Goal: Task Accomplishment & Management: Manage account settings

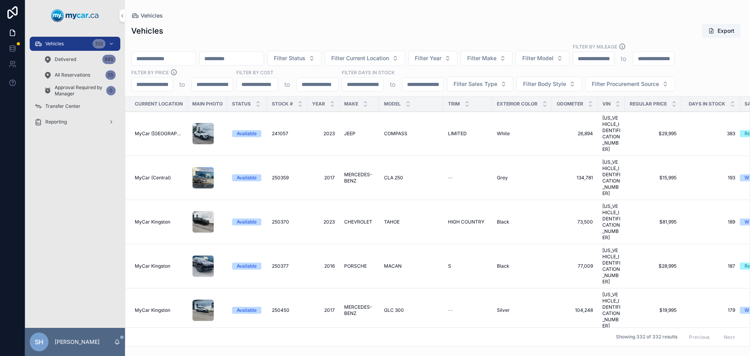
click at [154, 53] on input "scrollable content" at bounding box center [164, 58] width 64 height 11
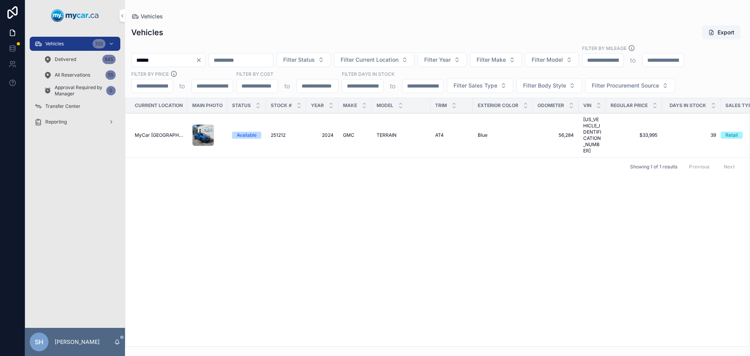
type input "******"
click at [62, 39] on div "Vehicles 332" at bounding box center [74, 44] width 81 height 13
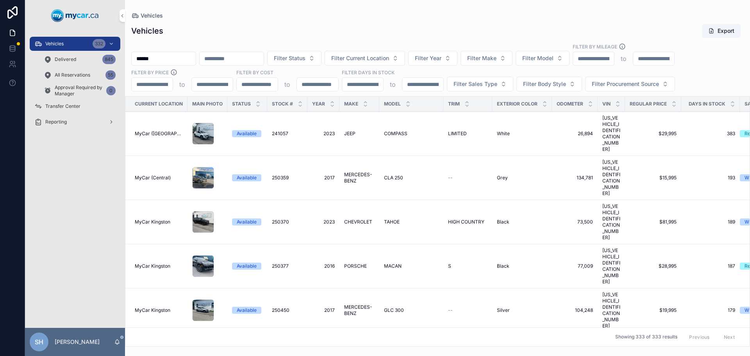
drag, startPoint x: 133, startPoint y: 59, endPoint x: 116, endPoint y: 58, distance: 16.9
click at [116, 58] on div "Vehicles 332 Delivered 845 All Reservations 55 Approval Required by Manager 0 T…" at bounding box center [387, 178] width 725 height 356
click at [298, 16] on div "Vehicles" at bounding box center [437, 16] width 613 height 6
click at [312, 55] on button "Filter Status" at bounding box center [294, 58] width 54 height 15
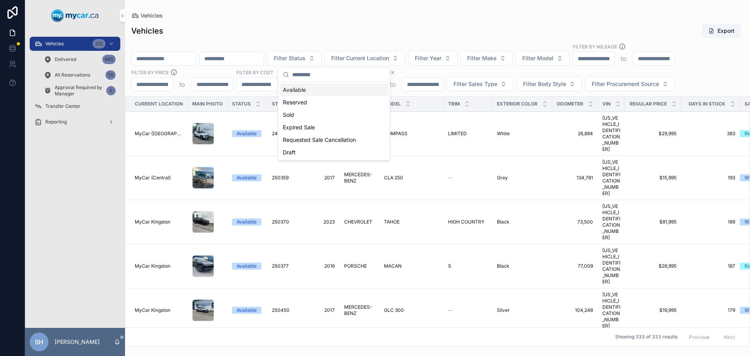
click at [311, 73] on input "scrollable content" at bounding box center [338, 75] width 93 height 14
click at [304, 85] on div "Available" at bounding box center [334, 90] width 109 height 13
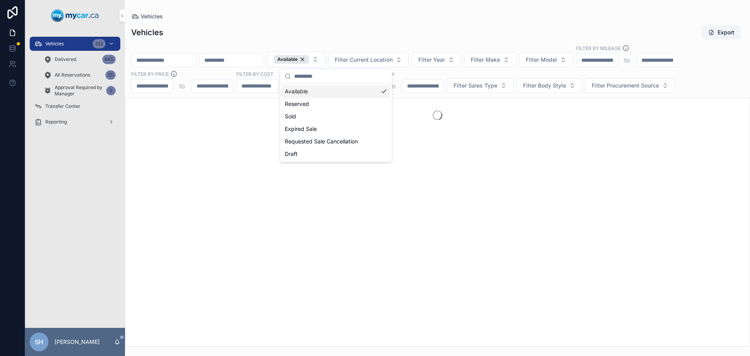
click at [471, 93] on div "Vehicles Export Available Filter Current Location Filter Year Filter Make Filte…" at bounding box center [437, 183] width 625 height 326
click at [471, 87] on span "Filter Sales Type" at bounding box center [476, 86] width 44 height 8
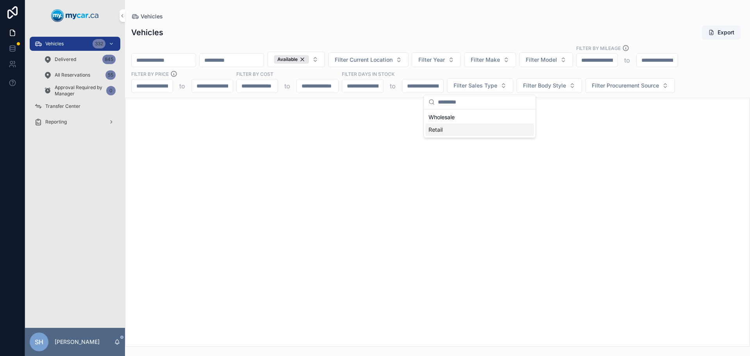
click at [452, 130] on div "Retail" at bounding box center [479, 129] width 109 height 13
click at [400, 40] on div "Vehicles Export Available Filter Current Location Filter Year Filter Make Filte…" at bounding box center [437, 183] width 625 height 326
click at [385, 65] on button "Filter Current Location" at bounding box center [368, 59] width 80 height 15
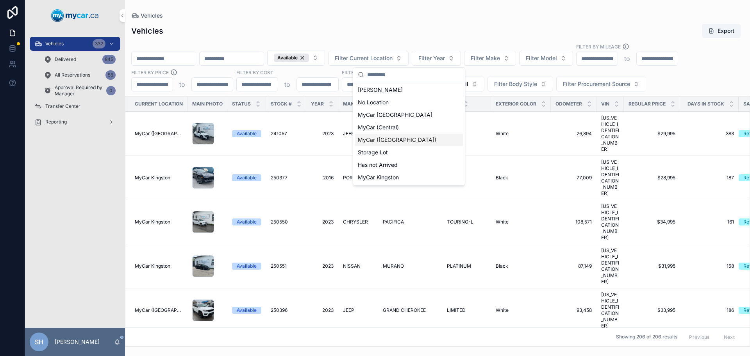
click at [400, 145] on div "MyCar ([GEOGRAPHIC_DATA])" at bounding box center [409, 140] width 109 height 13
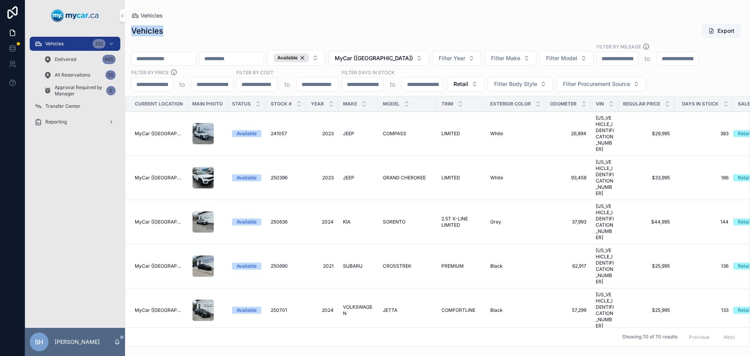
click at [386, 18] on div "Vehicles Vehicles Export Available MyCar (Richmond) Filter Year Filter Make Fil…" at bounding box center [437, 173] width 625 height 347
click at [726, 102] on icon "scrollable content" at bounding box center [726, 102] width 3 height 1
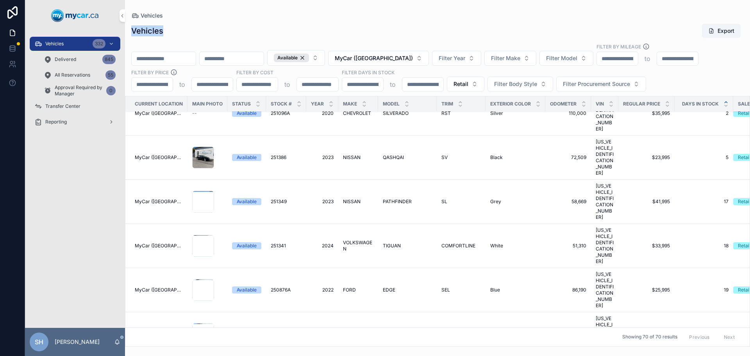
scroll to position [39, 0]
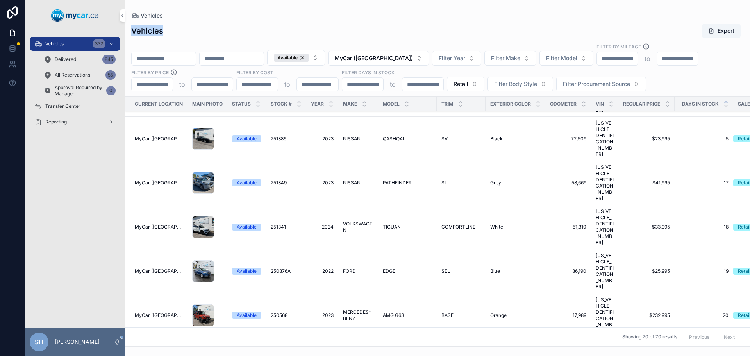
click at [389, 180] on span "PATHFINDER" at bounding box center [397, 183] width 29 height 6
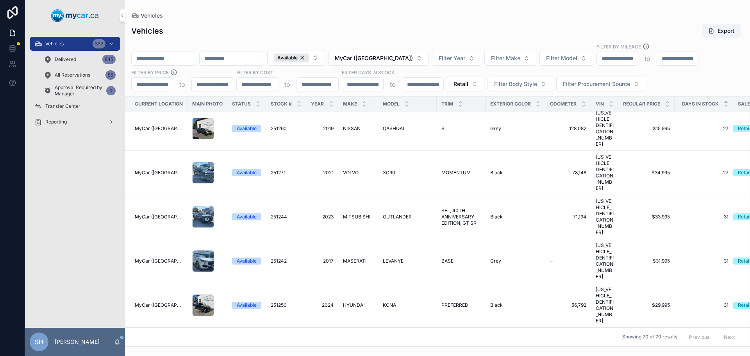
scroll to position [508, 0]
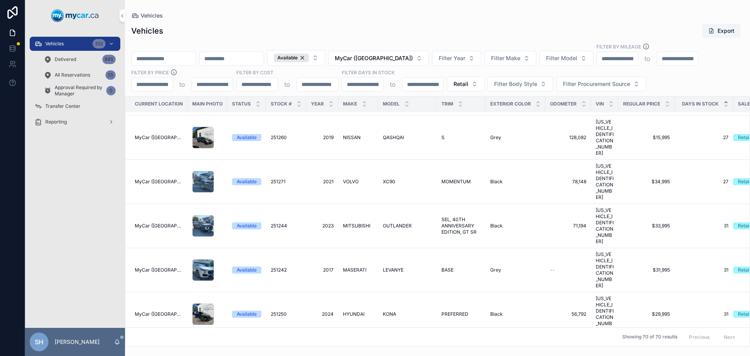
click at [512, 63] on button "Filter Make" at bounding box center [510, 58] width 52 height 15
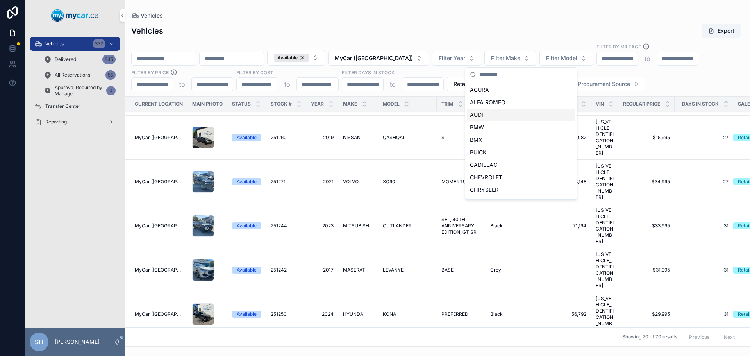
click at [478, 114] on span "AUDI" at bounding box center [476, 115] width 13 height 8
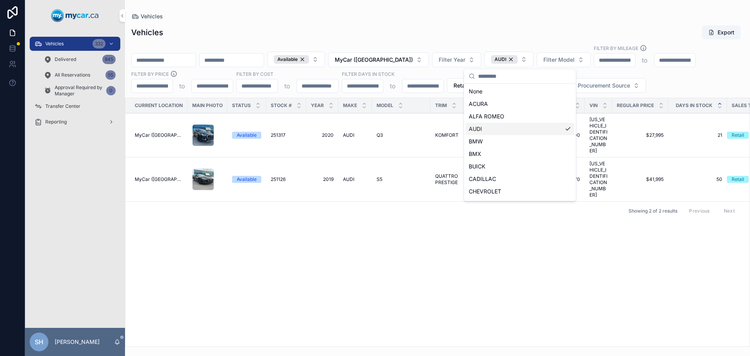
click at [564, 130] on div "AUDI" at bounding box center [520, 129] width 109 height 13
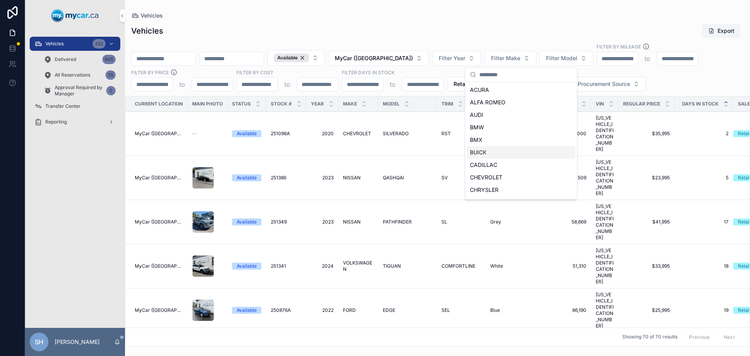
click at [495, 150] on div "BUICK" at bounding box center [521, 152] width 109 height 13
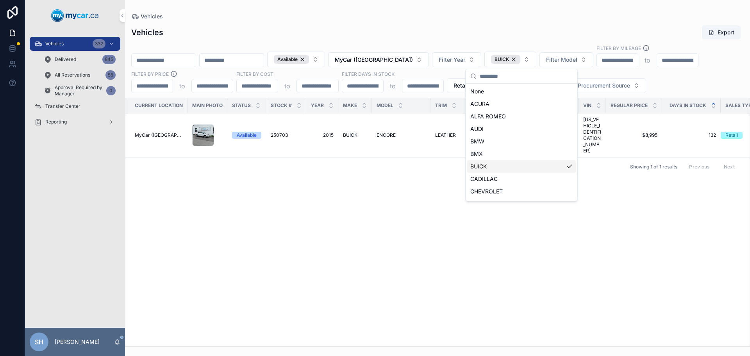
click at [495, 150] on div "BMX" at bounding box center [521, 154] width 109 height 13
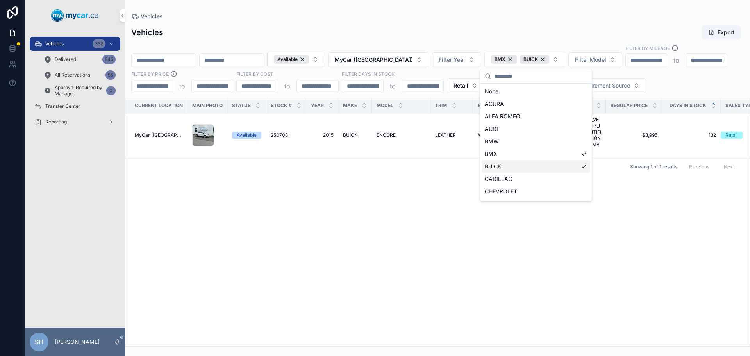
click at [577, 165] on div "BUICK" at bounding box center [536, 166] width 109 height 13
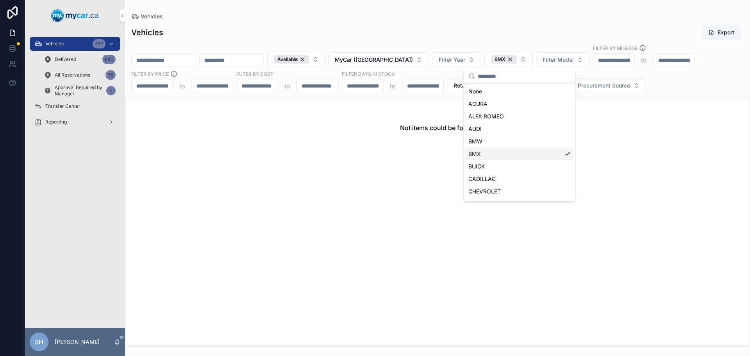
click at [557, 152] on div "BMX" at bounding box center [519, 154] width 109 height 13
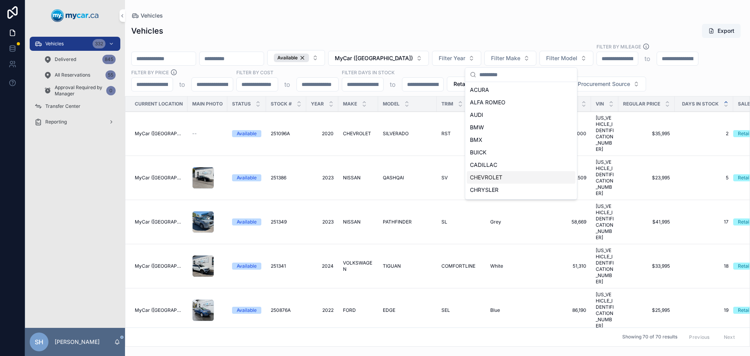
click at [502, 175] on span "CHEVROLET" at bounding box center [486, 177] width 32 height 8
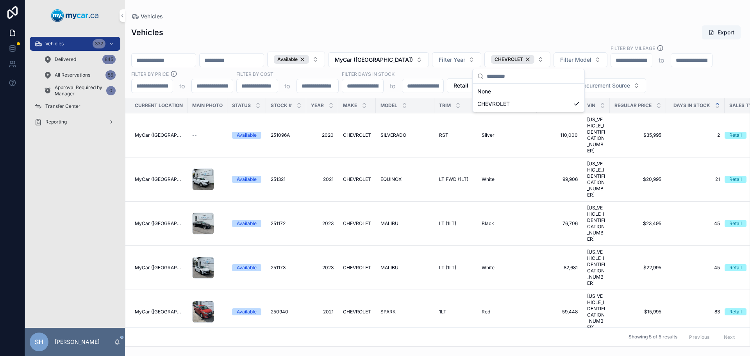
click at [419, 278] on div "Current Location Main Photo Status Stock # Year Make Model Trim Exterior Color …" at bounding box center [437, 222] width 624 height 248
click at [523, 61] on span "CHEVROLET" at bounding box center [509, 59] width 29 height 6
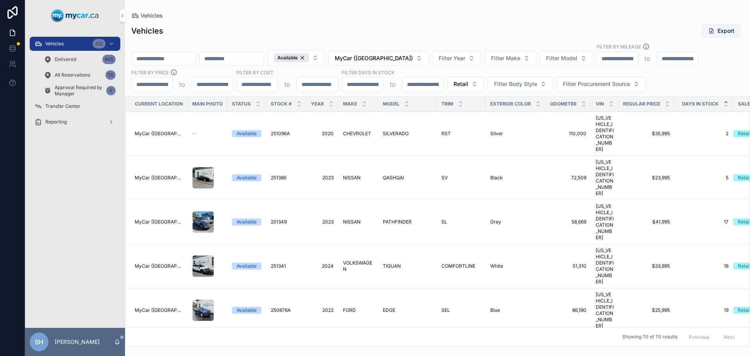
click at [520, 59] on span "Filter Make" at bounding box center [505, 58] width 29 height 8
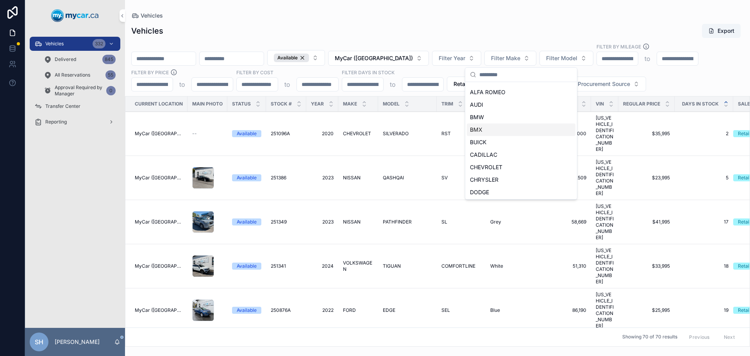
scroll to position [39, 0]
click at [493, 152] on span "CHRYSLER" at bounding box center [484, 151] width 29 height 8
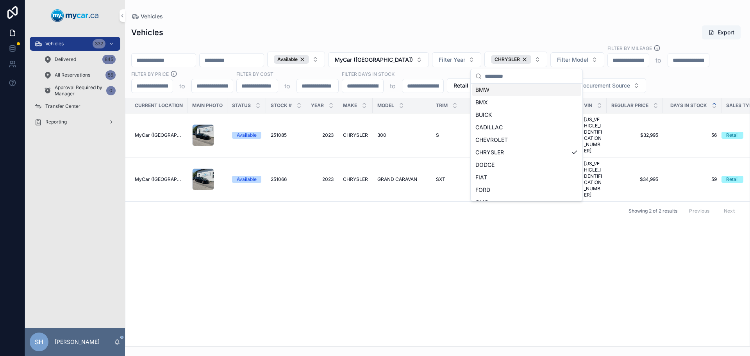
click at [531, 58] on div "CHRYSLER" at bounding box center [511, 59] width 40 height 9
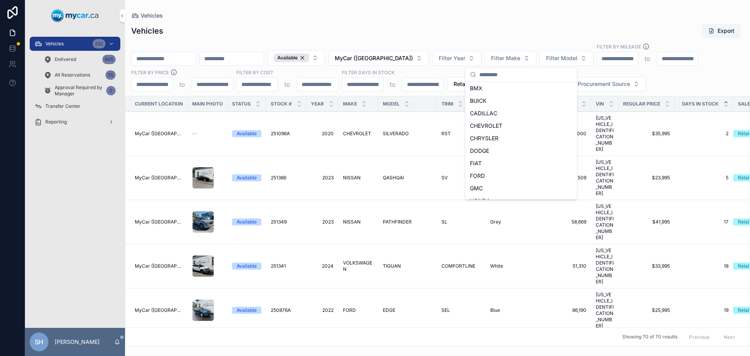
scroll to position [39, 0]
click at [495, 161] on div "DODGE" at bounding box center [521, 163] width 109 height 13
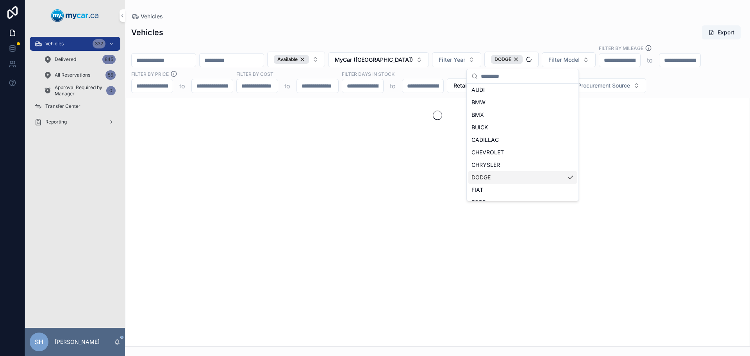
scroll to position [52, 0]
click at [523, 57] on div "DODGE" at bounding box center [507, 59] width 32 height 9
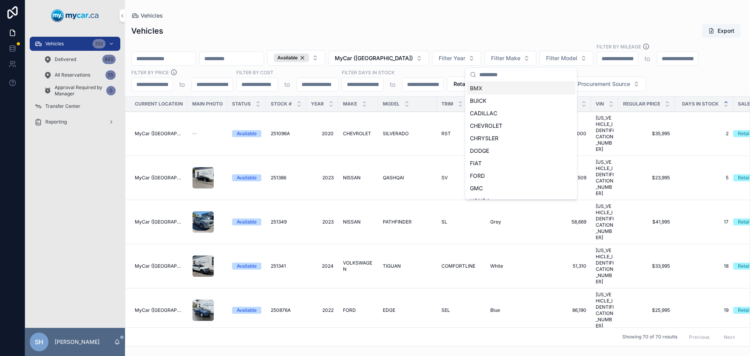
scroll to position [39, 0]
click at [484, 188] on span "FORD" at bounding box center [477, 188] width 15 height 8
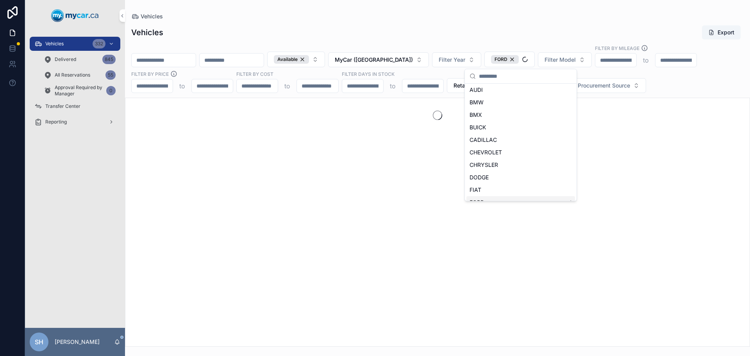
scroll to position [52, 0]
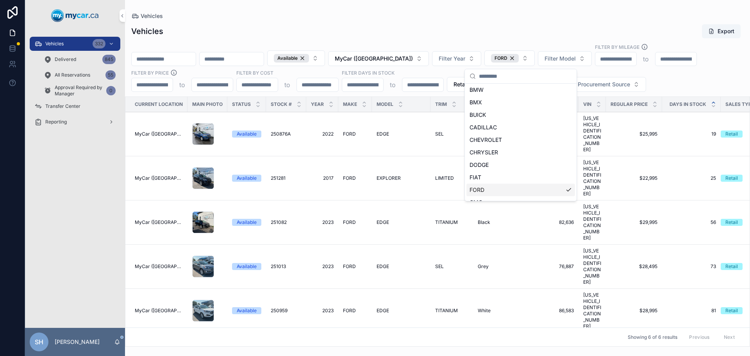
click at [449, 311] on div "Current Location Main Photo Status Stock # Year Make Model Trim Exterior Color …" at bounding box center [437, 221] width 624 height 249
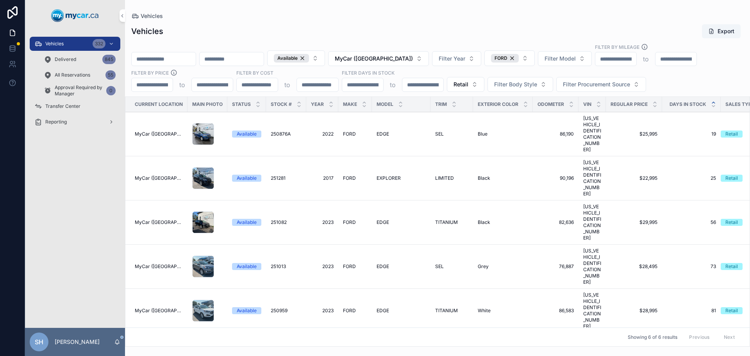
click at [389, 56] on span "MyCar ([GEOGRAPHIC_DATA])" at bounding box center [374, 59] width 78 height 8
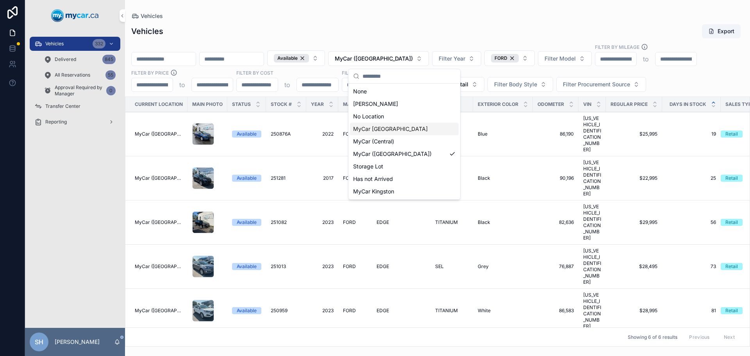
click at [386, 129] on span "MyCar [GEOGRAPHIC_DATA]" at bounding box center [390, 129] width 75 height 8
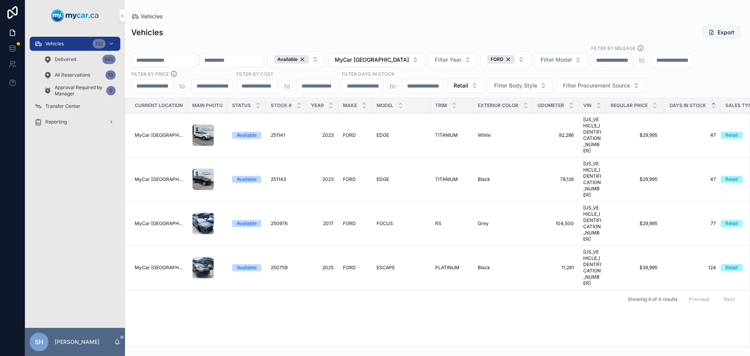
click at [405, 62] on span "MyCar [GEOGRAPHIC_DATA]" at bounding box center [372, 60] width 74 height 8
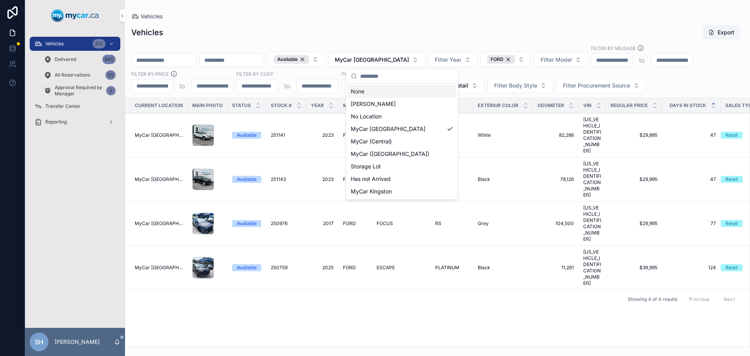
click at [427, 35] on div "Vehicles Export" at bounding box center [437, 32] width 613 height 15
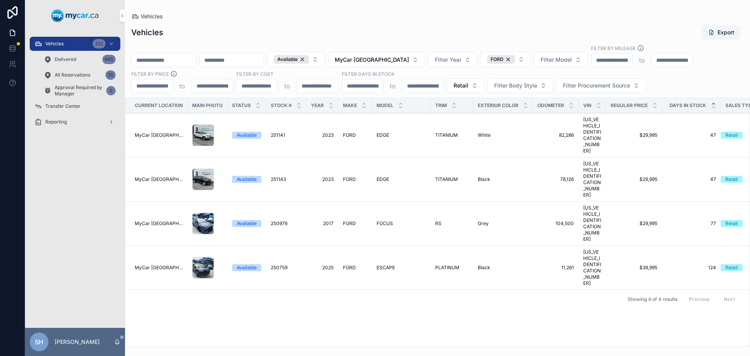
click at [409, 58] on span "MyCar [GEOGRAPHIC_DATA]" at bounding box center [372, 60] width 74 height 8
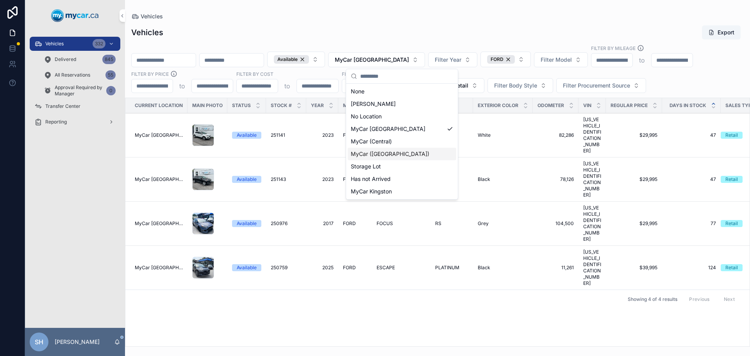
click at [379, 155] on span "MyCar ([GEOGRAPHIC_DATA])" at bounding box center [390, 154] width 79 height 8
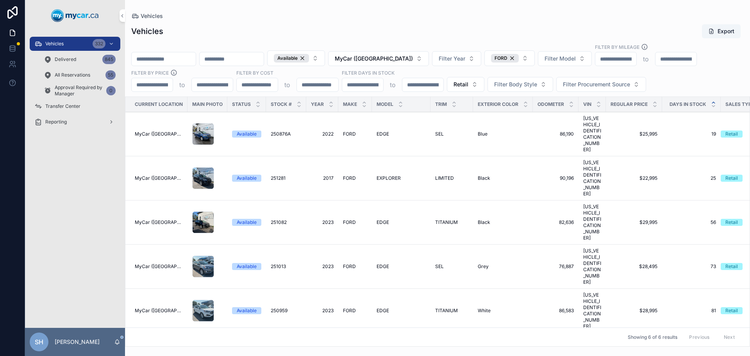
click at [507, 59] on span "FORD" at bounding box center [501, 58] width 13 height 6
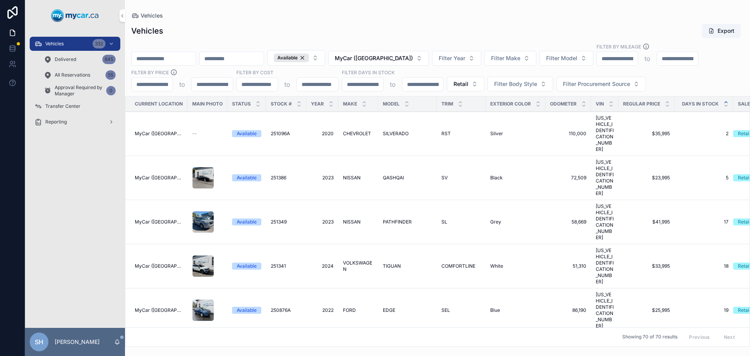
click at [509, 57] on span "Filter Make" at bounding box center [505, 58] width 29 height 8
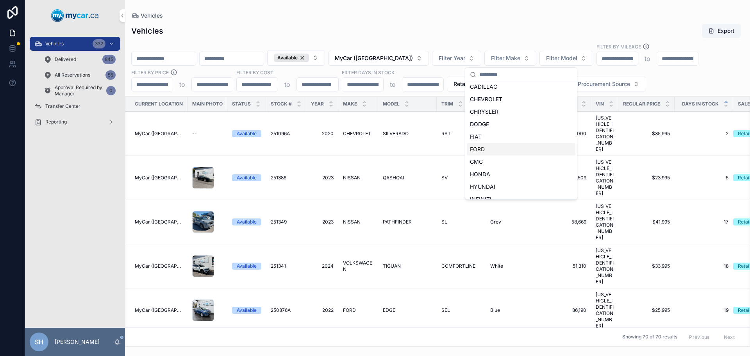
click at [487, 149] on div "FORD" at bounding box center [521, 149] width 109 height 13
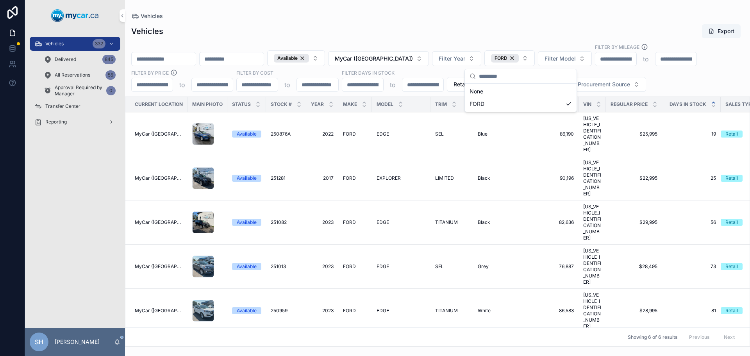
click at [416, 18] on div "Vehicles" at bounding box center [437, 16] width 613 height 7
click at [382, 61] on span "MyCar ([GEOGRAPHIC_DATA])" at bounding box center [374, 59] width 78 height 8
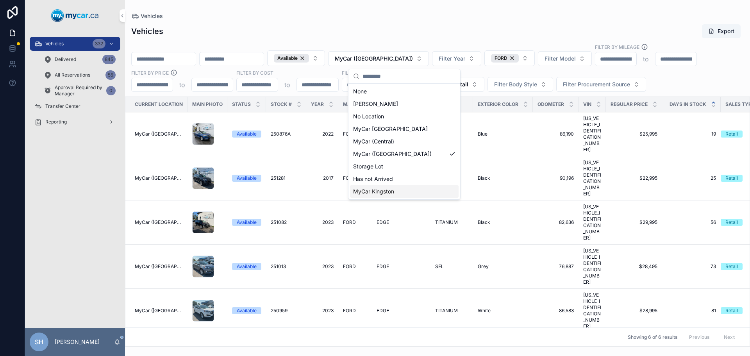
click at [383, 194] on span "MyCar Kingston" at bounding box center [373, 192] width 41 height 8
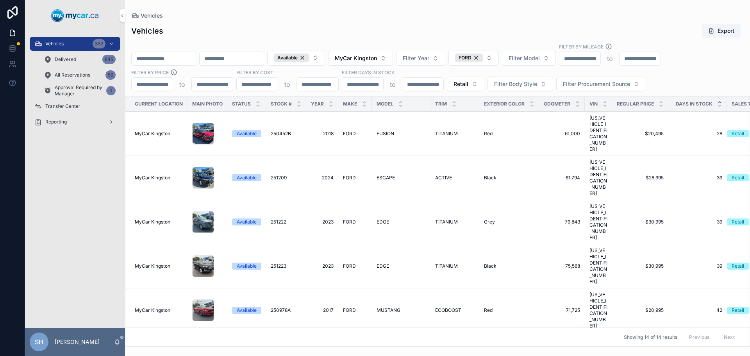
click at [377, 58] on span "MyCar Kingston" at bounding box center [356, 58] width 42 height 8
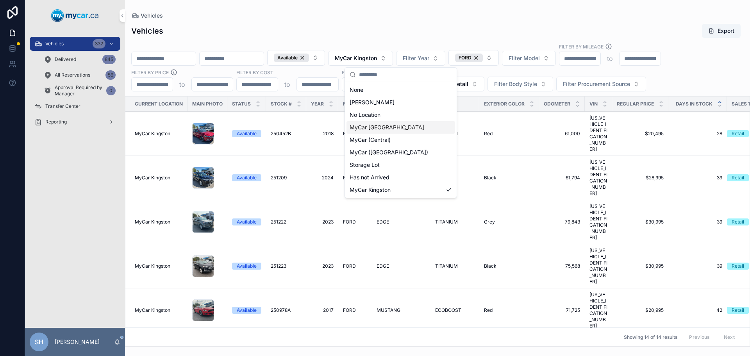
click at [377, 127] on span "MyCar [GEOGRAPHIC_DATA]" at bounding box center [387, 127] width 75 height 8
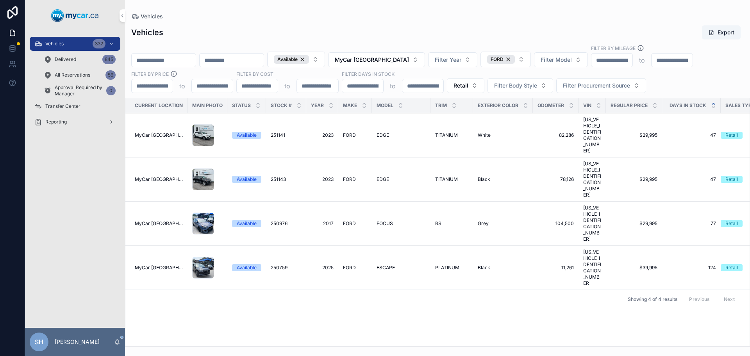
click at [405, 59] on span "MyCar [GEOGRAPHIC_DATA]" at bounding box center [372, 60] width 74 height 8
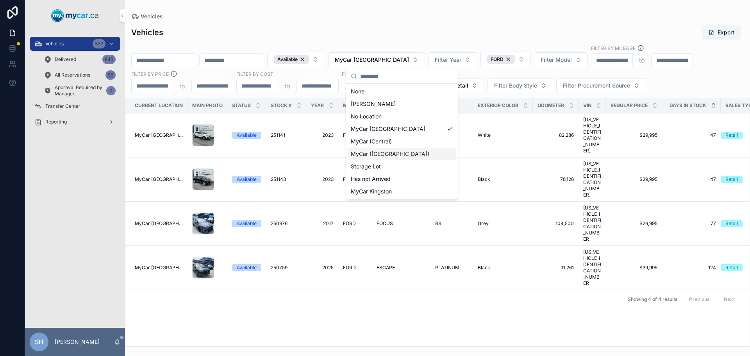
click at [382, 155] on span "MyCar ([GEOGRAPHIC_DATA])" at bounding box center [390, 154] width 79 height 8
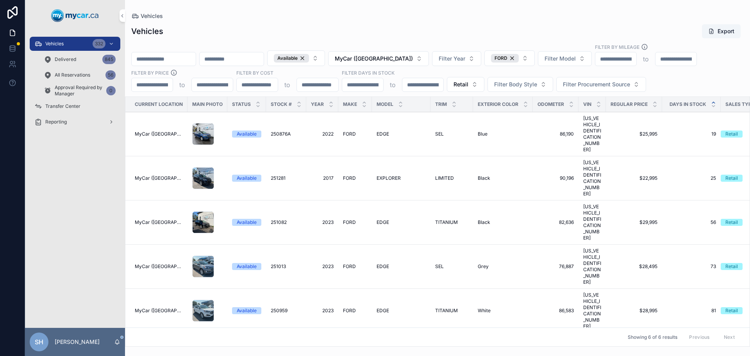
click at [507, 59] on span "FORD" at bounding box center [501, 58] width 13 height 6
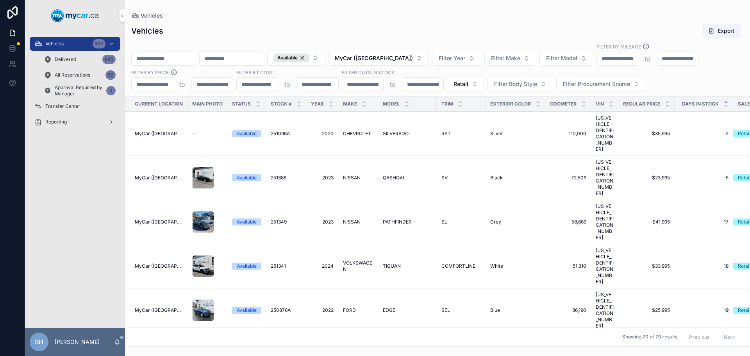
click at [510, 60] on span "Filter Make" at bounding box center [505, 58] width 29 height 8
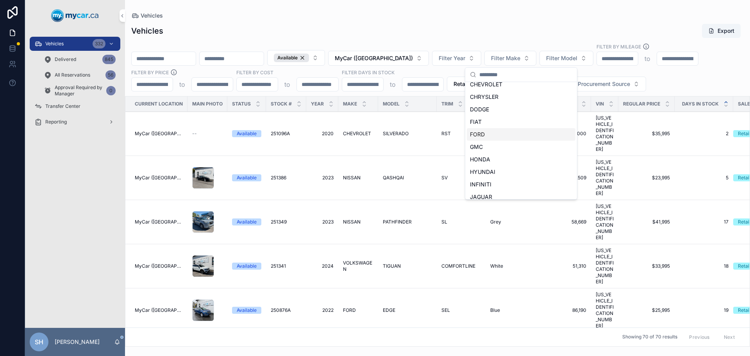
scroll to position [117, 0]
click at [490, 121] on div "GMC" at bounding box center [521, 122] width 109 height 13
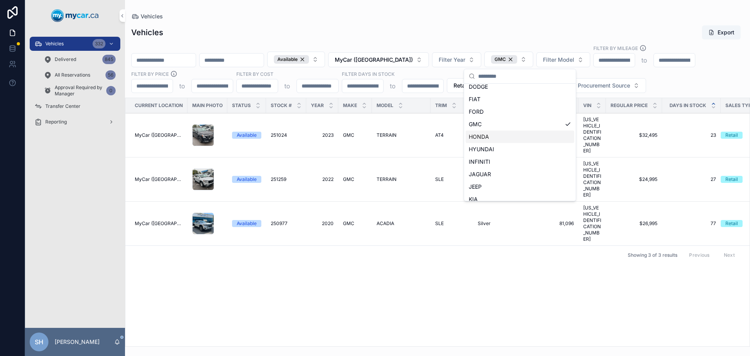
click at [428, 219] on div "Current Location Main Photo Status Stock # Year Make Model Trim Exterior Color …" at bounding box center [437, 222] width 624 height 248
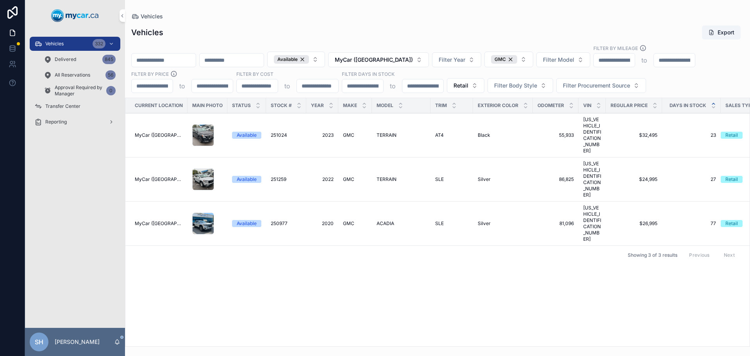
click at [402, 61] on span "MyCar ([GEOGRAPHIC_DATA])" at bounding box center [374, 60] width 78 height 8
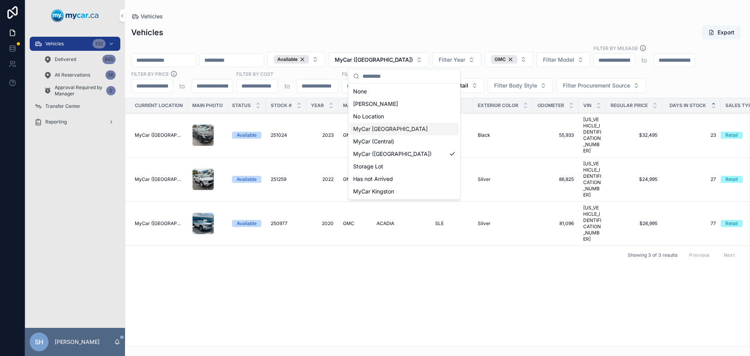
click at [386, 129] on span "MyCar [GEOGRAPHIC_DATA]" at bounding box center [390, 129] width 75 height 8
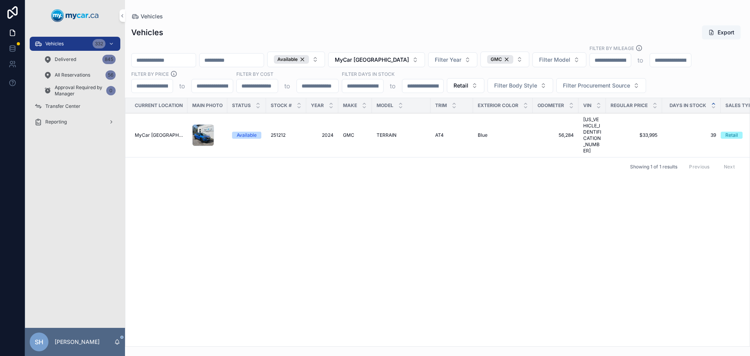
click at [394, 56] on span "MyCar [GEOGRAPHIC_DATA]" at bounding box center [372, 60] width 74 height 8
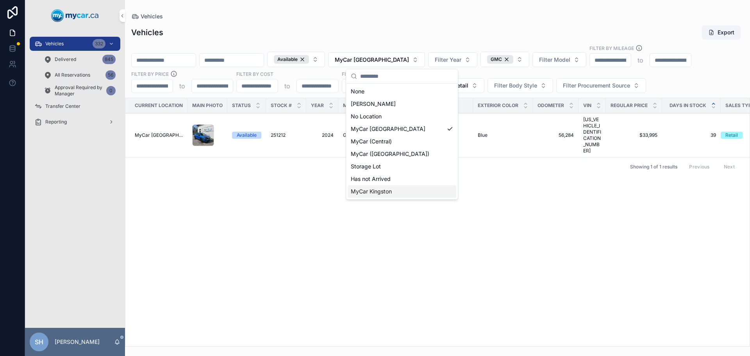
click at [399, 191] on div "MyCar Kingston" at bounding box center [402, 191] width 109 height 13
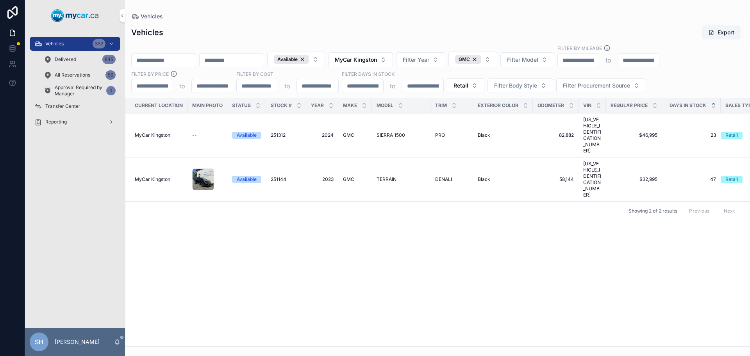
click at [377, 63] on span "MyCar Kingston" at bounding box center [356, 60] width 42 height 8
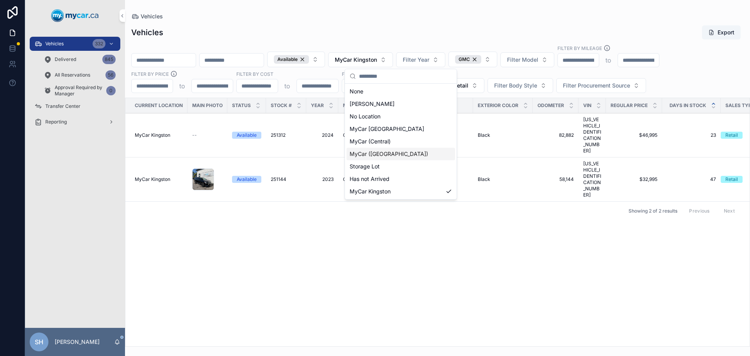
click at [388, 154] on span "MyCar ([GEOGRAPHIC_DATA])" at bounding box center [389, 154] width 79 height 8
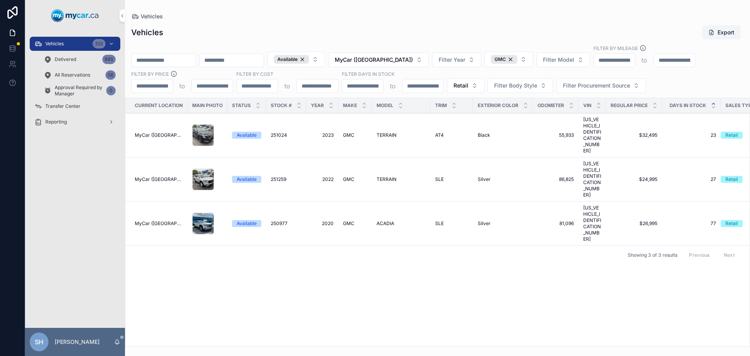
click at [517, 59] on div "GMC" at bounding box center [504, 59] width 26 height 9
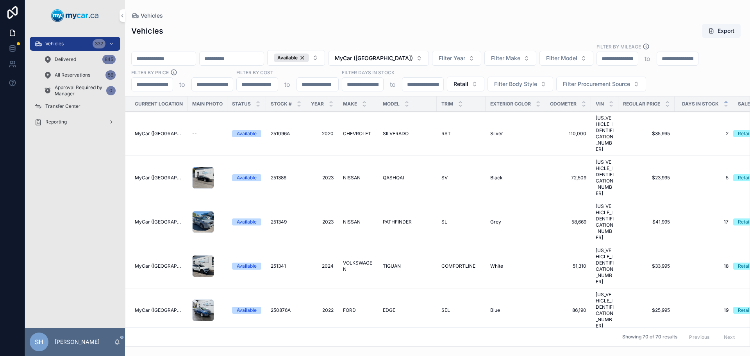
click at [514, 59] on span "Filter Make" at bounding box center [505, 58] width 29 height 8
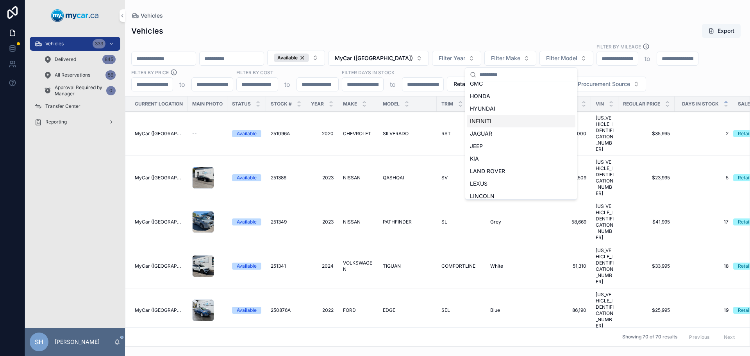
scroll to position [117, 0]
click at [498, 146] on div "HYUNDAI" at bounding box center [521, 147] width 109 height 13
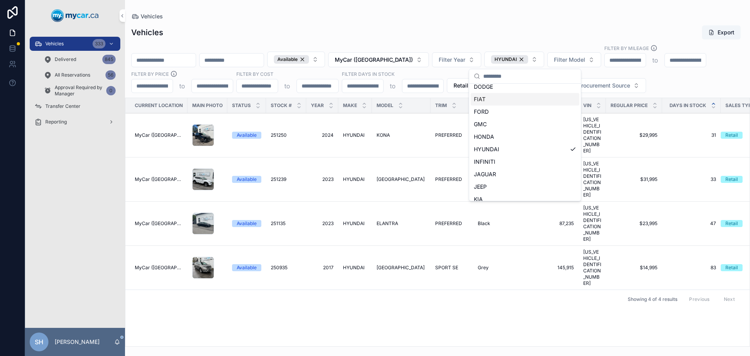
click at [425, 24] on div "Vehicles Export Available MyCar (Richmond) Filter Year HYUNDAI Filter Model Fil…" at bounding box center [437, 183] width 625 height 326
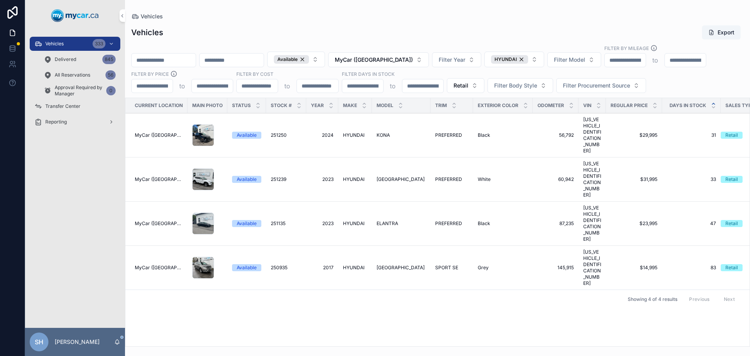
click at [386, 57] on span "MyCar ([GEOGRAPHIC_DATA])" at bounding box center [374, 60] width 78 height 8
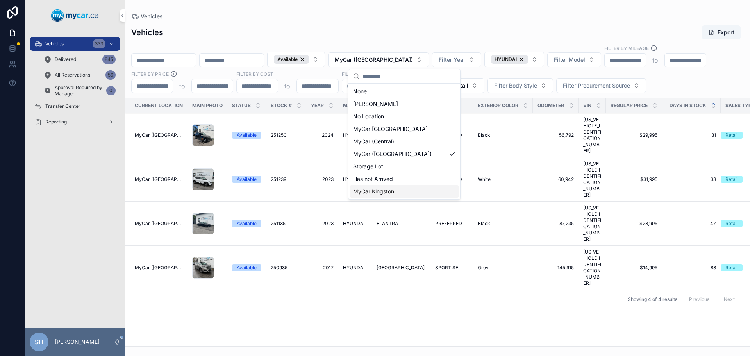
click at [396, 189] on div "MyCar Kingston" at bounding box center [404, 191] width 109 height 13
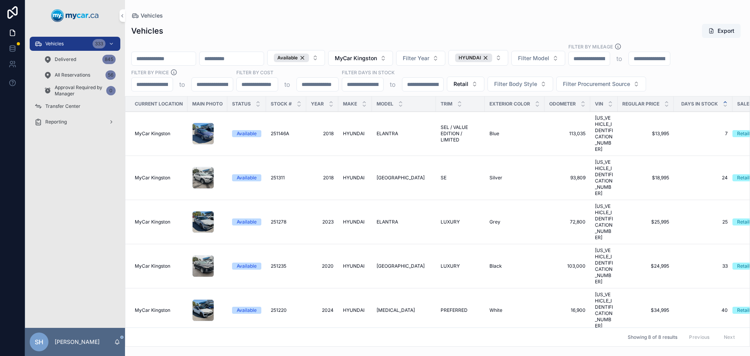
click at [377, 60] on span "MyCar Kingston" at bounding box center [356, 58] width 42 height 8
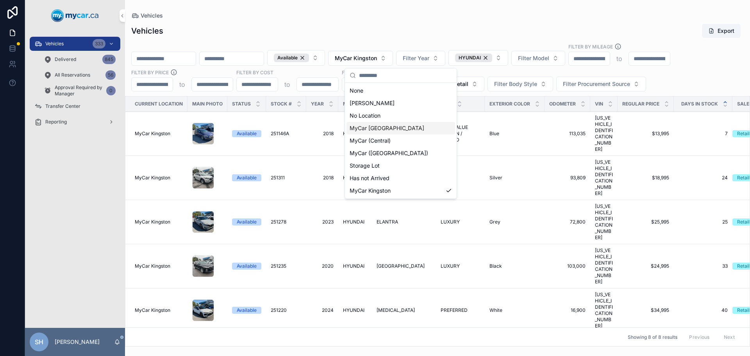
click at [387, 130] on span "MyCar [GEOGRAPHIC_DATA]" at bounding box center [387, 128] width 75 height 8
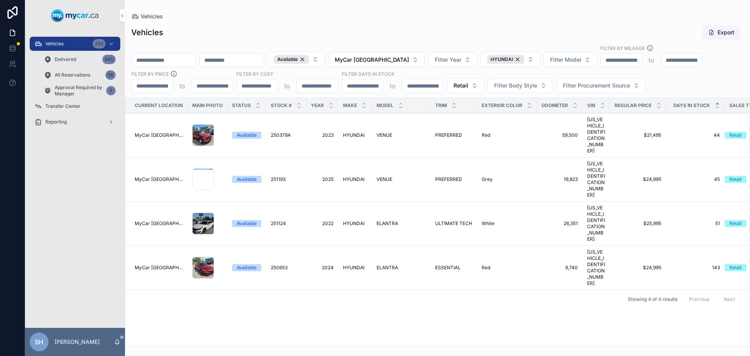
click at [402, 62] on span "MyCar [GEOGRAPHIC_DATA]" at bounding box center [372, 60] width 74 height 8
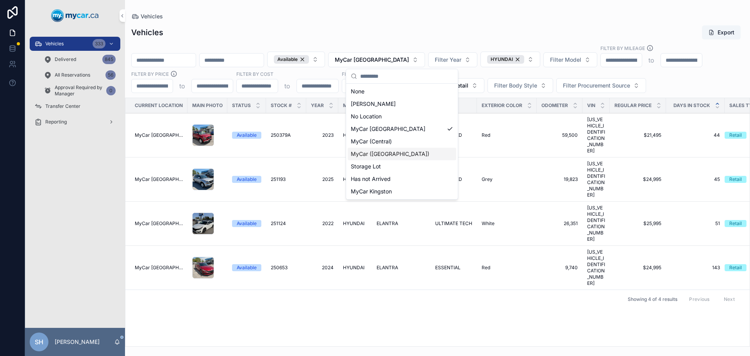
click at [391, 152] on span "MyCar ([GEOGRAPHIC_DATA])" at bounding box center [390, 154] width 79 height 8
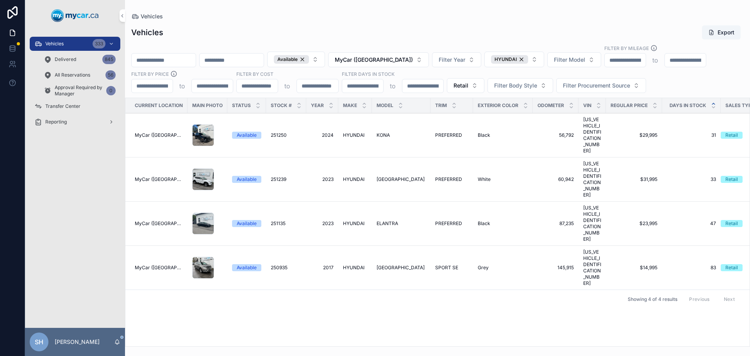
click at [519, 56] on div "HYUNDAI" at bounding box center [509, 59] width 37 height 9
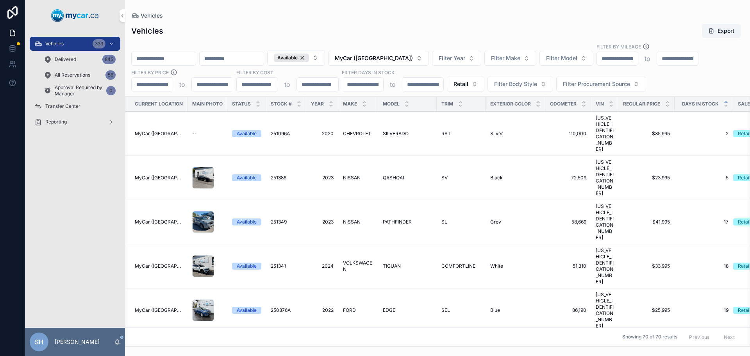
click at [519, 55] on span "Filter Make" at bounding box center [505, 58] width 29 height 8
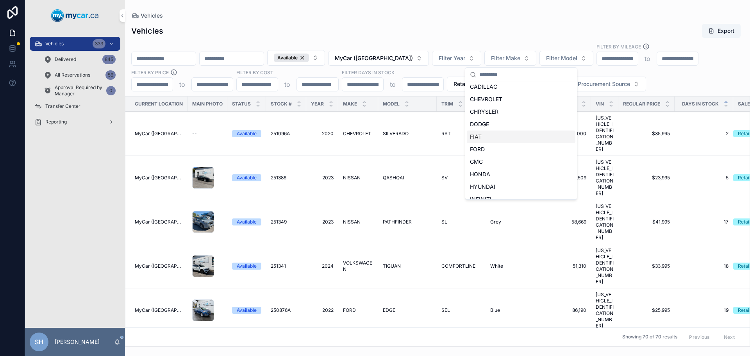
scroll to position [156, 0]
click at [497, 157] on div "KIA" at bounding box center [521, 158] width 109 height 13
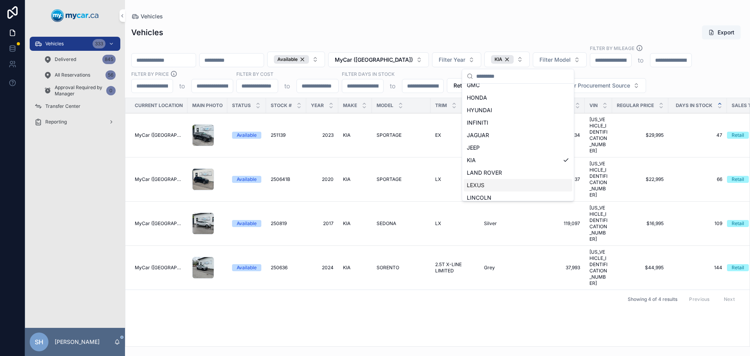
click at [464, 289] on div "Showing 4 of 4 results Previous Next" at bounding box center [437, 298] width 624 height 19
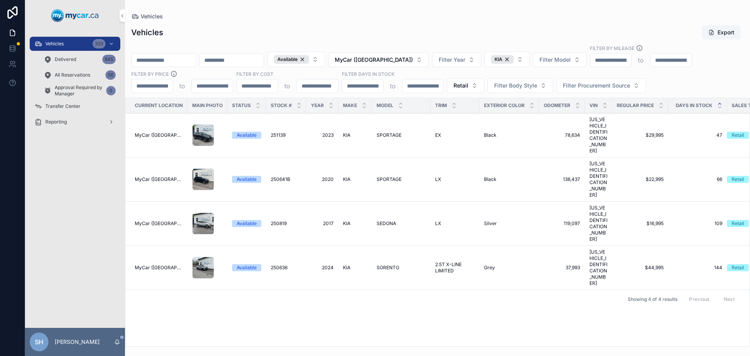
click at [398, 58] on span "MyCar ([GEOGRAPHIC_DATA])" at bounding box center [374, 60] width 78 height 8
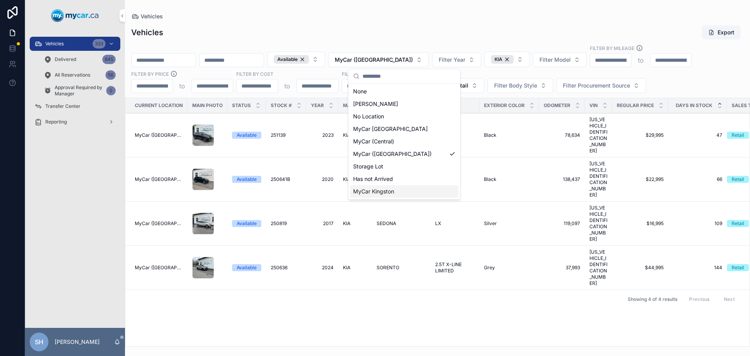
click at [389, 191] on span "MyCar Kingston" at bounding box center [373, 192] width 41 height 8
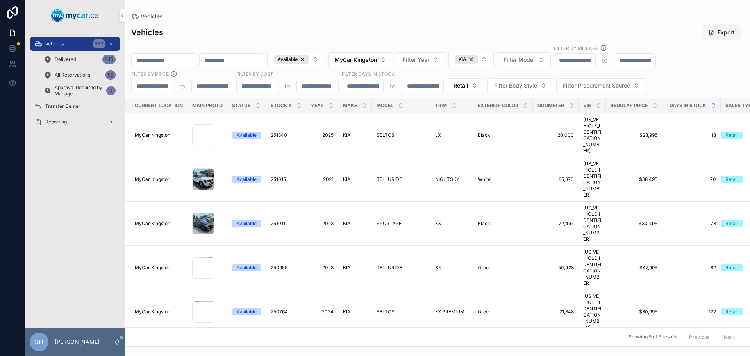
click at [393, 55] on button "MyCar Kingston" at bounding box center [360, 59] width 65 height 15
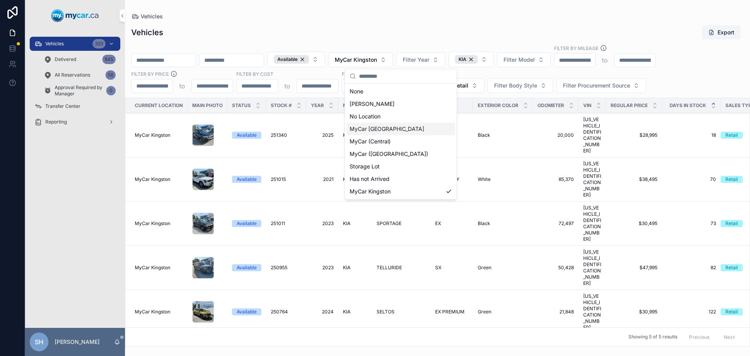
click at [391, 127] on span "MyCar [GEOGRAPHIC_DATA]" at bounding box center [387, 129] width 75 height 8
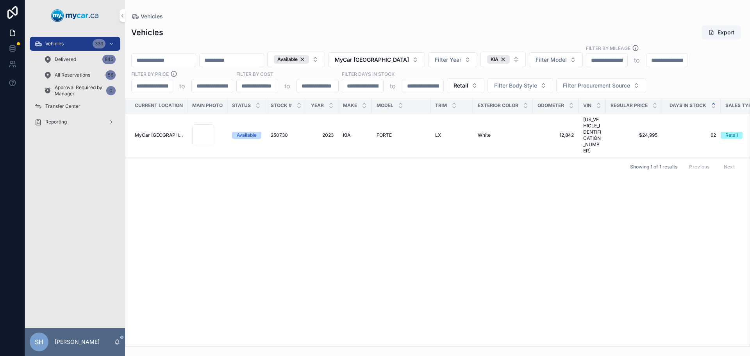
click at [400, 66] on button "MyCar [GEOGRAPHIC_DATA]" at bounding box center [376, 59] width 97 height 15
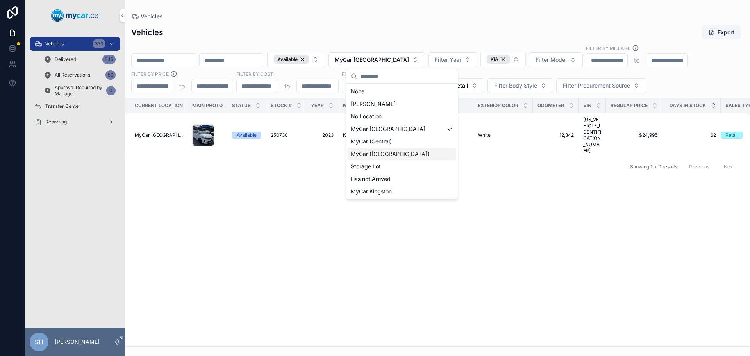
click at [391, 157] on span "MyCar ([GEOGRAPHIC_DATA])" at bounding box center [390, 154] width 79 height 8
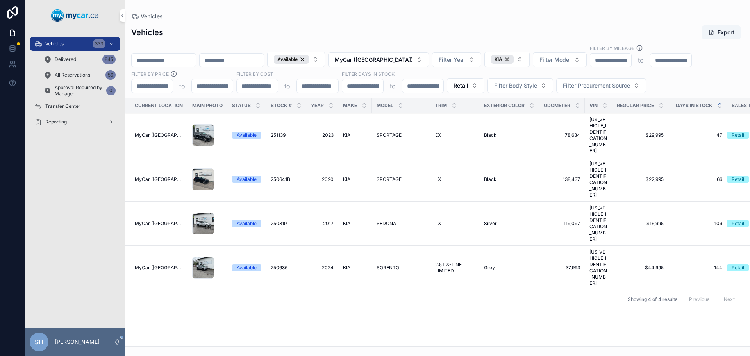
click at [418, 266] on div "Current Location Main Photo Status Stock # Year Make Model Trim Exterior Color …" at bounding box center [437, 222] width 624 height 248
click at [413, 62] on span "MyCar ([GEOGRAPHIC_DATA])" at bounding box center [374, 60] width 78 height 8
click at [466, 37] on div "Vehicles Export" at bounding box center [437, 32] width 613 height 15
click at [514, 57] on div "KIA" at bounding box center [502, 59] width 23 height 9
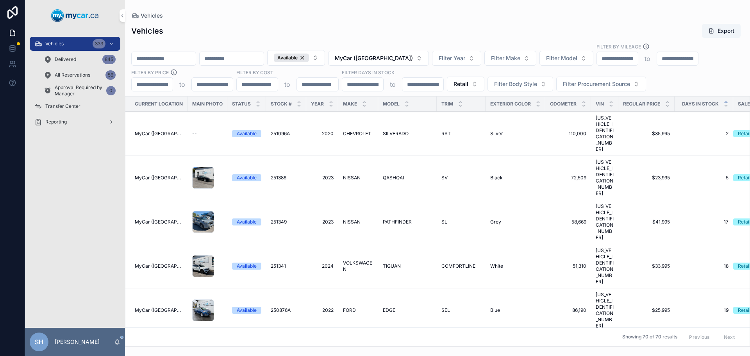
click at [514, 57] on span "Filter Make" at bounding box center [505, 58] width 29 height 8
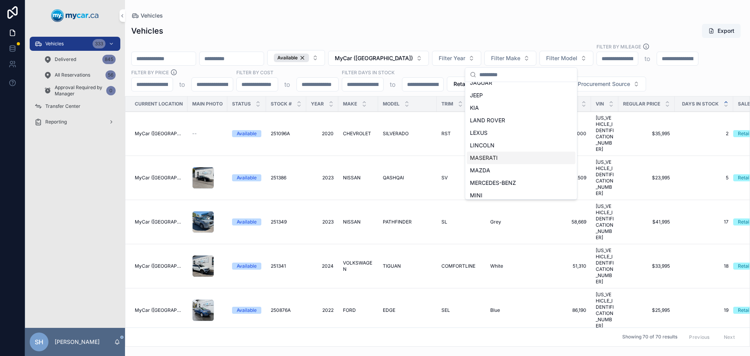
scroll to position [195, 0]
click at [500, 142] on div "MAZDA" at bounding box center [521, 143] width 109 height 13
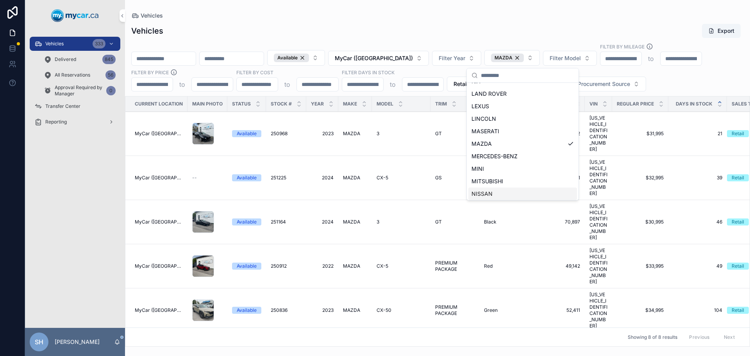
click at [423, 19] on div "Vehicles" at bounding box center [437, 16] width 613 height 6
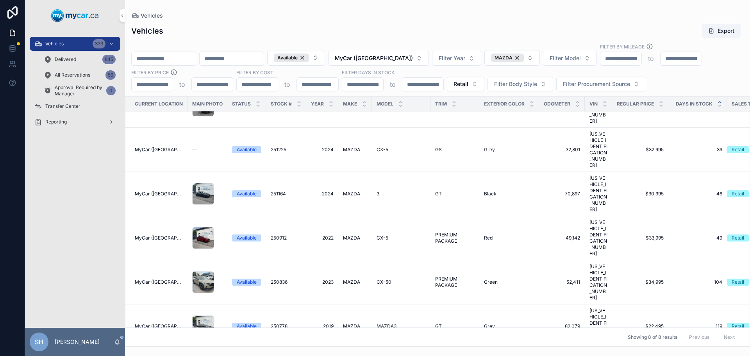
scroll to position [0, 0]
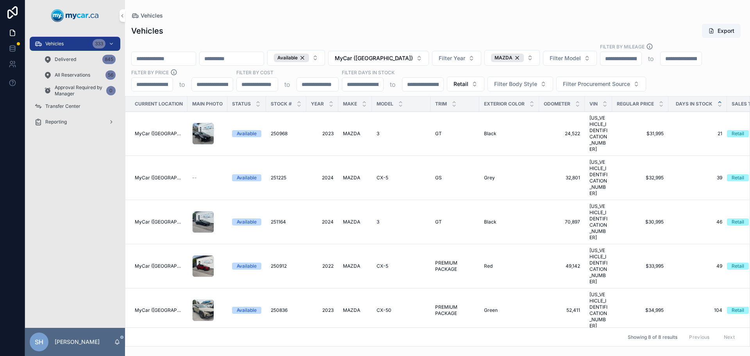
click at [400, 102] on icon "scrollable content" at bounding box center [400, 102] width 3 height 1
click at [413, 56] on span "MyCar ([GEOGRAPHIC_DATA])" at bounding box center [374, 58] width 78 height 8
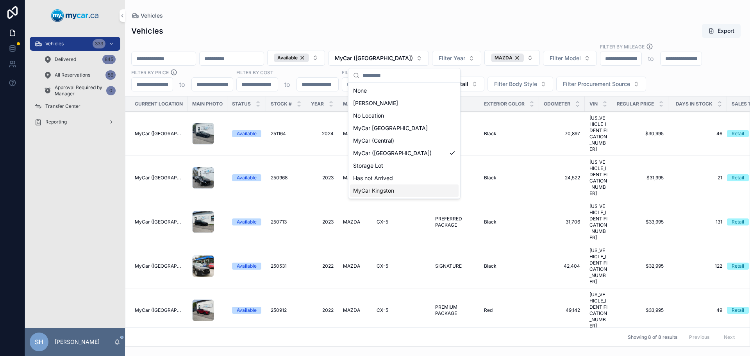
click at [392, 190] on span "MyCar Kingston" at bounding box center [373, 191] width 41 height 8
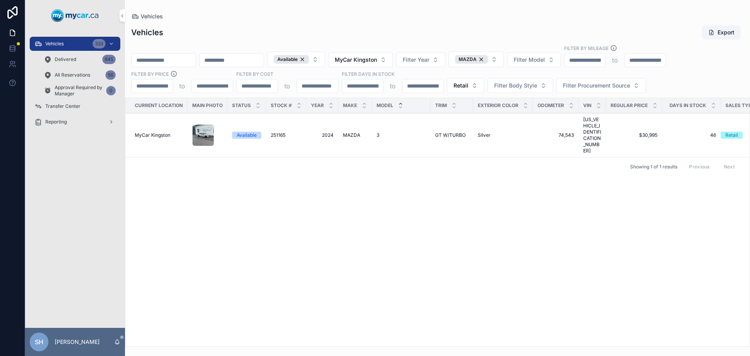
click at [377, 61] on span "MyCar Kingston" at bounding box center [356, 60] width 42 height 8
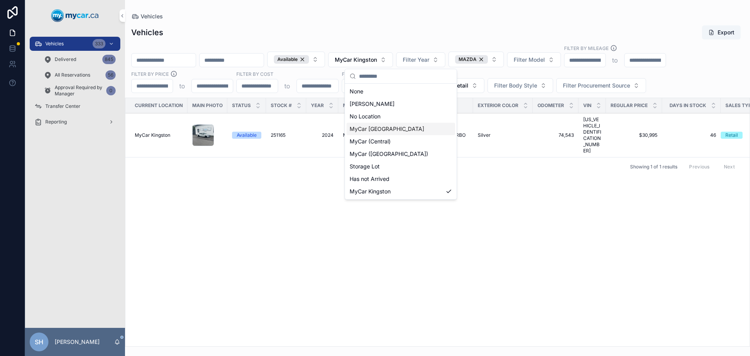
click at [396, 127] on div "MyCar [GEOGRAPHIC_DATA]" at bounding box center [401, 129] width 109 height 13
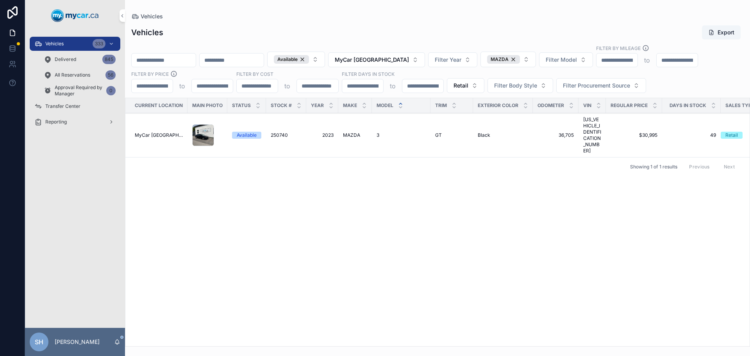
click at [400, 59] on span "MyCar [GEOGRAPHIC_DATA]" at bounding box center [372, 60] width 74 height 8
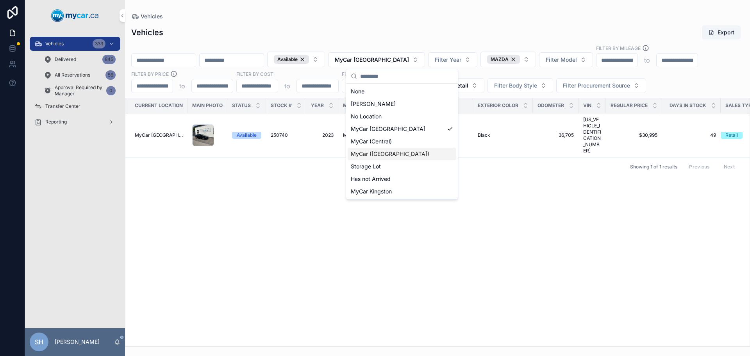
click at [400, 153] on div "MyCar ([GEOGRAPHIC_DATA])" at bounding box center [402, 154] width 109 height 13
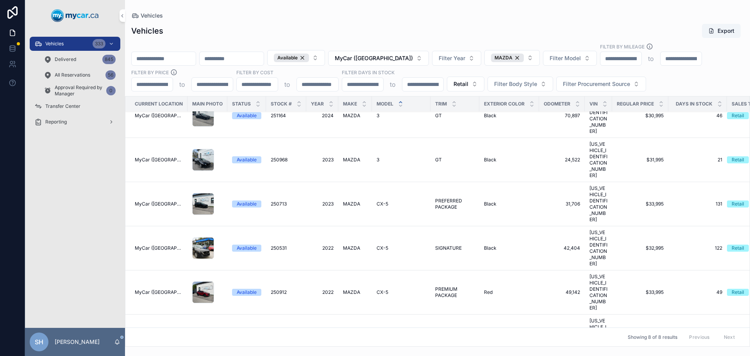
scroll to position [28, 0]
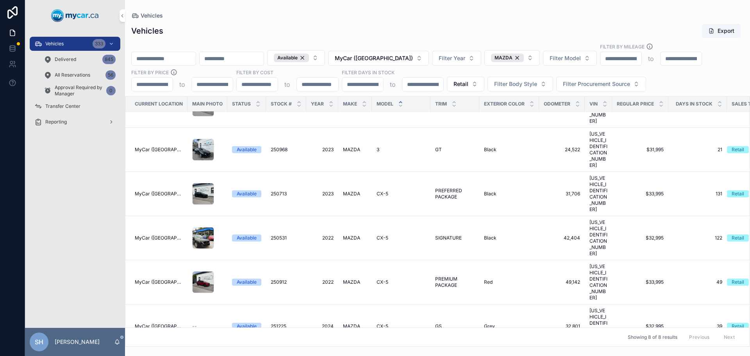
click at [352, 304] on td "MAZDA MAZDA" at bounding box center [355, 326] width 34 height 44
click at [351, 323] on span "MAZDA" at bounding box center [351, 326] width 17 height 6
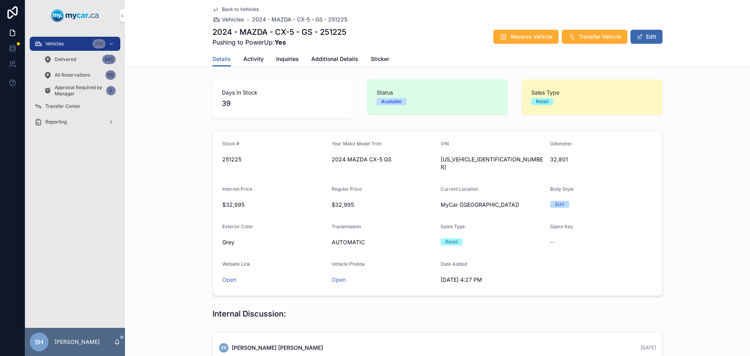
click at [252, 58] on span "Activity" at bounding box center [253, 59] width 20 height 8
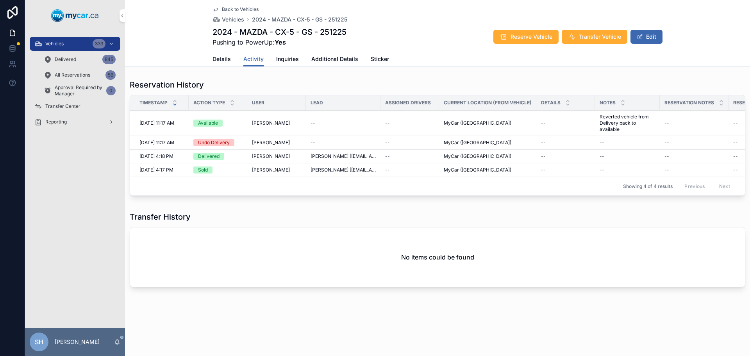
click at [219, 57] on span "Details" at bounding box center [222, 59] width 18 height 8
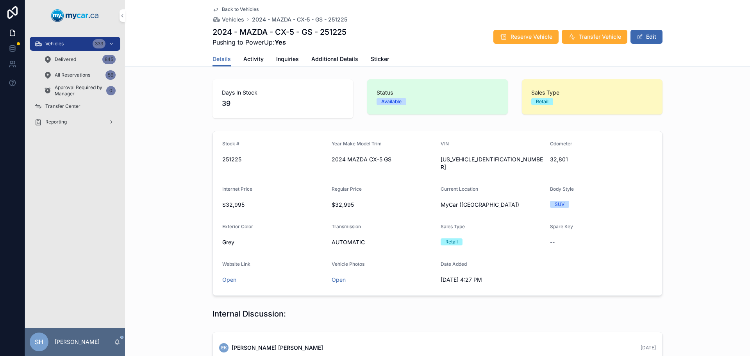
click at [316, 60] on span "Additional Details" at bounding box center [334, 59] width 47 height 8
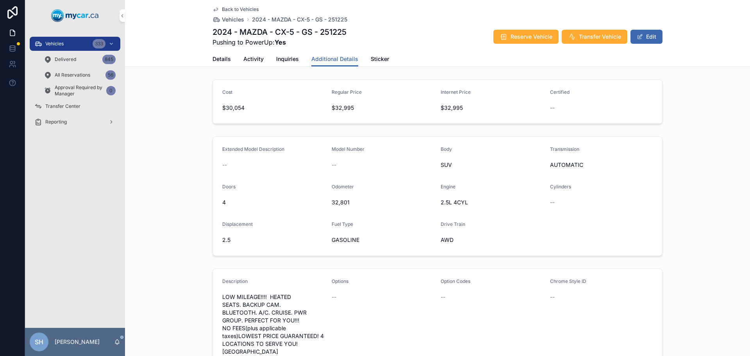
click at [254, 58] on span "Activity" at bounding box center [253, 59] width 20 height 8
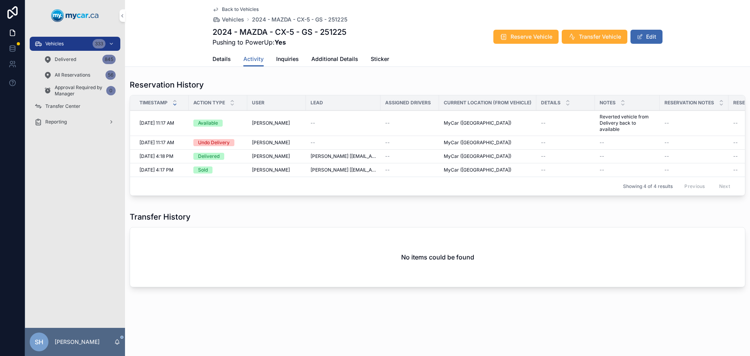
click at [223, 58] on span "Details" at bounding box center [222, 59] width 18 height 8
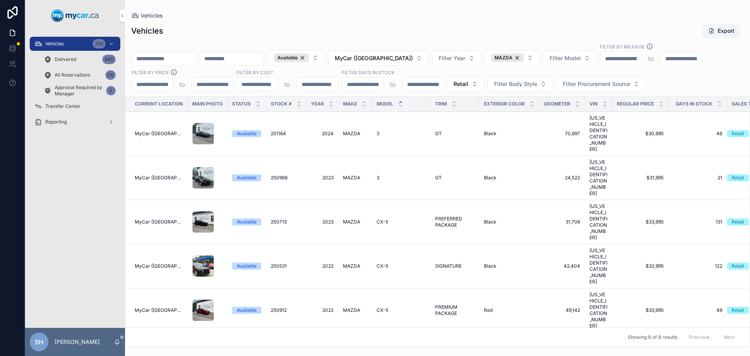
scroll to position [28, 0]
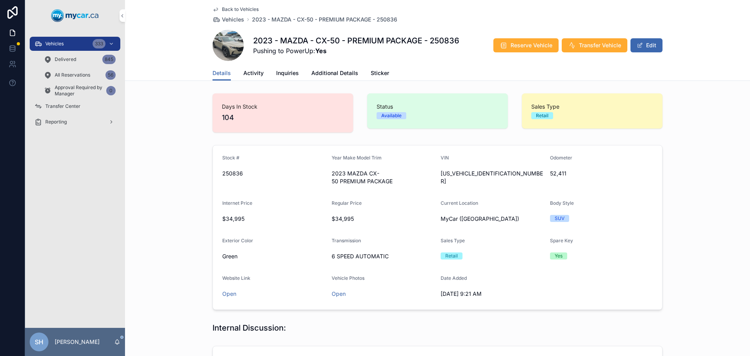
click at [256, 72] on span "Activity" at bounding box center [253, 73] width 20 height 8
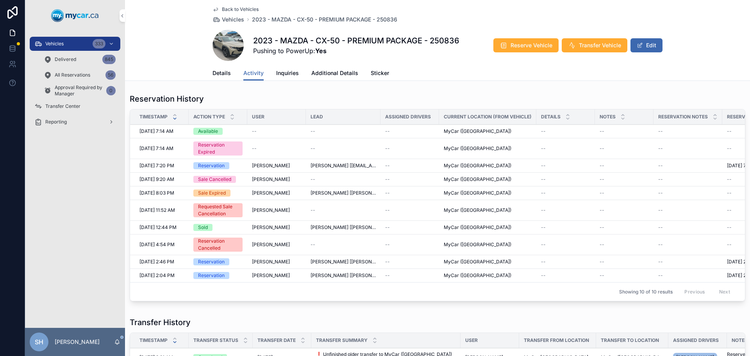
click at [519, 47] on span "Reserve Vehicle" at bounding box center [532, 45] width 42 height 8
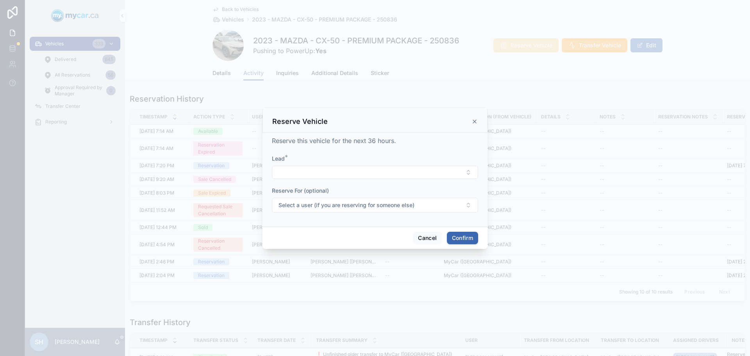
click at [316, 173] on button "Select Button" at bounding box center [375, 172] width 206 height 13
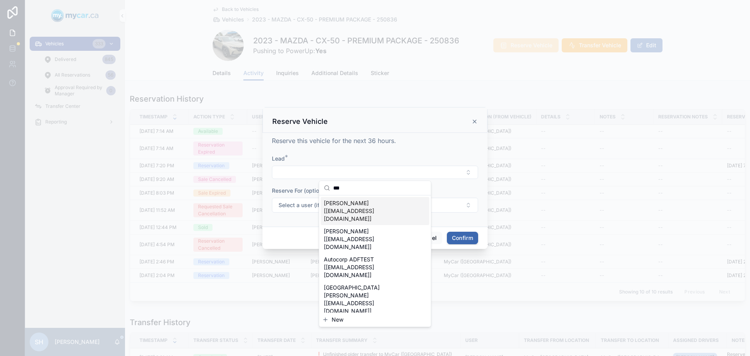
type input "***"
click at [362, 212] on span "[PERSON_NAME] [[EMAIL_ADDRESS][DOMAIN_NAME]]" at bounding box center [370, 210] width 93 height 23
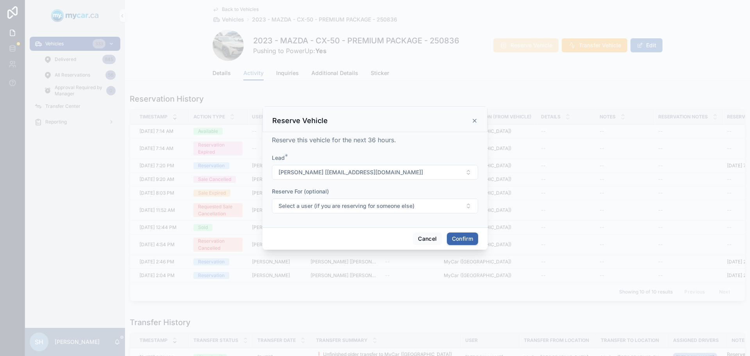
click at [357, 205] on span "Select a user (if you are reserving for someone else)" at bounding box center [347, 206] width 136 height 8
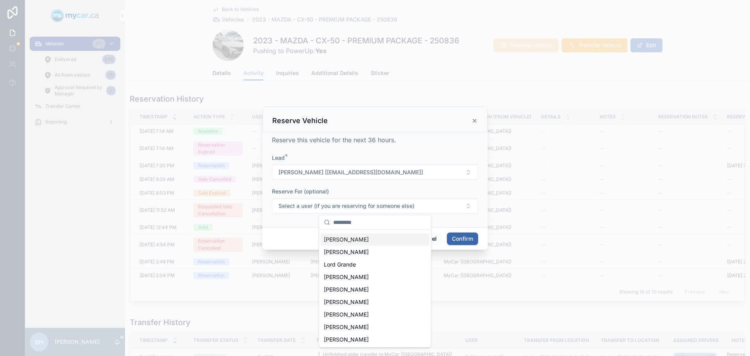
scroll to position [236, 0]
click at [356, 343] on div "Tim Sen" at bounding box center [375, 339] width 109 height 13
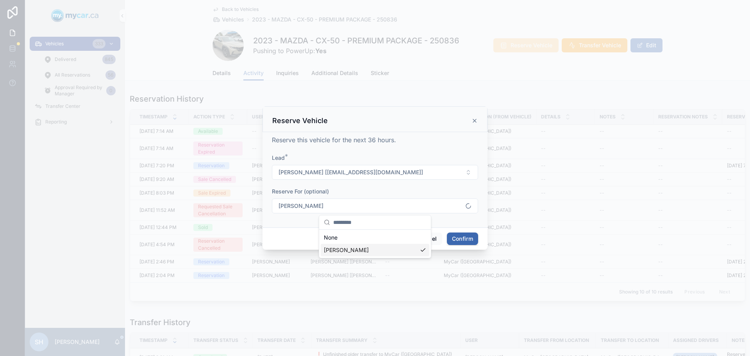
scroll to position [0, 0]
click at [464, 239] on button "Confirm" at bounding box center [462, 238] width 31 height 13
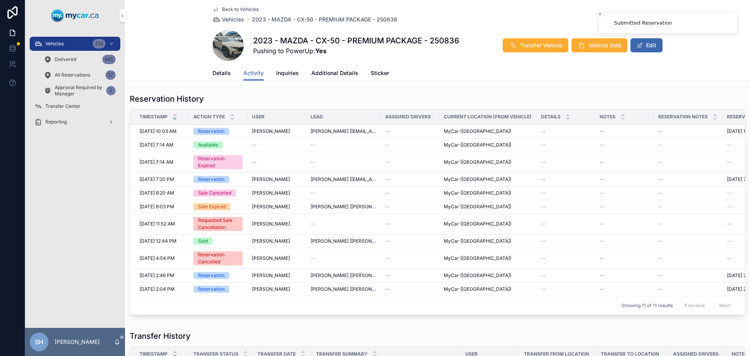
click at [594, 45] on span "Vehicle Sold" at bounding box center [605, 45] width 32 height 8
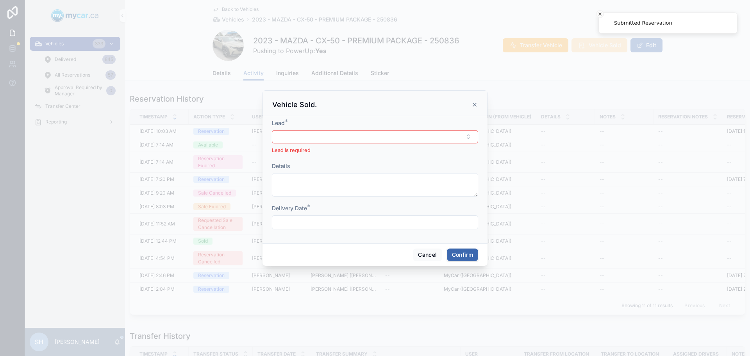
click at [302, 134] on button "Select Button" at bounding box center [375, 136] width 206 height 13
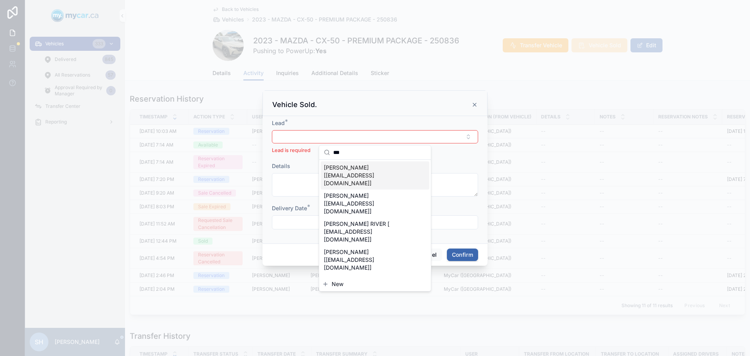
type input "***"
click at [355, 168] on span "[PERSON_NAME] [[EMAIL_ADDRESS][DOMAIN_NAME]]" at bounding box center [370, 175] width 93 height 23
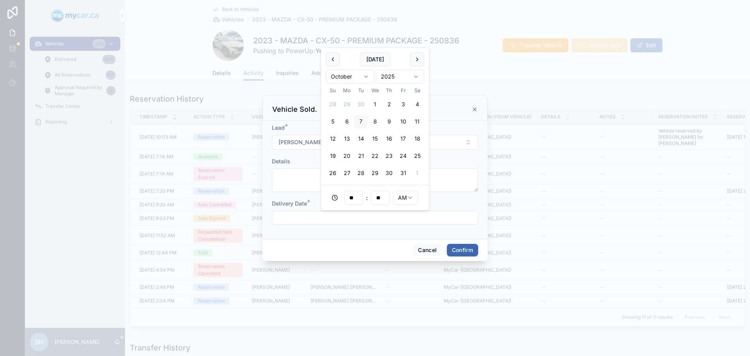
click at [303, 220] on input "text" at bounding box center [374, 217] width 205 height 11
click at [402, 121] on button "10" at bounding box center [403, 121] width 14 height 14
type input "**********"
click at [464, 250] on button "Confirm" at bounding box center [462, 250] width 31 height 13
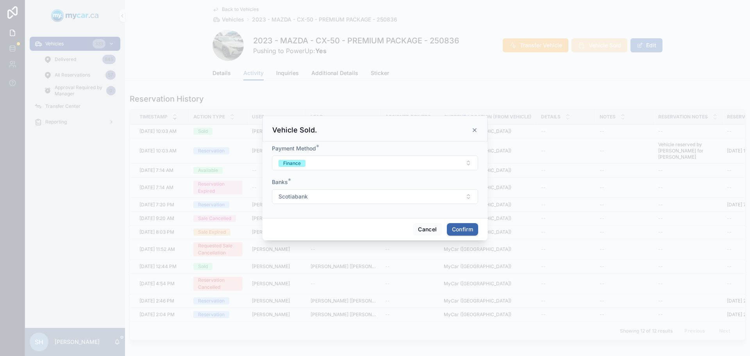
click at [332, 164] on button "Finance" at bounding box center [375, 162] width 206 height 15
click at [346, 194] on div "Cash" at bounding box center [375, 194] width 109 height 12
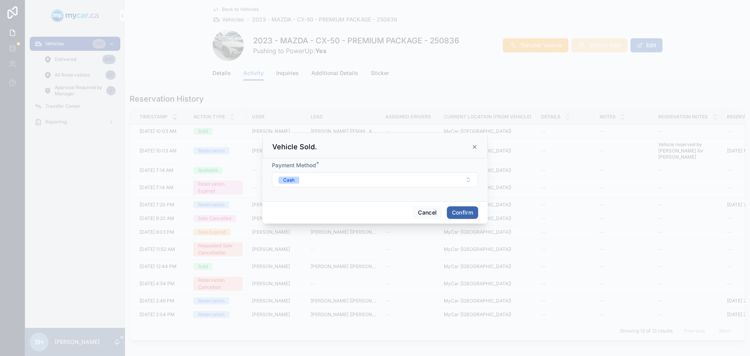
click at [459, 212] on button "Confirm" at bounding box center [462, 212] width 31 height 13
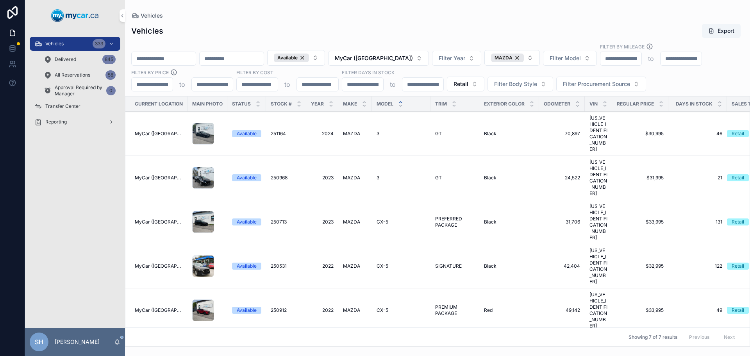
click at [377, 263] on span "CX-5" at bounding box center [383, 266] width 12 height 6
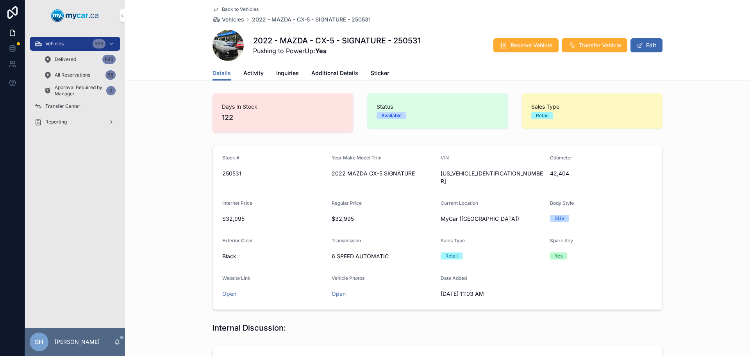
click at [253, 76] on span "Activity" at bounding box center [253, 73] width 20 height 8
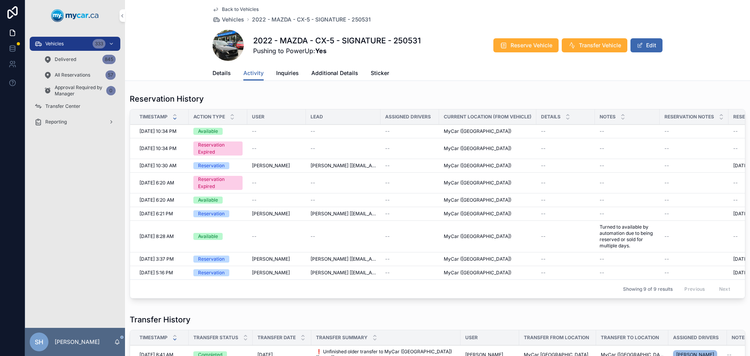
click at [531, 45] on span "Reserve Vehicle" at bounding box center [532, 45] width 42 height 8
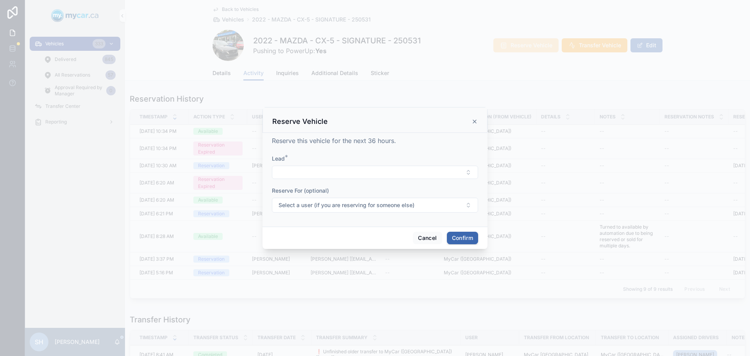
click at [473, 117] on div "Reserve Vehicle" at bounding box center [374, 121] width 205 height 9
click at [468, 120] on div "Reserve Vehicle" at bounding box center [374, 121] width 205 height 9
click at [475, 121] on icon at bounding box center [475, 121] width 6 height 6
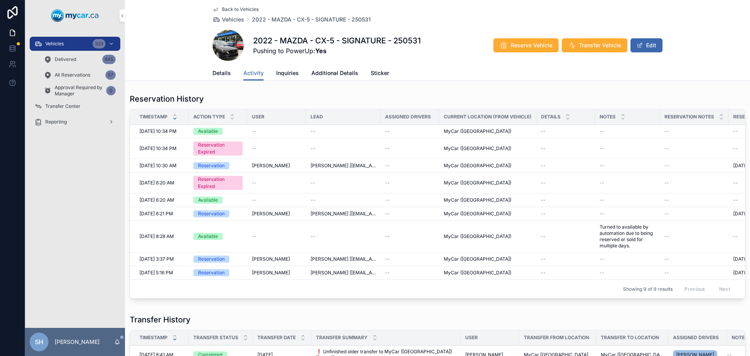
click at [522, 47] on span "Reserve Vehicle" at bounding box center [532, 45] width 42 height 8
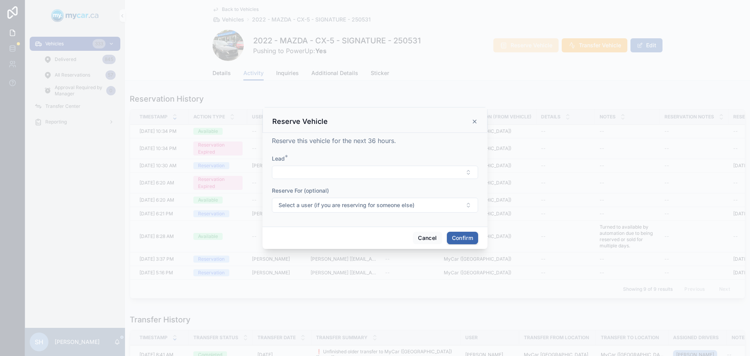
click at [306, 170] on button "Select Button" at bounding box center [375, 172] width 206 height 13
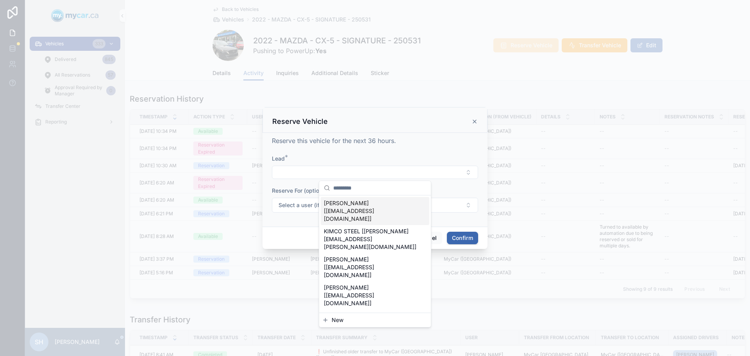
type input "*"
type input "****"
click at [361, 205] on span "[PERSON_NAME] [[EMAIL_ADDRESS][DOMAIN_NAME]]" at bounding box center [370, 210] width 93 height 23
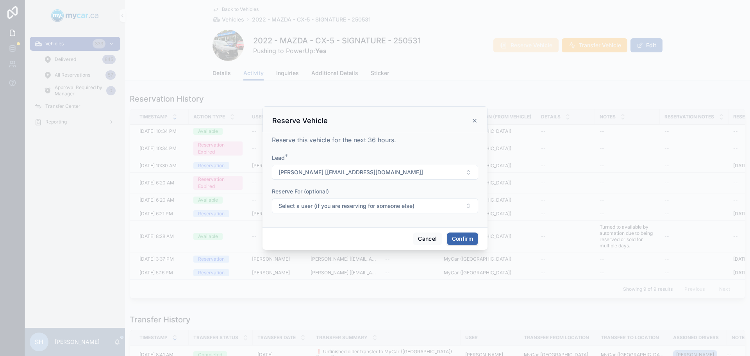
click at [340, 219] on form "Lead * MATHIEU MATHIEU [mathieuphazer@gmail.com] Reserve For (optional) Select …" at bounding box center [375, 187] width 206 height 67
click at [336, 210] on button "Select a user (if you are reserving for someone else)" at bounding box center [375, 205] width 206 height 15
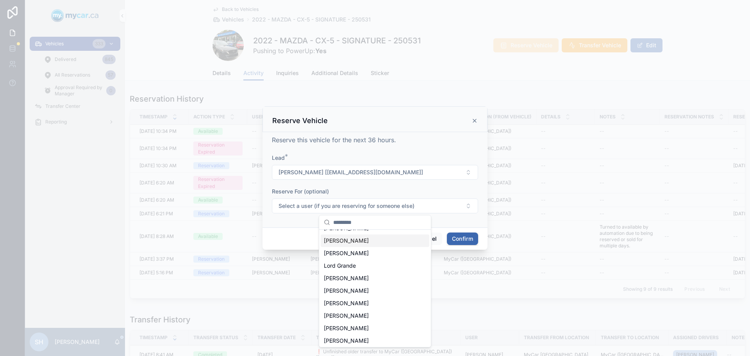
scroll to position [236, 0]
click at [367, 339] on div "Tim Sen" at bounding box center [375, 339] width 109 height 13
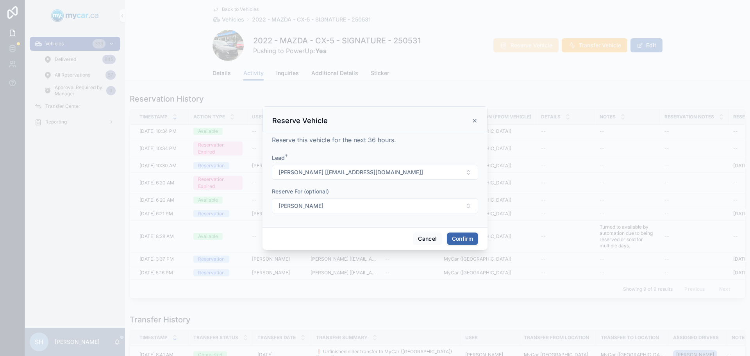
click at [464, 238] on button "Confirm" at bounding box center [462, 238] width 31 height 13
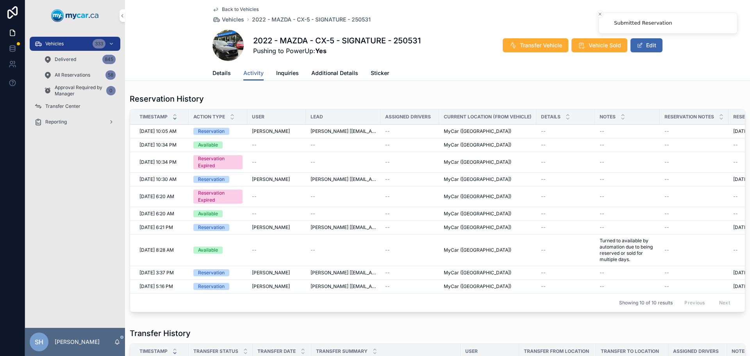
click at [486, 69] on div "Details Activity Inquiries Additional Details Sticker" at bounding box center [438, 73] width 450 height 15
click at [55, 39] on div "Vehicles 333" at bounding box center [74, 44] width 81 height 13
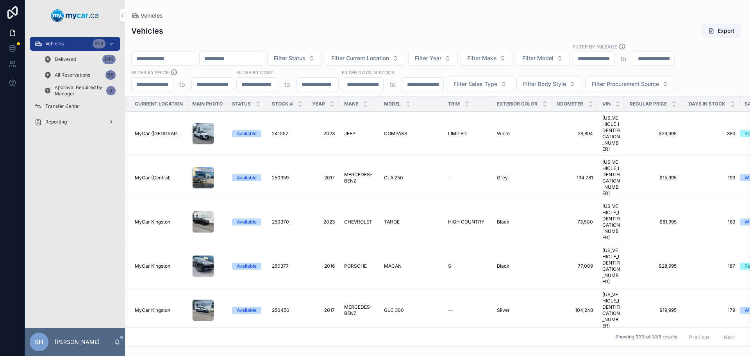
click at [85, 76] on span "All Reservations" at bounding box center [73, 75] width 36 height 6
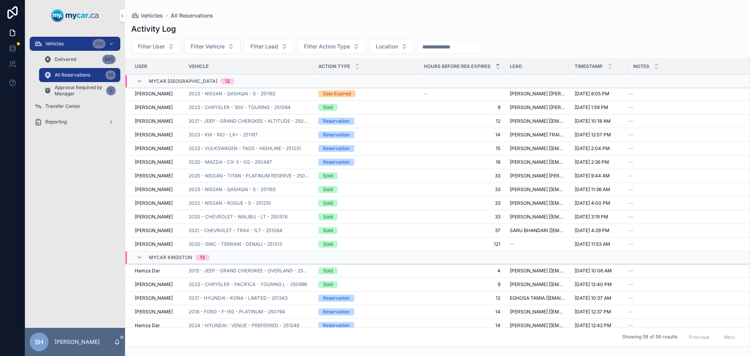
click at [82, 44] on div "Vehicles 333" at bounding box center [74, 44] width 81 height 13
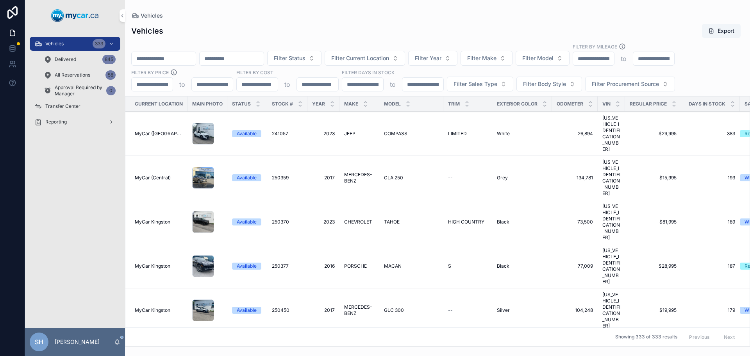
click at [145, 54] on input "scrollable content" at bounding box center [164, 58] width 64 height 11
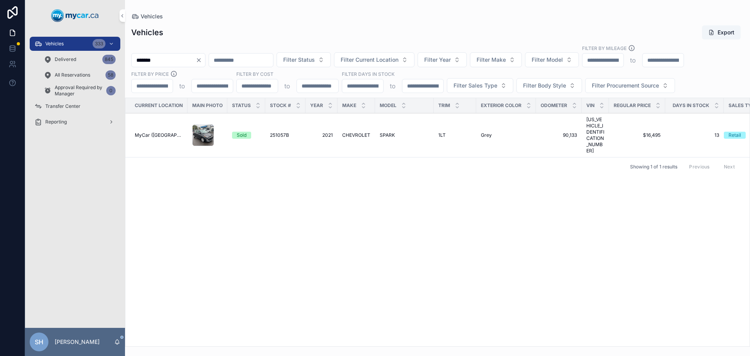
type input "*******"
click at [202, 61] on icon "Clear" at bounding box center [199, 60] width 6 height 6
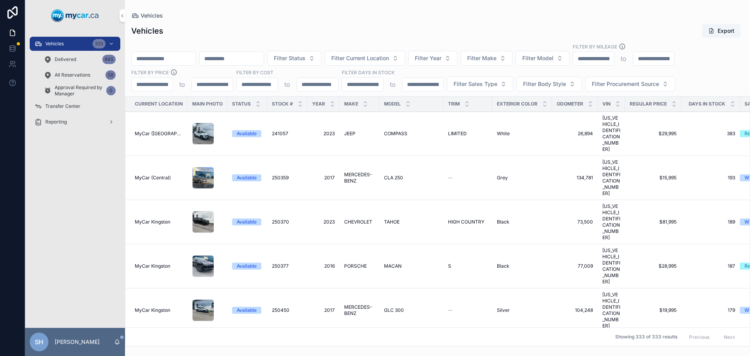
click at [167, 55] on input "scrollable content" at bounding box center [164, 58] width 64 height 11
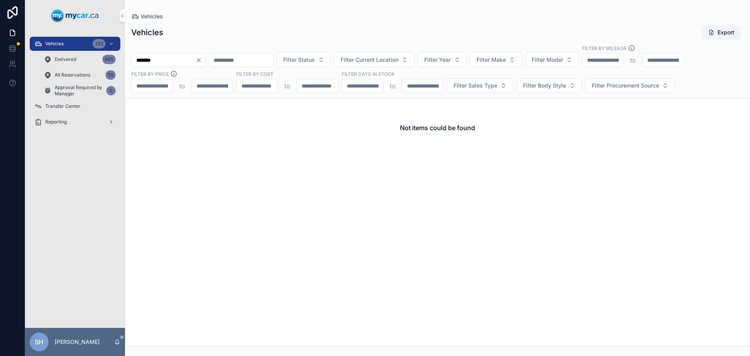
drag, startPoint x: 193, startPoint y: 61, endPoint x: 68, endPoint y: 53, distance: 125.3
click at [67, 54] on div "Vehicles 333 Delivered 845 All Reservations 58 Approval Required by Manager 0 T…" at bounding box center [387, 178] width 725 height 356
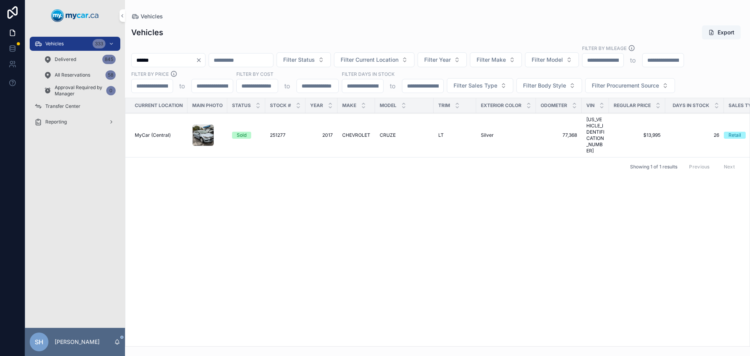
type input "******"
click at [73, 43] on div "Vehicles 333" at bounding box center [74, 44] width 81 height 13
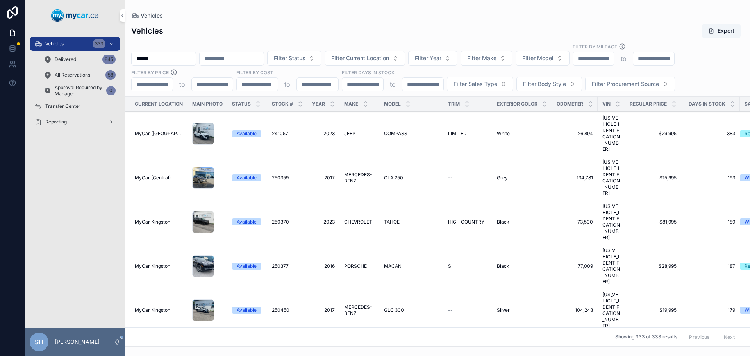
click at [301, 36] on div "Vehicles Export" at bounding box center [437, 30] width 613 height 15
click at [322, 63] on button "Filter Status" at bounding box center [294, 58] width 54 height 15
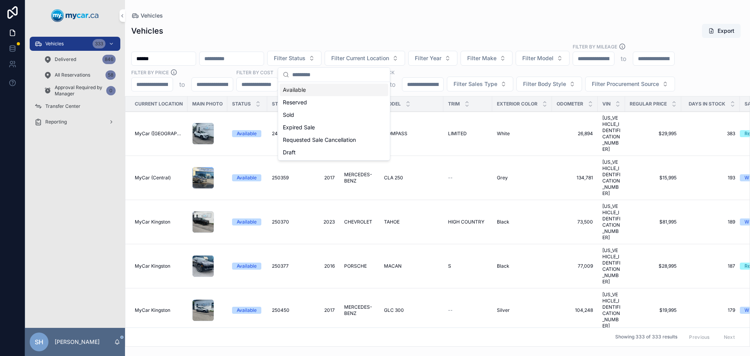
click at [300, 87] on div "Available" at bounding box center [334, 90] width 109 height 13
click at [443, 77] on div "Filter Days In Stock" at bounding box center [393, 73] width 102 height 9
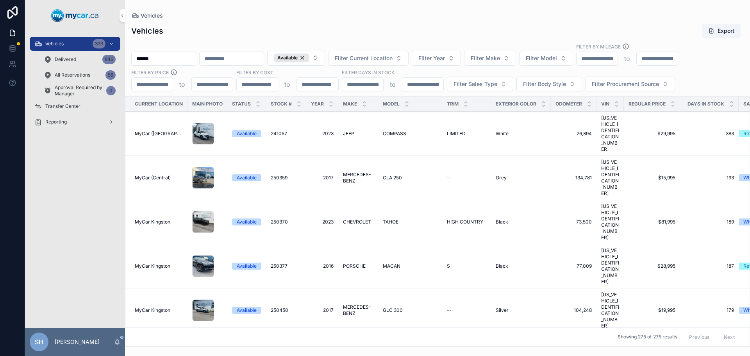
click at [467, 85] on span "Filter Sales Type" at bounding box center [476, 84] width 44 height 8
click at [447, 130] on div "Retail" at bounding box center [479, 128] width 109 height 13
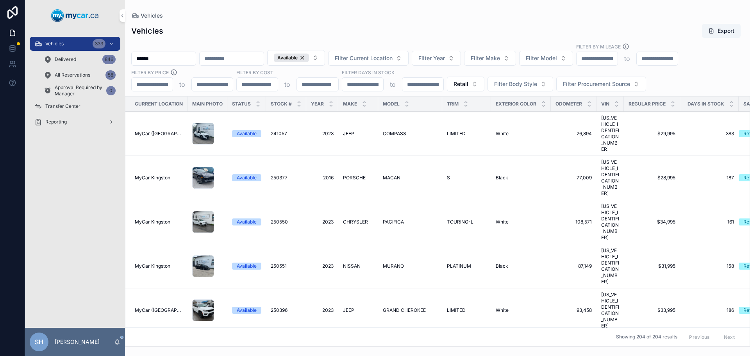
click at [393, 56] on span "Filter Current Location" at bounding box center [364, 58] width 58 height 8
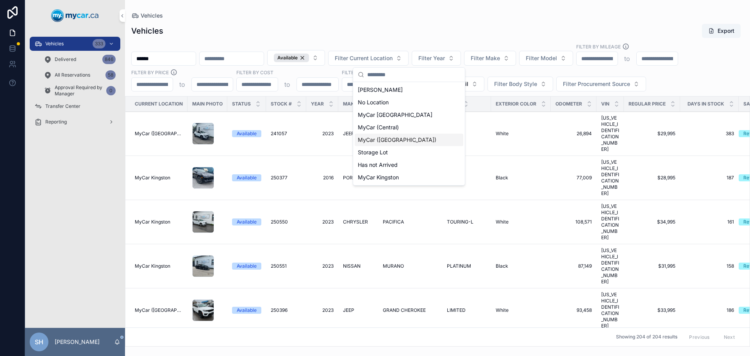
click at [389, 139] on span "MyCar ([GEOGRAPHIC_DATA])" at bounding box center [397, 140] width 79 height 8
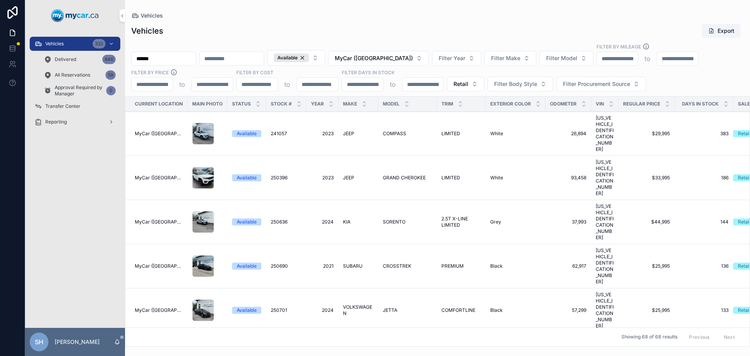
click at [396, 35] on div "Vehicles Export" at bounding box center [437, 30] width 613 height 15
click at [513, 59] on span "Filter Make" at bounding box center [505, 58] width 29 height 8
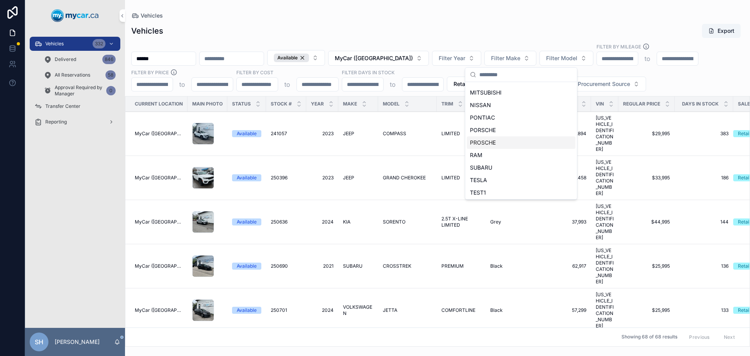
scroll to position [361, 0]
click at [497, 176] on span "VOLKSWAGEN" at bounding box center [489, 179] width 39 height 8
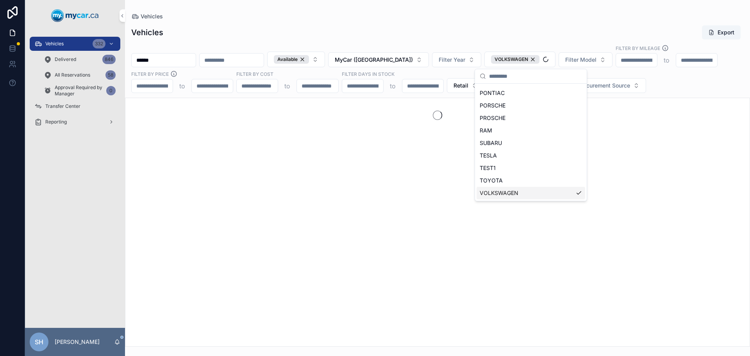
scroll to position [373, 0]
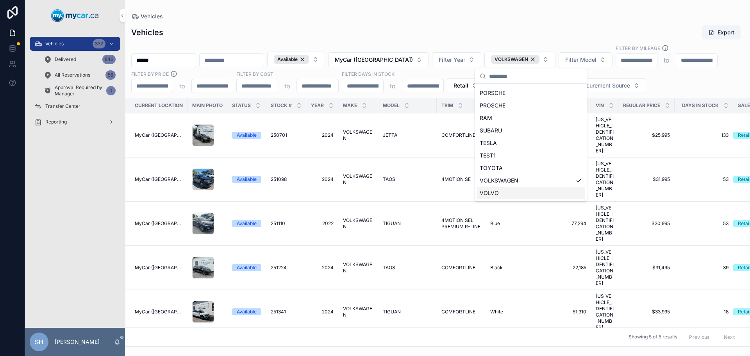
click at [471, 291] on div "Current Location Main Photo Status Stock # Year Make Model Trim Exterior Color …" at bounding box center [437, 222] width 624 height 248
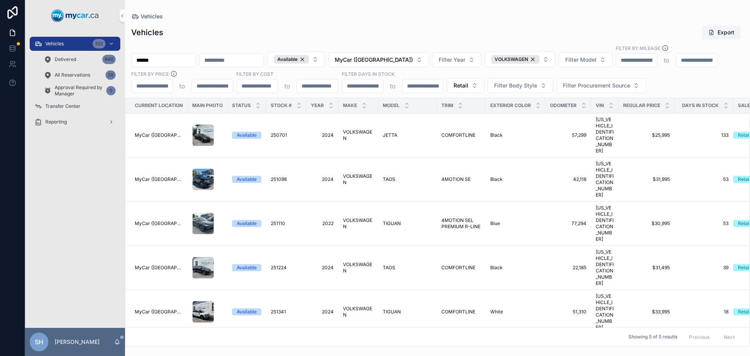
click at [396, 61] on span "MyCar ([GEOGRAPHIC_DATA])" at bounding box center [374, 60] width 78 height 8
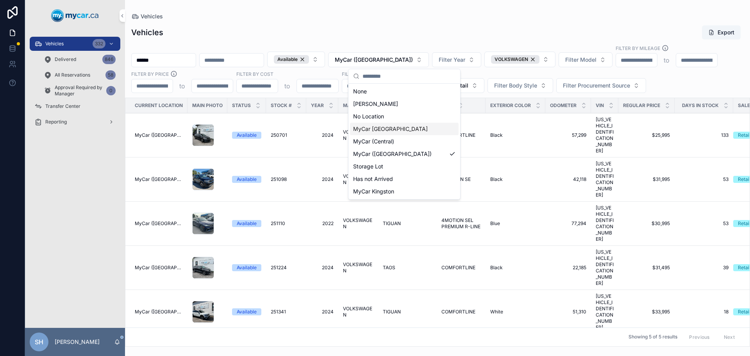
click at [382, 127] on span "MyCar [GEOGRAPHIC_DATA]" at bounding box center [390, 129] width 75 height 8
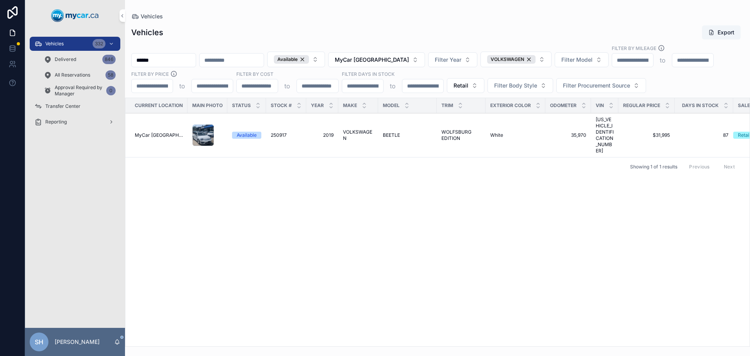
click at [394, 61] on span "MyCar [GEOGRAPHIC_DATA]" at bounding box center [372, 60] width 74 height 8
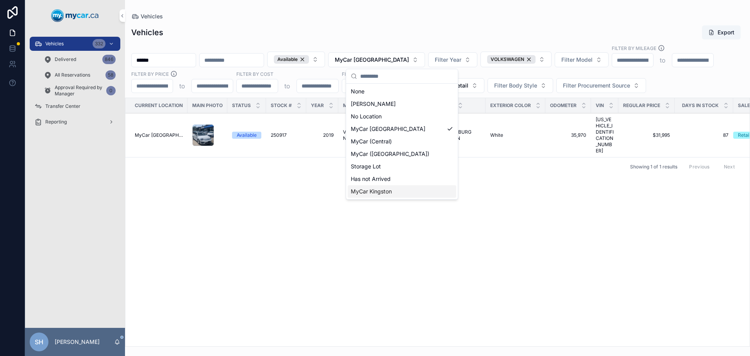
click at [392, 191] on span "MyCar Kingston" at bounding box center [371, 192] width 41 height 8
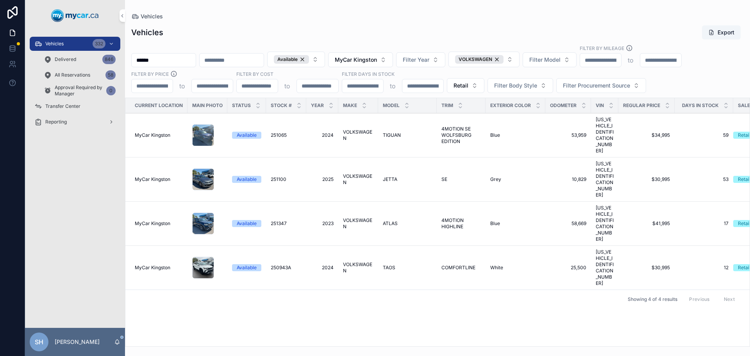
click at [377, 59] on span "MyCar Kingston" at bounding box center [356, 60] width 42 height 8
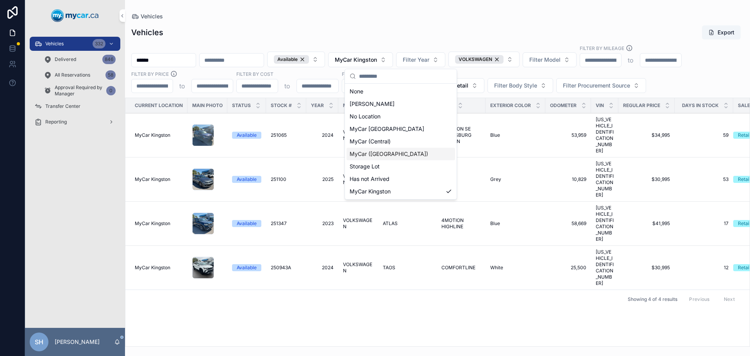
click at [391, 152] on span "MyCar ([GEOGRAPHIC_DATA])" at bounding box center [389, 154] width 79 height 8
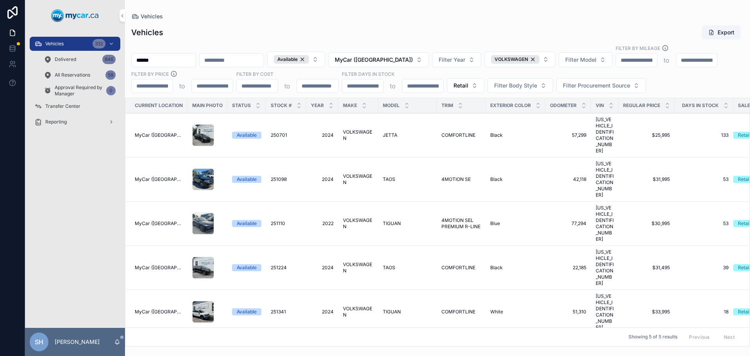
click at [415, 295] on div "Current Location Main Photo Status Stock # Year Make Model Trim Exterior Color …" at bounding box center [437, 222] width 624 height 248
click at [350, 305] on span "VOLKSWAGEN" at bounding box center [358, 311] width 30 height 13
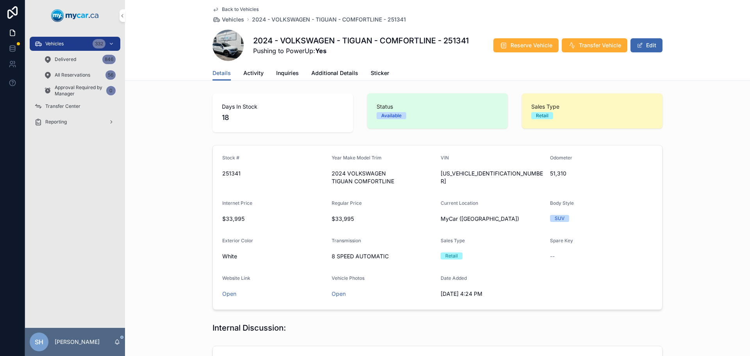
click at [243, 69] on span "Activity" at bounding box center [253, 73] width 20 height 8
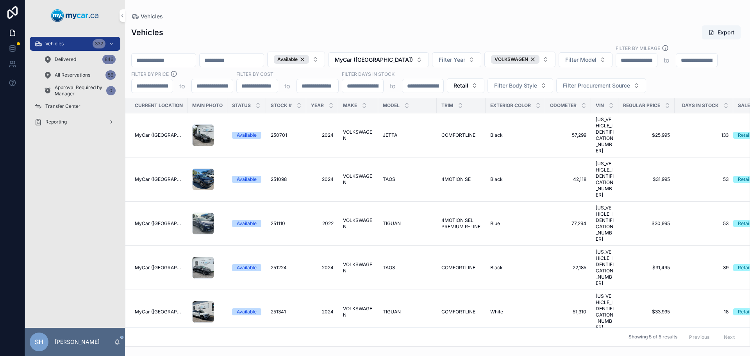
click at [451, 176] on span "4MOTION SE" at bounding box center [455, 179] width 29 height 6
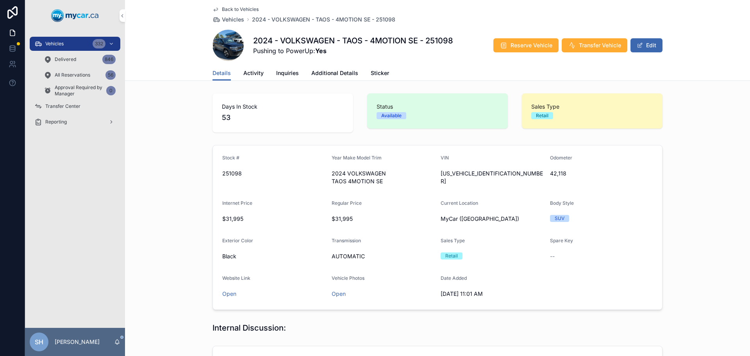
click at [254, 76] on span "Activity" at bounding box center [253, 73] width 20 height 8
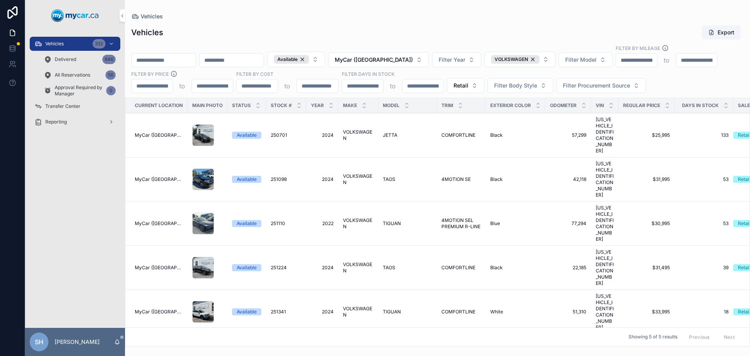
click at [351, 261] on span "VOLKSWAGEN" at bounding box center [358, 267] width 30 height 13
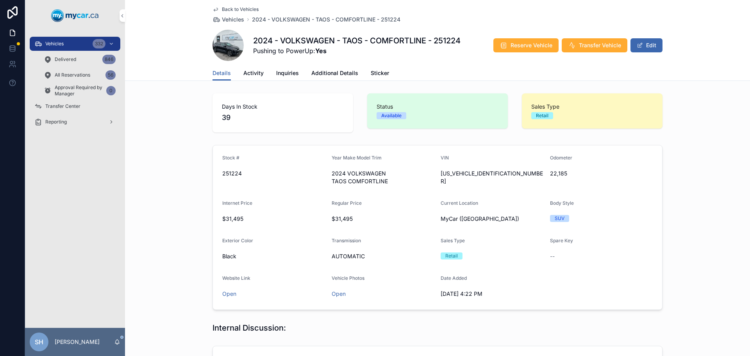
click at [250, 71] on span "Activity" at bounding box center [253, 73] width 20 height 8
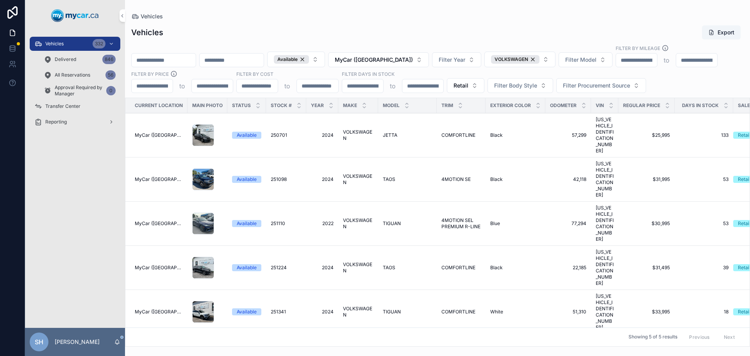
click at [351, 305] on span "VOLKSWAGEN" at bounding box center [358, 311] width 30 height 13
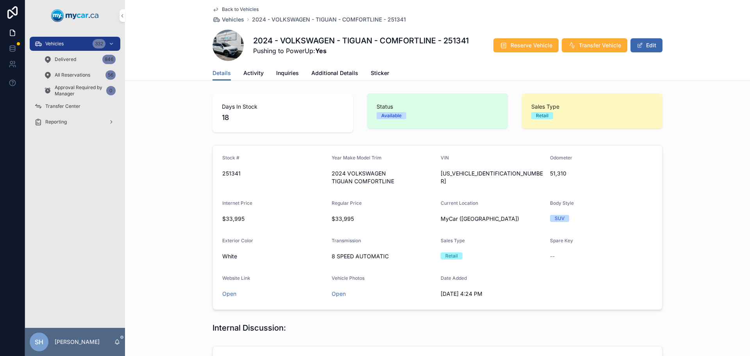
click at [259, 70] on span "Activity" at bounding box center [253, 73] width 20 height 8
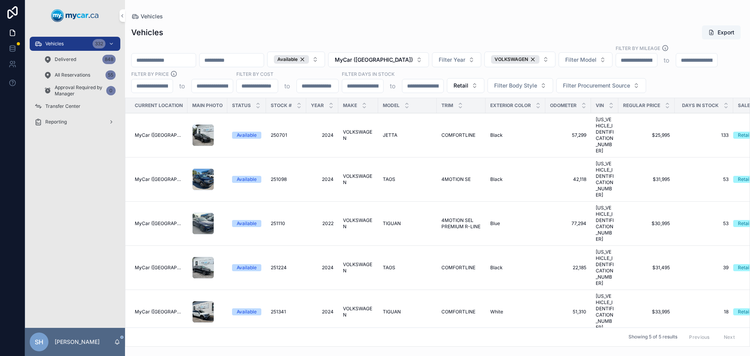
click at [527, 59] on span "VOLKSWAGEN" at bounding box center [512, 59] width 34 height 6
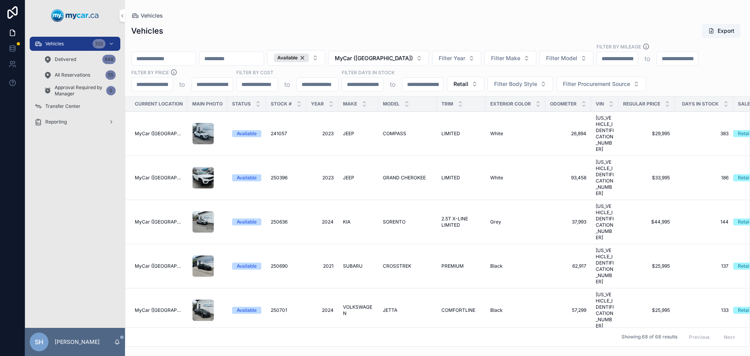
click at [520, 59] on span "Filter Make" at bounding box center [505, 58] width 29 height 8
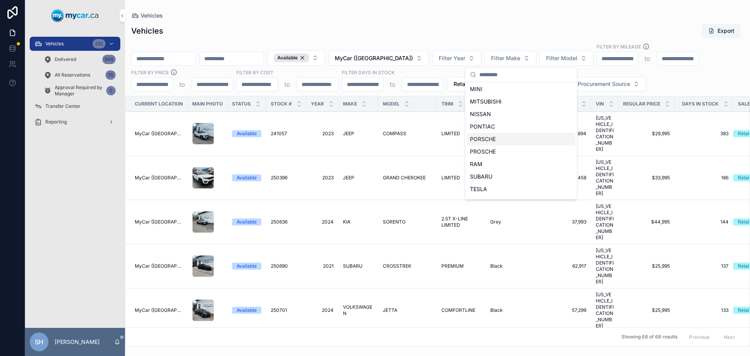
scroll to position [361, 0]
click at [490, 168] on span "TOYOTA" at bounding box center [481, 167] width 23 height 8
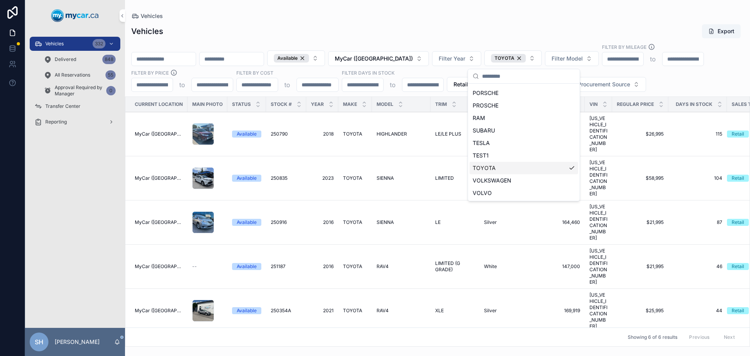
click at [318, 6] on div "Vehicles Vehicles Export Available MyCar (Richmond) Filter Year TOYOTA Filter M…" at bounding box center [437, 173] width 625 height 347
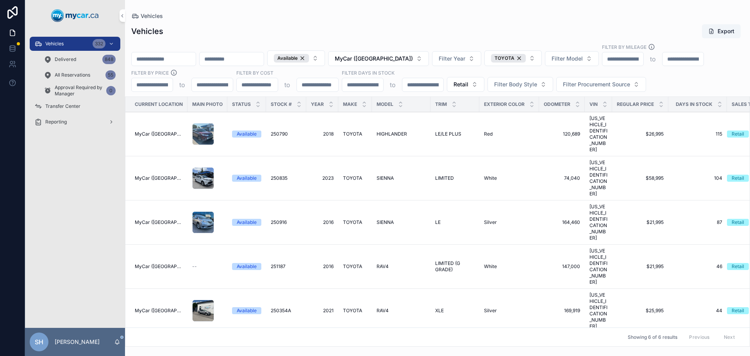
click at [514, 58] on span "TOYOTA" at bounding box center [505, 58] width 20 height 6
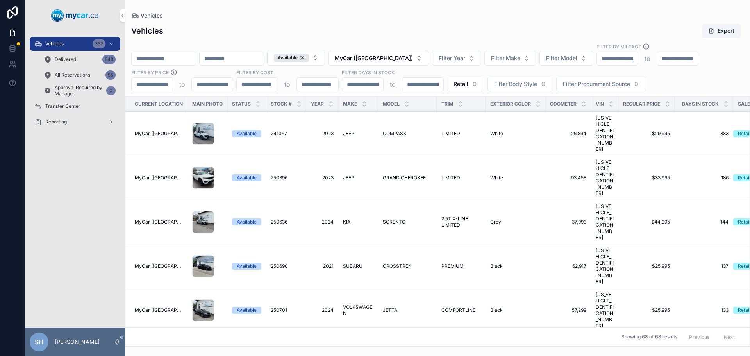
click at [516, 58] on span "Filter Make" at bounding box center [505, 58] width 29 height 8
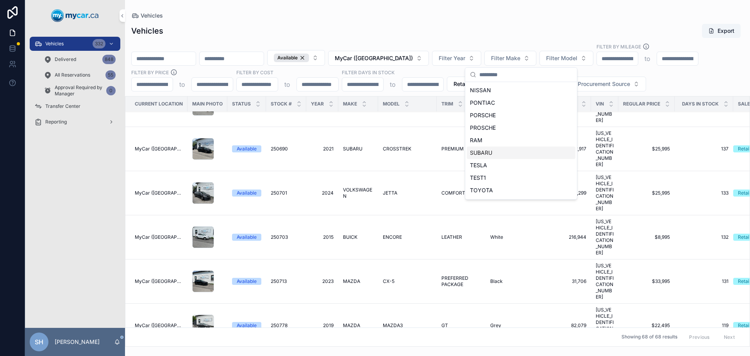
scroll to position [361, 0]
click at [491, 128] on span "SUBARU" at bounding box center [481, 129] width 22 height 8
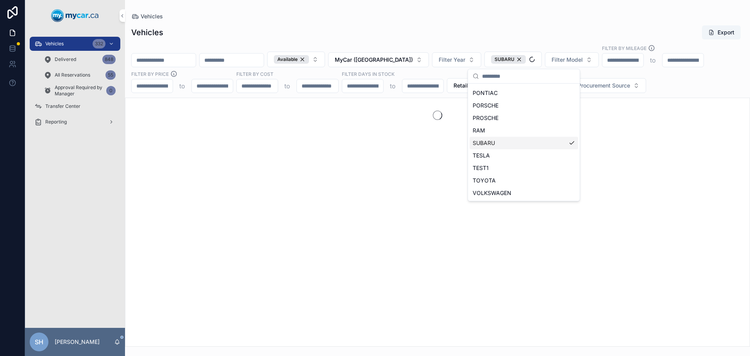
scroll to position [373, 0]
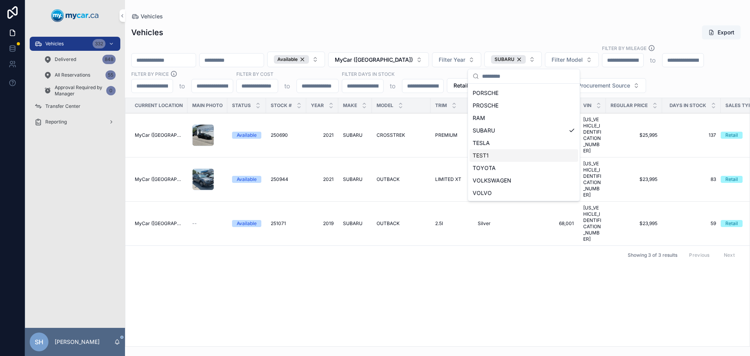
click at [405, 248] on div "Current Location Main Photo Status Stock # Year Make Model Trim Exterior Color …" at bounding box center [437, 222] width 624 height 248
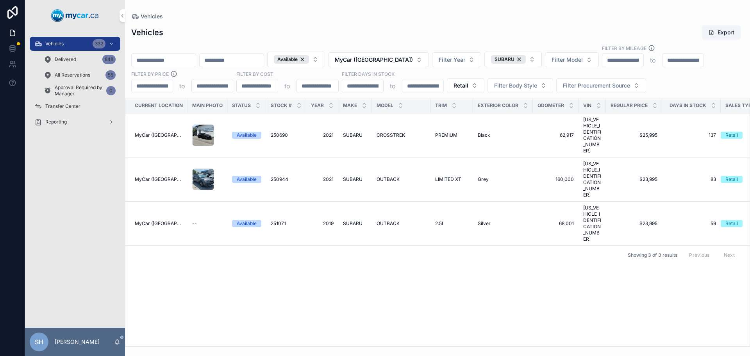
click at [526, 57] on div "SUBARU" at bounding box center [508, 59] width 35 height 9
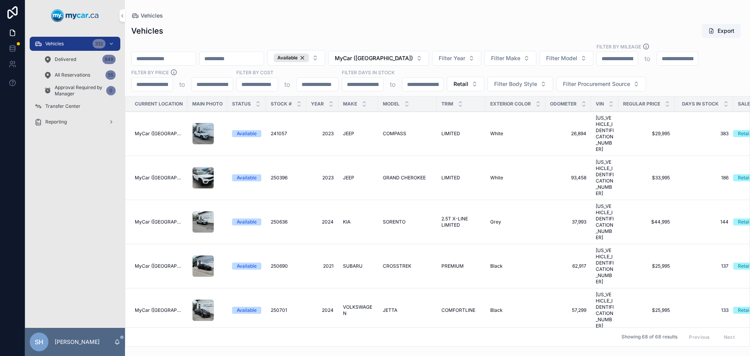
click at [534, 57] on button "Filter Make" at bounding box center [510, 58] width 52 height 15
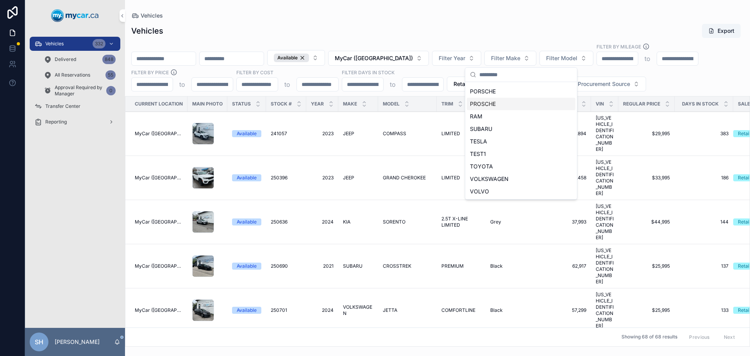
scroll to position [322, 0]
click at [491, 143] on div "NISSAN" at bounding box center [521, 144] width 109 height 13
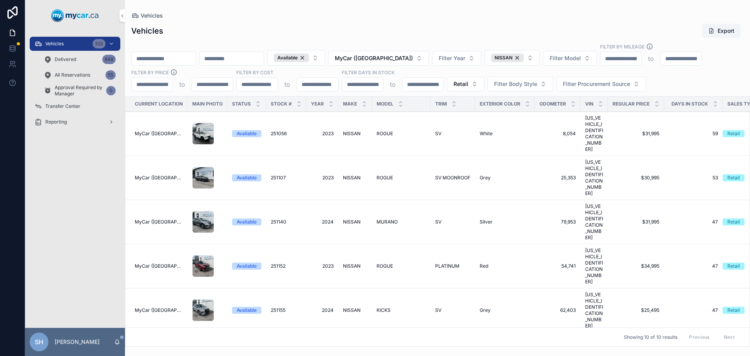
click at [470, 28] on div "Vehicles Export" at bounding box center [437, 30] width 613 height 15
click at [401, 100] on icon "scrollable content" at bounding box center [400, 102] width 5 height 5
click at [405, 60] on span "MyCar ([GEOGRAPHIC_DATA])" at bounding box center [374, 58] width 78 height 8
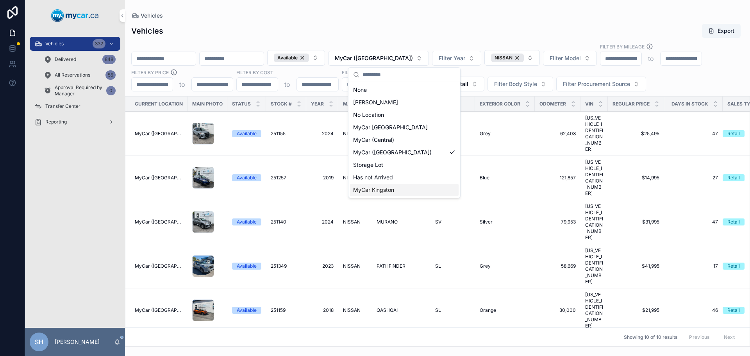
click at [393, 191] on span "MyCar Kingston" at bounding box center [373, 190] width 41 height 8
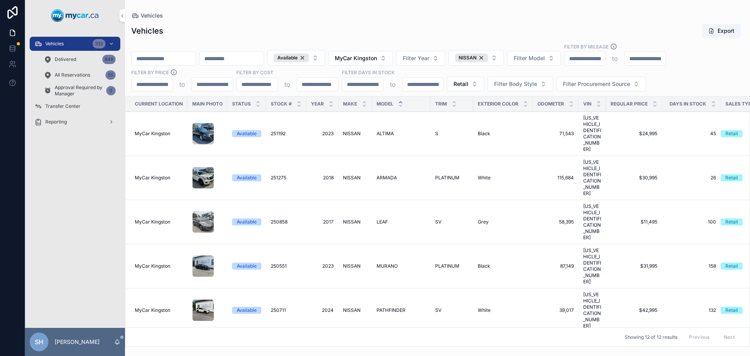
click at [377, 59] on span "MyCar Kingston" at bounding box center [356, 58] width 42 height 8
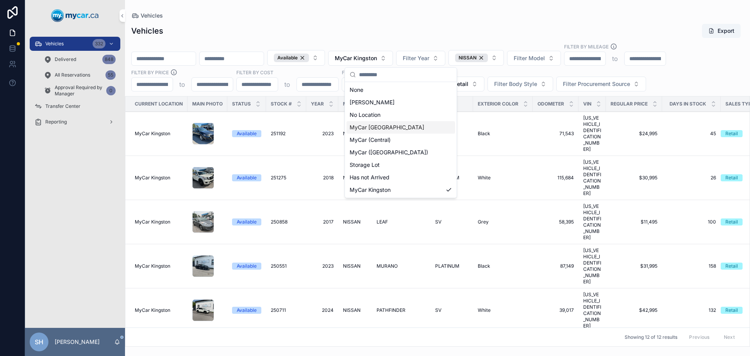
click at [395, 128] on div "MyCar [GEOGRAPHIC_DATA]" at bounding box center [401, 127] width 109 height 13
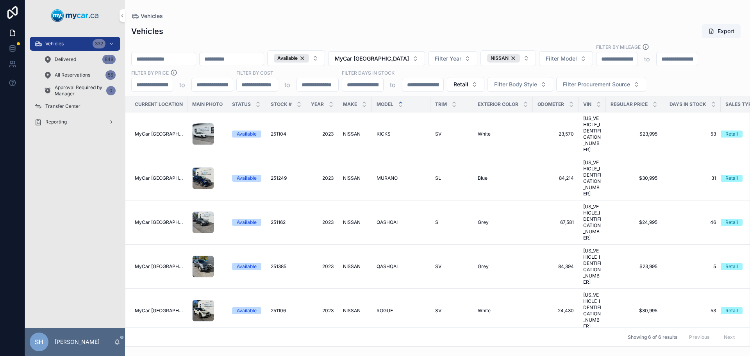
click at [389, 38] on div "Vehicles Export" at bounding box center [437, 31] width 613 height 15
click at [387, 32] on div "Vehicles Export" at bounding box center [437, 31] width 613 height 15
click at [322, 23] on div "Vehicles Export Available MyCar North Bay Filter Year NISSAN Filter Model Filte…" at bounding box center [437, 182] width 625 height 327
click at [509, 59] on span "NISSAN" at bounding box center [500, 58] width 18 height 6
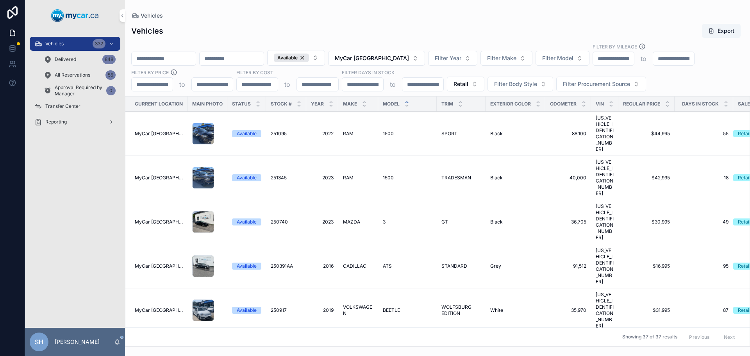
click at [511, 59] on span "Filter Make" at bounding box center [501, 58] width 29 height 8
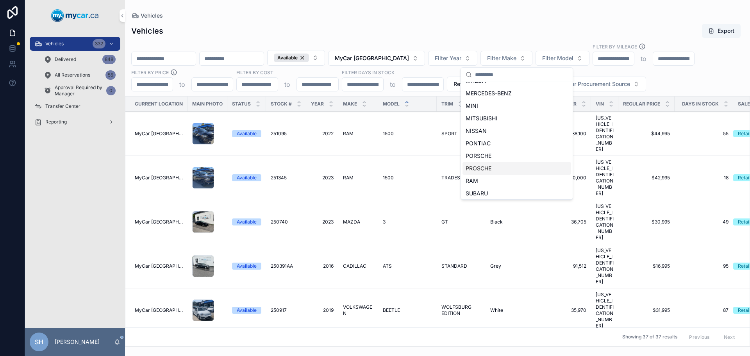
scroll to position [283, 0]
click at [498, 133] on div "MITSUBISHI" at bounding box center [517, 132] width 109 height 13
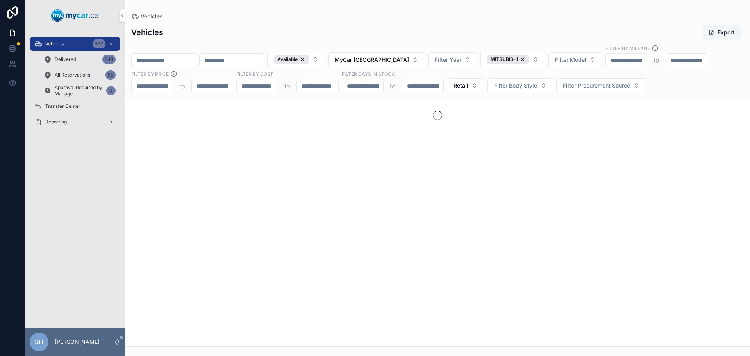
click at [435, 18] on div "Vehicles" at bounding box center [437, 17] width 613 height 8
click at [398, 64] on button "MyCar [GEOGRAPHIC_DATA]" at bounding box center [376, 59] width 97 height 15
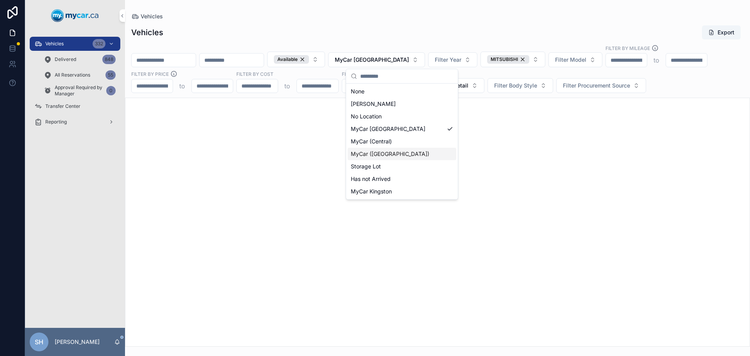
click at [392, 154] on span "MyCar ([GEOGRAPHIC_DATA])" at bounding box center [390, 154] width 79 height 8
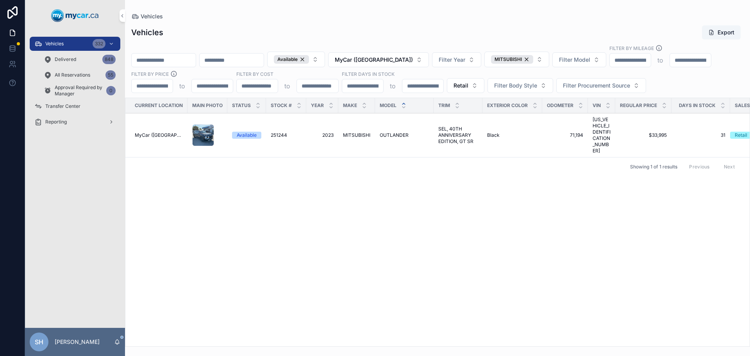
click at [403, 62] on span "MyCar ([GEOGRAPHIC_DATA])" at bounding box center [374, 60] width 78 height 8
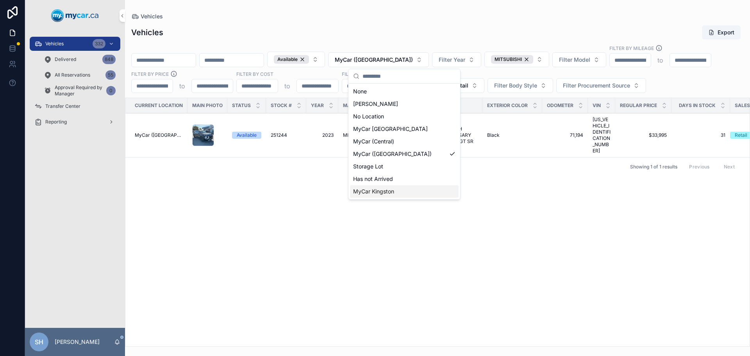
click at [393, 192] on span "MyCar Kingston" at bounding box center [373, 192] width 41 height 8
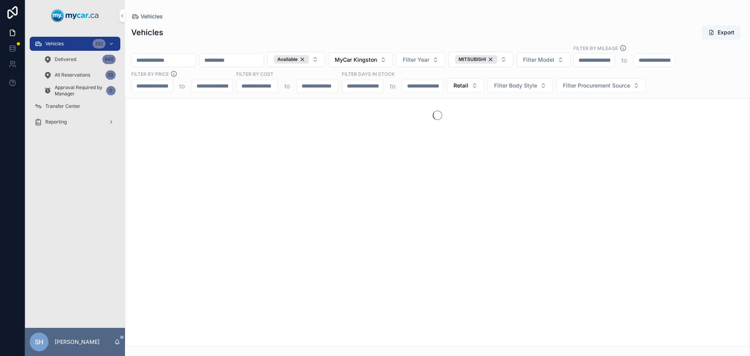
click at [385, 18] on div "Vehicles" at bounding box center [437, 17] width 613 height 8
click at [393, 61] on button "MyCar Kingston" at bounding box center [360, 59] width 65 height 15
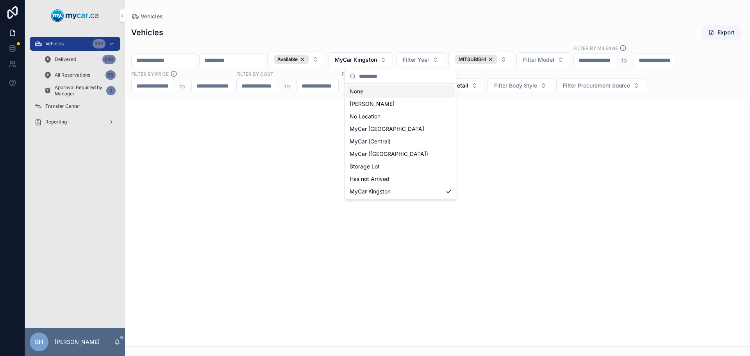
click at [379, 94] on div "None" at bounding box center [401, 91] width 109 height 13
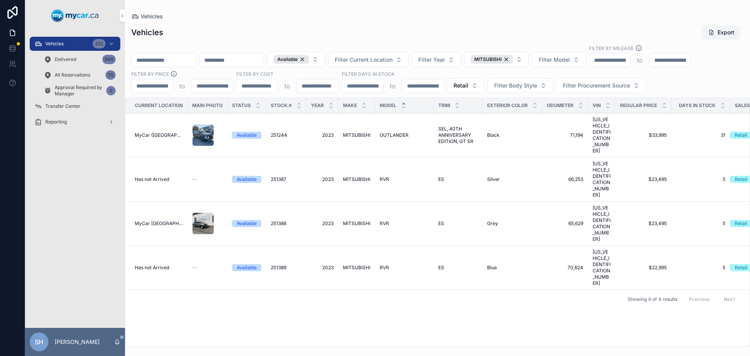
click at [513, 62] on div "MITSUBISHI" at bounding box center [492, 59] width 42 height 9
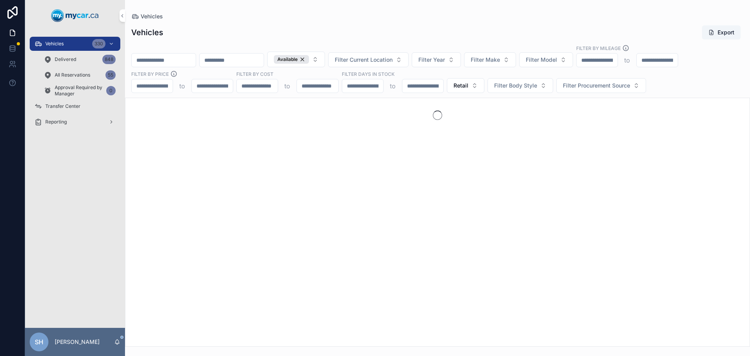
click at [353, 16] on div "Vehicles" at bounding box center [437, 17] width 613 height 8
click at [390, 60] on span "Filter Current Location" at bounding box center [364, 60] width 58 height 8
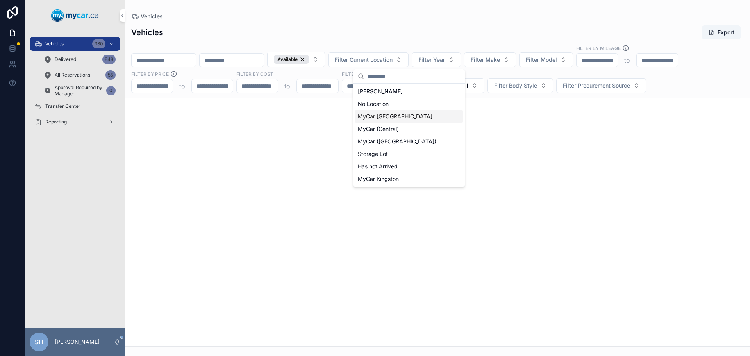
click at [400, 118] on span "MyCar [GEOGRAPHIC_DATA]" at bounding box center [395, 117] width 75 height 8
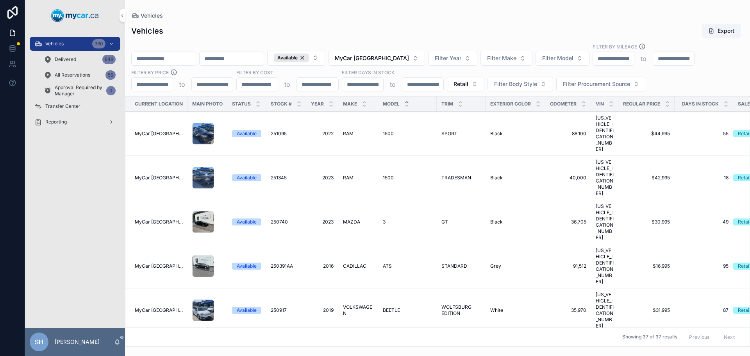
click at [385, 23] on div "Vehicles Export Available MyCar North Bay Filter Year Filter Make Filter Model …" at bounding box center [437, 183] width 625 height 328
click at [388, 59] on span "MyCar [GEOGRAPHIC_DATA]" at bounding box center [372, 58] width 74 height 8
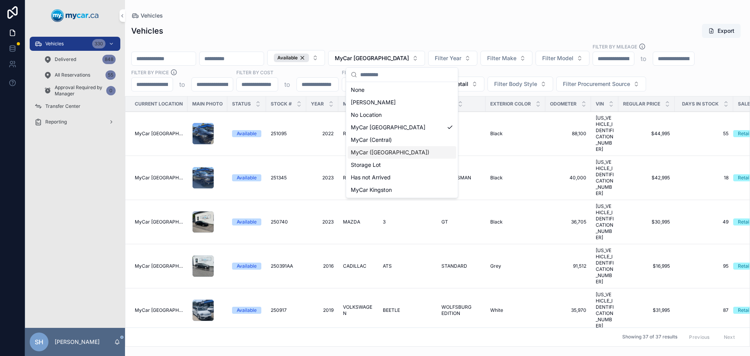
click at [379, 152] on span "MyCar ([GEOGRAPHIC_DATA])" at bounding box center [390, 152] width 79 height 8
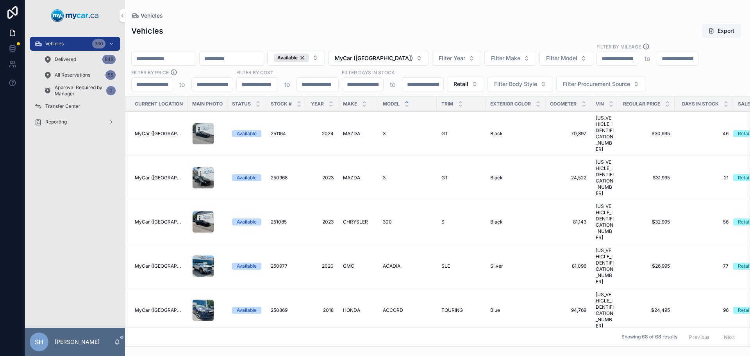
click at [426, 58] on button "MyCar ([GEOGRAPHIC_DATA])" at bounding box center [378, 58] width 101 height 15
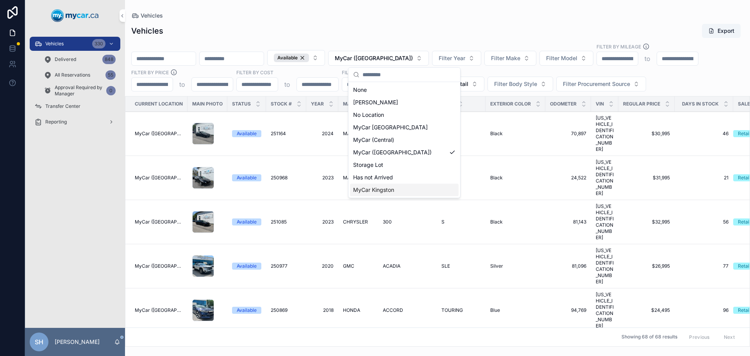
click at [395, 189] on div "MyCar Kingston" at bounding box center [404, 190] width 109 height 13
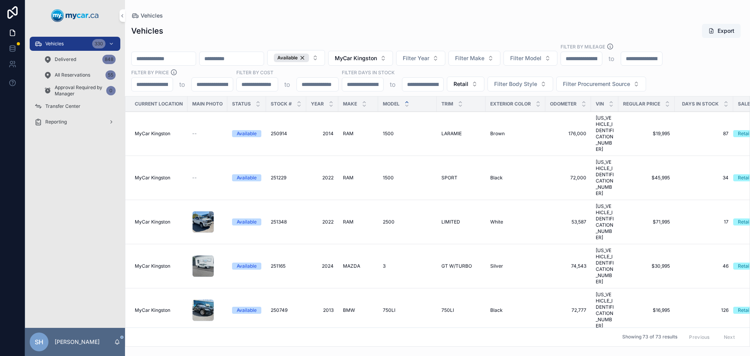
click at [420, 33] on div "Vehicles Export" at bounding box center [437, 30] width 613 height 15
click at [169, 59] on input "scrollable content" at bounding box center [164, 58] width 64 height 11
click at [309, 55] on div "Available" at bounding box center [291, 58] width 35 height 9
click at [373, 57] on span "MyCar Kingston" at bounding box center [352, 58] width 42 height 8
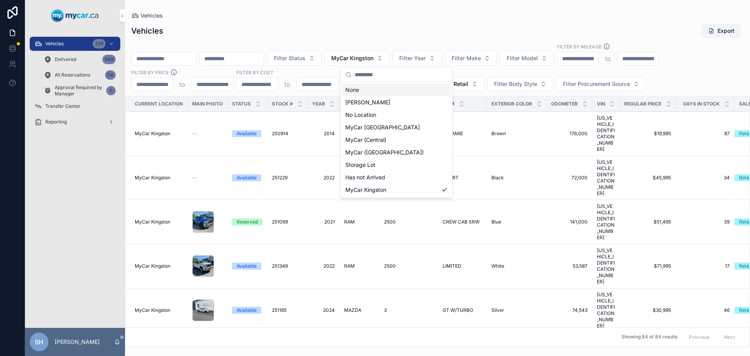
click at [359, 88] on div "None" at bounding box center [396, 90] width 109 height 13
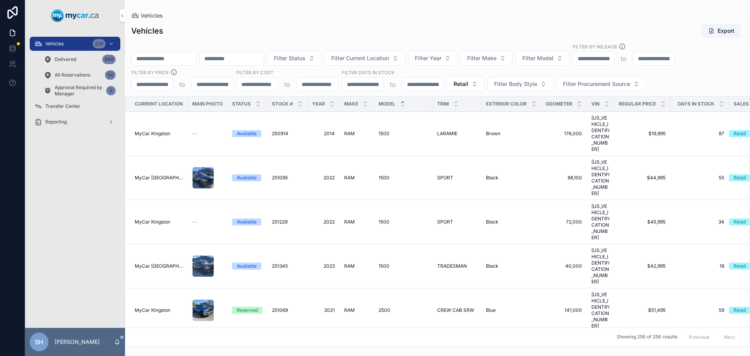
click at [460, 83] on span "Retail" at bounding box center [461, 84] width 15 height 8
click at [437, 116] on div "None" at bounding box center [465, 115] width 109 height 13
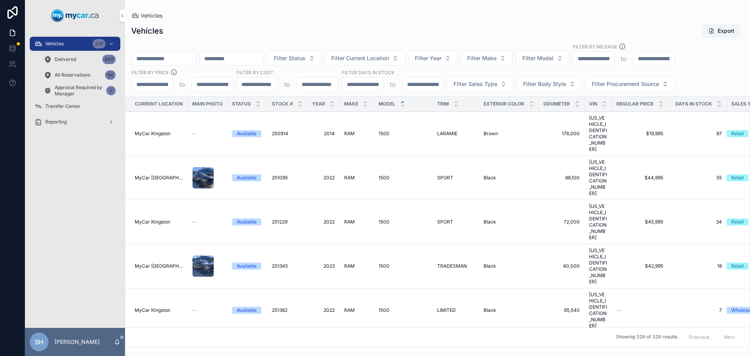
click at [178, 59] on input "scrollable content" at bounding box center [164, 58] width 64 height 11
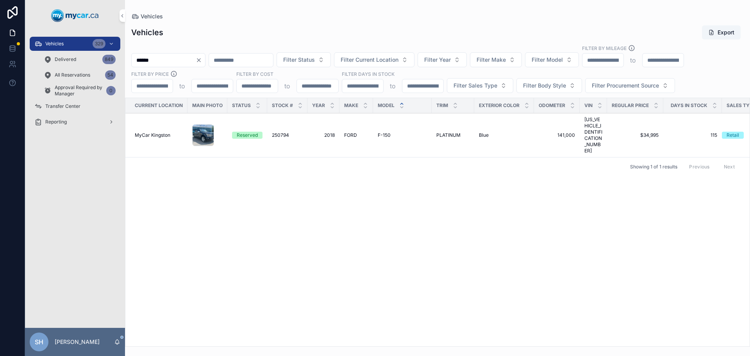
type input "******"
click at [385, 132] on span "F-150" at bounding box center [384, 135] width 13 height 6
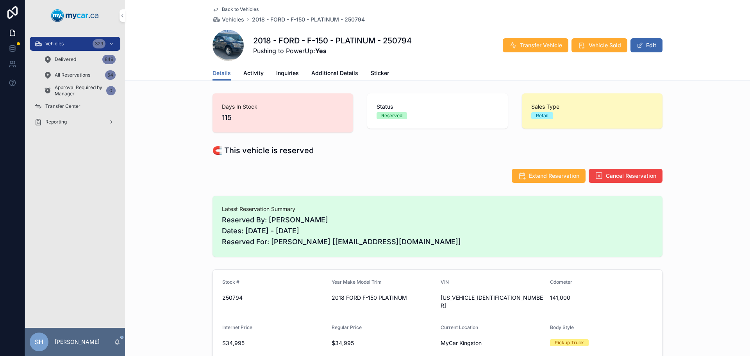
click at [252, 76] on span "Activity" at bounding box center [253, 73] width 20 height 8
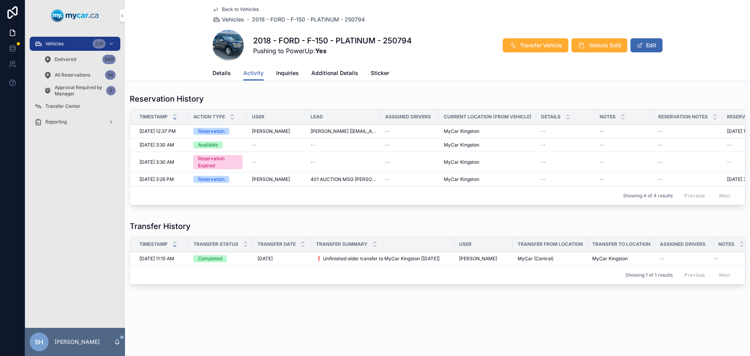
click at [218, 71] on span "Details" at bounding box center [222, 73] width 18 height 8
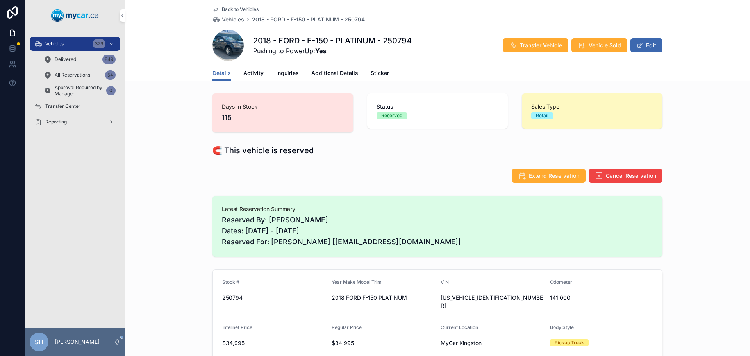
click at [57, 48] on div "Vehicles 329" at bounding box center [74, 44] width 81 height 13
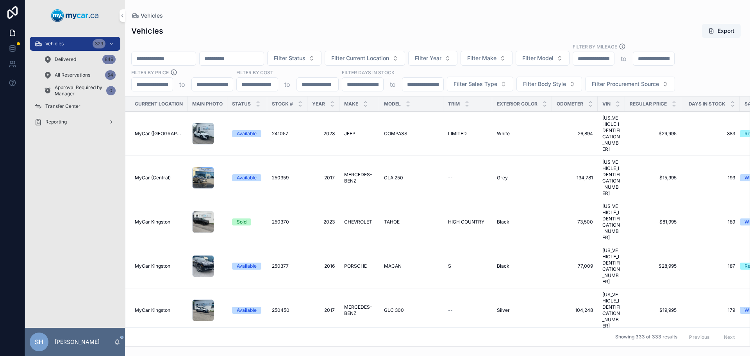
click at [143, 59] on input "scrollable content" at bounding box center [164, 58] width 64 height 11
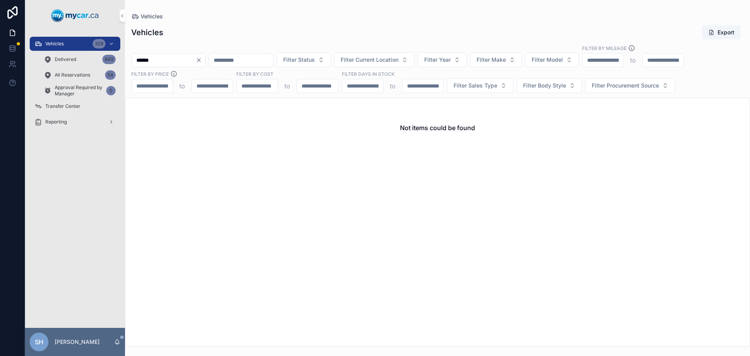
type input "******"
click at [75, 59] on span "Delivered" at bounding box center [65, 59] width 21 height 6
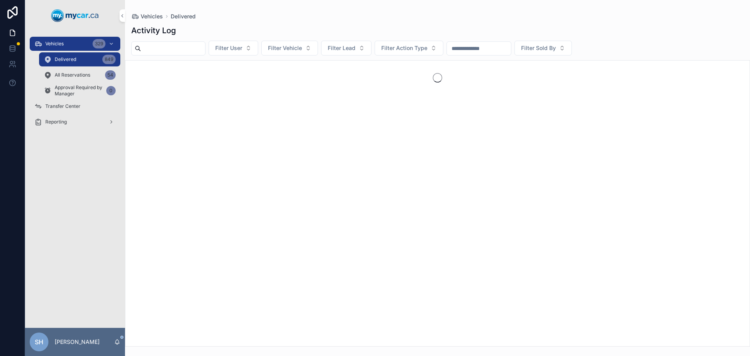
click at [492, 48] on input "scrollable content" at bounding box center [479, 48] width 64 height 11
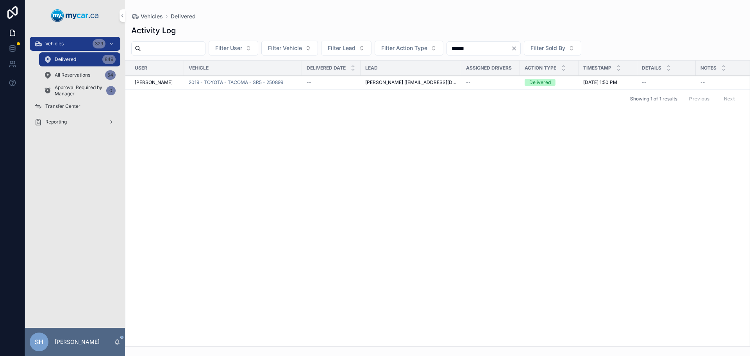
type input "******"
click at [202, 84] on span "2019 - TOYOTA - TACOMA - SR5 - 250899" at bounding box center [236, 82] width 95 height 6
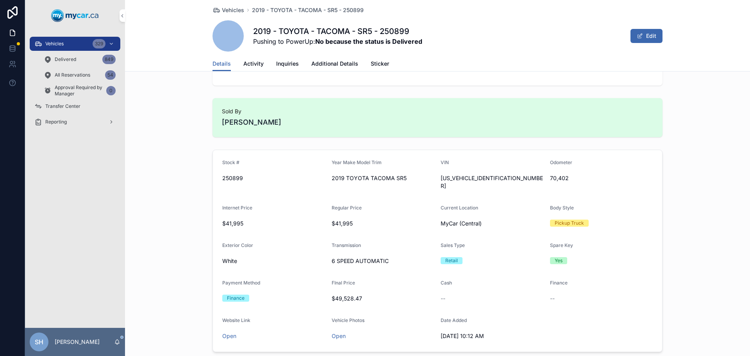
scroll to position [78, 0]
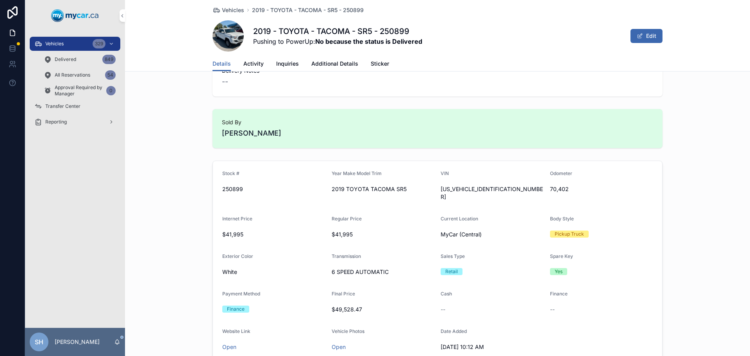
click at [46, 44] on span "Vehicles" at bounding box center [54, 44] width 18 height 6
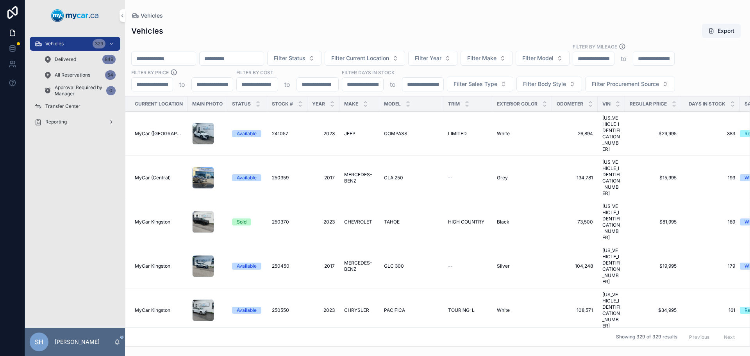
click at [189, 57] on input "scrollable content" at bounding box center [164, 58] width 64 height 11
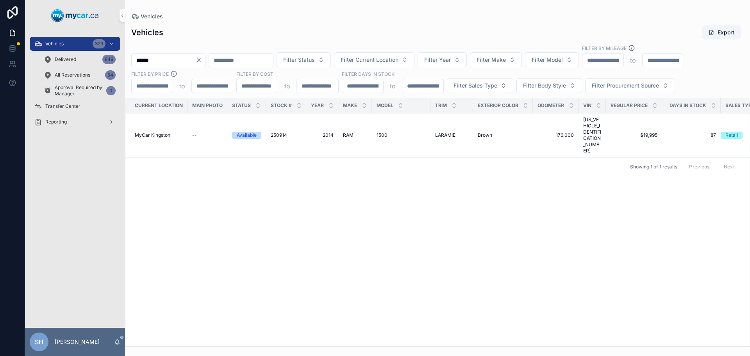
click at [43, 40] on div "Vehicles 329" at bounding box center [74, 44] width 81 height 13
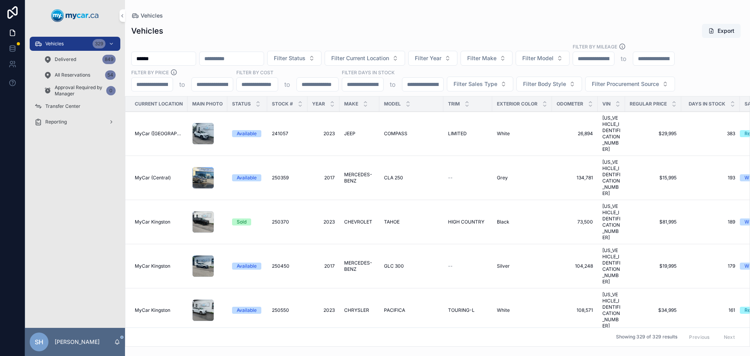
drag, startPoint x: 167, startPoint y: 59, endPoint x: 111, endPoint y: 59, distance: 56.6
click at [111, 59] on div "Vehicles 329 Delivered 849 All Reservations 54 Approval Required by Manager 0 T…" at bounding box center [387, 178] width 725 height 356
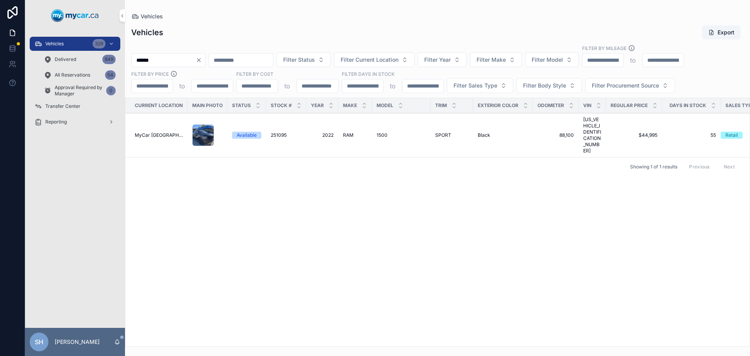
type input "******"
click at [348, 132] on span "RAM" at bounding box center [348, 135] width 11 height 6
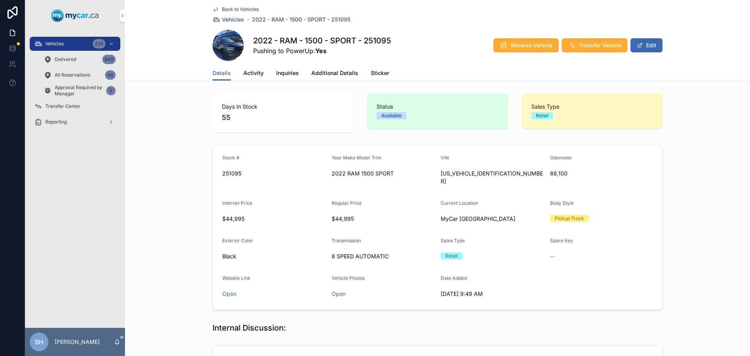
click at [247, 71] on span "Activity" at bounding box center [253, 73] width 20 height 8
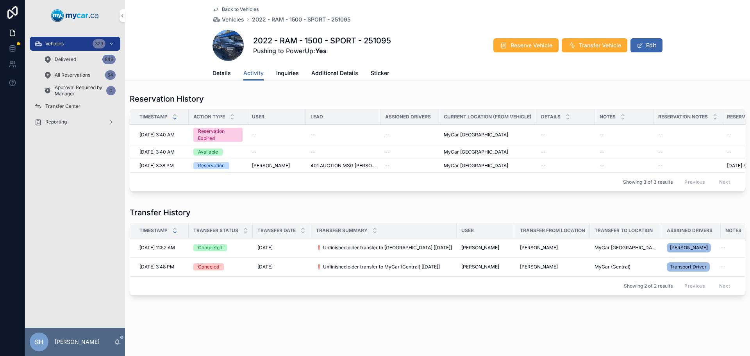
click at [216, 70] on span "Details" at bounding box center [222, 73] width 18 height 8
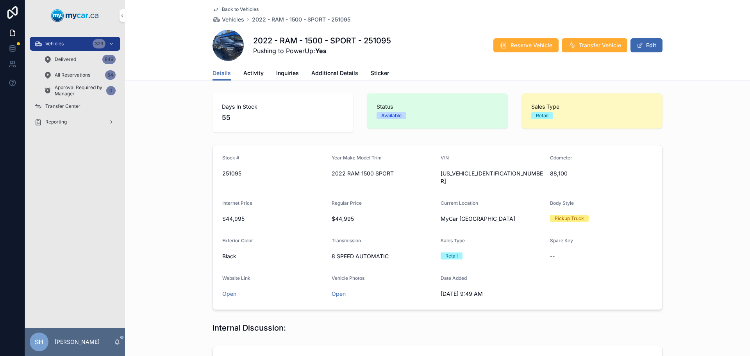
drag, startPoint x: 54, startPoint y: 44, endPoint x: 85, endPoint y: 38, distance: 31.1
click at [54, 44] on span "Vehicles" at bounding box center [54, 44] width 18 height 6
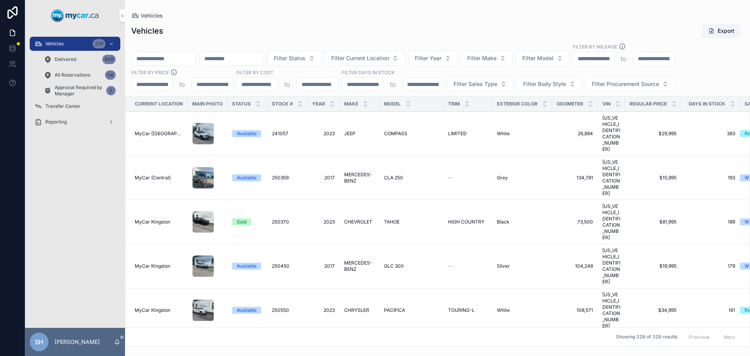
click at [143, 62] on input "scrollable content" at bounding box center [164, 58] width 64 height 11
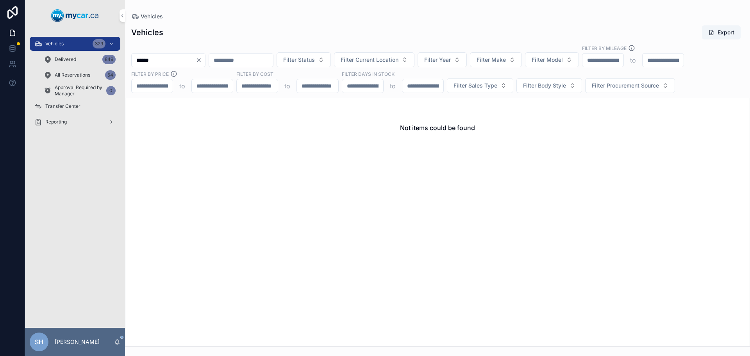
type input "******"
click at [75, 57] on span "Delivered" at bounding box center [65, 59] width 21 height 6
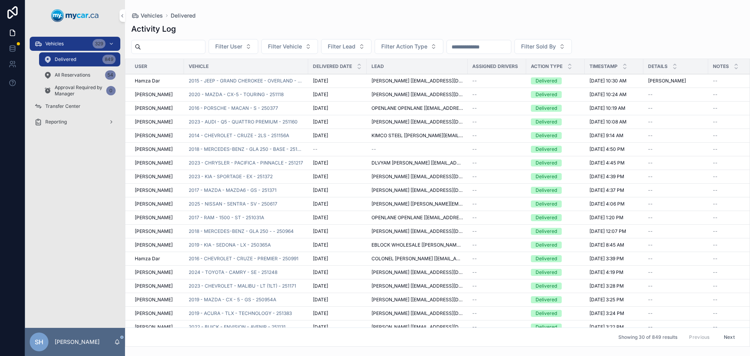
click at [500, 45] on input "scrollable content" at bounding box center [479, 46] width 64 height 11
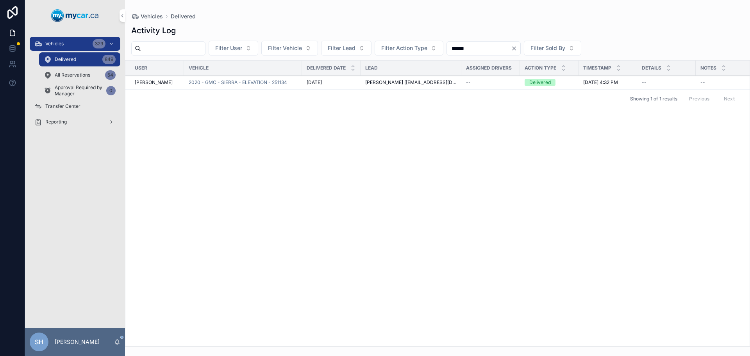
type input "******"
click at [261, 82] on span "2020 - GMC - SIERRA - ELEVATION - 251134" at bounding box center [238, 82] width 98 height 6
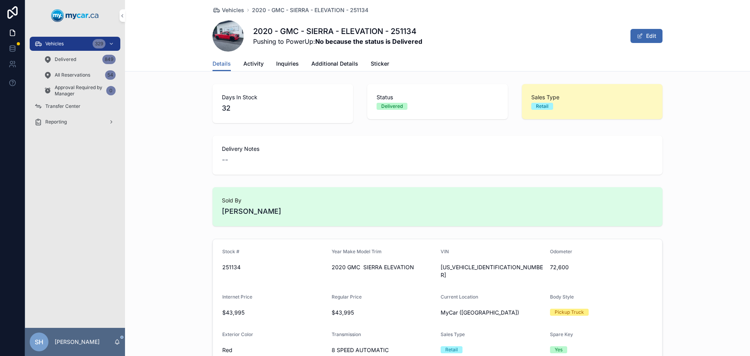
click at [74, 39] on div "Vehicles 329" at bounding box center [74, 44] width 81 height 13
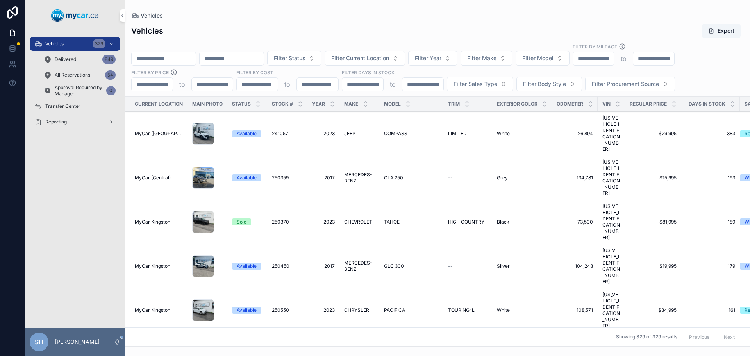
click at [163, 60] on input "scrollable content" at bounding box center [164, 58] width 64 height 11
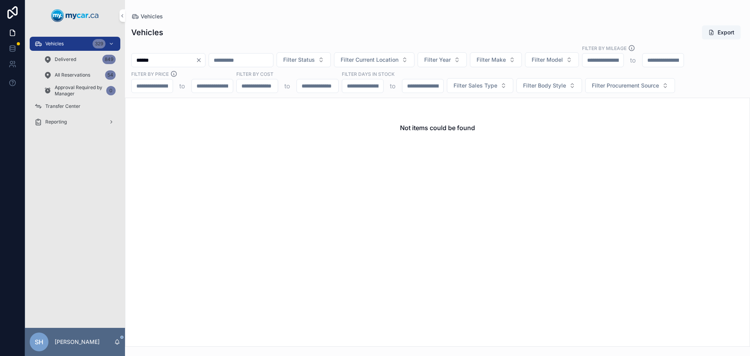
type input "******"
click at [55, 57] on span "Delivered" at bounding box center [65, 59] width 21 height 6
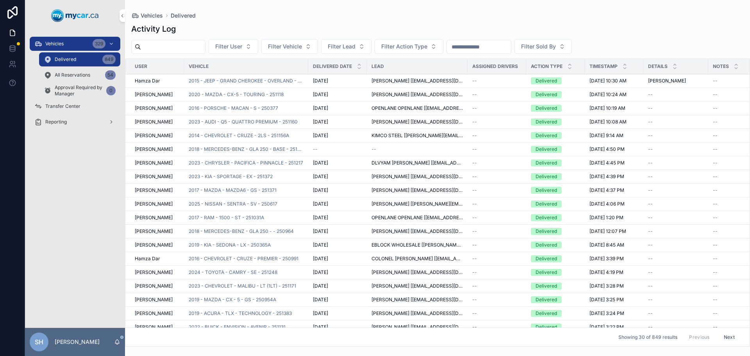
click at [494, 50] on input "scrollable content" at bounding box center [479, 46] width 64 height 11
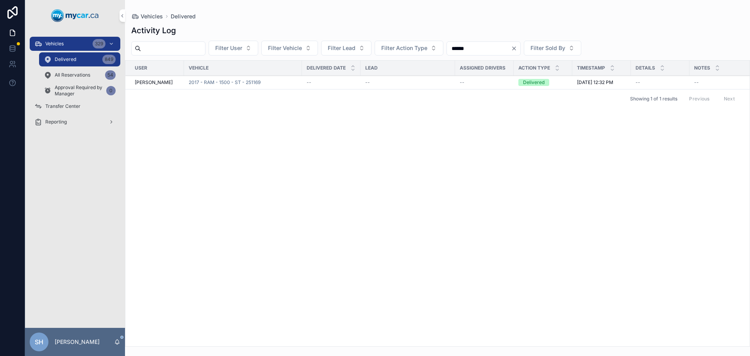
type input "******"
click at [228, 80] on span "2017 - RAM - 1500 - ST - 251169" at bounding box center [225, 82] width 72 height 6
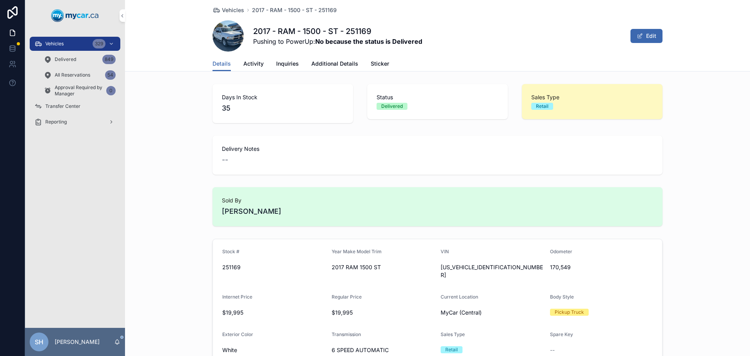
click at [38, 39] on div "Vehicles 329" at bounding box center [74, 44] width 81 height 13
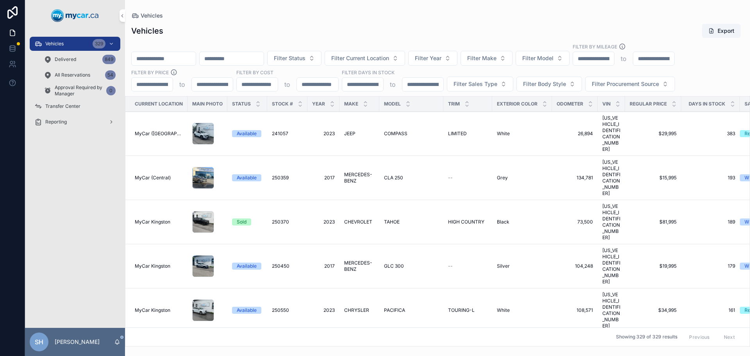
click at [176, 62] on input "scrollable content" at bounding box center [164, 58] width 64 height 11
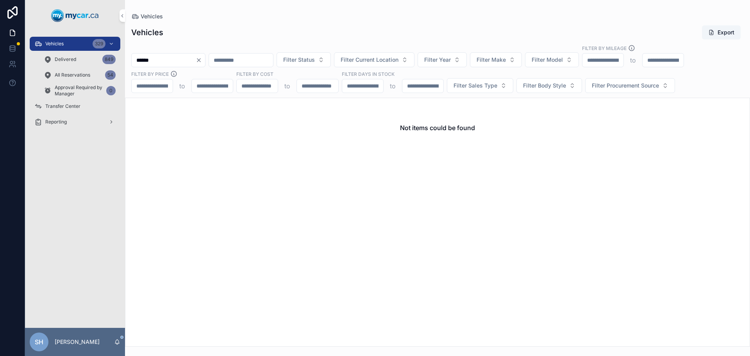
type input "******"
click at [73, 57] on span "Delivered" at bounding box center [65, 59] width 21 height 6
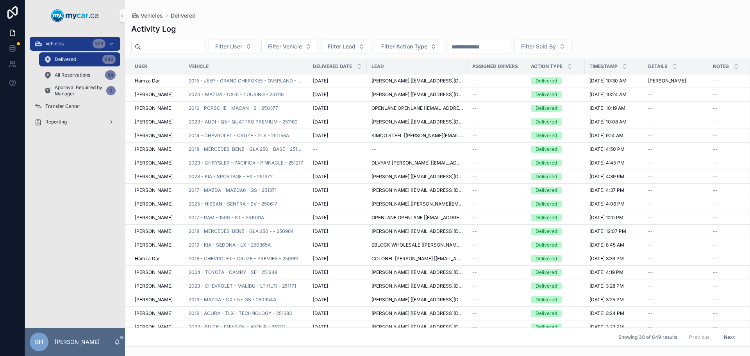
click at [482, 43] on input "scrollable content" at bounding box center [479, 46] width 64 height 11
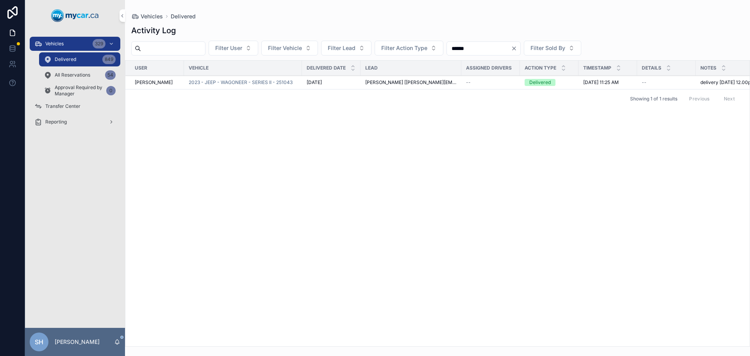
type input "******"
click at [68, 44] on div "Vehicles 329" at bounding box center [74, 44] width 81 height 13
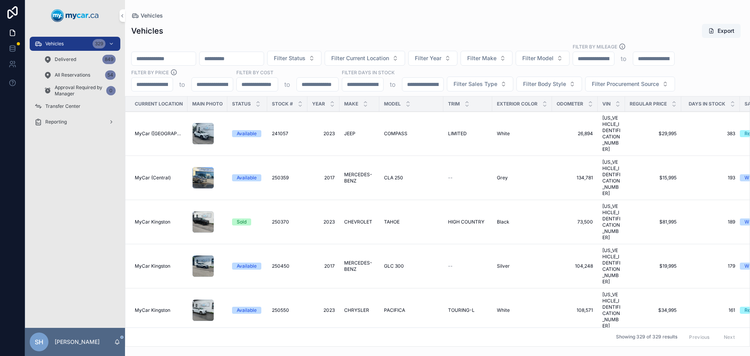
click at [152, 57] on input "scrollable content" at bounding box center [164, 58] width 64 height 11
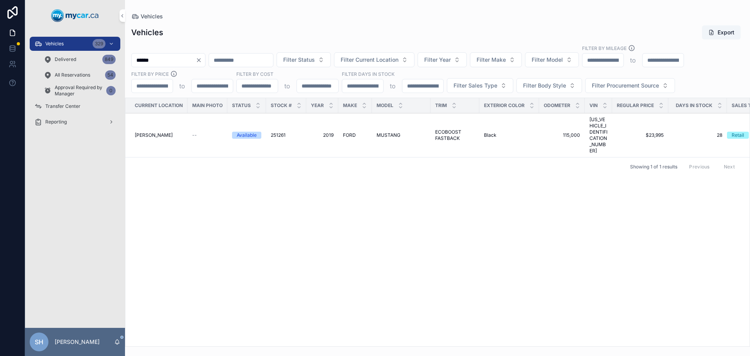
drag, startPoint x: 164, startPoint y: 57, endPoint x: 106, endPoint y: 60, distance: 57.9
click at [106, 60] on div "Vehicles 329 Delivered 849 All Reservations 54 Approval Required by Manager 0 T…" at bounding box center [387, 178] width 725 height 356
type input "******"
click at [347, 132] on span "HYUNDAI" at bounding box center [353, 135] width 21 height 6
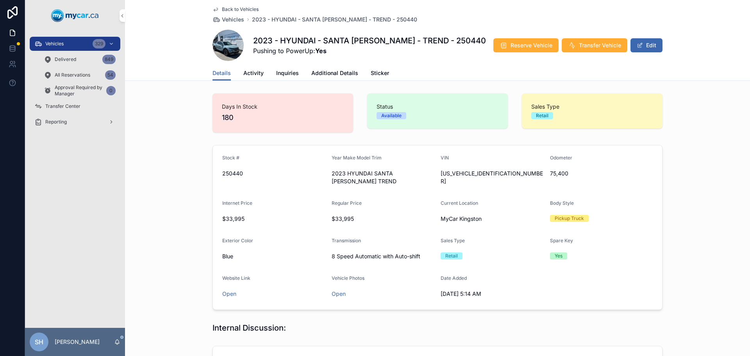
click at [652, 44] on button "Edit" at bounding box center [647, 45] width 32 height 14
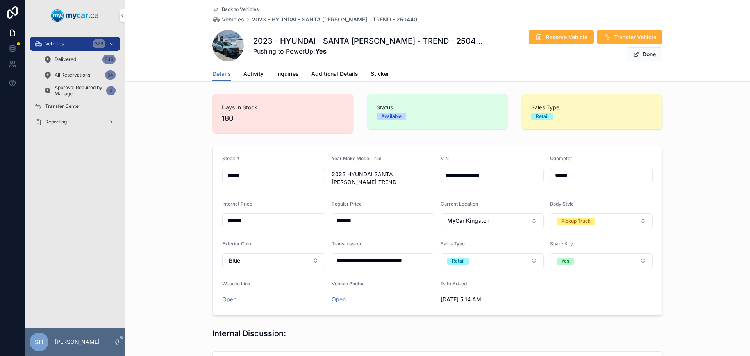
click at [334, 74] on span "Additional Details" at bounding box center [334, 74] width 47 height 8
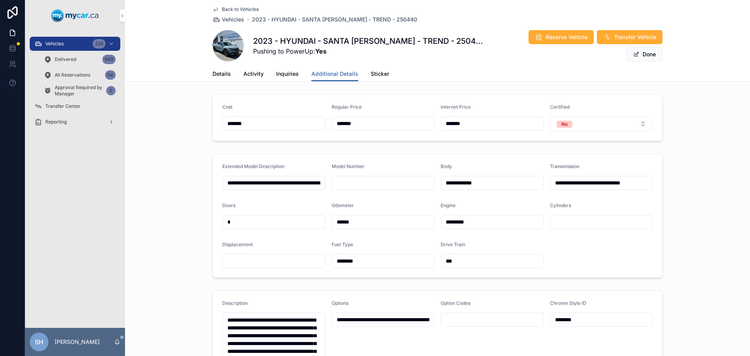
drag, startPoint x: 369, startPoint y: 118, endPoint x: 315, endPoint y: 121, distance: 53.6
click at [315, 121] on form "Cost ******* Regular Price ******* Internet Price ******* Certified No" at bounding box center [437, 118] width 449 height 46
type input "********"
type input "*******"
drag, startPoint x: 366, startPoint y: 121, endPoint x: 304, endPoint y: 121, distance: 62.1
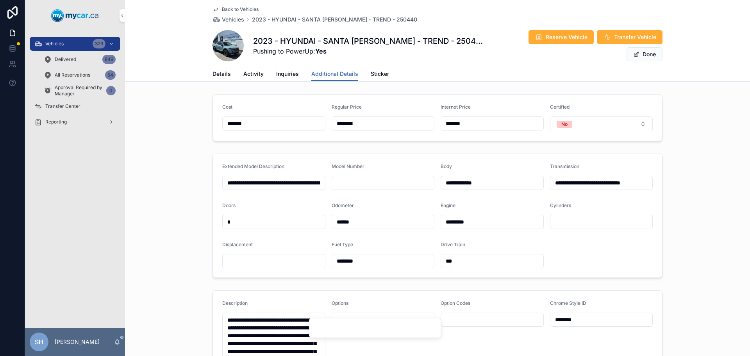
click at [304, 121] on form "Cost ******* Regular Price ******** Internet Price ******* Certified No" at bounding box center [437, 118] width 449 height 46
type input "*******"
click at [678, 89] on div "**********" at bounding box center [437, 331] width 625 height 663
click at [646, 47] on button "Done" at bounding box center [645, 54] width 36 height 14
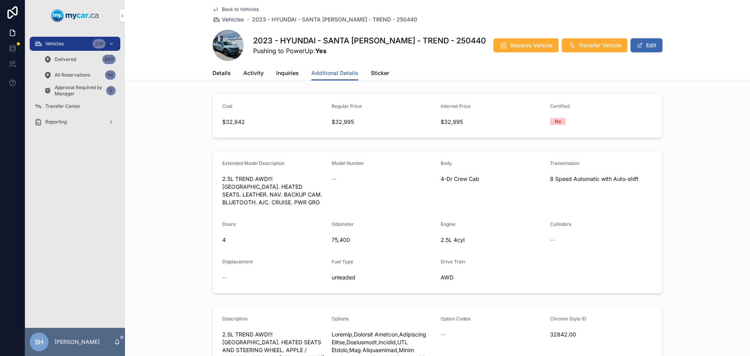
click at [223, 72] on span "Details" at bounding box center [222, 73] width 18 height 8
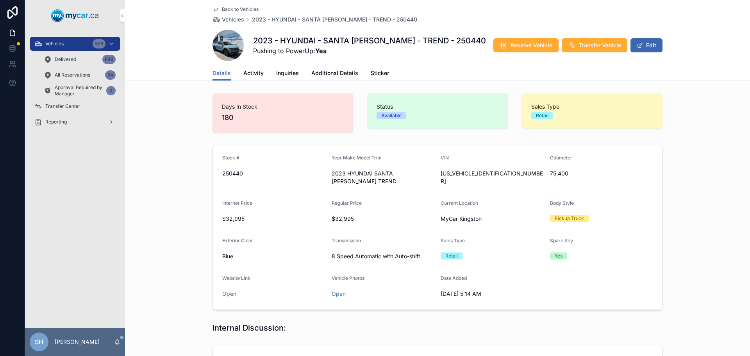
click at [45, 40] on div "Vehicles 329" at bounding box center [74, 44] width 81 height 13
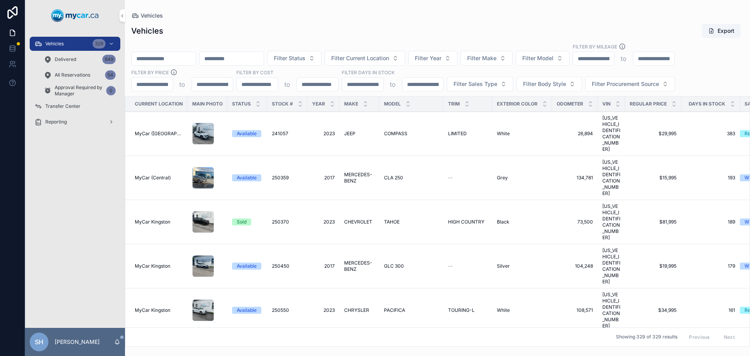
click at [139, 60] on input "scrollable content" at bounding box center [164, 58] width 64 height 11
type input "******"
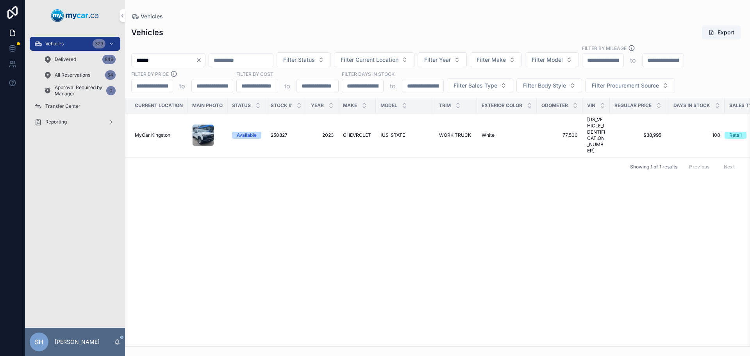
click at [355, 132] on span "CHEVROLET" at bounding box center [357, 135] width 28 height 6
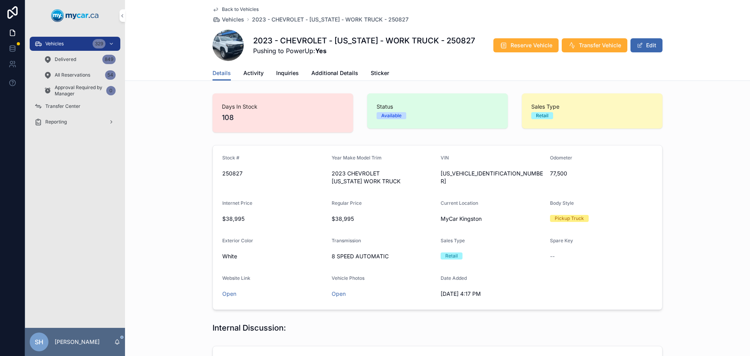
click at [643, 44] on button "Edit" at bounding box center [647, 45] width 32 height 14
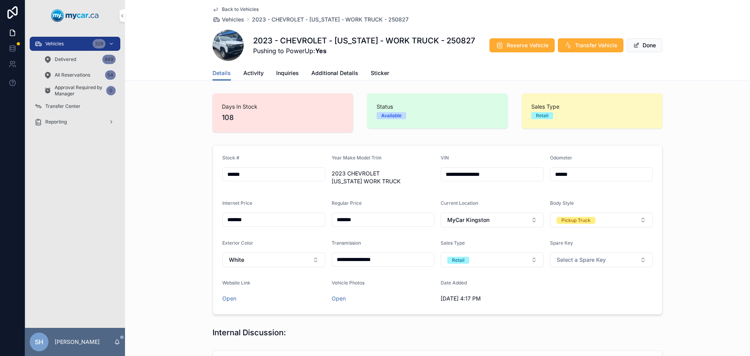
click at [325, 71] on span "Additional Details" at bounding box center [334, 73] width 47 height 8
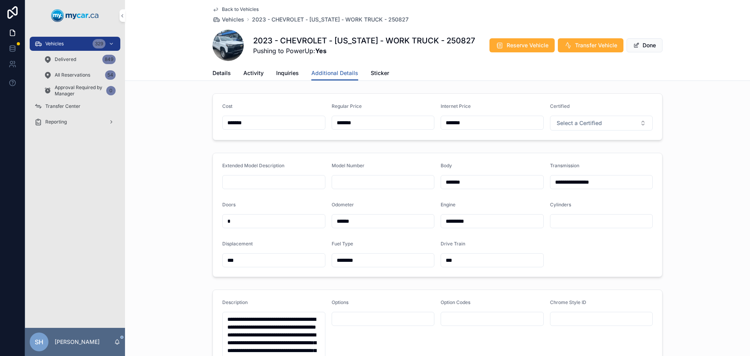
drag, startPoint x: 378, startPoint y: 120, endPoint x: 325, endPoint y: 124, distance: 53.3
click at [325, 124] on form "Cost ******* Regular Price ******* Internet Price ******* Certified Select a Ce…" at bounding box center [437, 117] width 449 height 46
type input "*******"
click at [649, 44] on button "Done" at bounding box center [645, 45] width 36 height 14
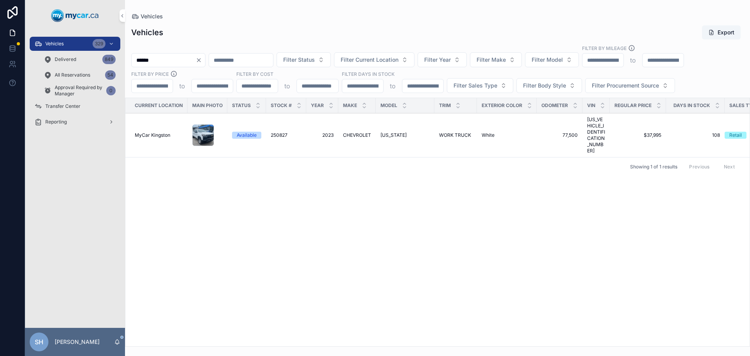
drag, startPoint x: 168, startPoint y: 61, endPoint x: 121, endPoint y: 54, distance: 48.2
click at [121, 54] on div "Vehicles 329 Delivered 849 All Reservations 54 Approval Required by Manager 0 T…" at bounding box center [387, 178] width 725 height 356
type input "******"
click at [334, 125] on td "2021 2021" at bounding box center [322, 135] width 32 height 44
click at [332, 130] on td "2021 2021" at bounding box center [322, 135] width 32 height 44
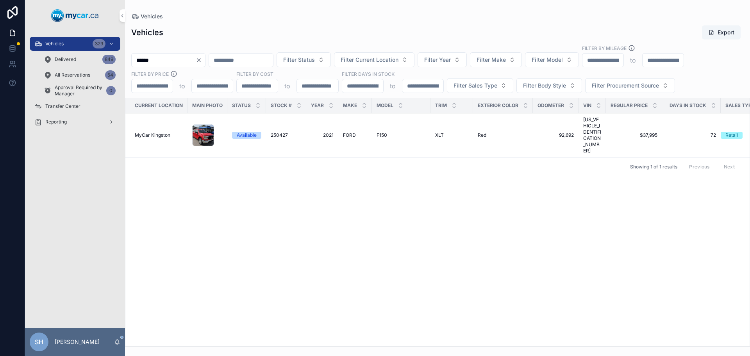
click at [330, 132] on span "2021" at bounding box center [322, 135] width 23 height 6
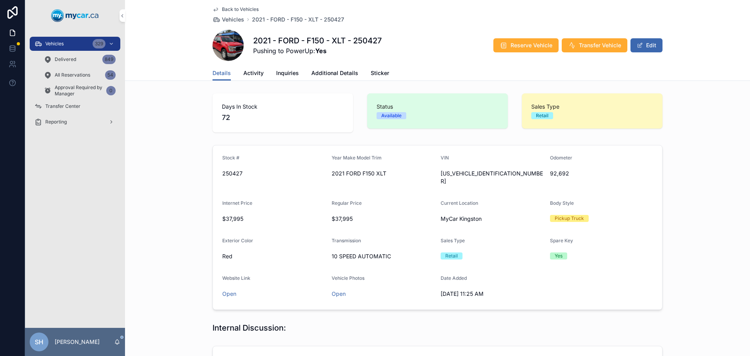
click at [644, 46] on button "Edit" at bounding box center [647, 45] width 32 height 14
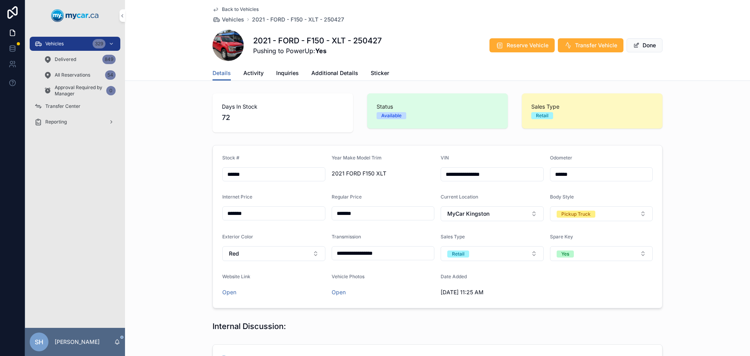
click at [325, 72] on span "Additional Details" at bounding box center [334, 73] width 47 height 8
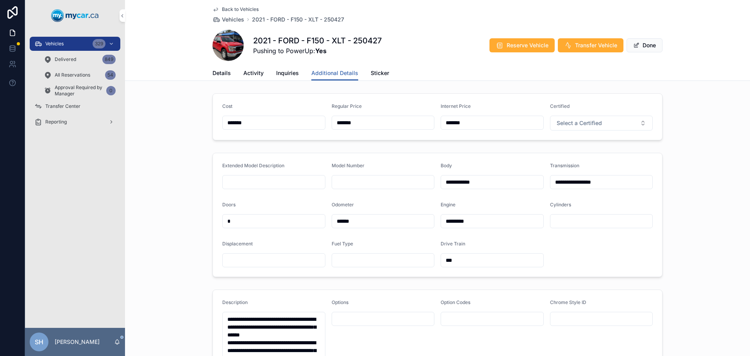
drag, startPoint x: 372, startPoint y: 127, endPoint x: 332, endPoint y: 129, distance: 39.5
click at [334, 129] on div "*******" at bounding box center [383, 123] width 103 height 14
type input "*******"
click at [172, 128] on div "Cost ******* Regular Price ******* Internet Price ******* Certified Select a Ce…" at bounding box center [437, 116] width 625 height 53
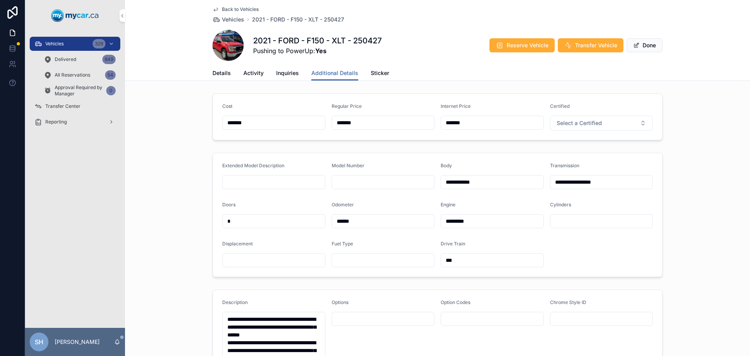
drag, startPoint x: 358, startPoint y: 123, endPoint x: 298, endPoint y: 123, distance: 60.2
click at [298, 123] on form "Cost ******* Regular Price ******* Internet Price ******* Certified Select a Ce…" at bounding box center [437, 117] width 449 height 46
type input "*******"
click at [481, 126] on input "******" at bounding box center [492, 122] width 102 height 11
type input "*******"
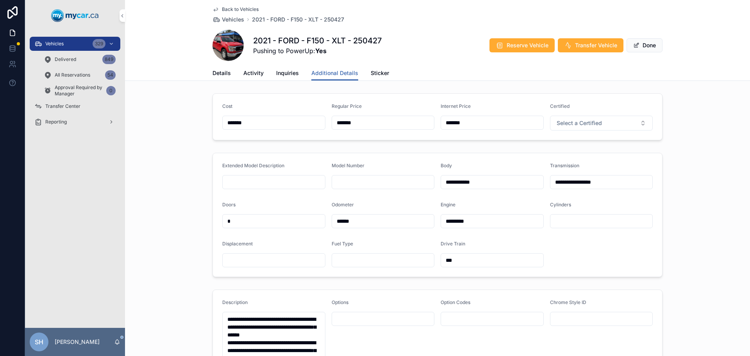
click at [675, 116] on div "Cost ******* Regular Price ******* Internet Price ******* Certified Select a Ce…" at bounding box center [437, 116] width 625 height 53
click at [643, 43] on span "Done" at bounding box center [645, 45] width 36 height 14
click at [643, 43] on button "Done" at bounding box center [645, 45] width 36 height 14
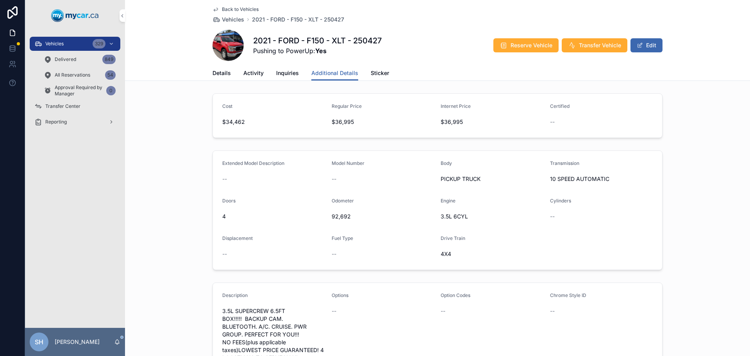
click at [63, 41] on span "Vehicles" at bounding box center [54, 44] width 18 height 6
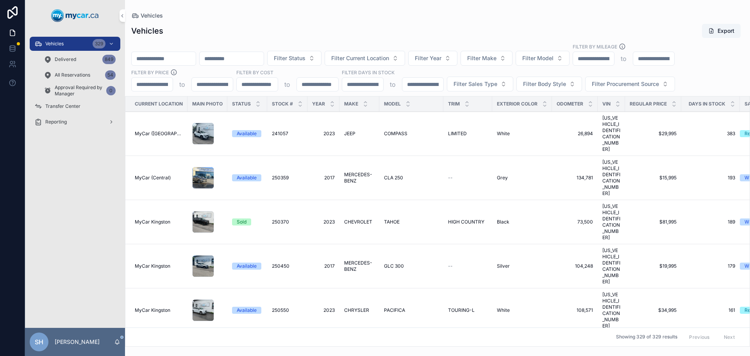
click at [250, 26] on div "Vehicles Export" at bounding box center [437, 30] width 613 height 15
click at [305, 59] on span "Filter Status" at bounding box center [290, 58] width 32 height 8
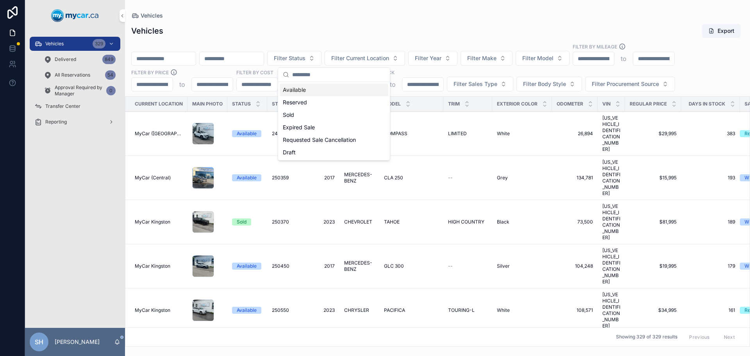
drag, startPoint x: 294, startPoint y: 88, endPoint x: 386, endPoint y: 98, distance: 92.7
click at [294, 88] on div "Available" at bounding box center [334, 90] width 109 height 13
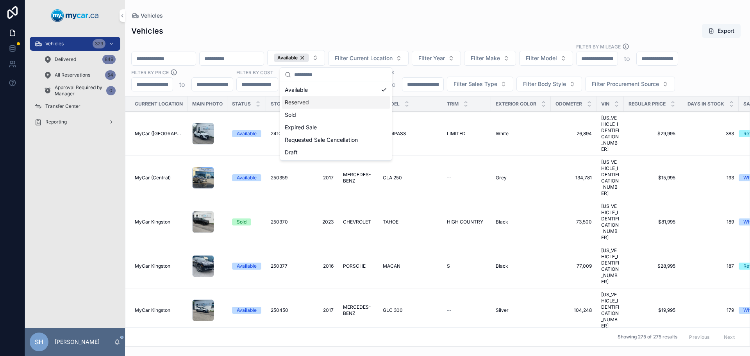
click at [543, 88] on button "Filter Body Style" at bounding box center [549, 84] width 66 height 15
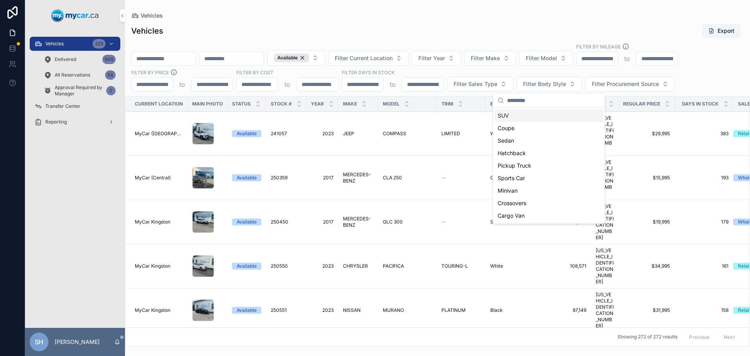
click at [473, 16] on div "Vehicles" at bounding box center [437, 16] width 613 height 6
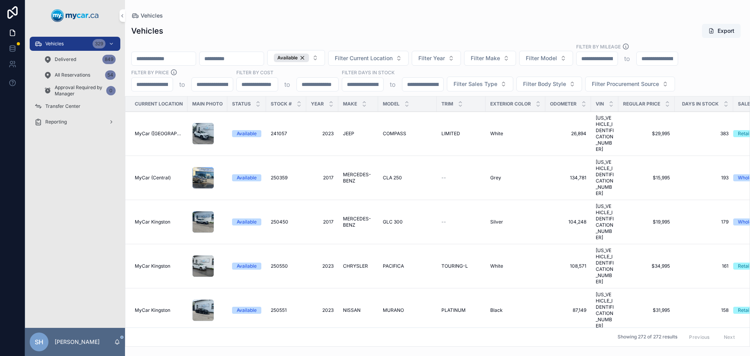
click at [470, 82] on span "Filter Sales Type" at bounding box center [476, 84] width 44 height 8
click at [435, 130] on div "Retail" at bounding box center [479, 128] width 109 height 13
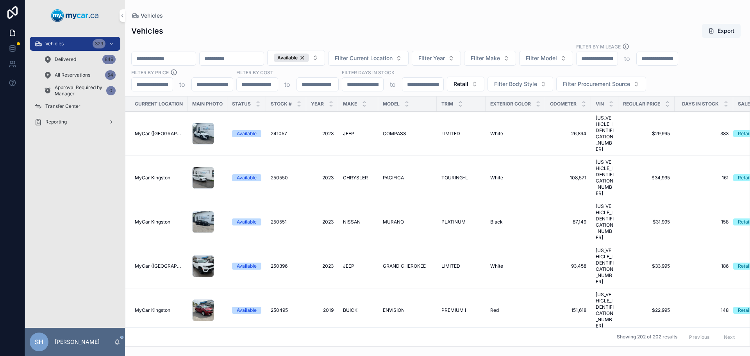
click at [435, 31] on div "Vehicles Export" at bounding box center [437, 30] width 613 height 15
click at [395, 219] on span "MURANO" at bounding box center [393, 222] width 21 height 6
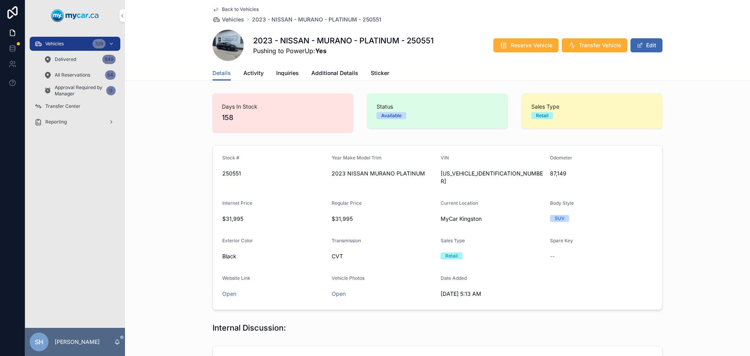
click at [245, 71] on span "Activity" at bounding box center [253, 73] width 20 height 8
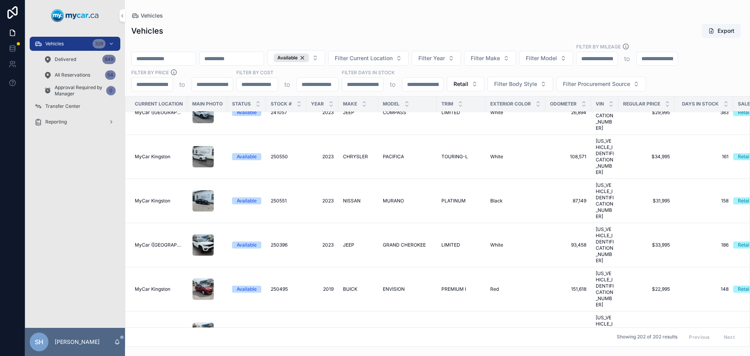
scroll to position [39, 0]
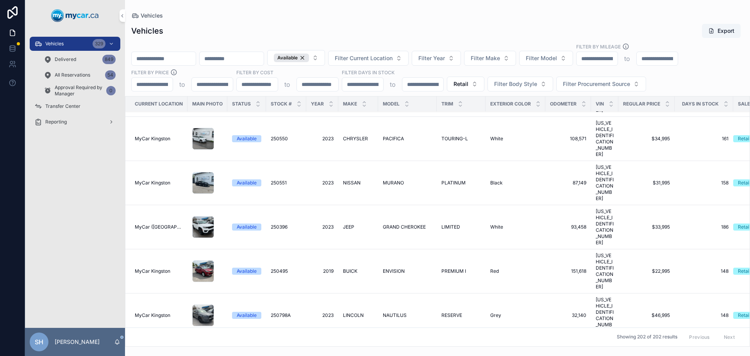
click at [393, 57] on span "Filter Current Location" at bounding box center [364, 58] width 58 height 8
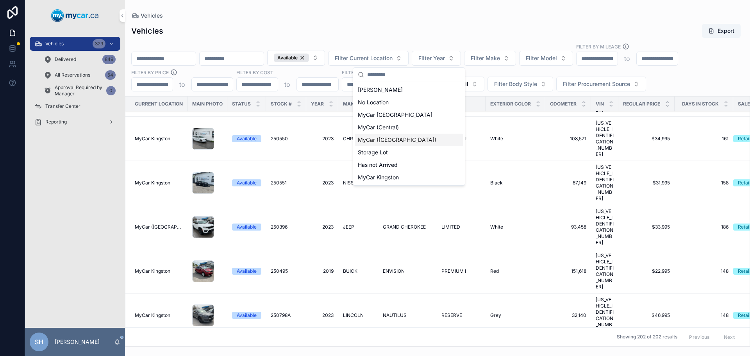
click at [384, 138] on span "MyCar ([GEOGRAPHIC_DATA])" at bounding box center [397, 140] width 79 height 8
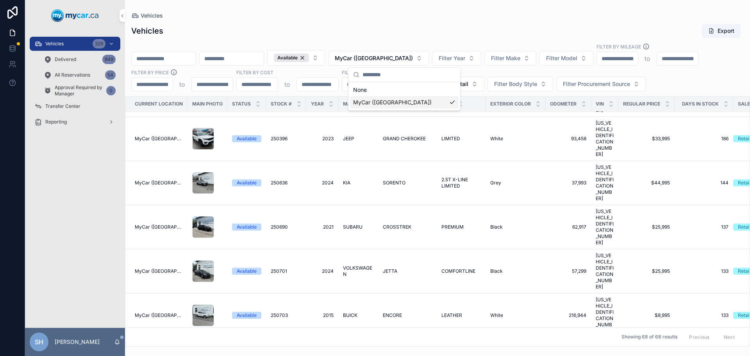
scroll to position [36, 0]
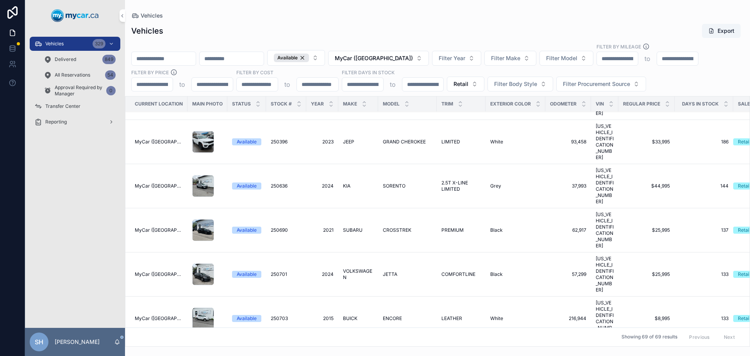
click at [415, 4] on div "Vehicles Vehicles Export Available MyCar (Richmond) Filter Year Filter Make Fil…" at bounding box center [437, 173] width 625 height 347
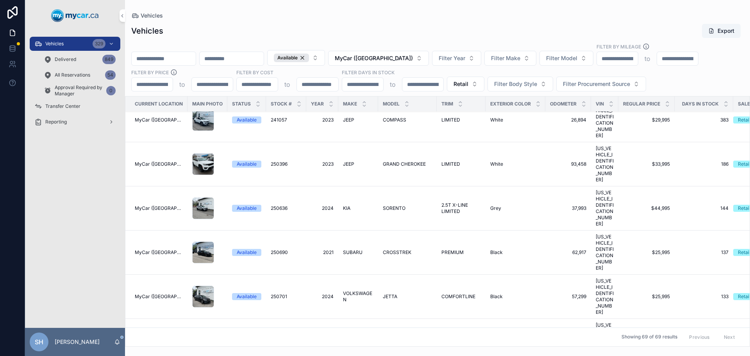
scroll to position [0, 0]
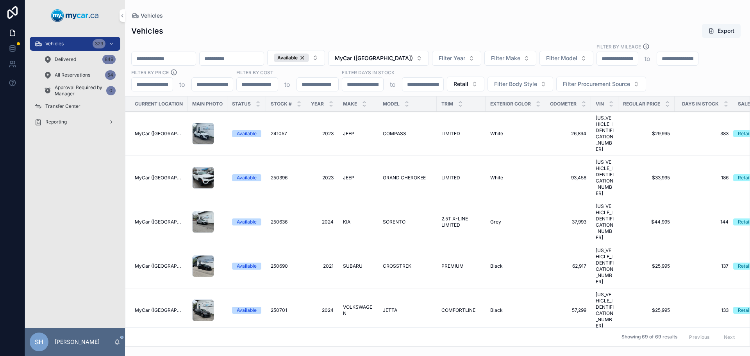
click at [389, 175] on span "GRAND CHEROKEE" at bounding box center [404, 178] width 43 height 6
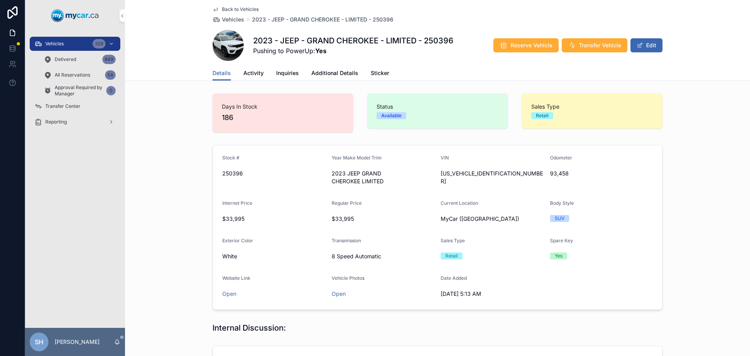
click at [250, 72] on span "Activity" at bounding box center [253, 73] width 20 height 8
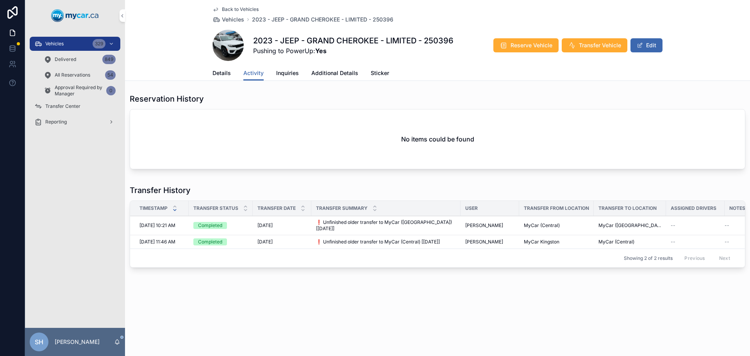
click at [63, 45] on span "Vehicles" at bounding box center [54, 44] width 18 height 6
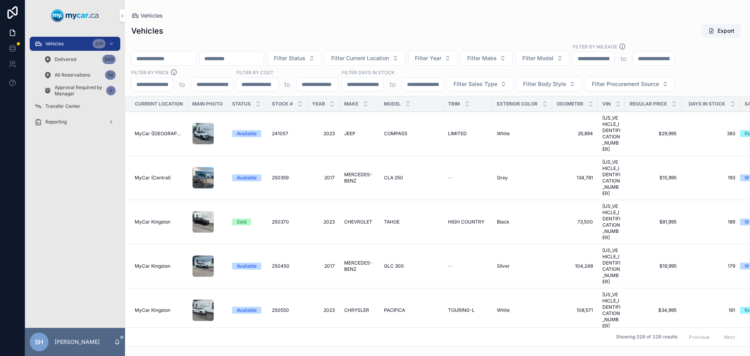
click at [159, 63] on input "scrollable content" at bounding box center [164, 58] width 64 height 11
type input "******"
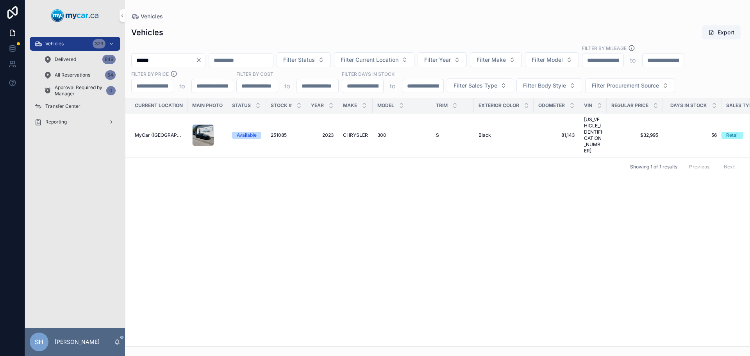
click at [352, 132] on span "CHRYSLER" at bounding box center [355, 135] width 25 height 6
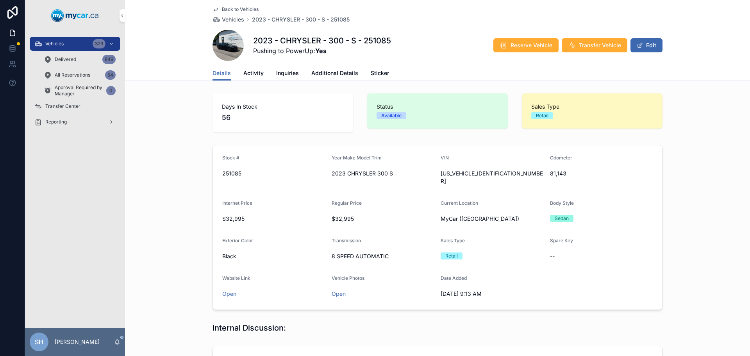
click at [251, 70] on span "Activity" at bounding box center [253, 73] width 20 height 8
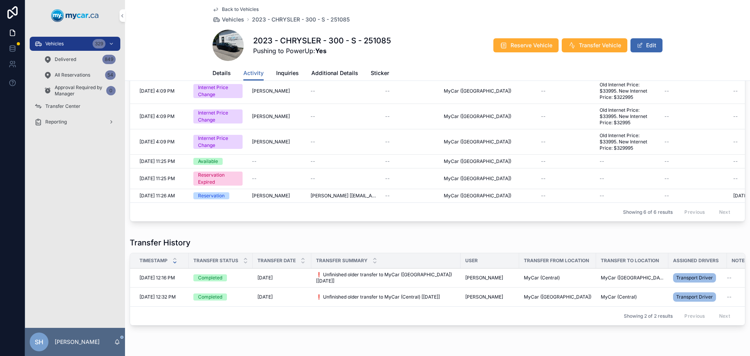
scroll to position [84, 0]
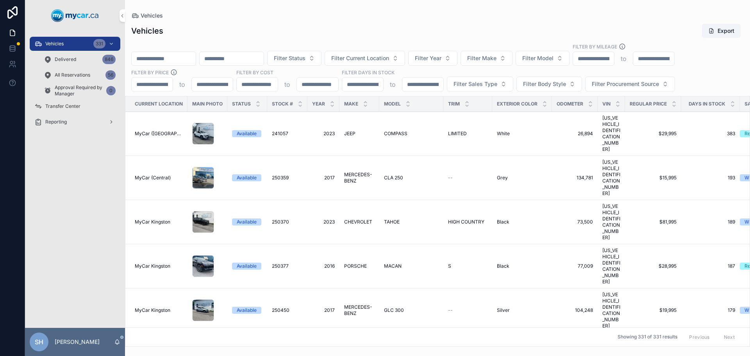
click at [373, 17] on div "Vehicles" at bounding box center [437, 16] width 613 height 6
click at [305, 59] on span "Filter Status" at bounding box center [290, 58] width 32 height 8
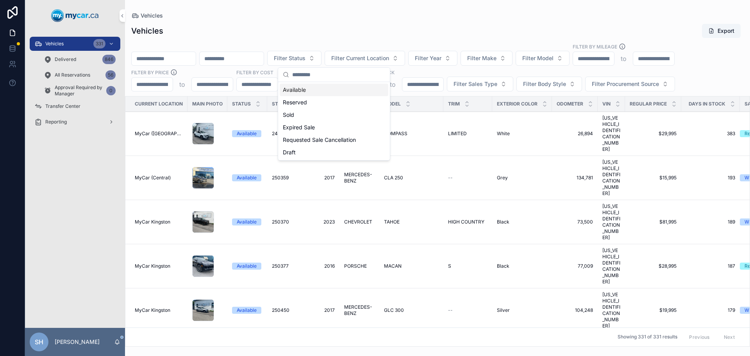
click at [444, 38] on div "Vehicles Export" at bounding box center [437, 30] width 613 height 15
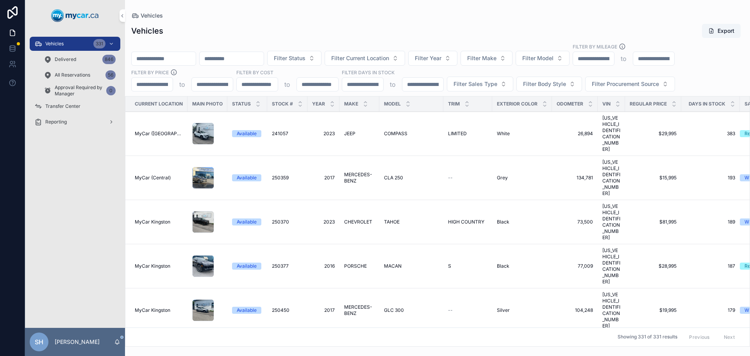
click at [450, 57] on button "Filter Year" at bounding box center [432, 58] width 49 height 15
click at [432, 99] on div "2016" at bounding box center [473, 101] width 109 height 13
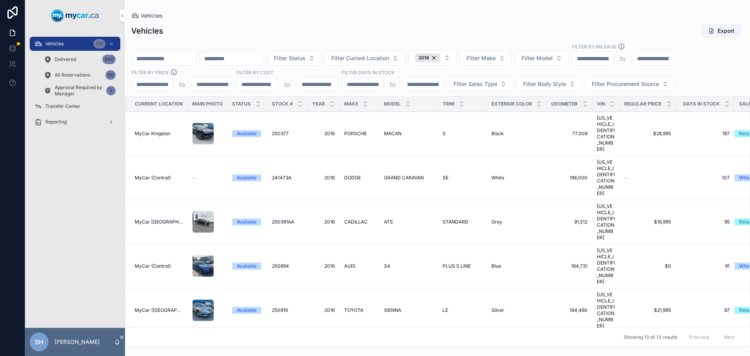
drag, startPoint x: 523, startPoint y: 57, endPoint x: 471, endPoint y: 24, distance: 62.5
click at [488, 30] on div "Vehicles Export Filter Status Filter Current Location 2016 Filter Make Filter M…" at bounding box center [437, 183] width 625 height 328
click at [459, 19] on div "Vehicles Export Filter Status Filter Current Location 2016 Filter Make Filter M…" at bounding box center [437, 183] width 625 height 328
click at [393, 122] on td "MACAN MACAN" at bounding box center [408, 134] width 59 height 44
click at [393, 130] on span "MACAN" at bounding box center [393, 133] width 18 height 6
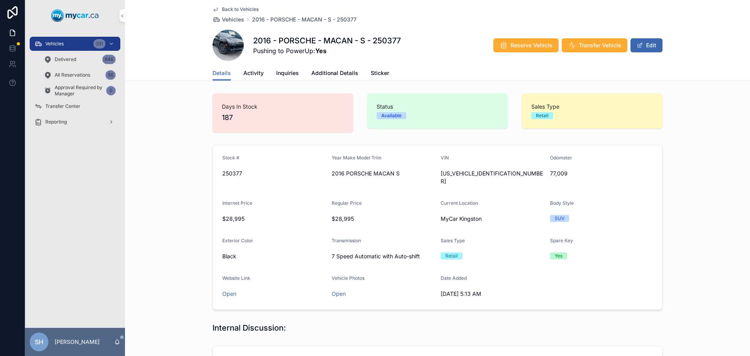
click at [527, 45] on span "Reserve Vehicle" at bounding box center [532, 45] width 42 height 8
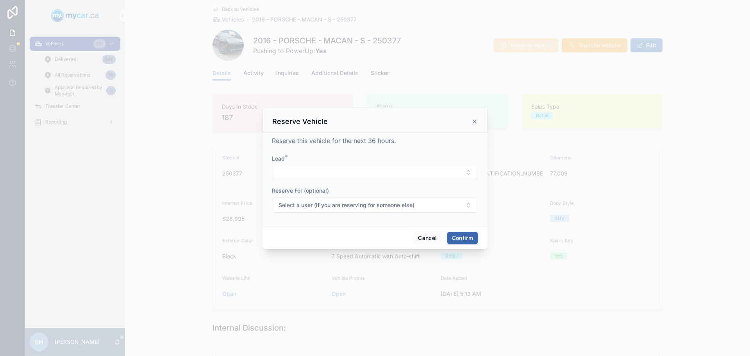
click at [292, 173] on button "Select Button" at bounding box center [375, 172] width 206 height 13
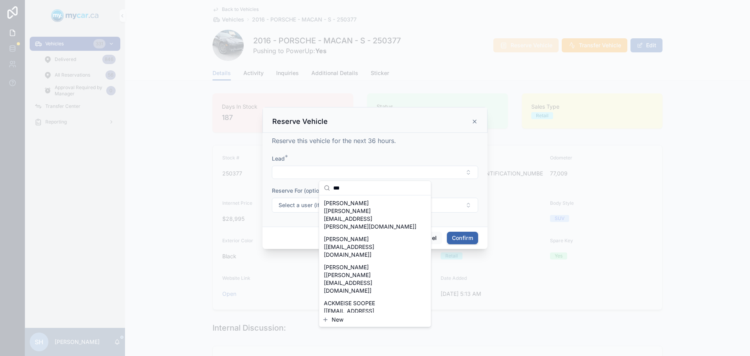
type input "***"
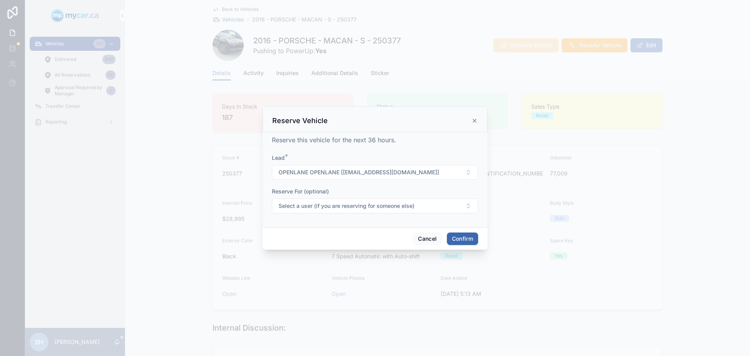
click at [472, 236] on button "Confirm" at bounding box center [462, 238] width 31 height 13
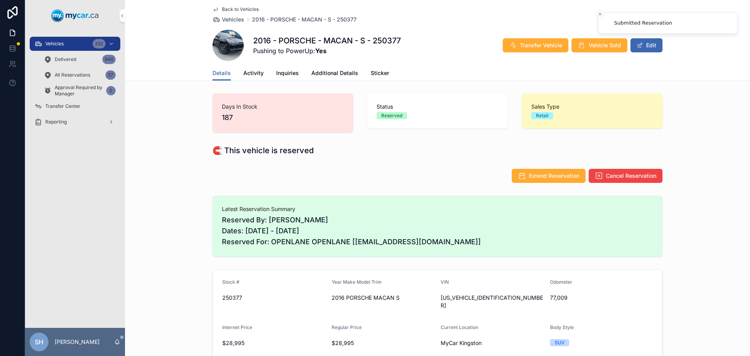
click at [598, 41] on button "Vehicle Sold" at bounding box center [600, 45] width 56 height 14
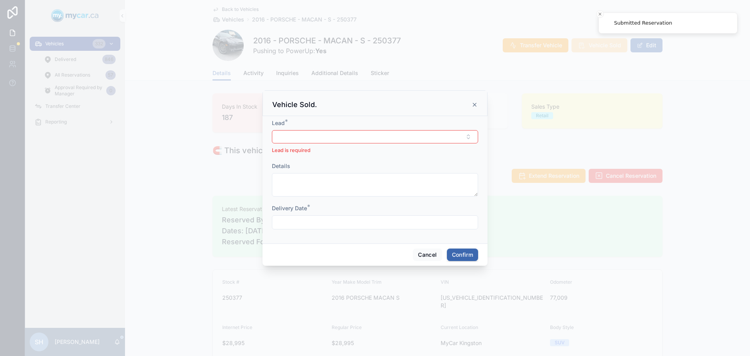
click at [321, 136] on button "Select Button" at bounding box center [375, 136] width 206 height 13
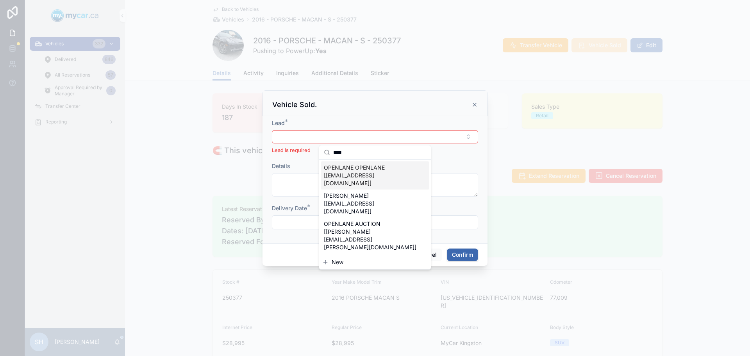
type input "****"
click at [364, 173] on div "**** OPENLANE OPENLANE [OPENLANE@GMAIL.COM] XIAOPENG LI [andreali9029@gmail.com…" at bounding box center [375, 207] width 113 height 125
click at [359, 166] on span "OPENLANE OPENLANE [OPENLANE@GMAIL.COM]" at bounding box center [370, 175] width 93 height 23
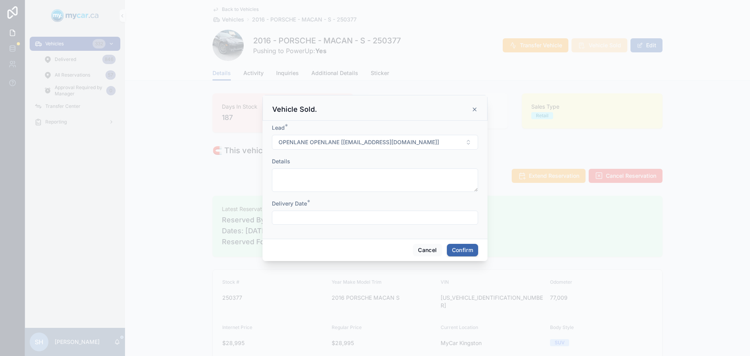
click at [325, 218] on input "text" at bounding box center [374, 217] width 205 height 11
click at [388, 123] on button "9" at bounding box center [389, 121] width 14 height 14
type input "**********"
click at [463, 247] on button "Confirm" at bounding box center [462, 250] width 31 height 13
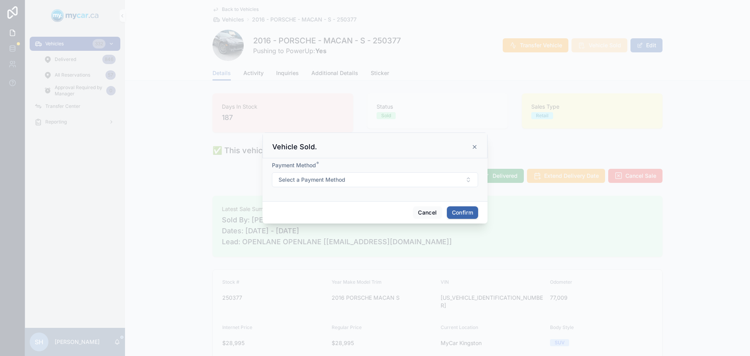
click at [342, 171] on div "Payment Method * Select a Payment Method" at bounding box center [375, 174] width 206 height 26
click at [335, 180] on span "Select a Payment Method" at bounding box center [312, 180] width 67 height 8
click at [332, 208] on div "Cash" at bounding box center [334, 210] width 11 height 7
click at [465, 214] on button "Confirm" at bounding box center [462, 212] width 31 height 13
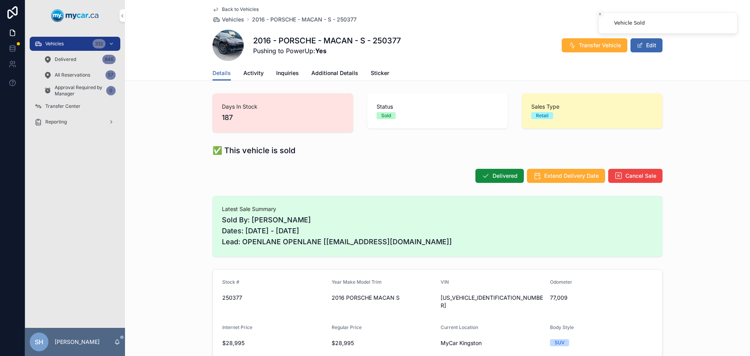
click at [497, 175] on span "Delivered" at bounding box center [505, 176] width 25 height 8
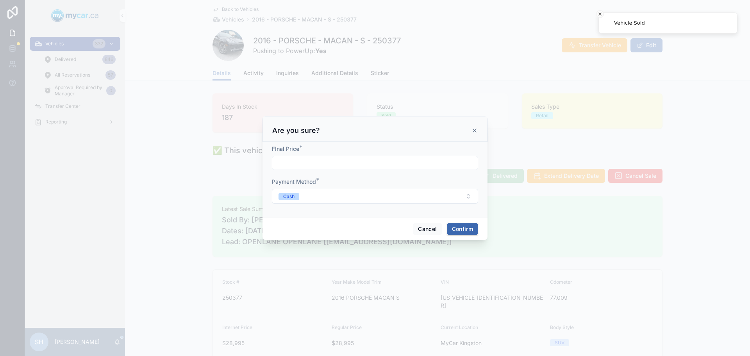
click at [307, 153] on div "FInal Price *" at bounding box center [375, 157] width 206 height 25
click at [308, 159] on input "text" at bounding box center [374, 162] width 205 height 11
type input "*****"
click at [465, 225] on button "Confirm" at bounding box center [462, 229] width 31 height 13
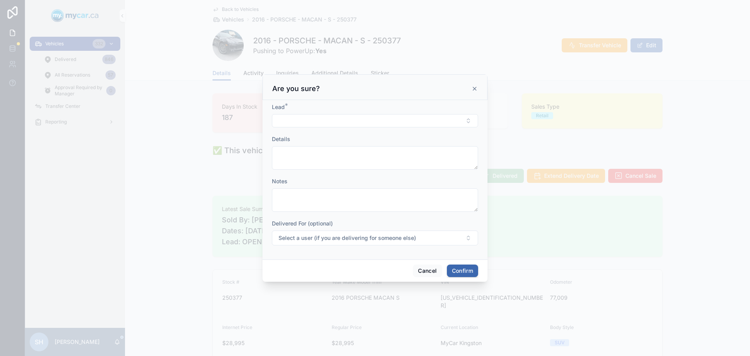
click at [286, 116] on button "Select Button" at bounding box center [375, 120] width 206 height 13
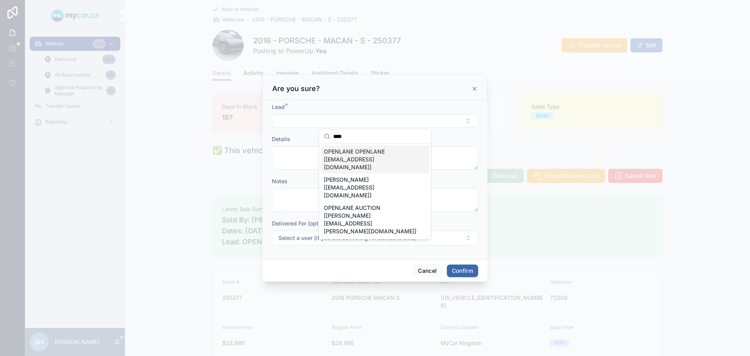
type input "****"
click at [350, 153] on span "OPENLANE OPENLANE [OPENLANE@GMAIL.COM]" at bounding box center [370, 159] width 93 height 23
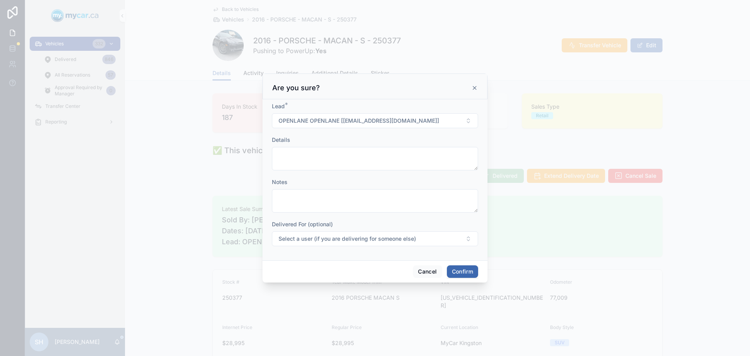
click at [465, 276] on button "Confirm" at bounding box center [462, 271] width 31 height 13
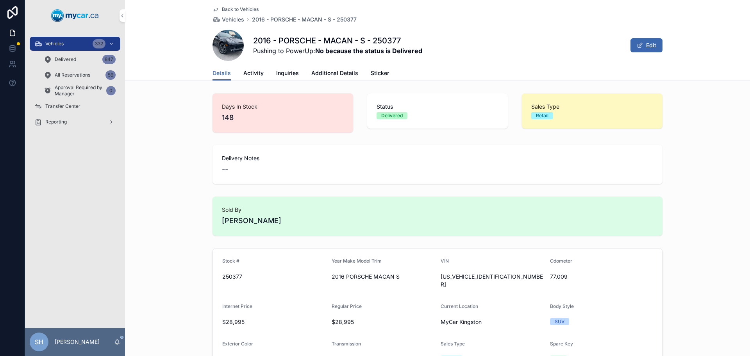
click at [60, 45] on span "Vehicles" at bounding box center [54, 44] width 18 height 6
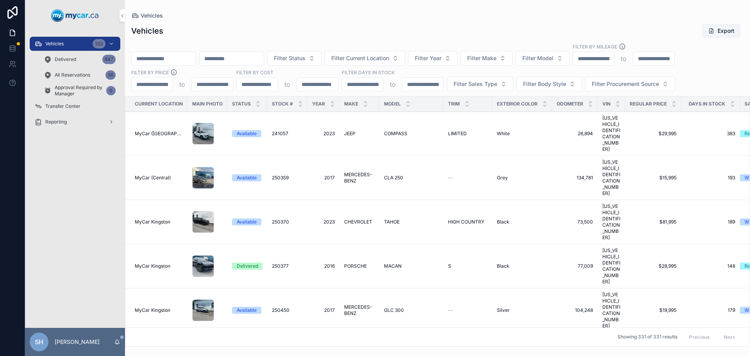
click at [161, 56] on input "scrollable content" at bounding box center [164, 58] width 64 height 11
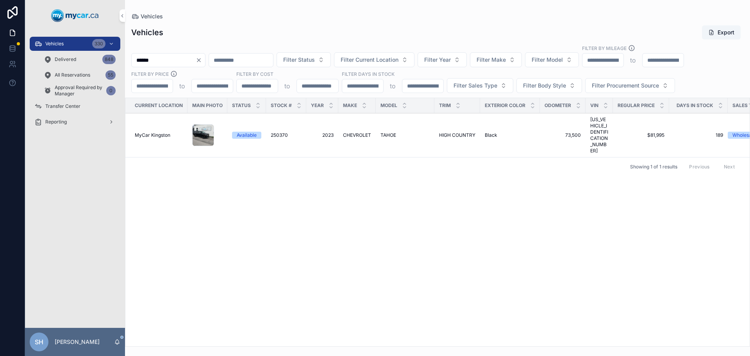
type input "******"
click at [358, 132] on span "CHEVROLET" at bounding box center [357, 135] width 28 height 6
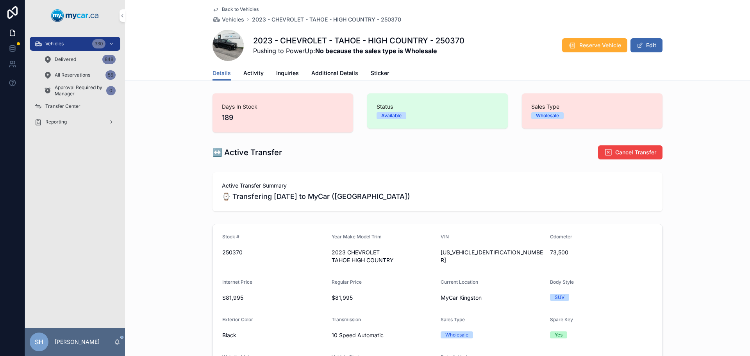
click at [574, 48] on button "Reserve Vehicle" at bounding box center [594, 45] width 65 height 14
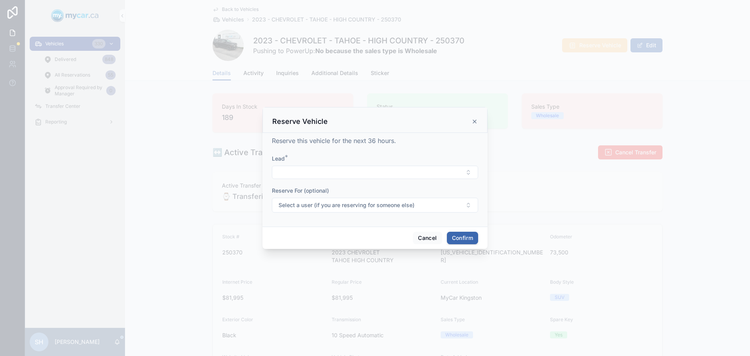
click at [295, 172] on button "Select Button" at bounding box center [375, 172] width 206 height 13
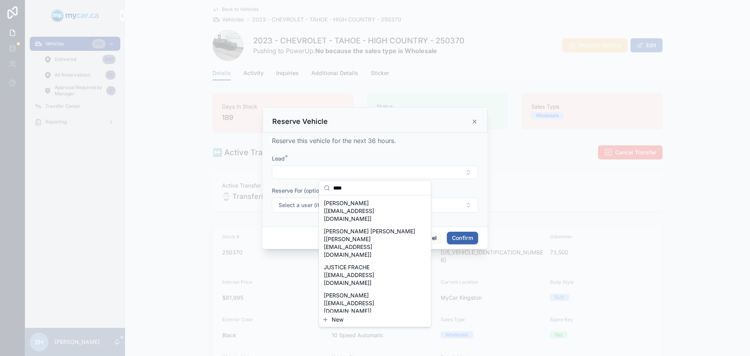
type input "****"
click at [376, 320] on span "JUSTEN GRIFFITHS [meschars123@gmail.com]" at bounding box center [370, 331] width 93 height 23
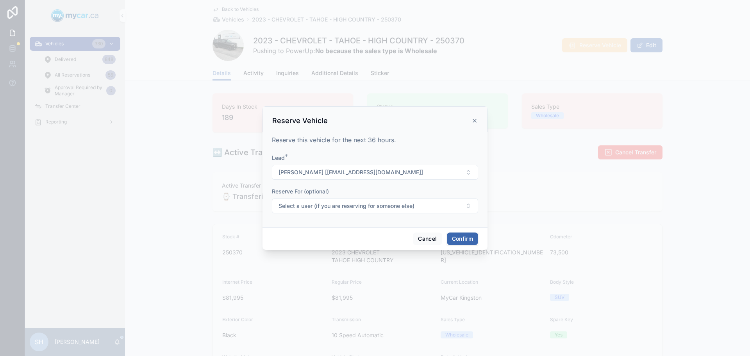
click at [466, 238] on button "Confirm" at bounding box center [462, 238] width 31 height 13
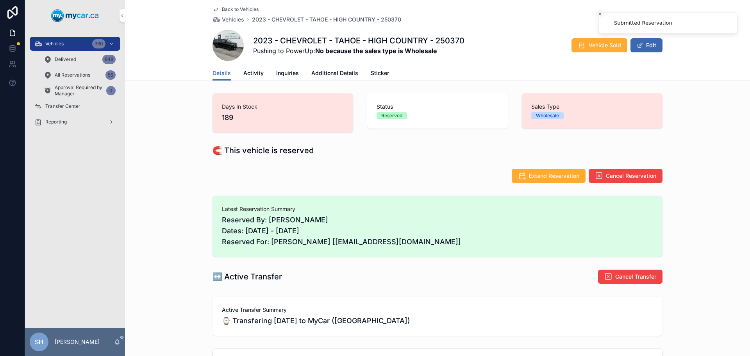
click at [604, 43] on span "Vehicle Sold" at bounding box center [605, 45] width 32 height 8
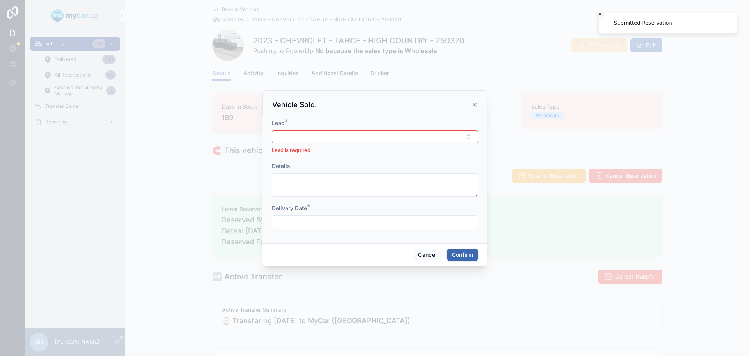
click at [305, 136] on button "Select Button" at bounding box center [375, 136] width 206 height 13
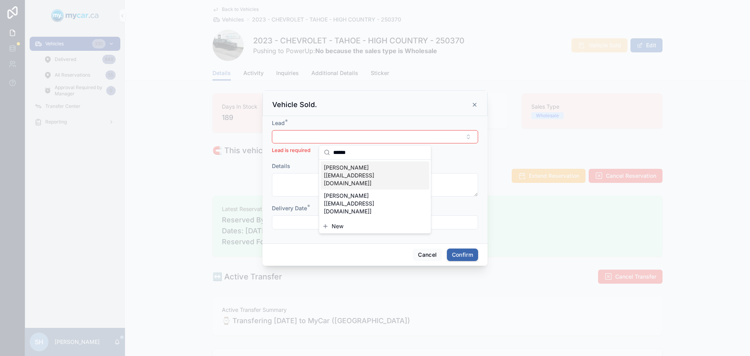
type input "******"
click at [350, 168] on span "JUSTEN GRIFFITHS [meschars123@gmail.com]" at bounding box center [370, 175] width 93 height 23
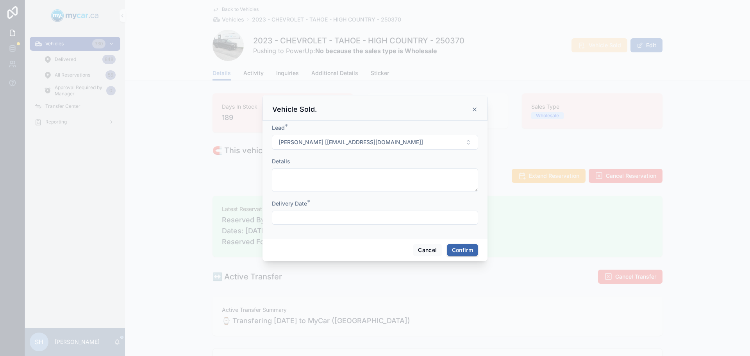
click at [326, 222] on input "text" at bounding box center [374, 217] width 205 height 11
click at [389, 121] on button "9" at bounding box center [389, 121] width 14 height 14
type input "**********"
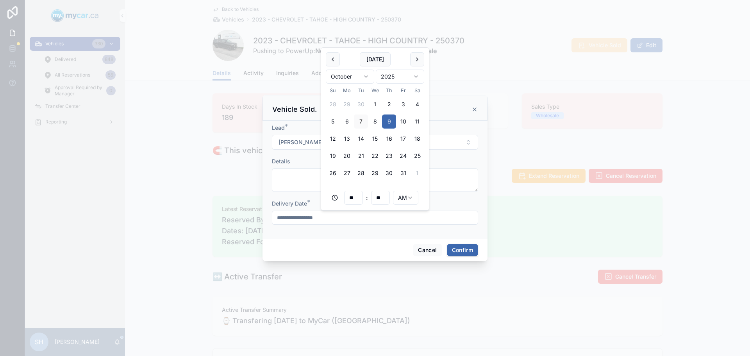
click at [458, 252] on button "Confirm" at bounding box center [462, 250] width 31 height 13
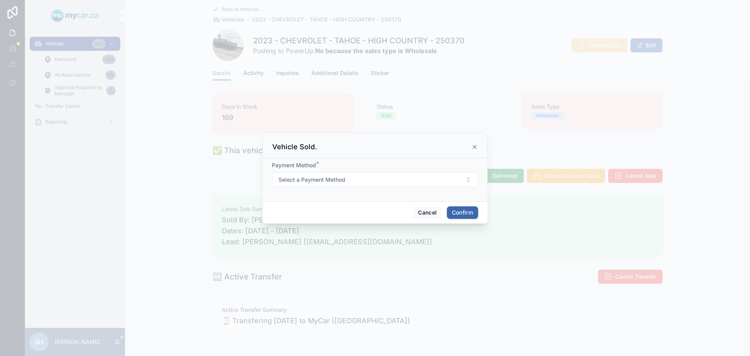
click at [314, 182] on span "Select a Payment Method" at bounding box center [312, 180] width 67 height 8
click at [344, 209] on span "Cash" at bounding box center [334, 210] width 21 height 7
click at [462, 213] on button "Confirm" at bounding box center [462, 212] width 31 height 13
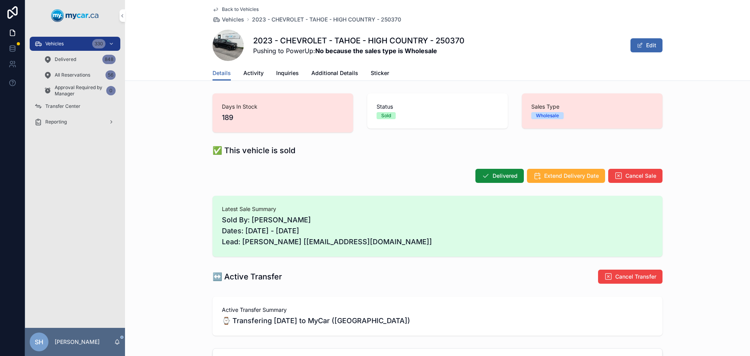
click at [77, 43] on div "Vehicles 330" at bounding box center [74, 44] width 81 height 13
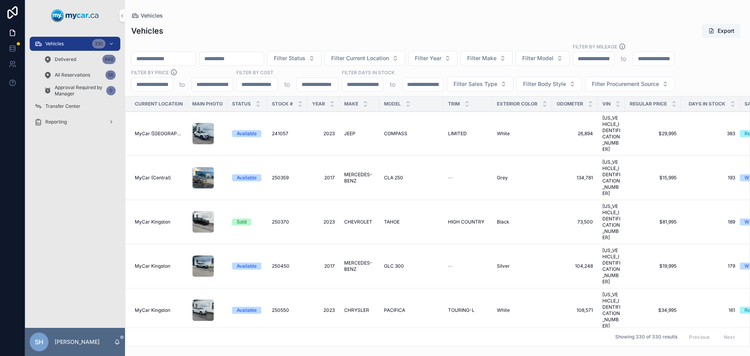
click at [177, 63] on input "scrollable content" at bounding box center [164, 58] width 64 height 11
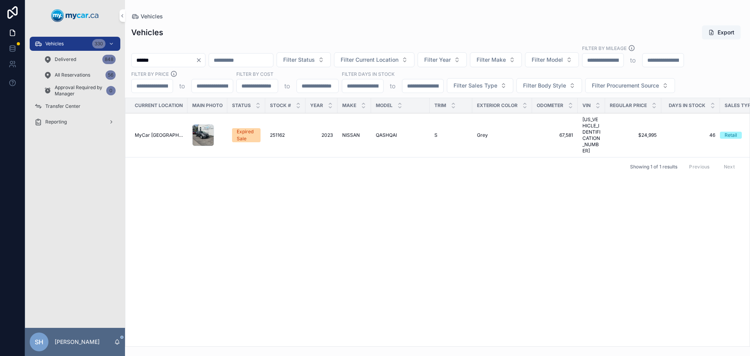
type input "******"
click at [350, 132] on span "NISSAN" at bounding box center [351, 135] width 18 height 6
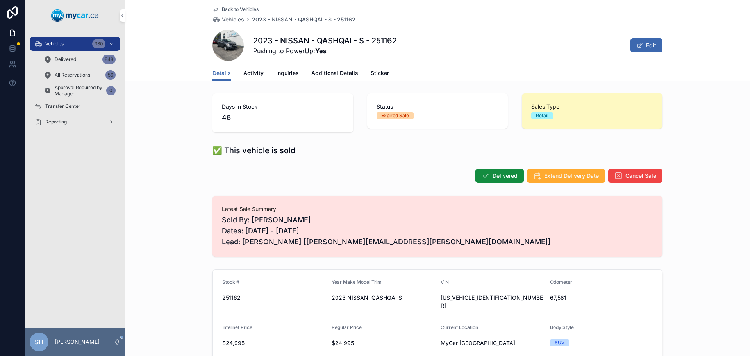
click at [638, 175] on span "Cancel Sale" at bounding box center [640, 176] width 31 height 8
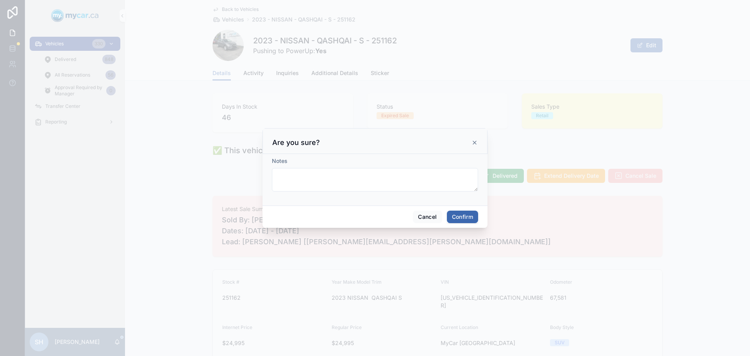
click at [463, 217] on button "Confirm" at bounding box center [462, 217] width 31 height 13
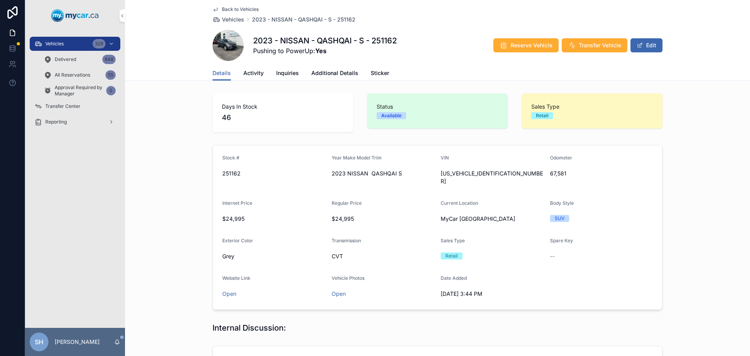
click at [48, 42] on span "Vehicles" at bounding box center [54, 44] width 18 height 6
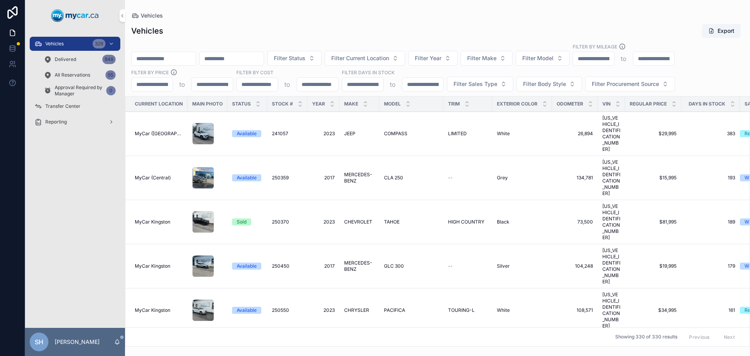
click at [163, 60] on input "scrollable content" at bounding box center [164, 58] width 64 height 11
type input "******"
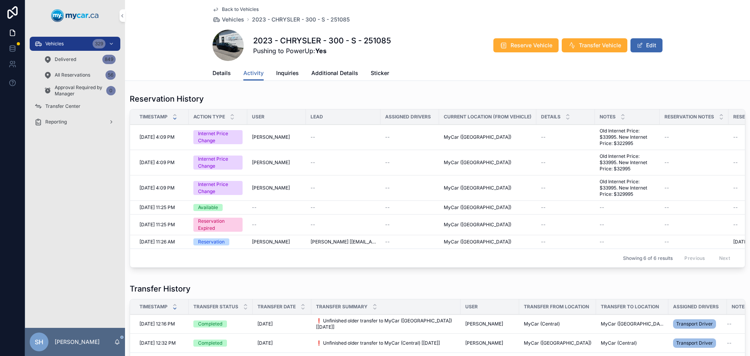
click at [588, 52] on button "Transfer Vehicle" at bounding box center [595, 45] width 66 height 14
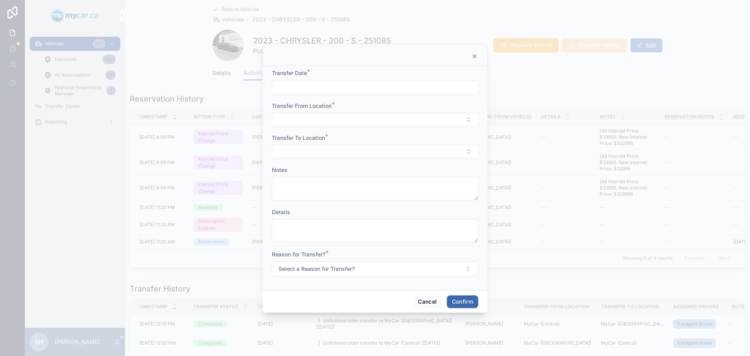
click at [314, 87] on input "text" at bounding box center [374, 87] width 205 height 11
click at [384, 106] on button "Today" at bounding box center [375, 106] width 31 height 14
type input "*********"
click at [303, 122] on button "Select Button" at bounding box center [375, 119] width 206 height 13
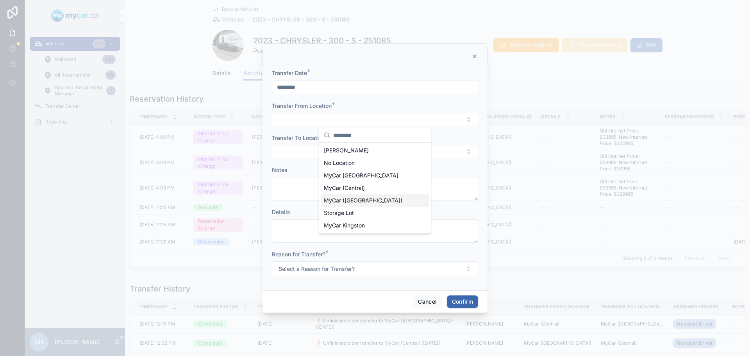
click at [363, 201] on span "MyCar ([GEOGRAPHIC_DATA])" at bounding box center [363, 200] width 79 height 8
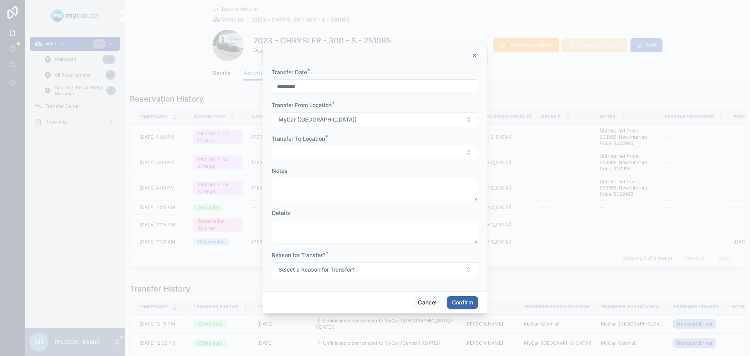
click at [295, 159] on button "Select Button" at bounding box center [375, 152] width 206 height 13
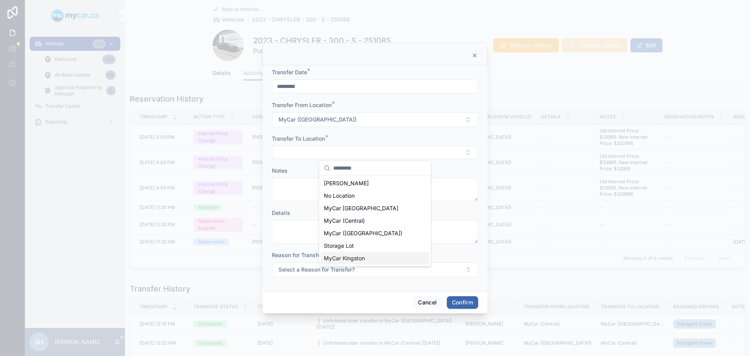
click at [373, 260] on div "MyCar Kingston" at bounding box center [375, 258] width 109 height 13
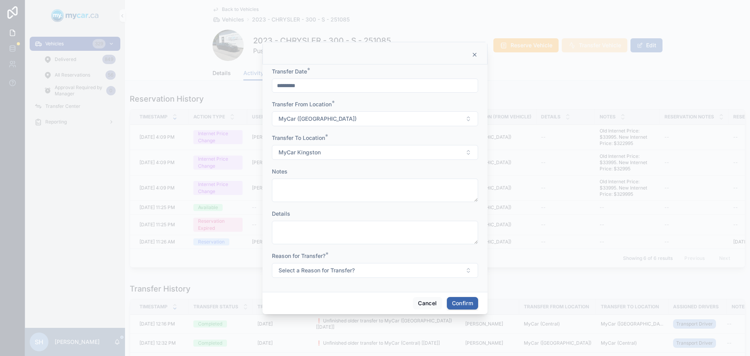
click at [320, 274] on span "Select a Reason for Transfer?" at bounding box center [317, 270] width 76 height 8
click at [341, 303] on div "For Stock" at bounding box center [339, 301] width 21 height 7
click at [466, 307] on button "Confirm" at bounding box center [462, 303] width 31 height 13
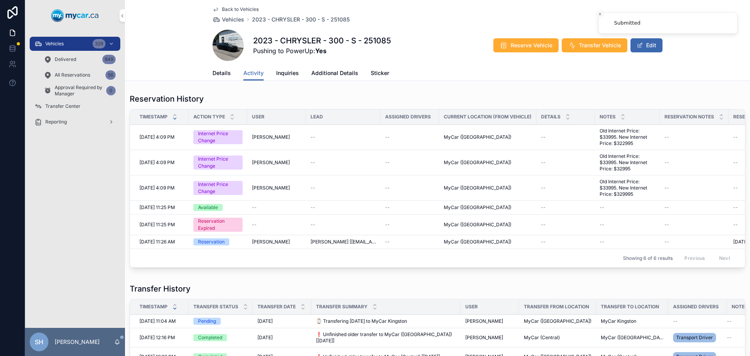
click at [61, 106] on span "Transfer Center" at bounding box center [62, 106] width 35 height 6
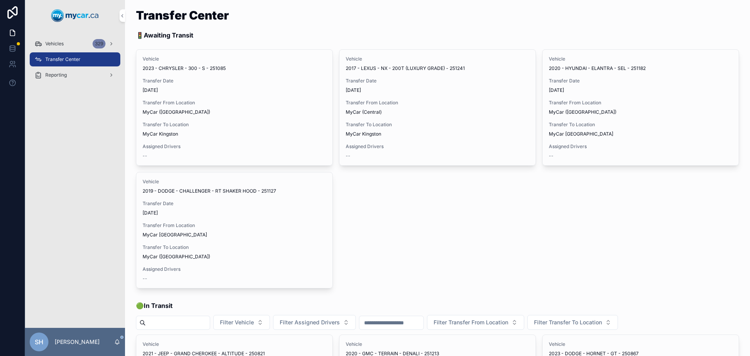
click at [0, 0] on span "Assign Driver" at bounding box center [0, 0] width 0 height 0
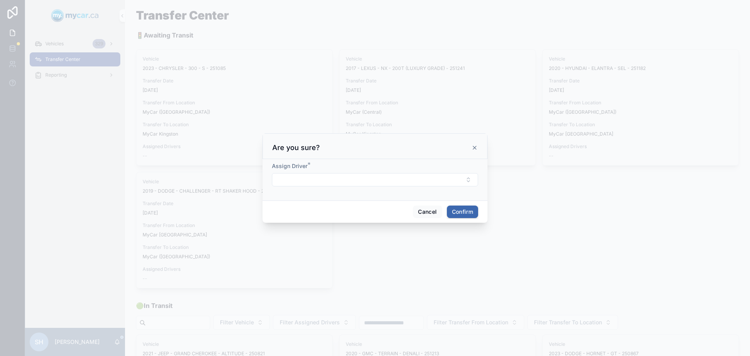
click at [313, 182] on button "Select Button" at bounding box center [375, 179] width 206 height 13
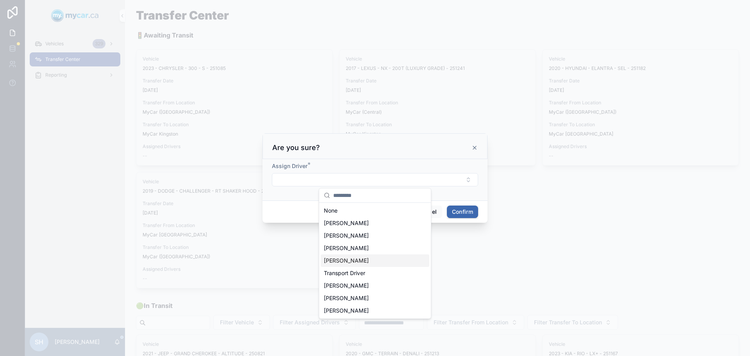
click at [371, 260] on div "Murray Johns" at bounding box center [375, 260] width 109 height 13
click at [460, 214] on button "Confirm" at bounding box center [462, 213] width 31 height 13
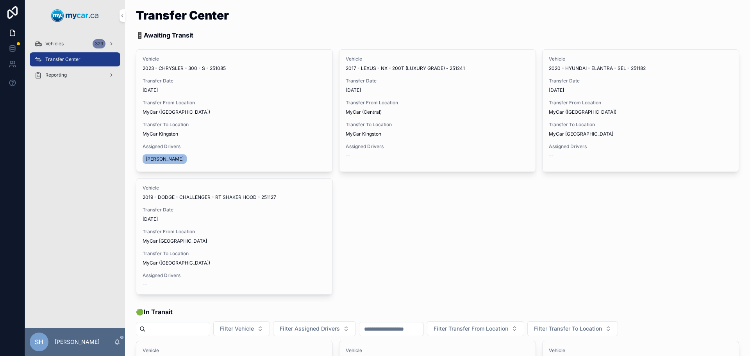
click at [0, 0] on span "Begin Trip" at bounding box center [0, 0] width 0 height 0
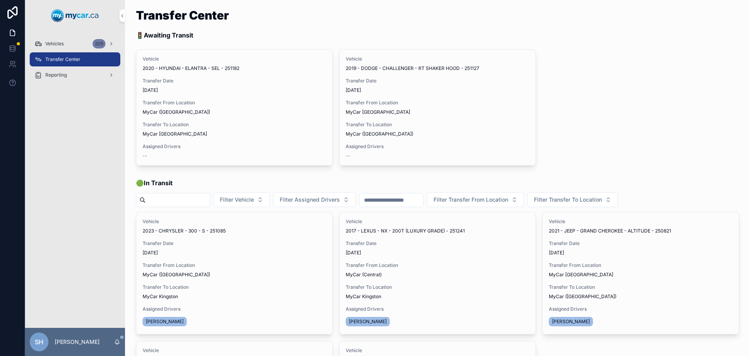
drag, startPoint x: 55, startPoint y: 41, endPoint x: 103, endPoint y: 47, distance: 48.7
click at [55, 41] on span "Vehicles" at bounding box center [54, 44] width 18 height 6
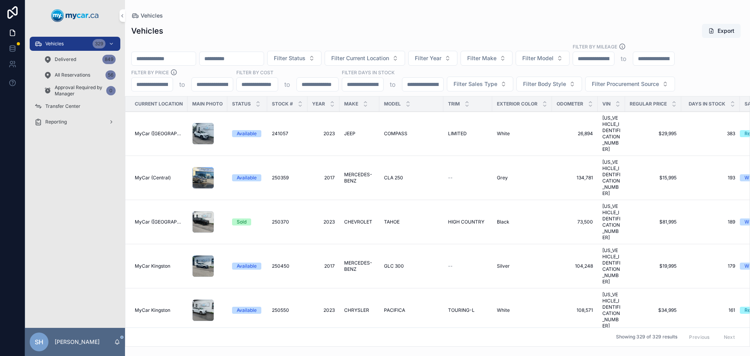
click at [157, 64] on div "scrollable content" at bounding box center [163, 59] width 65 height 14
click at [157, 59] on input "scrollable content" at bounding box center [164, 58] width 64 height 11
type input "******"
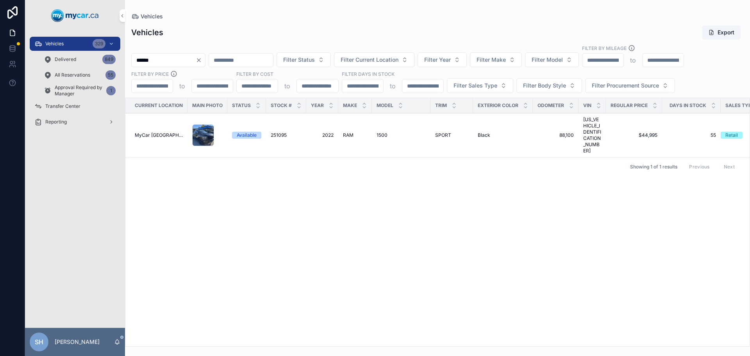
click at [329, 132] on span "2022" at bounding box center [322, 135] width 23 height 6
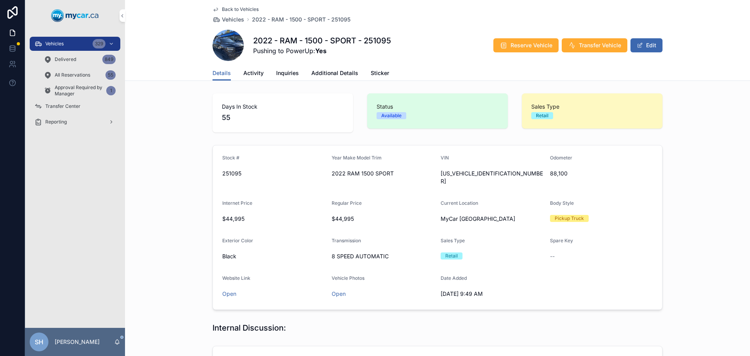
click at [333, 66] on link "Additional Details" at bounding box center [334, 74] width 47 height 16
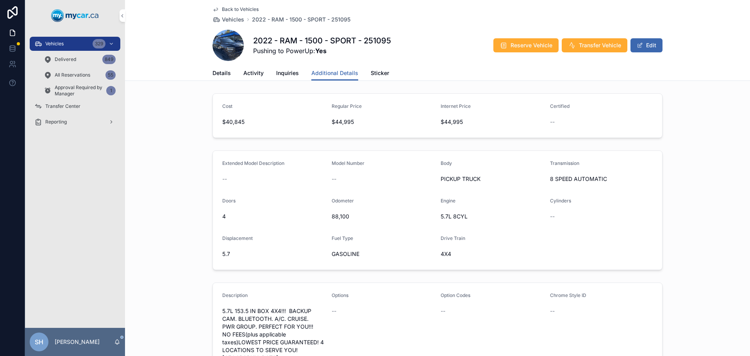
click at [645, 45] on button "Edit" at bounding box center [647, 45] width 32 height 14
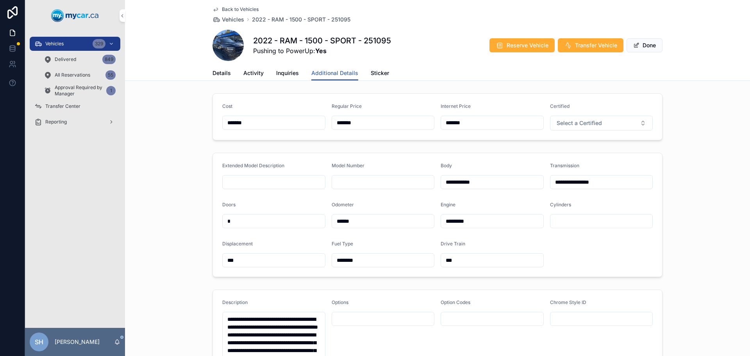
drag, startPoint x: 374, startPoint y: 119, endPoint x: 322, endPoint y: 121, distance: 52.4
click at [322, 121] on form "Cost ******* Regular Price ******* Internet Price ******* Certified Select a Ce…" at bounding box center [437, 117] width 449 height 46
type input "*******"
type input "********"
drag, startPoint x: 477, startPoint y: 124, endPoint x: 430, endPoint y: 125, distance: 46.9
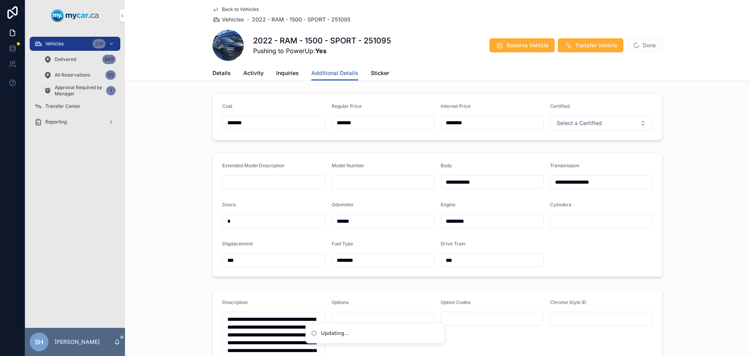
click at [430, 125] on form "Cost ******* Regular Price ******* Internet Price ******** Certified Select a C…" at bounding box center [437, 117] width 449 height 46
type input "*******"
click at [640, 46] on span "Done" at bounding box center [645, 45] width 36 height 14
click at [648, 48] on button "Done" at bounding box center [645, 45] width 36 height 14
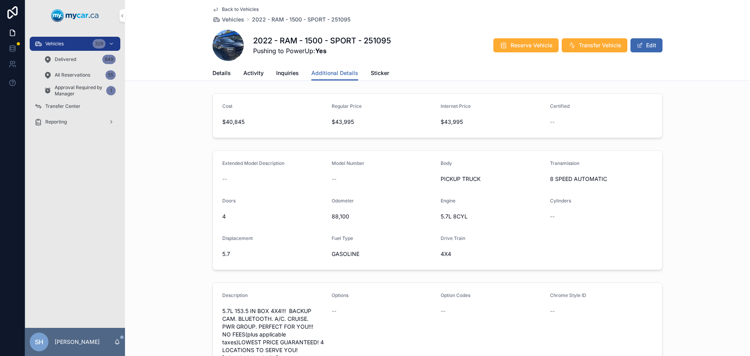
click at [723, 123] on div "Cost $40,845 Regular Price $43,995 Internet Price $43,995 Certified --" at bounding box center [437, 115] width 625 height 51
click at [221, 76] on span "Details" at bounding box center [222, 73] width 18 height 8
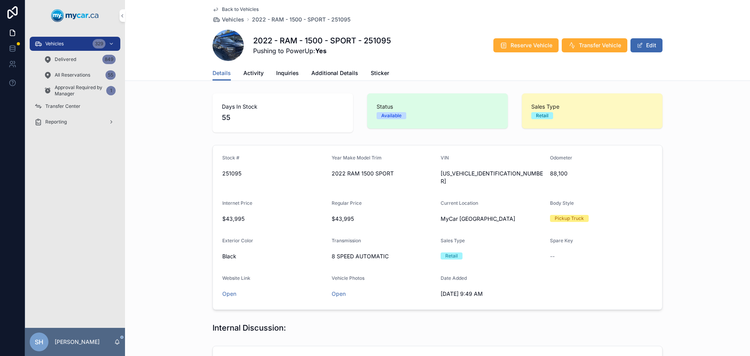
click at [66, 41] on div "Vehicles 329" at bounding box center [74, 44] width 81 height 13
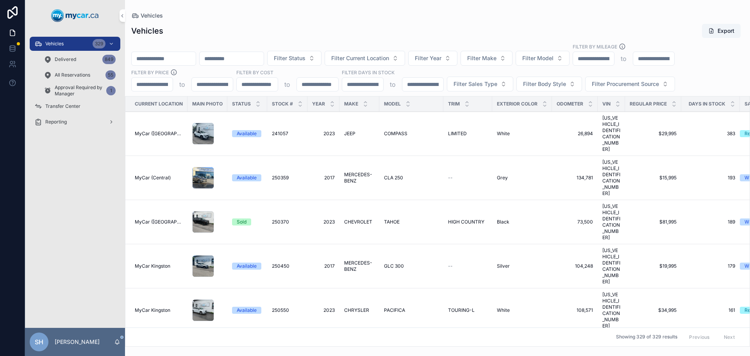
click at [154, 64] on div "scrollable content" at bounding box center [163, 59] width 65 height 14
click at [155, 61] on input "scrollable content" at bounding box center [164, 58] width 64 height 11
type input "******"
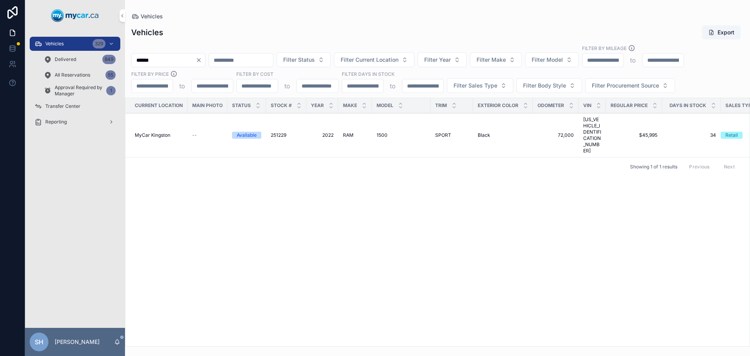
click at [382, 132] on span "1500" at bounding box center [382, 135] width 11 height 6
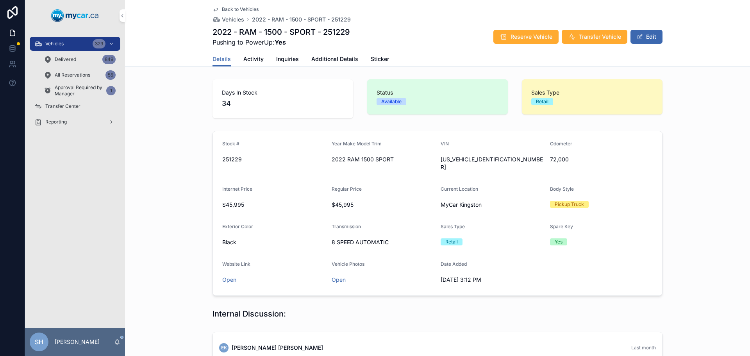
click at [59, 46] on span "Vehicles" at bounding box center [54, 44] width 18 height 6
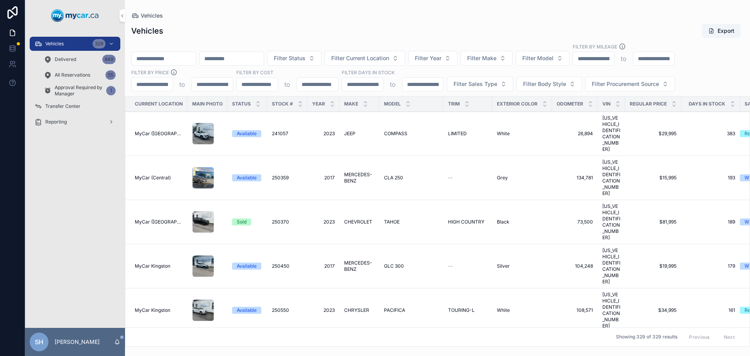
click at [154, 58] on input "scrollable content" at bounding box center [164, 58] width 64 height 11
type input "******"
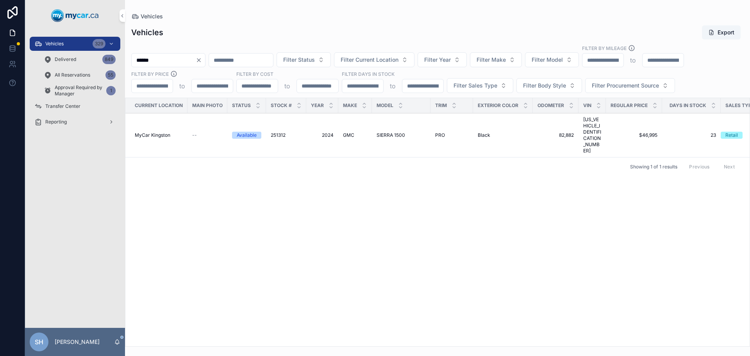
click at [390, 132] on span "SIERRA 1500" at bounding box center [391, 135] width 29 height 6
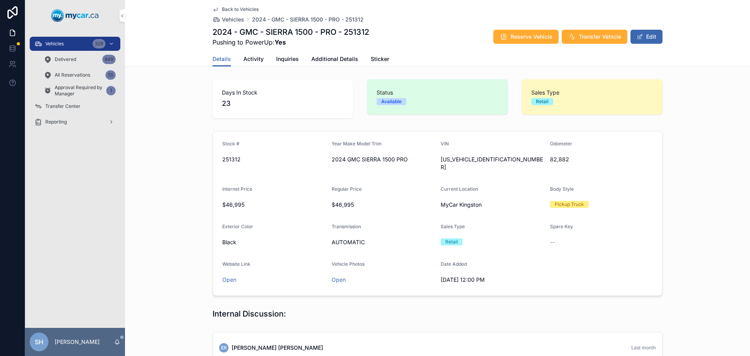
click at [649, 39] on button "Edit" at bounding box center [647, 37] width 32 height 14
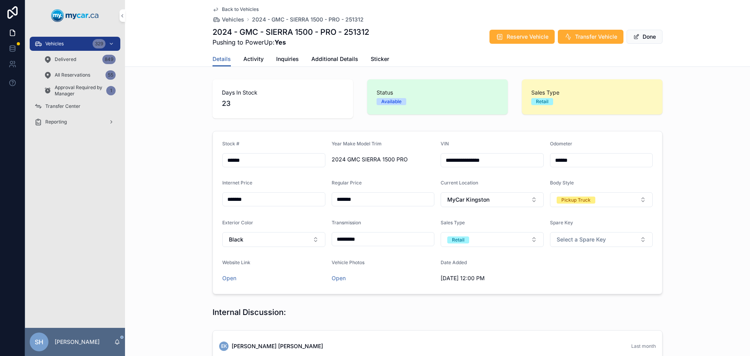
click at [332, 57] on span "Additional Details" at bounding box center [334, 59] width 47 height 8
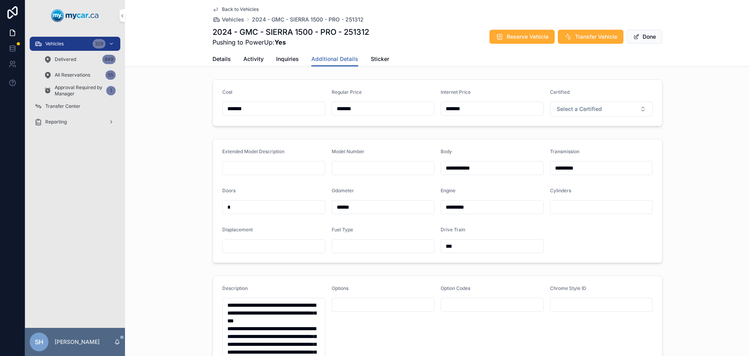
drag, startPoint x: 380, startPoint y: 109, endPoint x: 332, endPoint y: 111, distance: 48.1
click at [332, 111] on input "*******" at bounding box center [383, 108] width 102 height 11
type input "*******"
click at [638, 41] on button "Done" at bounding box center [645, 37] width 36 height 14
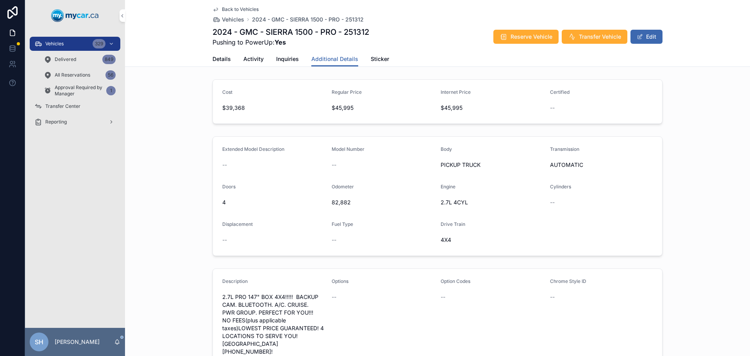
drag, startPoint x: 53, startPoint y: 44, endPoint x: 59, endPoint y: 41, distance: 6.3
click at [53, 43] on span "Vehicles" at bounding box center [54, 44] width 18 height 6
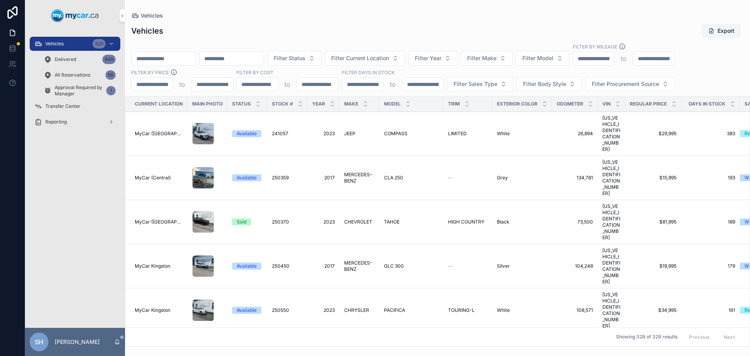
click at [149, 56] on input "scrollable content" at bounding box center [164, 58] width 64 height 11
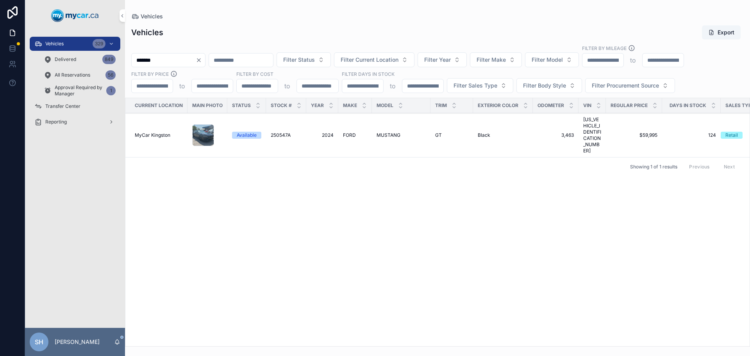
type input "*******"
click at [348, 132] on span "FORD" at bounding box center [349, 135] width 13 height 6
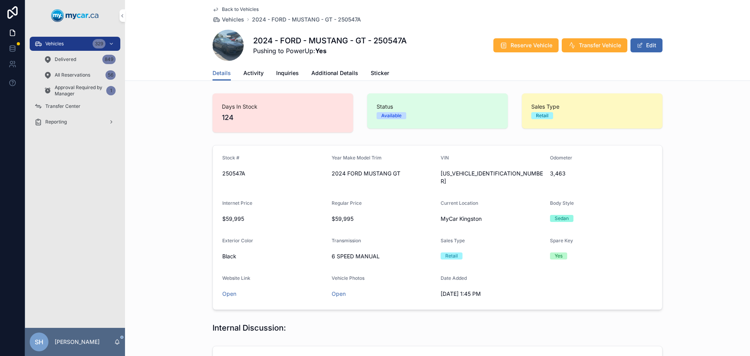
click at [637, 46] on span "scrollable content" at bounding box center [640, 45] width 6 height 6
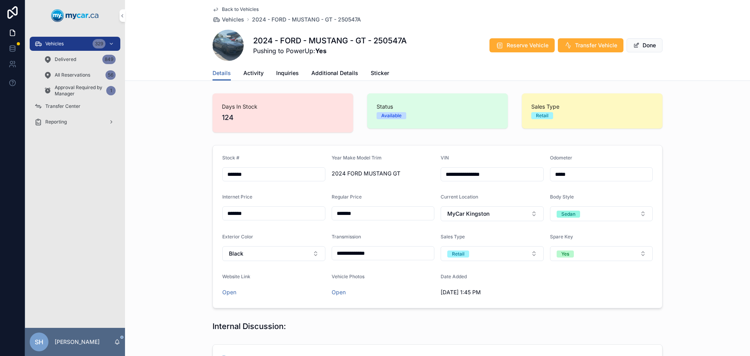
click at [323, 72] on span "Additional Details" at bounding box center [334, 73] width 47 height 8
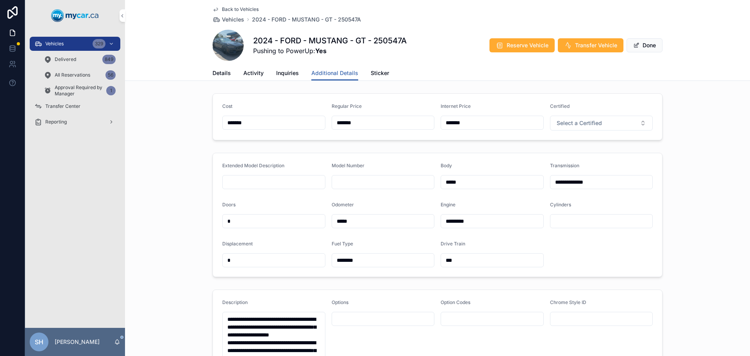
drag, startPoint x: 348, startPoint y: 126, endPoint x: 312, endPoint y: 123, distance: 36.0
click at [313, 123] on form "Cost ******* Regular Price ******* Internet Price ******* Certified Select a Ce…" at bounding box center [437, 117] width 449 height 46
type input "*******"
click at [645, 43] on button "Done" at bounding box center [645, 45] width 36 height 14
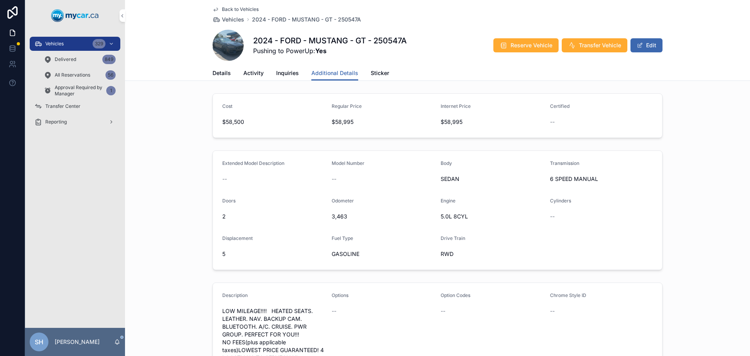
click at [47, 42] on span "Vehicles" at bounding box center [54, 44] width 18 height 6
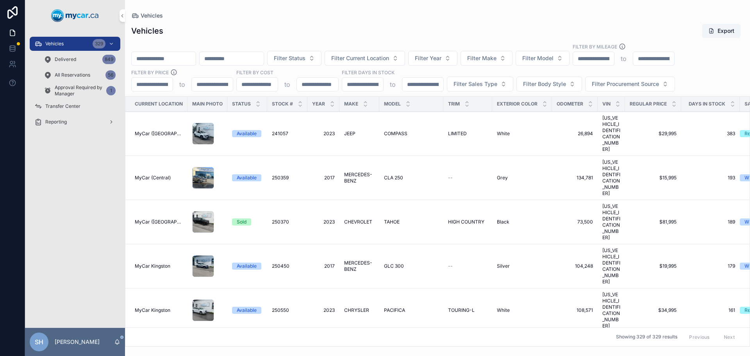
click at [163, 63] on input "scrollable content" at bounding box center [164, 58] width 64 height 11
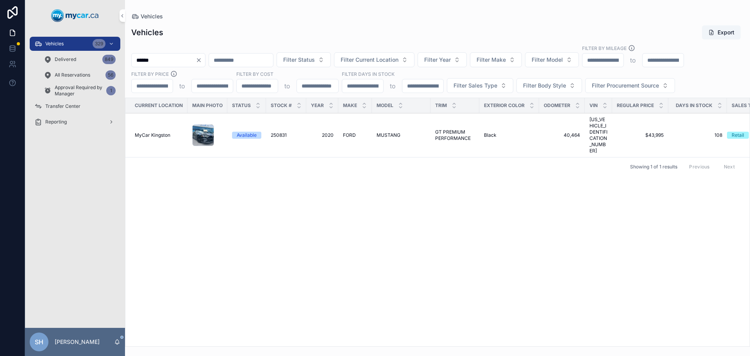
type input "******"
click at [351, 132] on span "FORD" at bounding box center [349, 135] width 13 height 6
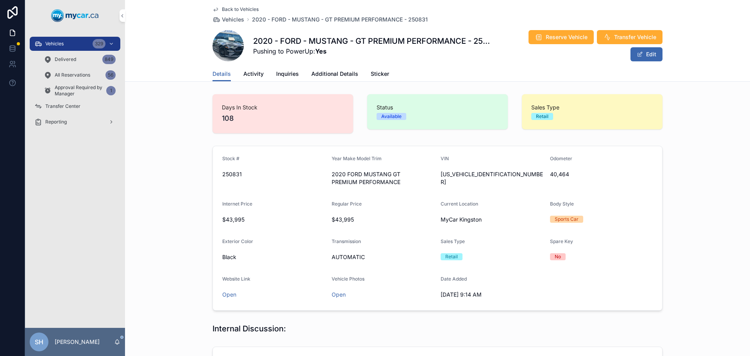
click at [643, 55] on button "Edit" at bounding box center [647, 54] width 32 height 14
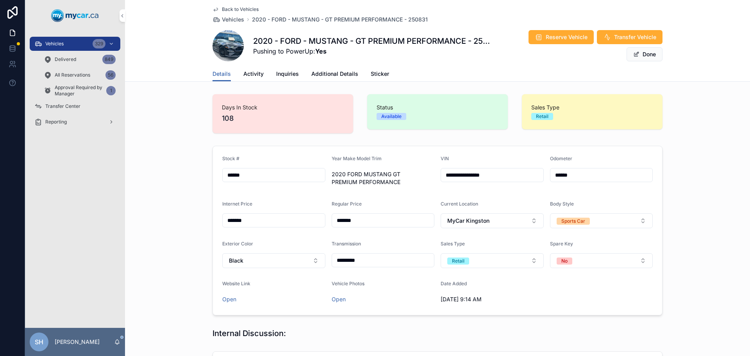
click at [338, 68] on link "Additional Details" at bounding box center [334, 75] width 47 height 16
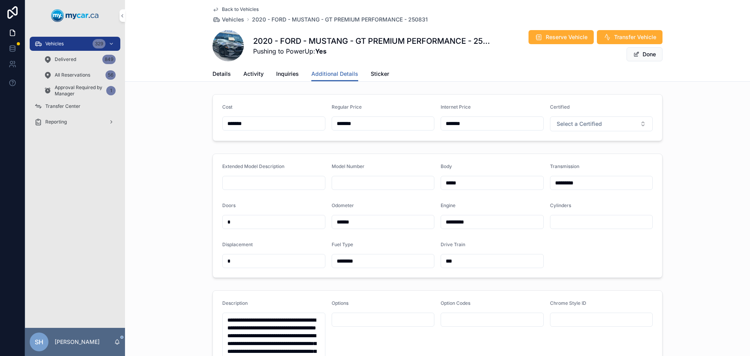
click at [309, 124] on form "Cost ******* Regular Price ******* Internet Price ******* Certified Select a Ce…" at bounding box center [437, 118] width 449 height 46
type input "*******"
click at [638, 56] on button "Done" at bounding box center [645, 54] width 36 height 14
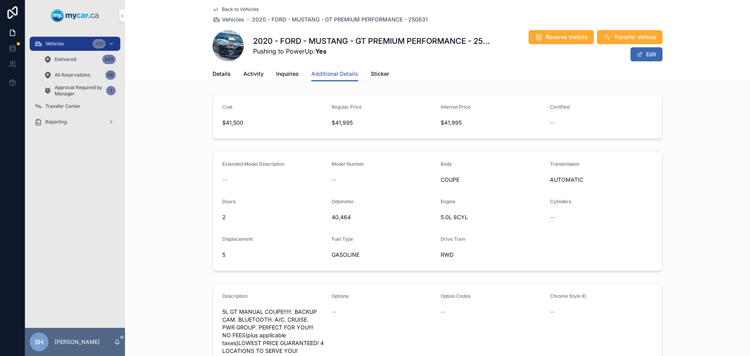
click at [63, 41] on span "Vehicles" at bounding box center [54, 44] width 18 height 6
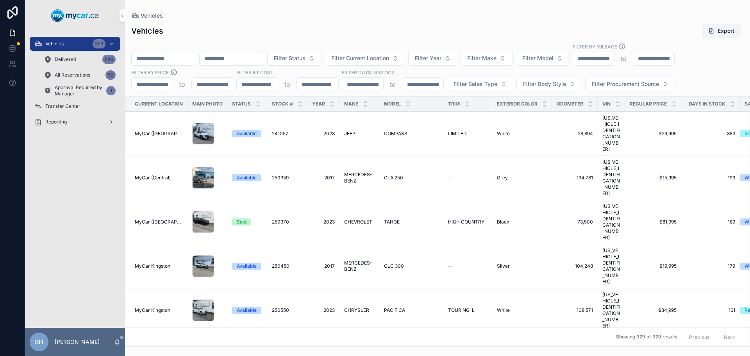
click at [161, 60] on input "scrollable content" at bounding box center [164, 58] width 64 height 11
type input "*******"
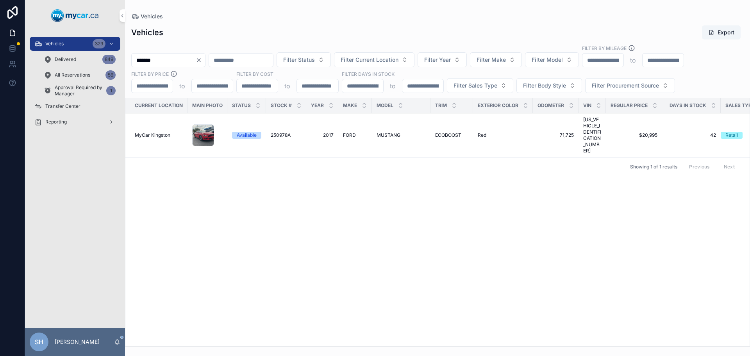
click at [359, 132] on div "FORD FORD" at bounding box center [355, 135] width 24 height 6
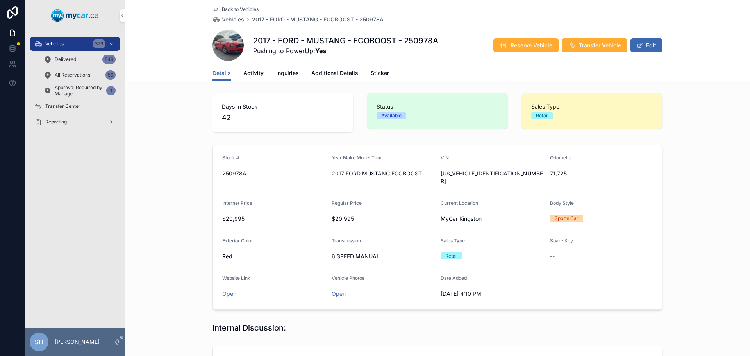
click at [642, 46] on button "Edit" at bounding box center [647, 45] width 32 height 14
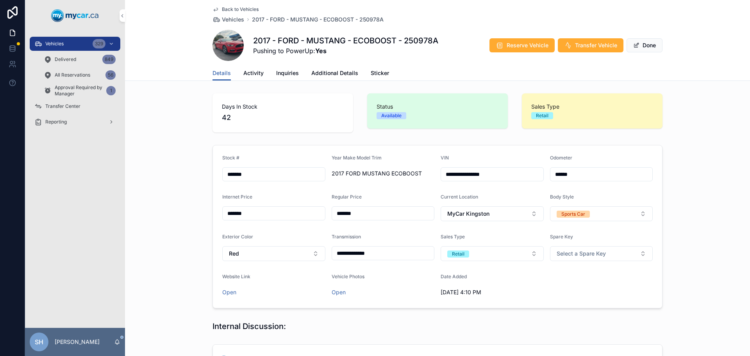
click at [323, 75] on span "Additional Details" at bounding box center [334, 73] width 47 height 8
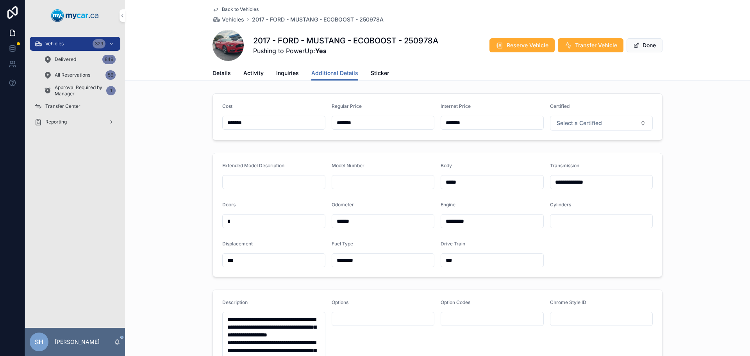
click at [309, 122] on form "Cost ******* Regular Price ******* Internet Price ******* Certified Select a Ce…" at bounding box center [437, 117] width 449 height 46
type input "********"
type input "*******"
drag, startPoint x: 368, startPoint y: 123, endPoint x: 309, endPoint y: 123, distance: 59.0
click at [310, 123] on form "Cost ******* Regular Price ******** Internet Price ******* Certified Select a C…" at bounding box center [437, 117] width 449 height 46
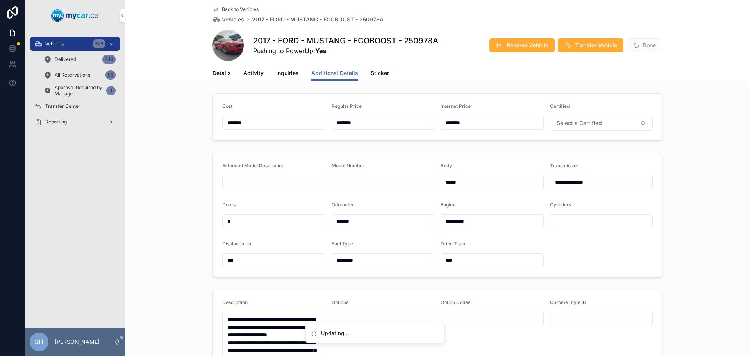
type input "*******"
click at [138, 122] on div "Cost ******* Regular Price ******* Internet Price ******* Certified Select a Ce…" at bounding box center [437, 116] width 625 height 53
click at [647, 45] on button "Done" at bounding box center [645, 45] width 36 height 14
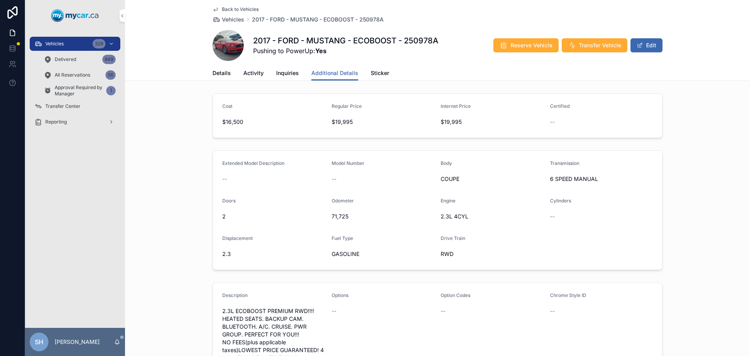
click at [71, 43] on div "Vehicles 329" at bounding box center [74, 44] width 81 height 13
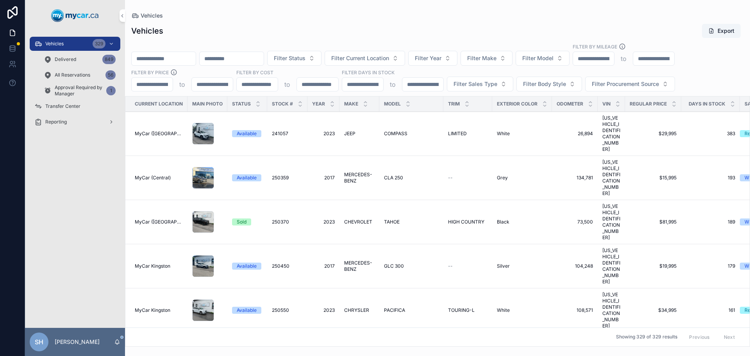
click at [159, 55] on input "scrollable content" at bounding box center [164, 58] width 64 height 11
type input "******"
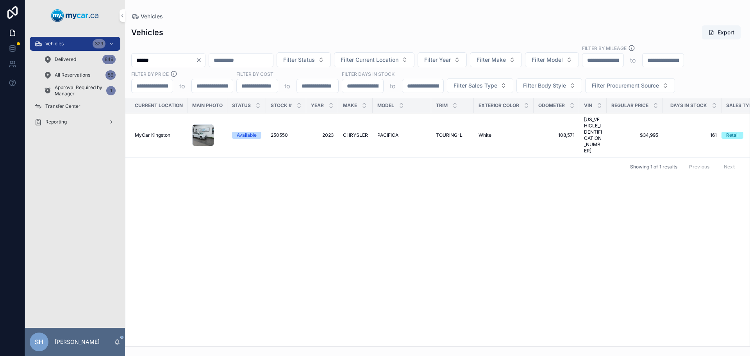
click at [330, 132] on span "2023" at bounding box center [322, 135] width 23 height 6
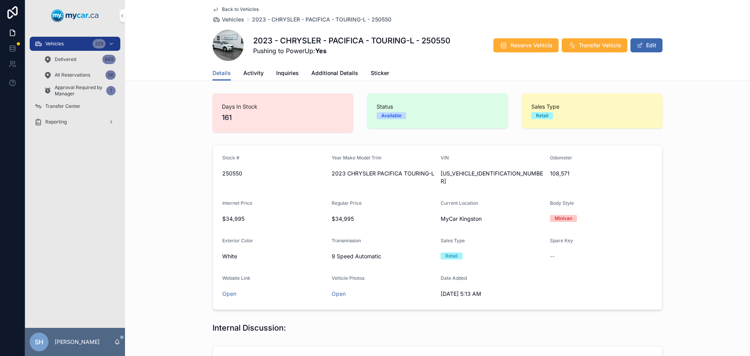
click at [652, 52] on button "Edit" at bounding box center [647, 45] width 32 height 14
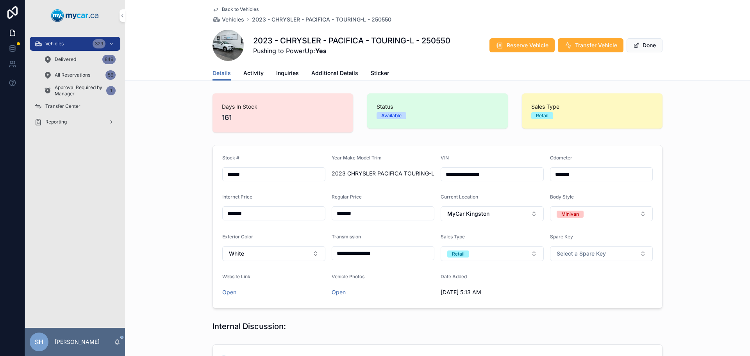
click at [318, 69] on span "Additional Details" at bounding box center [334, 73] width 47 height 8
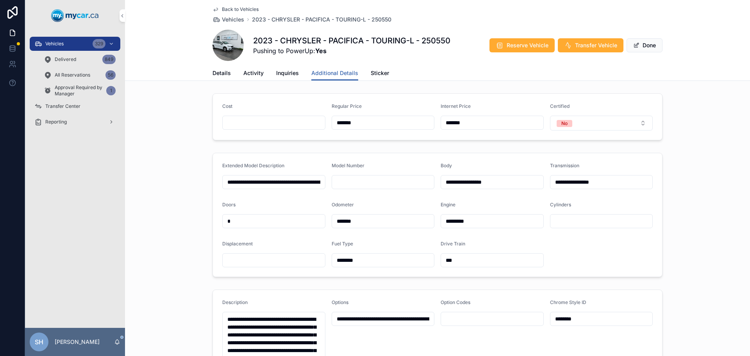
drag, startPoint x: 359, startPoint y: 126, endPoint x: 303, endPoint y: 126, distance: 55.9
click at [302, 126] on form "Cost Regular Price ******* Internet Price ******* Certified No" at bounding box center [437, 117] width 449 height 46
type input "*******"
drag, startPoint x: 441, startPoint y: 122, endPoint x: 435, endPoint y: 121, distance: 6.4
click at [436, 121] on form "Cost Regular Price ******* Internet Price ******* Certified No" at bounding box center [437, 117] width 449 height 46
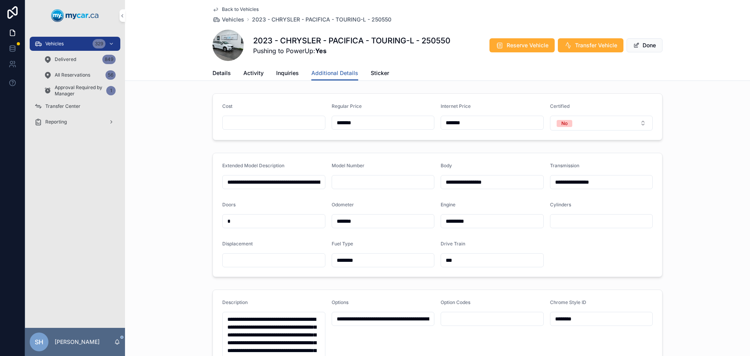
type input "*******"
click at [726, 105] on div "Cost Regular Price ******* Internet Price ******* Certified No" at bounding box center [437, 116] width 625 height 53
click at [636, 45] on button "Done" at bounding box center [645, 45] width 36 height 14
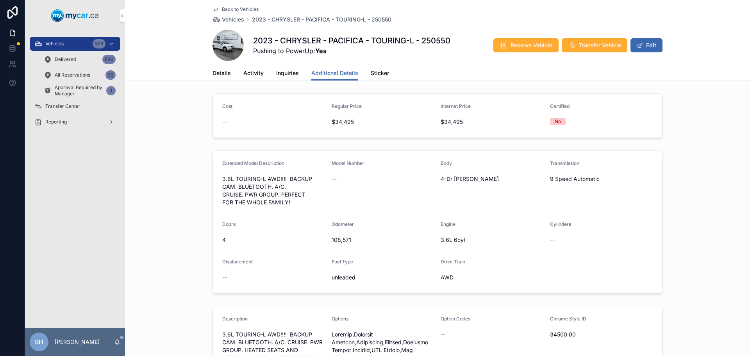
click at [67, 44] on div "Vehicles 329" at bounding box center [74, 44] width 81 height 13
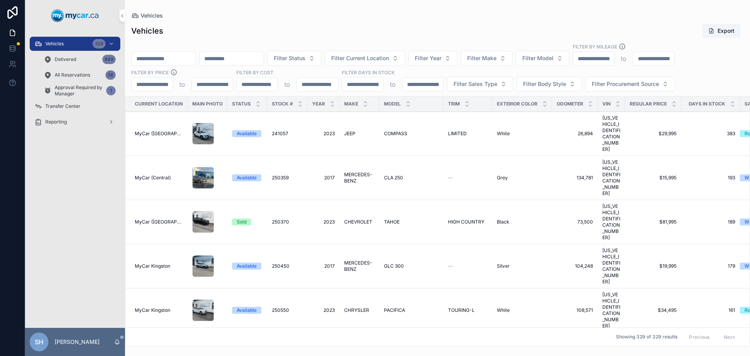
click at [152, 63] on input "scrollable content" at bounding box center [164, 58] width 64 height 11
type input "******"
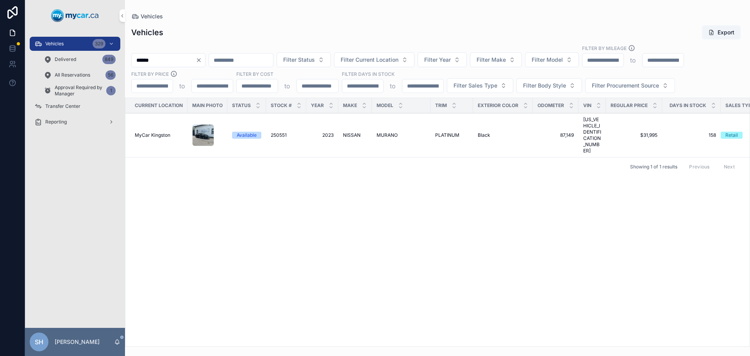
click at [343, 132] on span "NISSAN" at bounding box center [352, 135] width 18 height 6
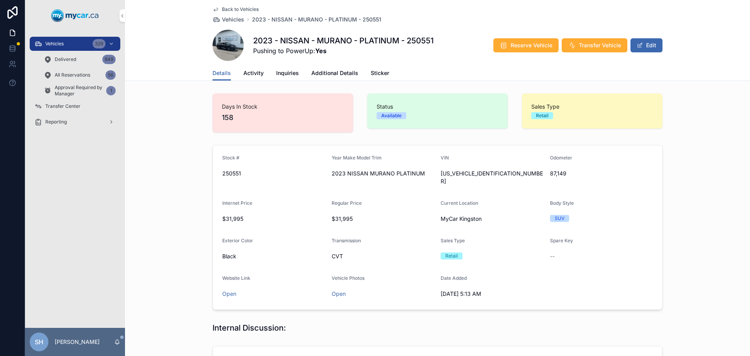
click at [647, 47] on button "Edit" at bounding box center [647, 45] width 32 height 14
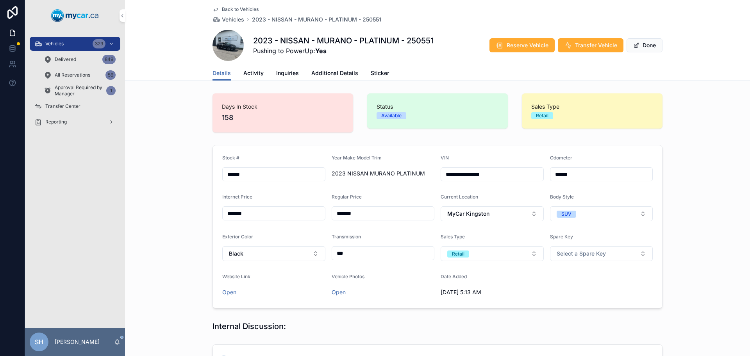
click at [316, 71] on span "Additional Details" at bounding box center [334, 73] width 47 height 8
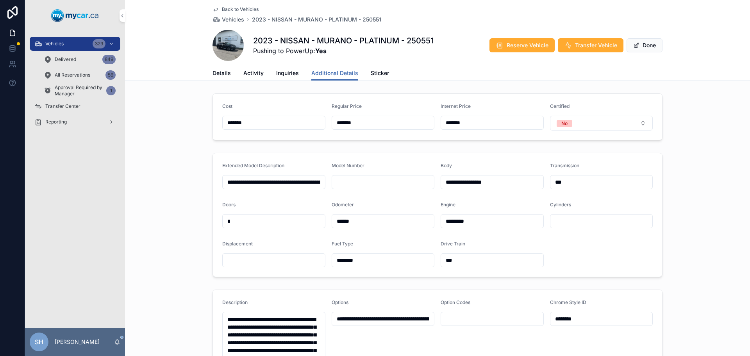
drag, startPoint x: 360, startPoint y: 121, endPoint x: 286, endPoint y: 117, distance: 74.0
click at [285, 117] on form "Cost ******* Regular Price ******* Internet Price ******* Certified No" at bounding box center [437, 117] width 449 height 46
type input "*******"
click at [644, 46] on button "Done" at bounding box center [645, 45] width 36 height 14
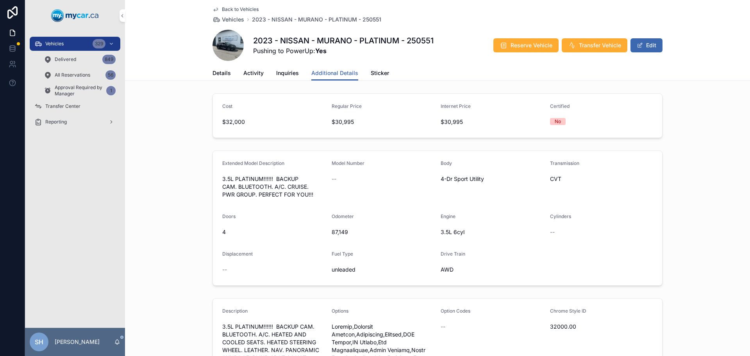
click at [43, 43] on div "Vehicles 329" at bounding box center [74, 44] width 81 height 13
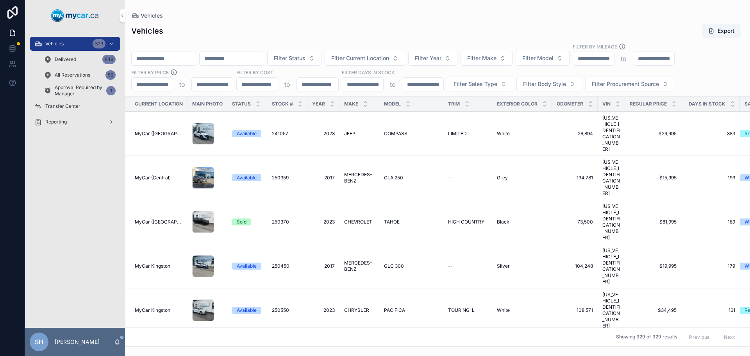
click at [389, 59] on span "Filter Current Location" at bounding box center [360, 58] width 58 height 8
click at [377, 28] on div "Vehicles Export" at bounding box center [437, 30] width 613 height 15
click at [322, 53] on button "Filter Status" at bounding box center [294, 58] width 54 height 15
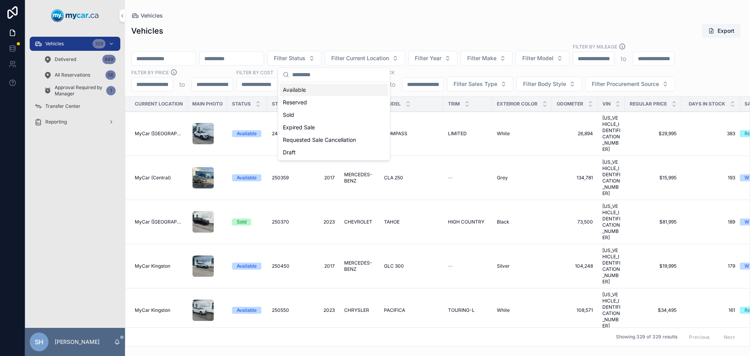
drag, startPoint x: 309, startPoint y: 91, endPoint x: 320, endPoint y: 85, distance: 12.4
click at [309, 91] on div "Available" at bounding box center [334, 90] width 109 height 13
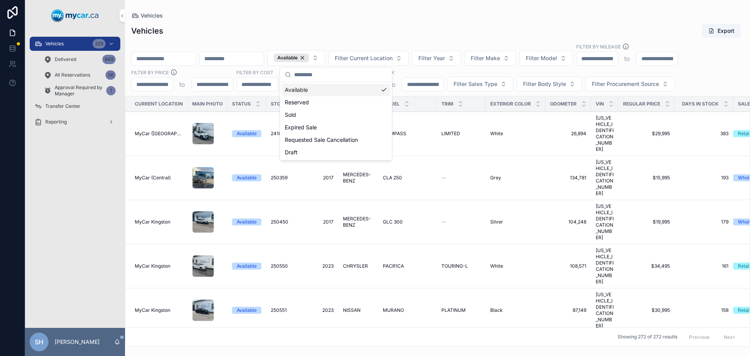
click at [404, 25] on div "Vehicles Export" at bounding box center [437, 30] width 613 height 15
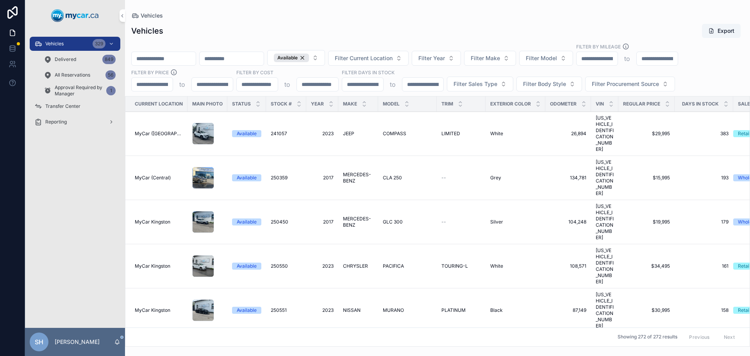
click at [527, 86] on span "Filter Body Style" at bounding box center [544, 84] width 43 height 8
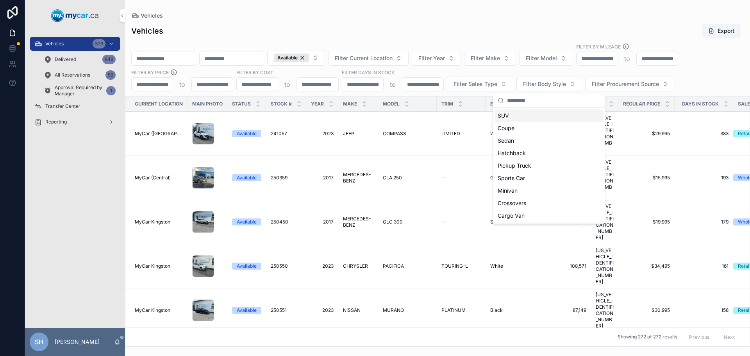
click at [472, 89] on button "Filter Sales Type" at bounding box center [480, 84] width 66 height 15
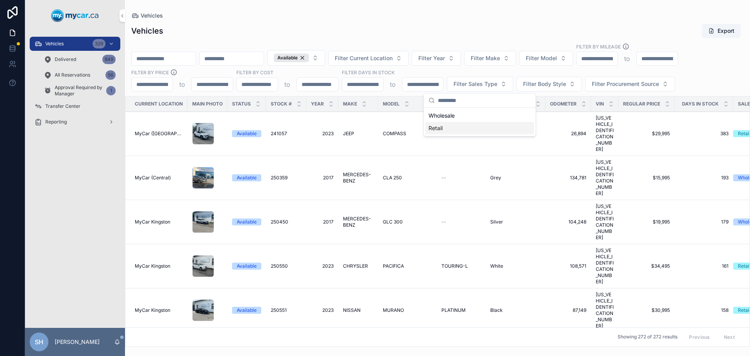
click at [435, 130] on div "Retail" at bounding box center [479, 128] width 109 height 13
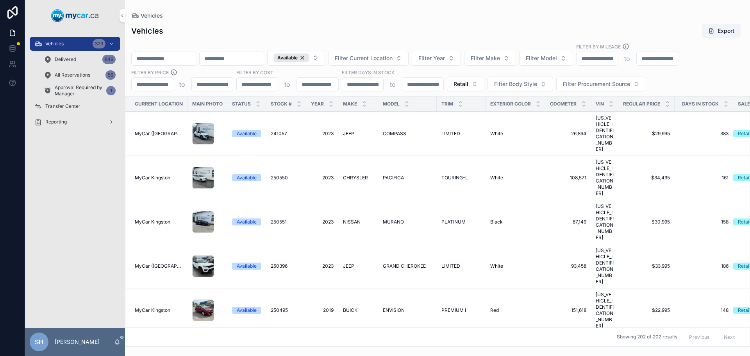
click at [340, 20] on div "Vehicles Export Available Filter Current Location Filter Year Filter Make Filte…" at bounding box center [437, 183] width 625 height 328
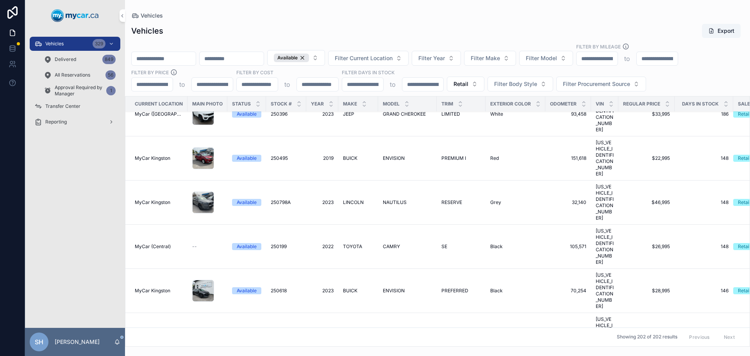
scroll to position [156, 0]
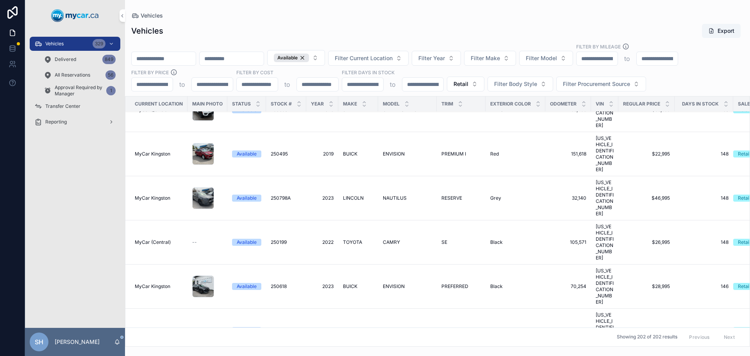
click at [393, 58] on span "Filter Current Location" at bounding box center [364, 58] width 58 height 8
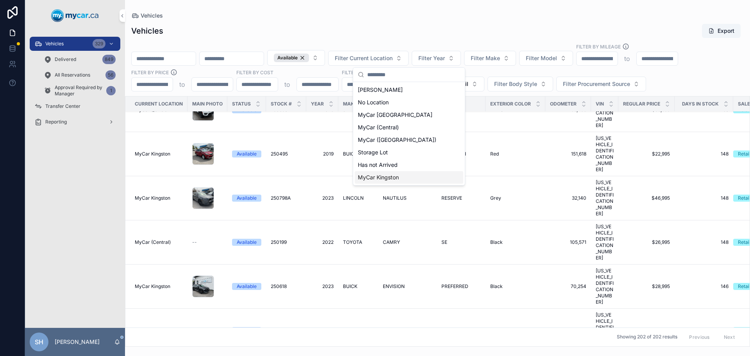
click at [392, 176] on span "MyCar Kingston" at bounding box center [378, 177] width 41 height 8
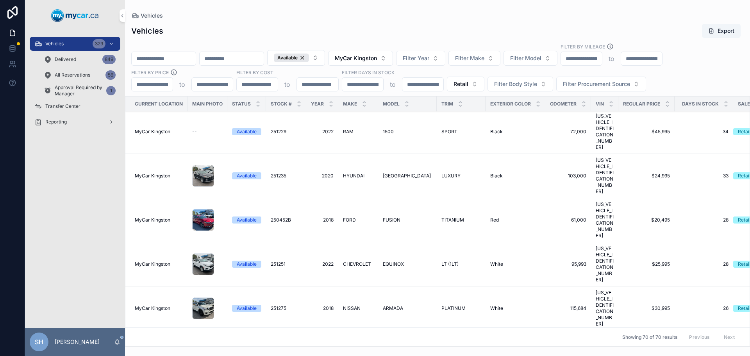
scroll to position [1599, 0]
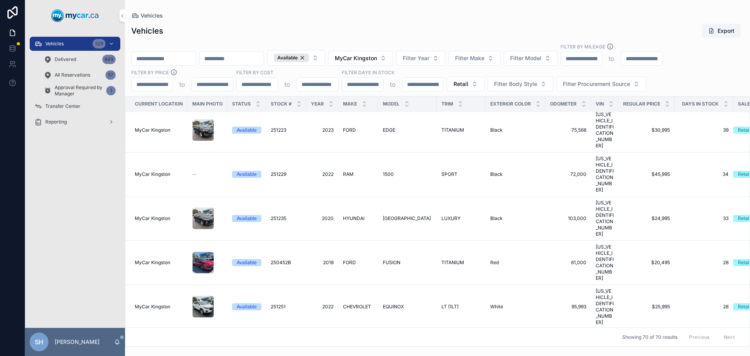
click at [393, 57] on button "MyCar Kingston" at bounding box center [360, 58] width 65 height 15
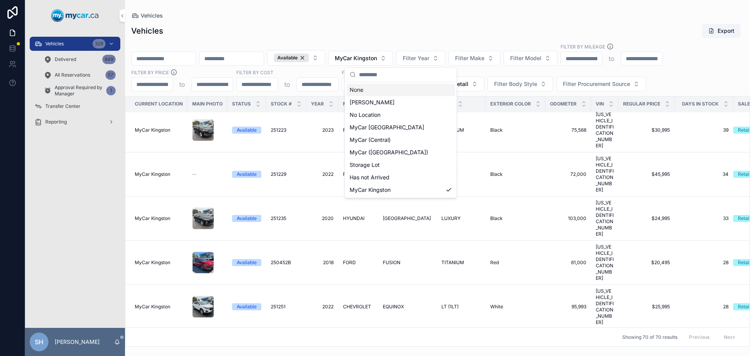
click at [364, 89] on div "None" at bounding box center [401, 90] width 109 height 13
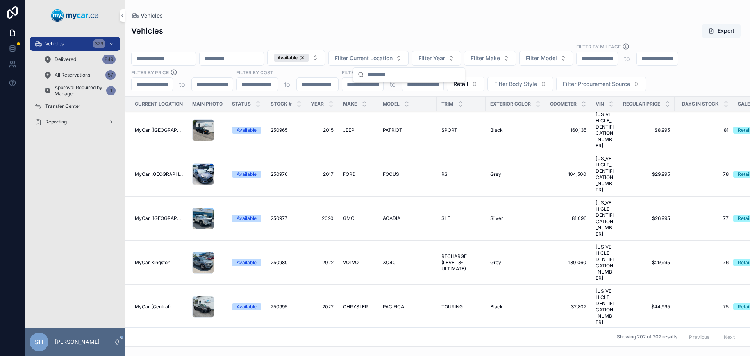
scroll to position [1614, 0]
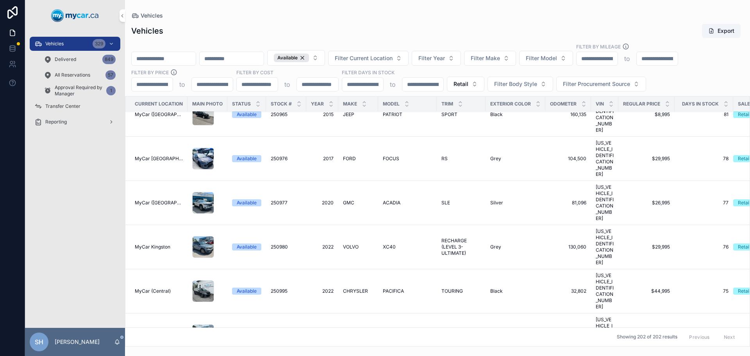
click at [386, 41] on div "Vehicles Export Available Filter Current Location Filter Year Filter Make Filte…" at bounding box center [437, 183] width 625 height 328
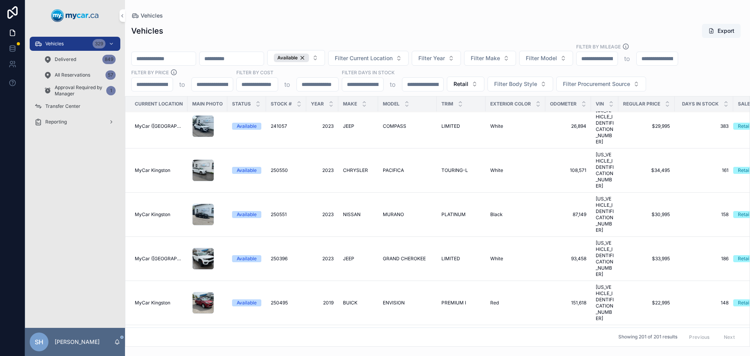
scroll to position [0, 0]
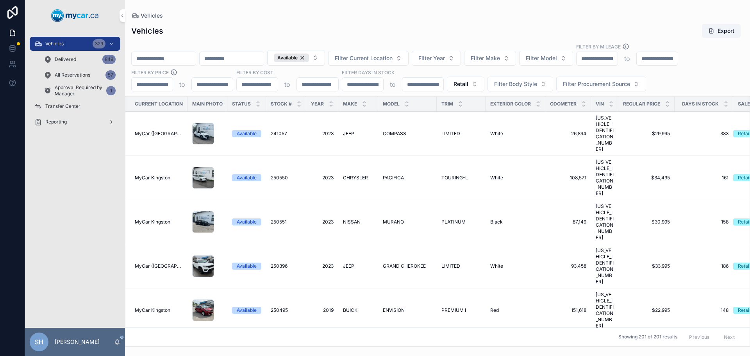
click at [353, 288] on td "BUICK BUICK" at bounding box center [358, 310] width 40 height 44
click at [352, 307] on span "BUICK" at bounding box center [350, 310] width 14 height 6
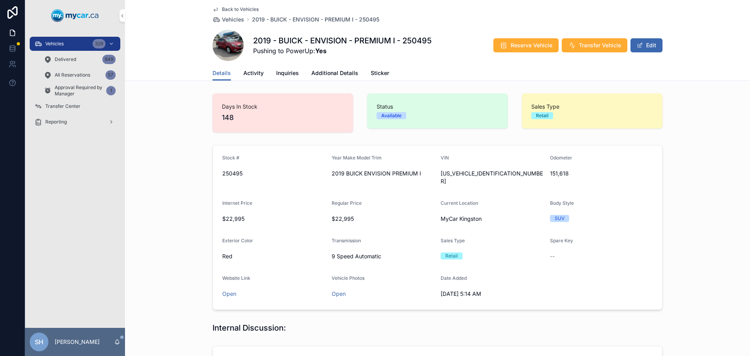
click at [650, 46] on button "Edit" at bounding box center [647, 45] width 32 height 14
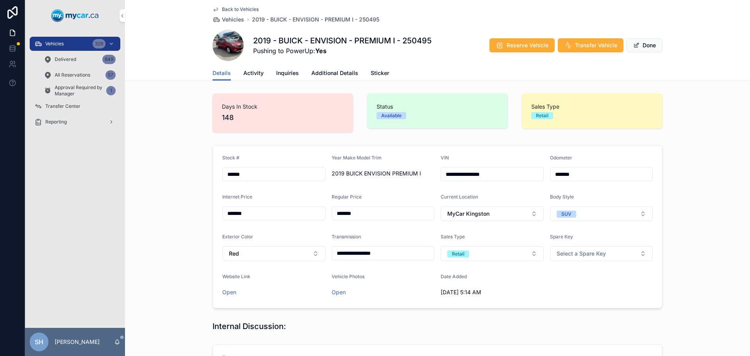
click at [333, 70] on span "Additional Details" at bounding box center [334, 73] width 47 height 8
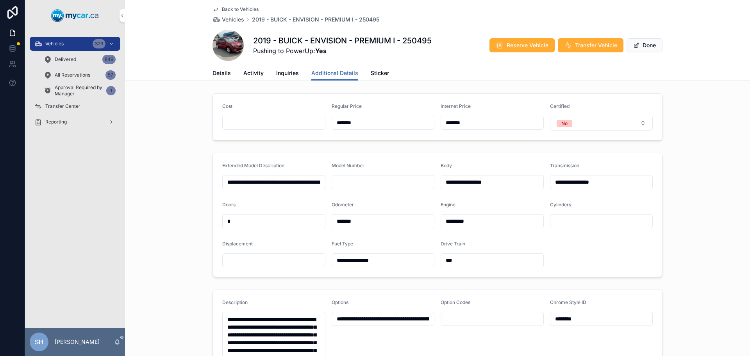
drag, startPoint x: 337, startPoint y: 120, endPoint x: 305, endPoint y: 118, distance: 31.3
click at [309, 118] on form "Cost Regular Price ******* Internet Price ******* Certified No" at bounding box center [437, 117] width 449 height 46
type input "*******"
click at [648, 48] on button "Done" at bounding box center [645, 45] width 36 height 14
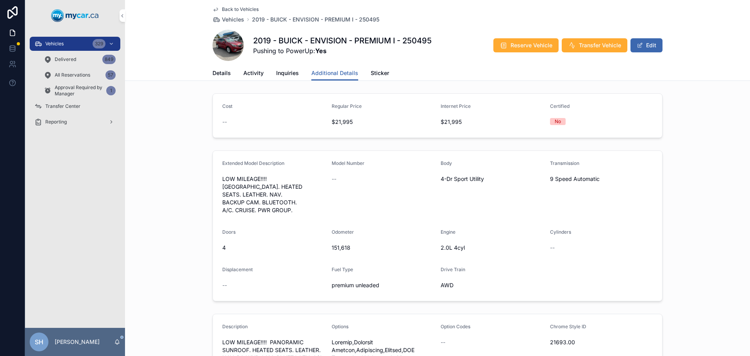
click at [65, 43] on div "Vehicles 329" at bounding box center [74, 44] width 81 height 13
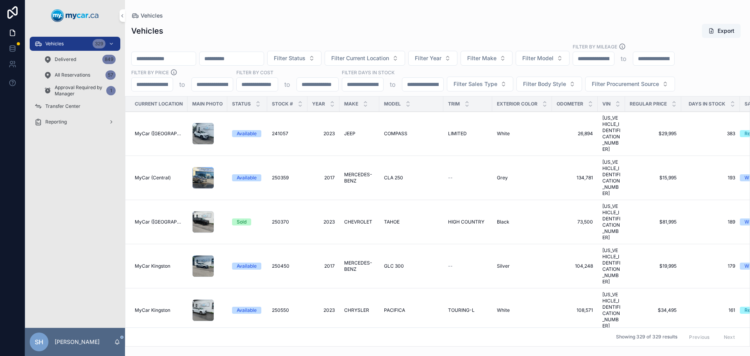
click at [477, 86] on span "Filter Sales Type" at bounding box center [476, 84] width 44 height 8
click at [443, 129] on div "Retail" at bounding box center [479, 128] width 109 height 13
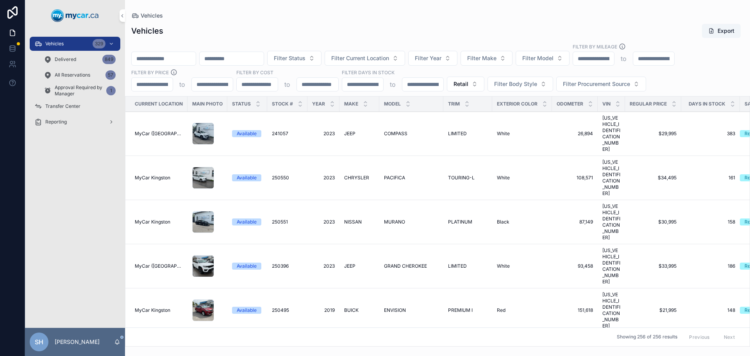
click at [305, 56] on span "Filter Status" at bounding box center [290, 58] width 32 height 8
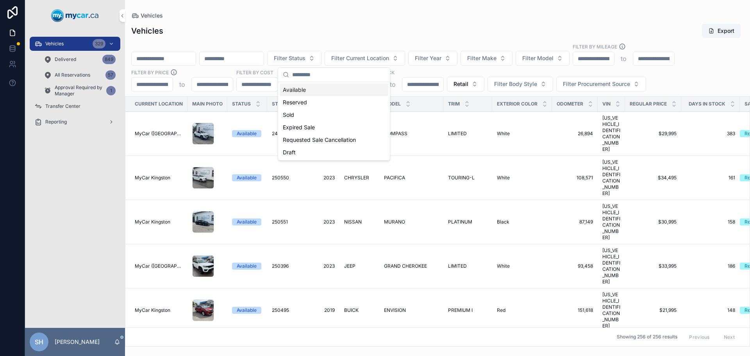
click at [308, 91] on div "Available" at bounding box center [334, 90] width 109 height 13
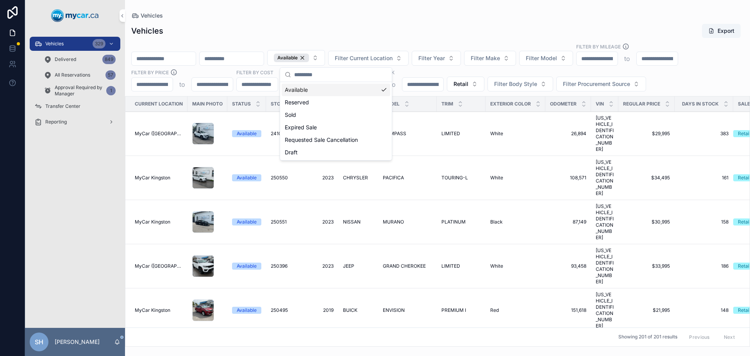
click at [286, 26] on div "Vehicles Export" at bounding box center [437, 30] width 613 height 15
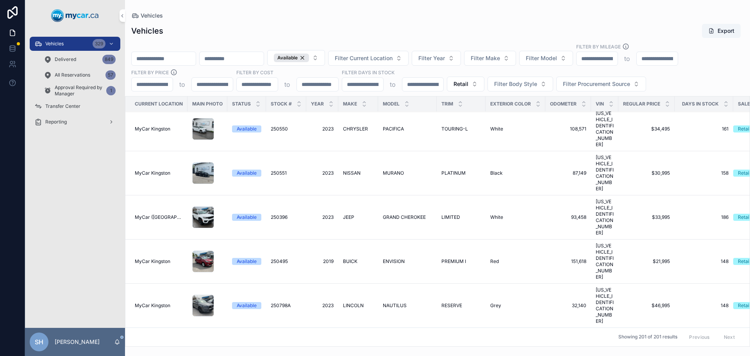
scroll to position [78, 0]
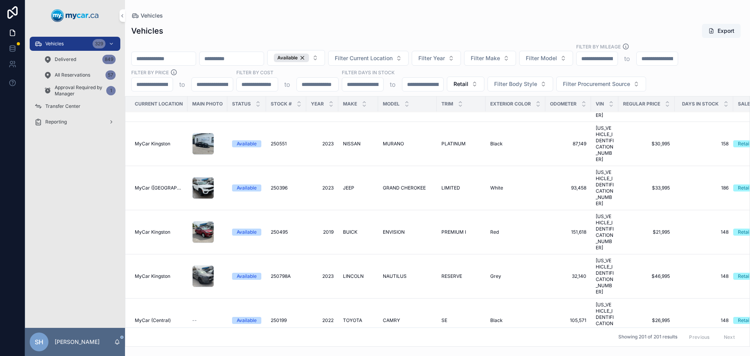
click at [355, 273] on span "LINCOLN" at bounding box center [353, 276] width 21 height 6
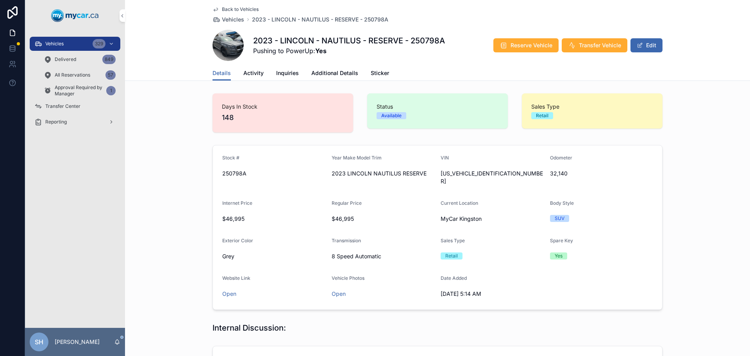
click at [645, 46] on button "Edit" at bounding box center [647, 45] width 32 height 14
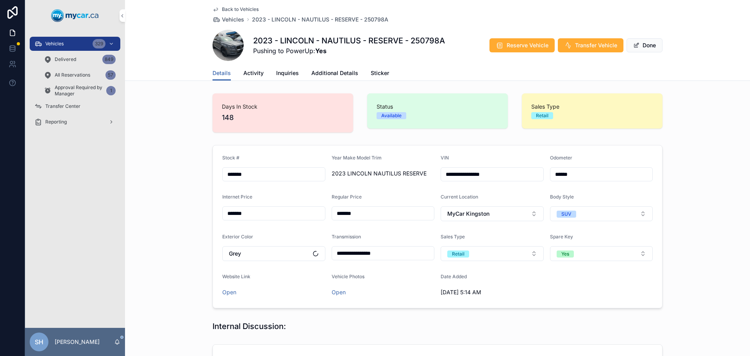
click at [334, 70] on span "Additional Details" at bounding box center [334, 73] width 47 height 8
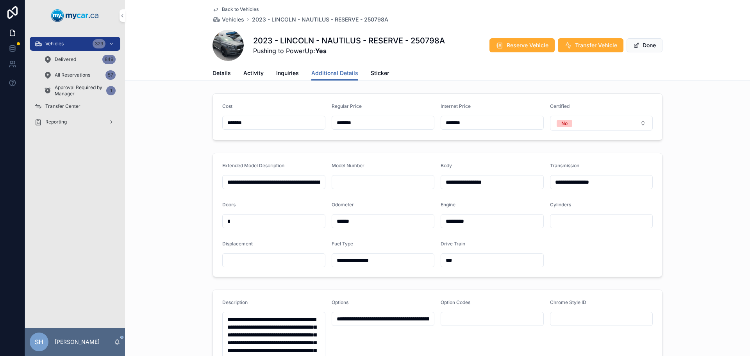
drag, startPoint x: 344, startPoint y: 123, endPoint x: 327, endPoint y: 125, distance: 17.3
click at [327, 125] on form "Cost ******* Regular Price ******* Internet Price ******* Certified No" at bounding box center [437, 117] width 449 height 46
type input "*******"
click at [643, 48] on button "Done" at bounding box center [645, 45] width 36 height 14
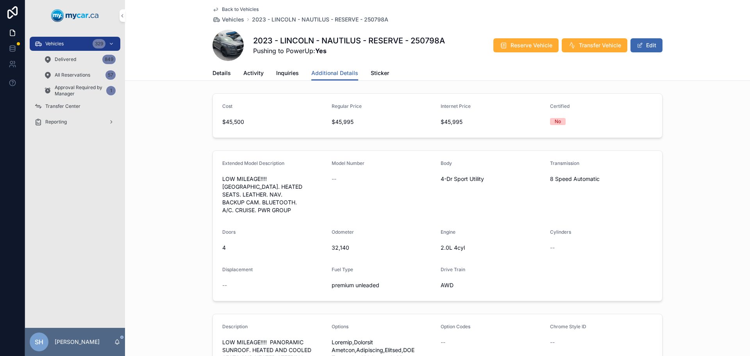
click at [43, 38] on div "Vehicles 329" at bounding box center [74, 44] width 81 height 13
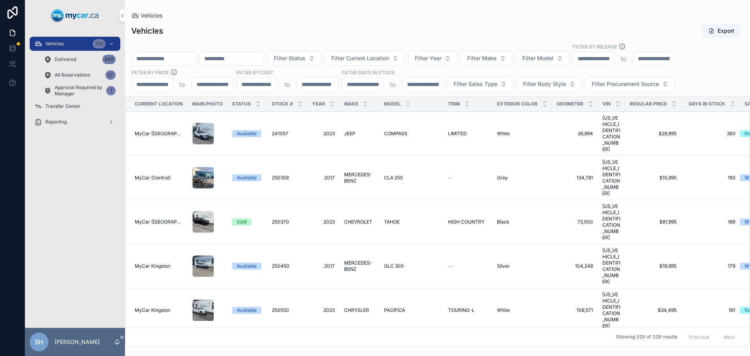
click at [305, 55] on span "Filter Status" at bounding box center [290, 58] width 32 height 8
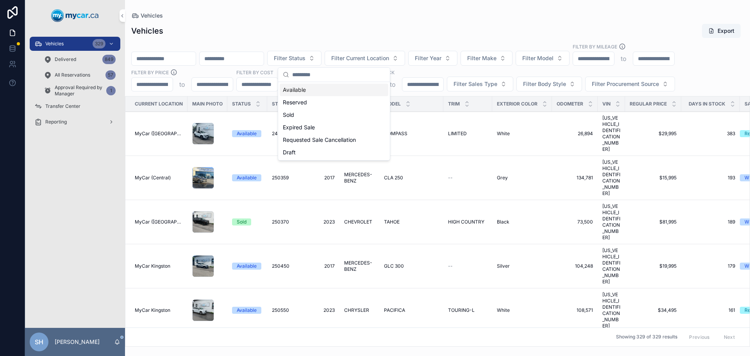
click at [309, 91] on div "Available" at bounding box center [334, 90] width 109 height 13
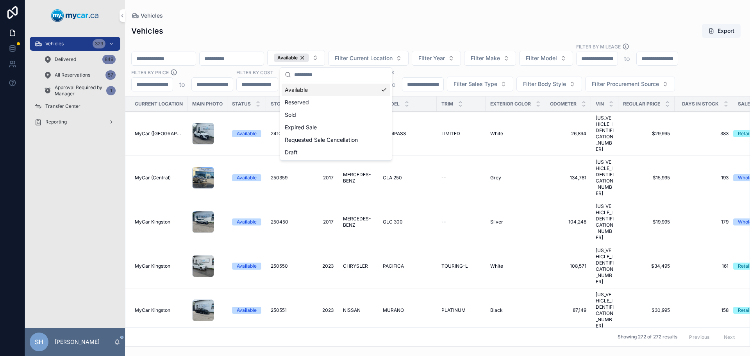
click at [393, 59] on span "Filter Current Location" at bounding box center [364, 58] width 58 height 8
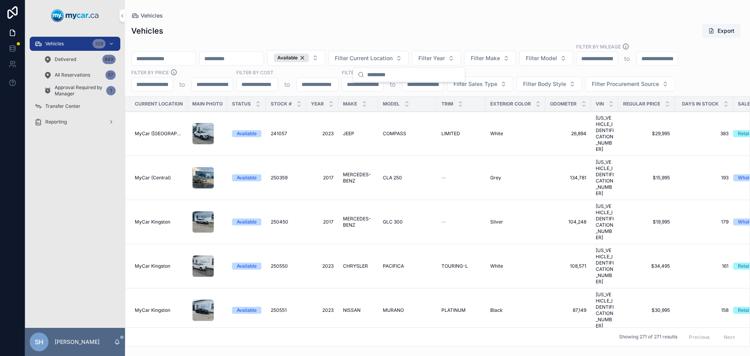
click at [461, 29] on div "Vehicles Export" at bounding box center [437, 30] width 613 height 15
click at [466, 82] on span "Filter Sales Type" at bounding box center [476, 84] width 44 height 8
click at [441, 116] on div "Wholesale" at bounding box center [479, 115] width 109 height 13
click at [467, 86] on span "Filter Sales Type" at bounding box center [476, 84] width 44 height 8
click at [453, 127] on div "Retail" at bounding box center [479, 128] width 109 height 13
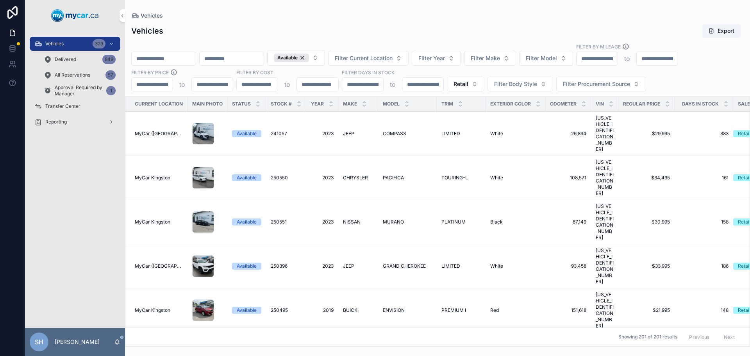
click at [422, 46] on div "Available Filter Current Location Filter Year Filter Make Filter Model Filter B…" at bounding box center [437, 67] width 625 height 48
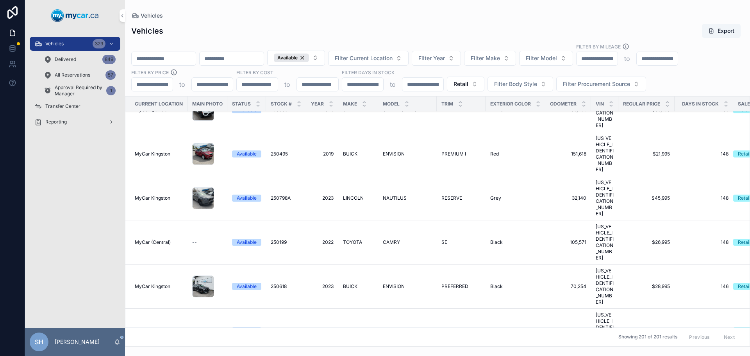
scroll to position [117, 0]
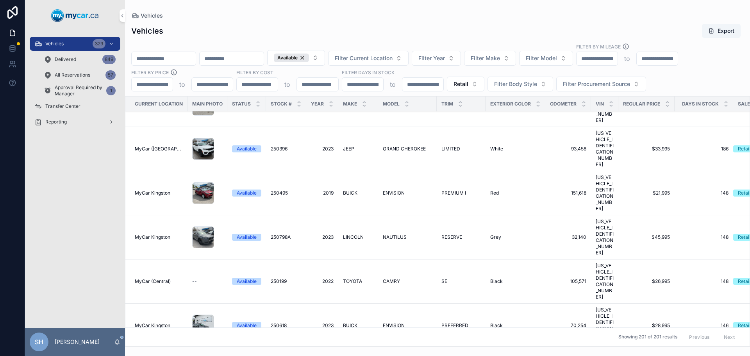
click at [345, 278] on span "TOYOTA" at bounding box center [352, 281] width 19 height 6
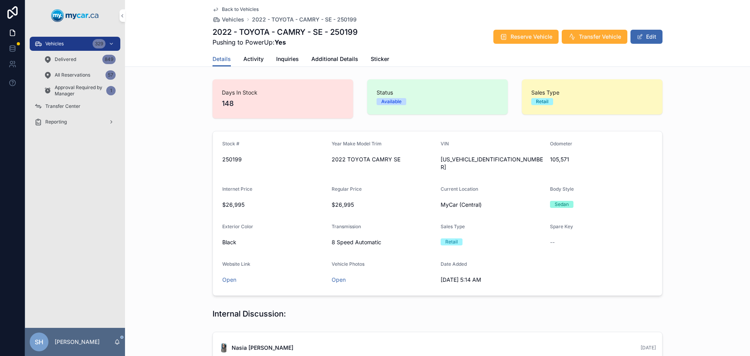
click at [643, 42] on button "Edit" at bounding box center [647, 37] width 32 height 14
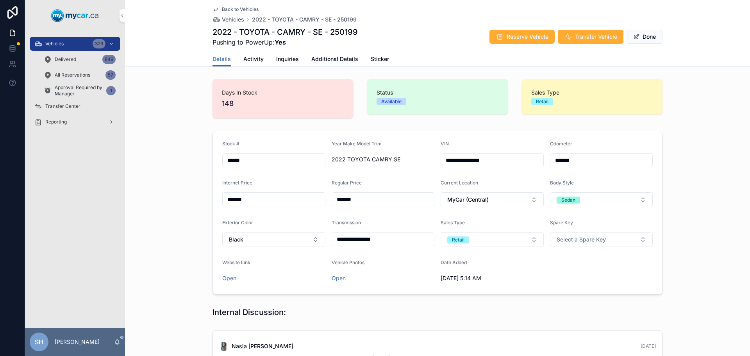
click at [317, 61] on span "Additional Details" at bounding box center [334, 59] width 47 height 8
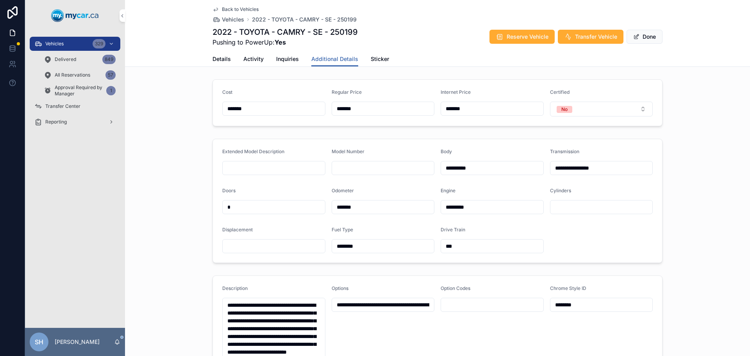
drag, startPoint x: 367, startPoint y: 106, endPoint x: 286, endPoint y: 109, distance: 81.7
click at [285, 109] on form "Cost ******* Regular Price ******* Internet Price ******* Certified No" at bounding box center [437, 103] width 449 height 46
type input "*******"
click at [641, 33] on button "Done" at bounding box center [645, 37] width 36 height 14
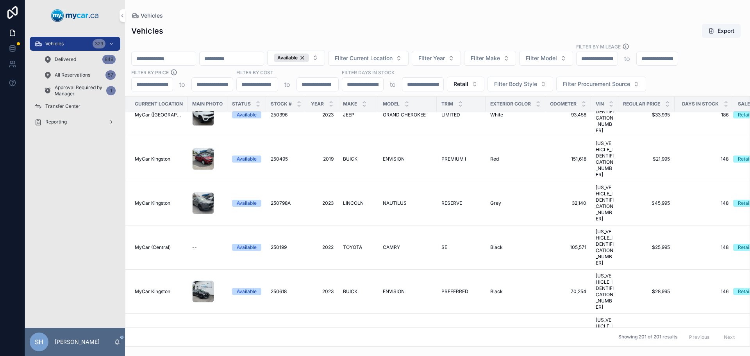
scroll to position [156, 0]
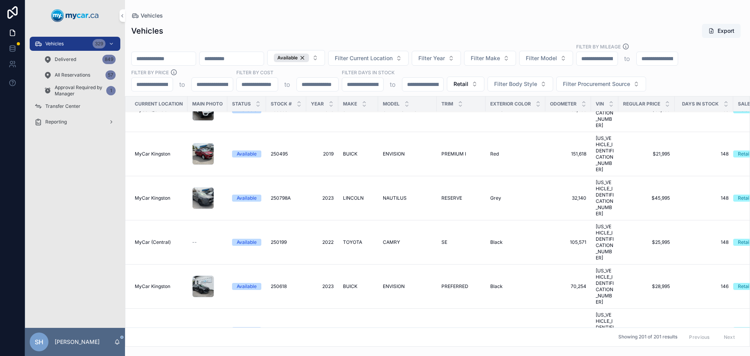
click at [354, 283] on span "BUICK" at bounding box center [350, 286] width 14 height 6
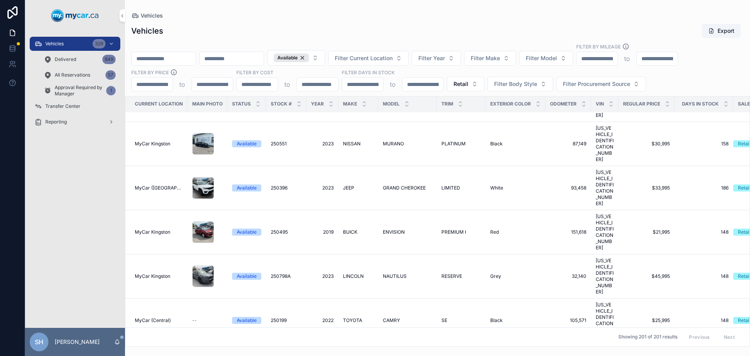
scroll to position [117, 0]
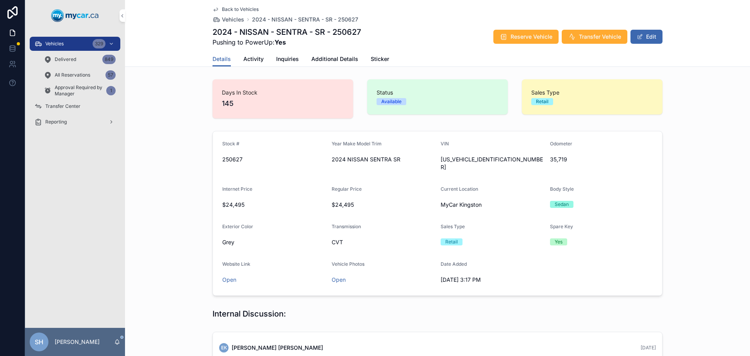
drag, startPoint x: 652, startPoint y: 39, endPoint x: 648, endPoint y: 39, distance: 3.9
click at [652, 39] on button "Edit" at bounding box center [647, 37] width 32 height 14
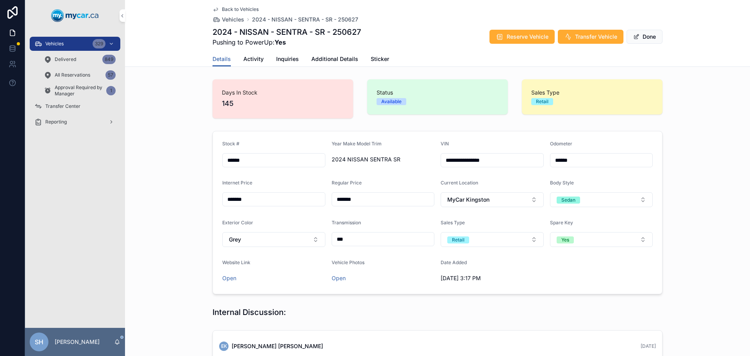
click at [334, 61] on span "Additional Details" at bounding box center [334, 59] width 47 height 8
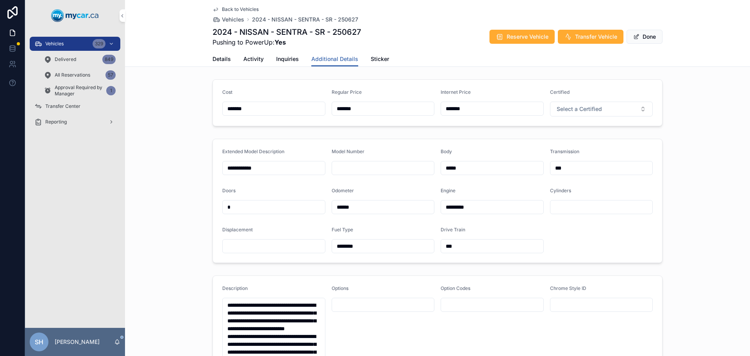
click at [323, 107] on form "Cost ******* Regular Price ******* Internet Price ******* Certified Select a Ce…" at bounding box center [437, 103] width 449 height 46
type input "*******"
click at [643, 34] on button "Done" at bounding box center [645, 37] width 36 height 14
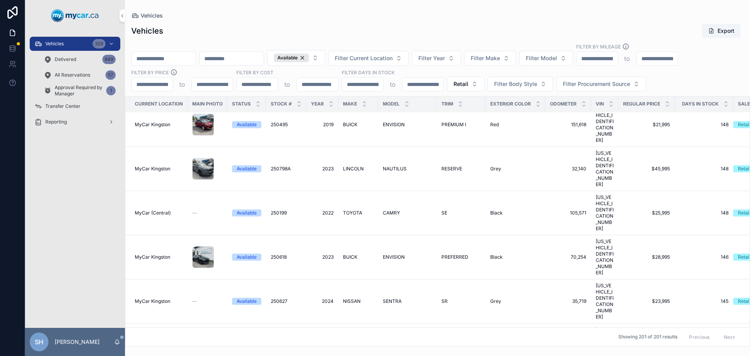
scroll to position [195, 0]
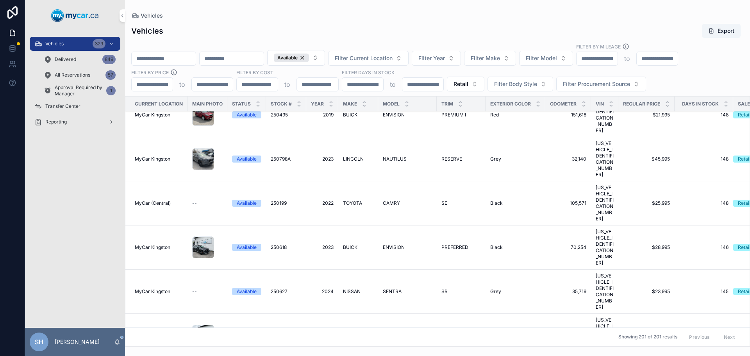
click at [329, 332] on span "2024" at bounding box center [322, 335] width 23 height 6
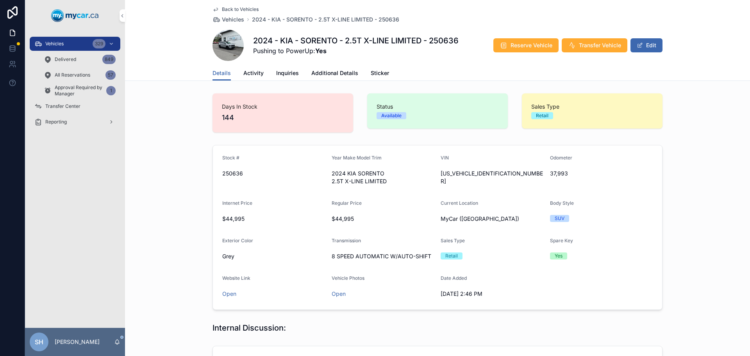
scroll to position [60, 0]
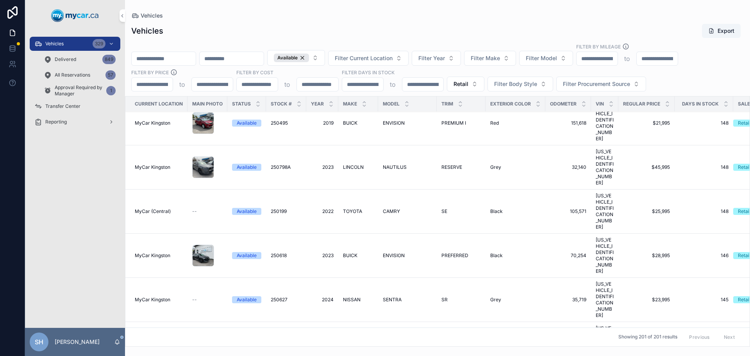
scroll to position [195, 0]
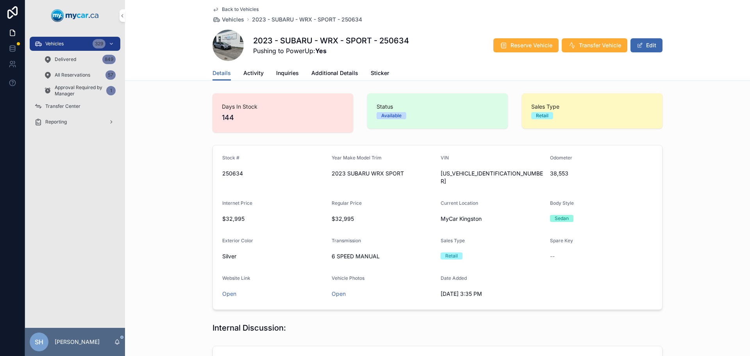
click at [326, 74] on span "Additional Details" at bounding box center [334, 73] width 47 height 8
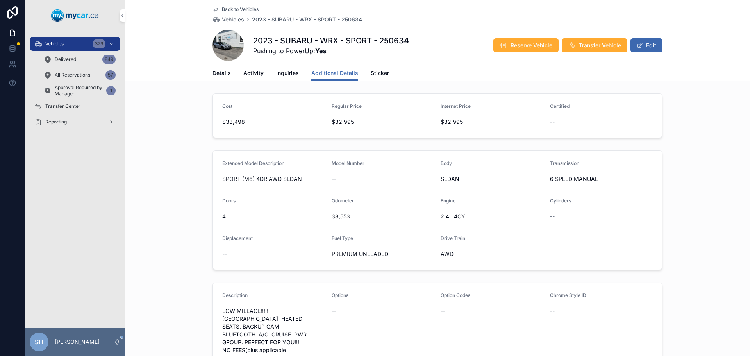
click at [640, 46] on span "scrollable content" at bounding box center [640, 45] width 6 height 6
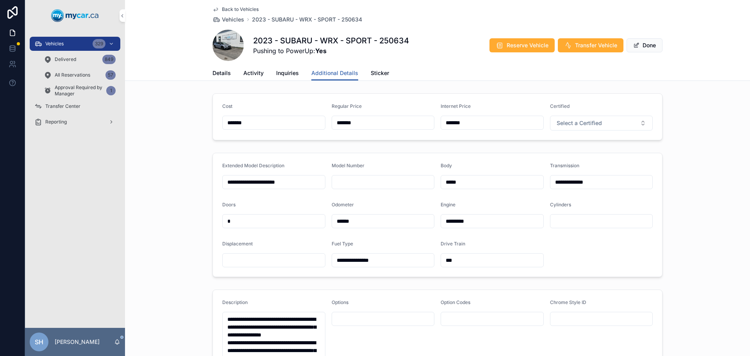
drag, startPoint x: 355, startPoint y: 121, endPoint x: 318, endPoint y: 122, distance: 36.3
click at [318, 122] on form "Cost ******* Regular Price ******* Internet Price ******* Certified Select a Ce…" at bounding box center [437, 117] width 449 height 46
type input "*******"
click at [647, 45] on button "Done" at bounding box center [645, 45] width 36 height 14
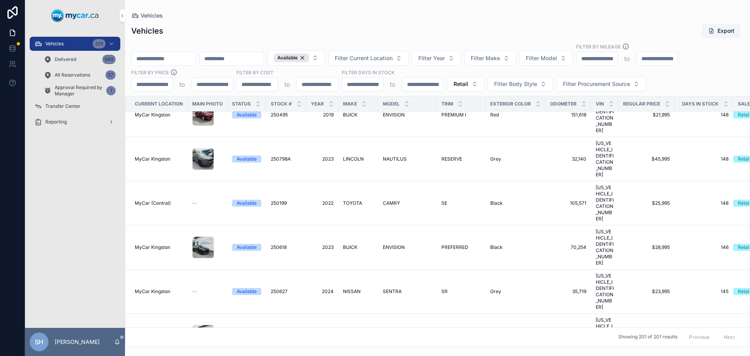
scroll to position [234, 0]
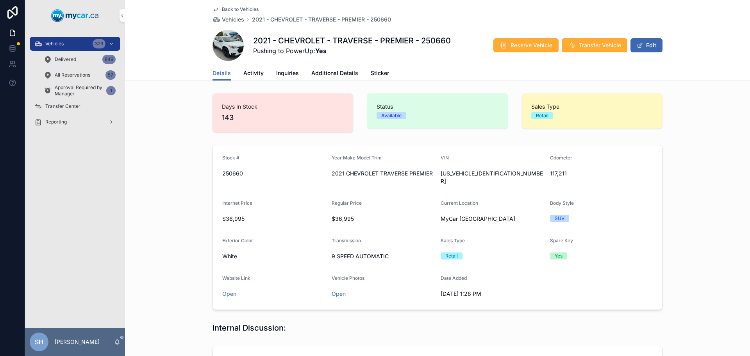
click at [638, 43] on span "scrollable content" at bounding box center [640, 45] width 6 height 6
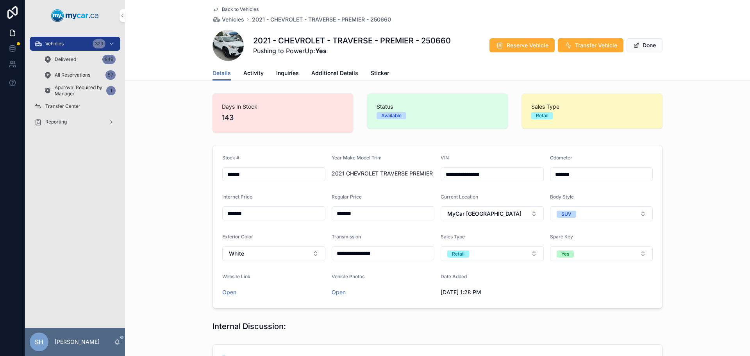
click at [331, 65] on div "Back to Vehicles Vehicles 2021 - CHEVROLET - TRAVERSE - PREMIER - 250660 2021 -…" at bounding box center [438, 33] width 450 height 66
click at [330, 71] on span "Additional Details" at bounding box center [334, 73] width 47 height 8
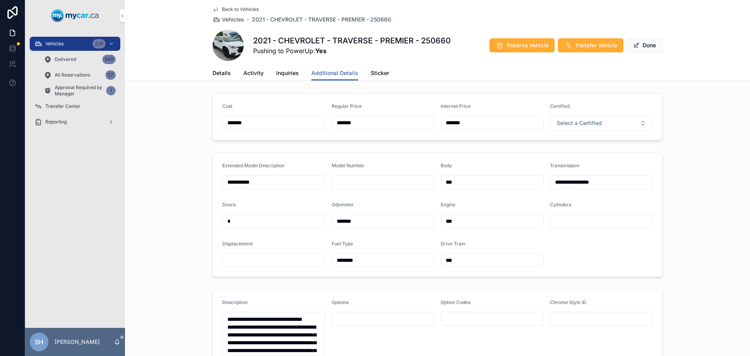
drag, startPoint x: 337, startPoint y: 122, endPoint x: 315, endPoint y: 121, distance: 21.9
click at [315, 121] on form "Cost ******* Regular Price ******* Internet Price ******* Certified Select a Ce…" at bounding box center [437, 117] width 449 height 46
type input "*******"
drag, startPoint x: 473, startPoint y: 122, endPoint x: 402, endPoint y: 118, distance: 71.3
click at [402, 118] on form "Cost ******* Regular Price ******* Internet Price ******* Certified Select a Ce…" at bounding box center [437, 117] width 449 height 46
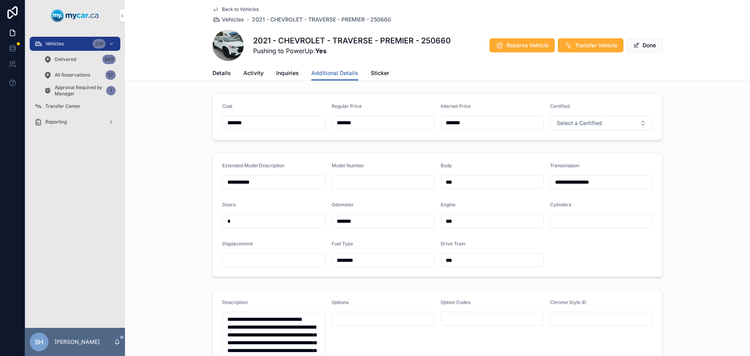
type input "*******"
click at [126, 131] on div "Cost ******* Regular Price ******* Internet Price ******* Certified Select a Ce…" at bounding box center [437, 116] width 625 height 53
click at [646, 46] on button "Done" at bounding box center [645, 45] width 36 height 14
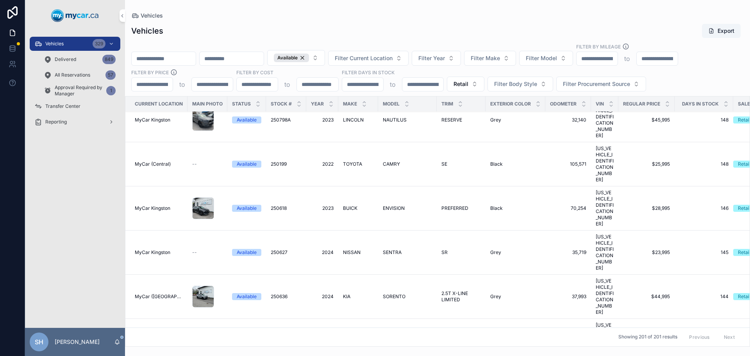
scroll to position [273, 0]
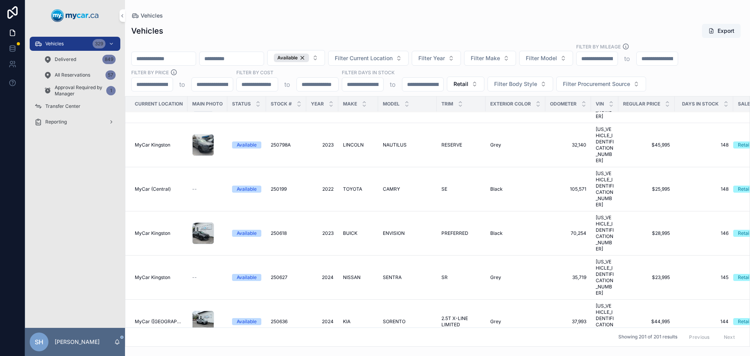
scroll to position [273, 0]
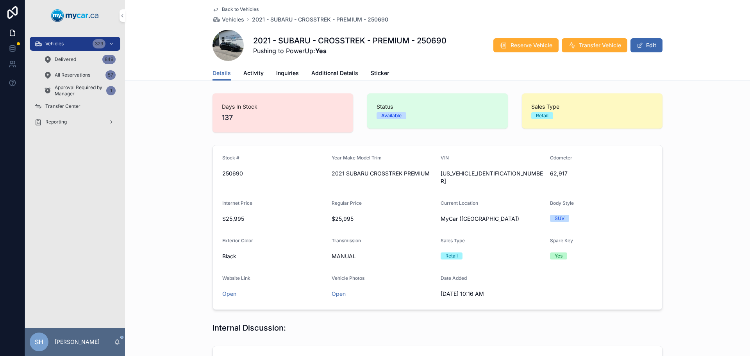
click at [646, 45] on button "Edit" at bounding box center [647, 45] width 32 height 14
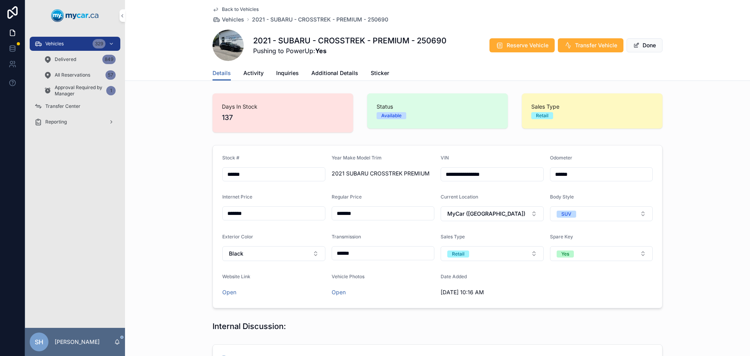
click at [335, 66] on link "Additional Details" at bounding box center [334, 74] width 47 height 16
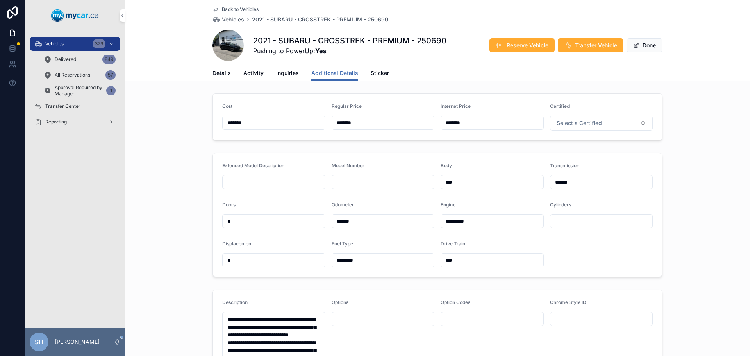
click at [302, 118] on form "Cost ******* Regular Price ******* Internet Price ******* Certified Select a Ce…" at bounding box center [437, 117] width 449 height 46
type input "*******"
click at [643, 43] on span "Done" at bounding box center [645, 45] width 36 height 14
click at [643, 43] on button "Done" at bounding box center [645, 45] width 36 height 14
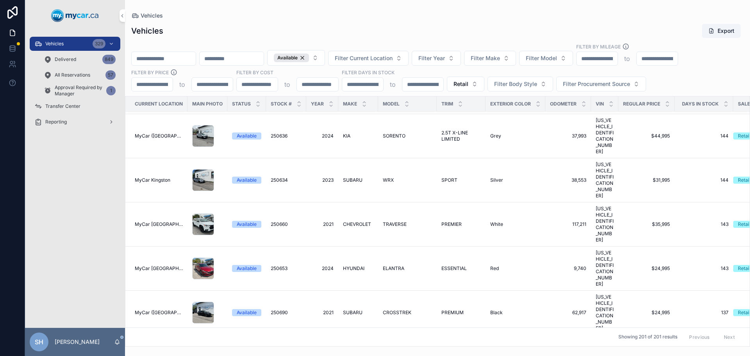
scroll to position [352, 0]
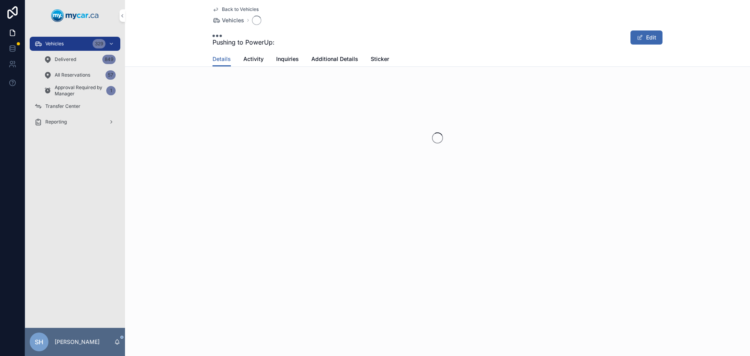
click at [643, 38] on button "Edit" at bounding box center [647, 37] width 32 height 14
click at [325, 54] on link "Additional Details" at bounding box center [334, 60] width 47 height 16
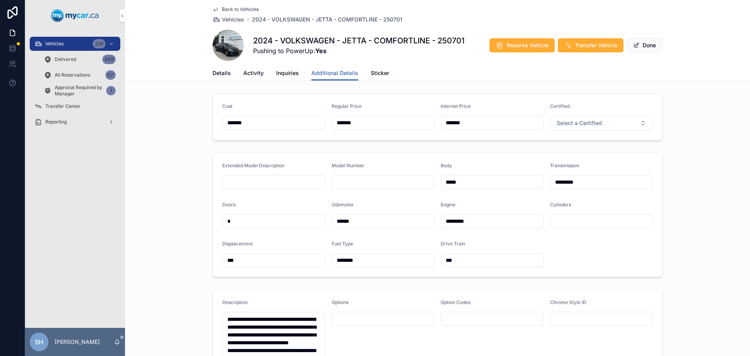
drag, startPoint x: 374, startPoint y: 126, endPoint x: 319, endPoint y: 123, distance: 55.2
click at [319, 123] on form "Cost ******* Regular Price ******* Internet Price ******* Certified Select a Ce…" at bounding box center [437, 117] width 449 height 46
type input "*******"
click at [640, 44] on span "Done" at bounding box center [645, 45] width 36 height 14
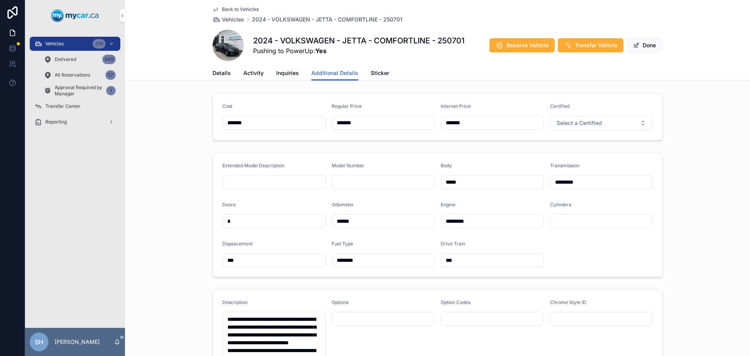
click at [640, 44] on button "Done" at bounding box center [645, 45] width 36 height 14
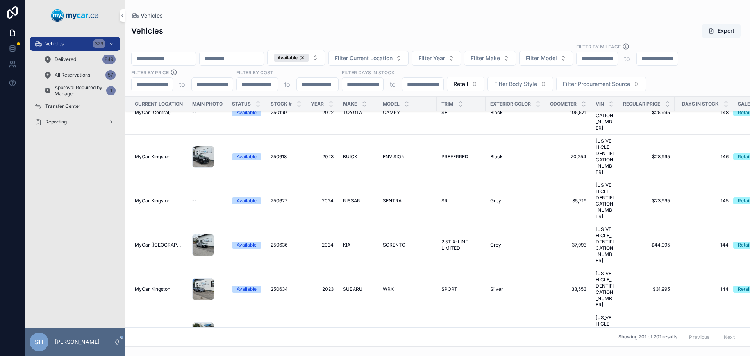
scroll to position [352, 0]
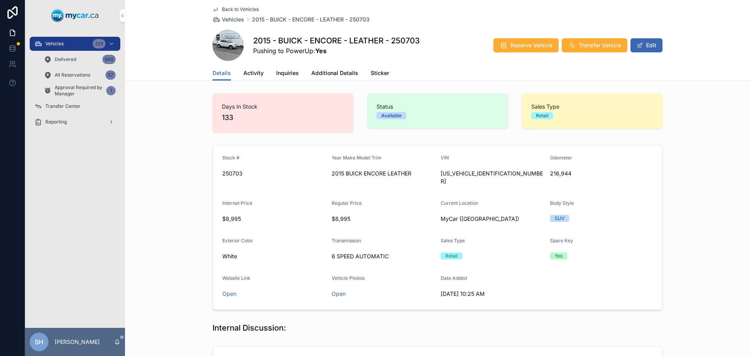
click at [334, 68] on link "Additional Details" at bounding box center [334, 74] width 47 height 16
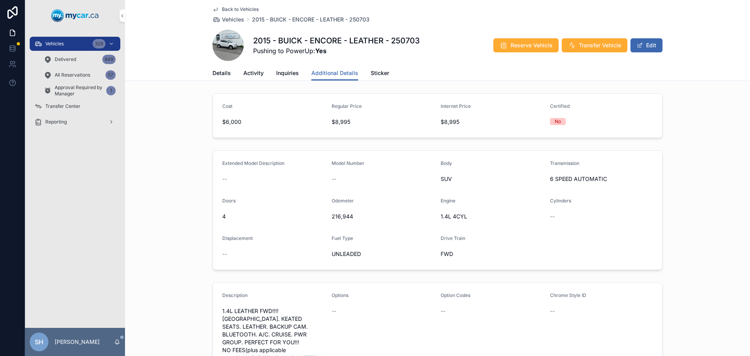
click at [647, 48] on button "Edit" at bounding box center [647, 45] width 32 height 14
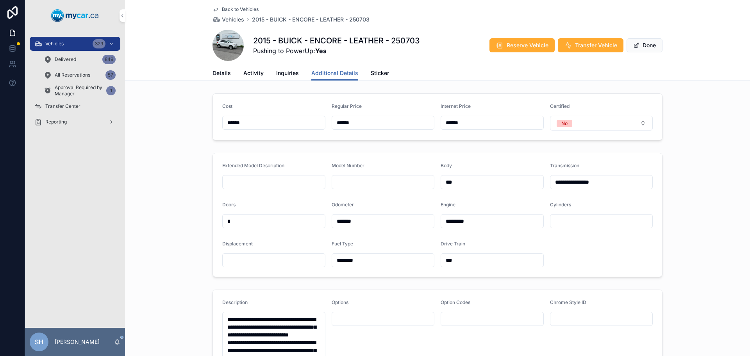
click at [325, 123] on form "Cost ****** Regular Price ****** Internet Price ****** Certified No" at bounding box center [437, 117] width 449 height 46
type input "******"
click at [643, 45] on button "Done" at bounding box center [645, 45] width 36 height 14
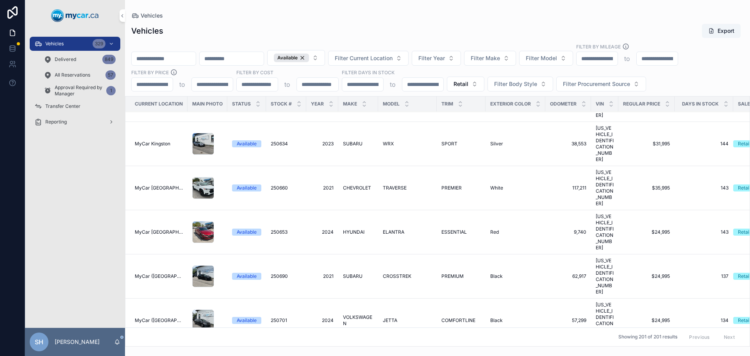
scroll to position [430, 0]
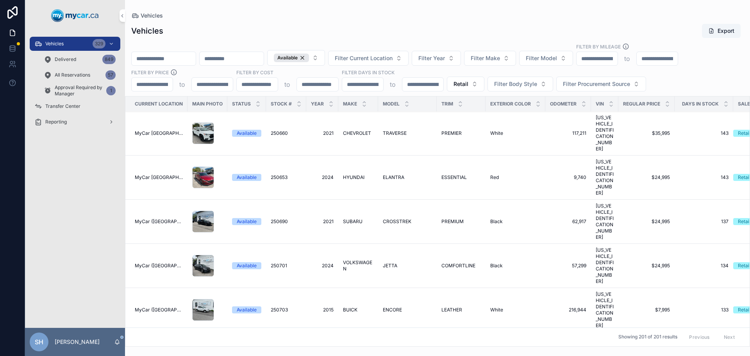
click at [351, 351] on span "NISSAN" at bounding box center [352, 354] width 18 height 6
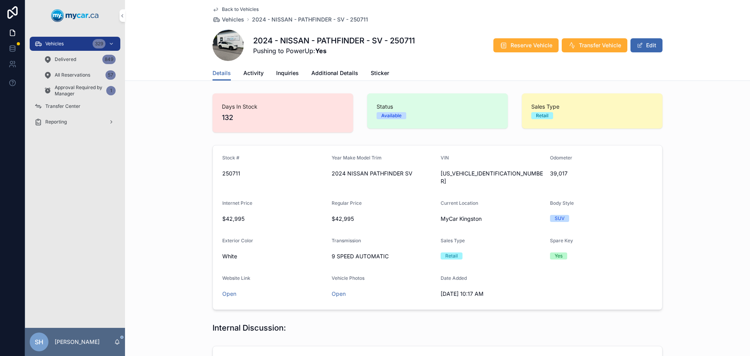
click at [650, 44] on button "Edit" at bounding box center [647, 45] width 32 height 14
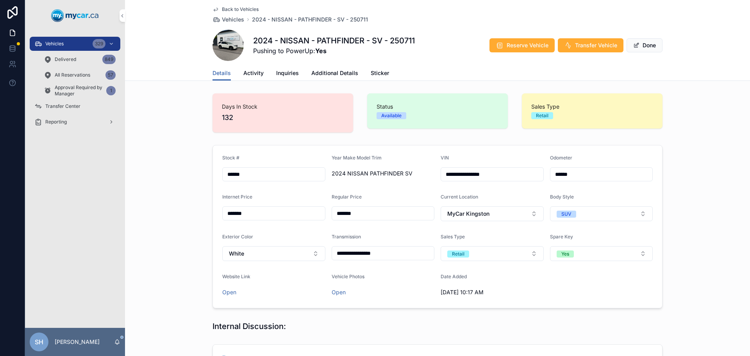
click at [343, 75] on span "Additional Details" at bounding box center [334, 73] width 47 height 8
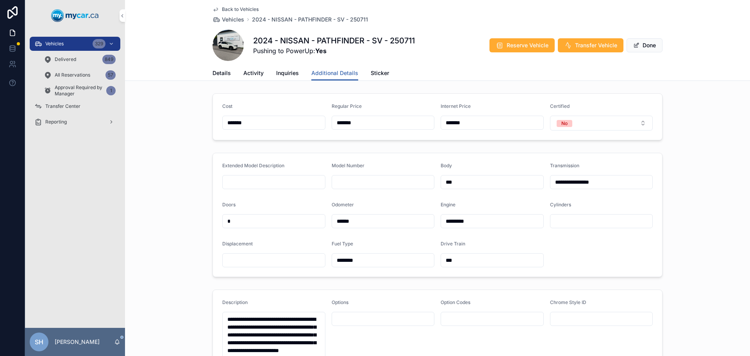
click at [319, 123] on form "Cost ******* Regular Price ******* Internet Price ******* Certified No" at bounding box center [437, 117] width 449 height 46
type input "*******"
click at [637, 47] on button "Done" at bounding box center [645, 45] width 36 height 14
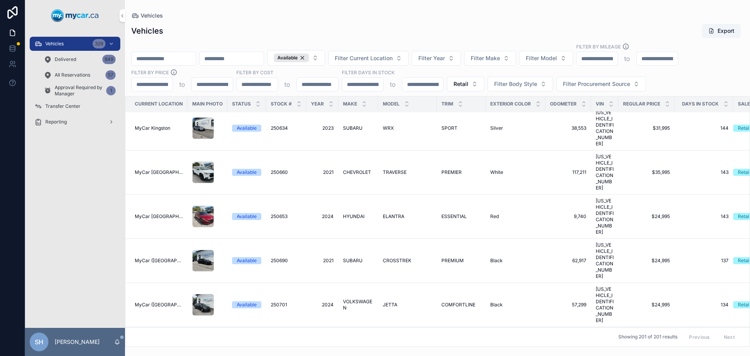
scroll to position [430, 0]
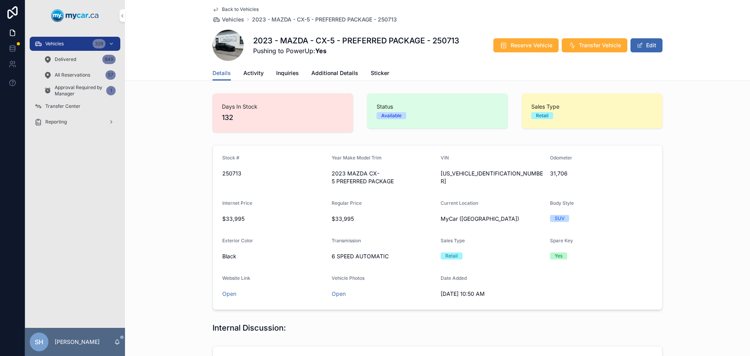
click at [250, 72] on span "Activity" at bounding box center [253, 73] width 20 height 8
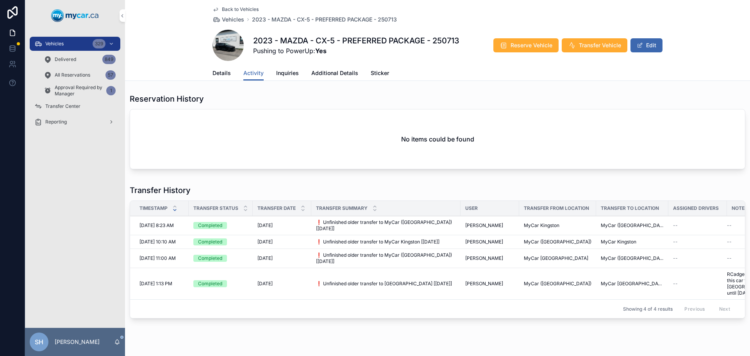
click at [217, 72] on span "Details" at bounding box center [222, 73] width 18 height 8
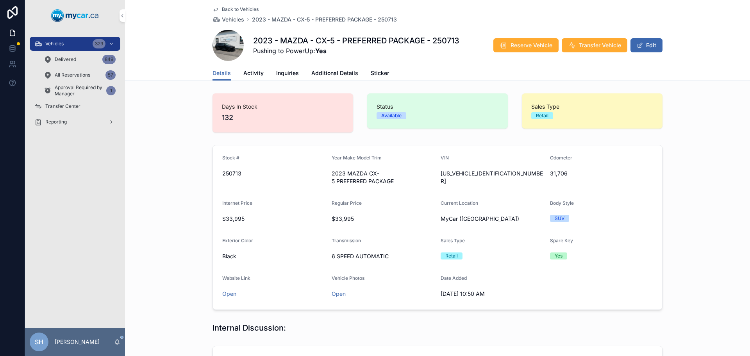
click at [254, 73] on span "Activity" at bounding box center [253, 73] width 20 height 8
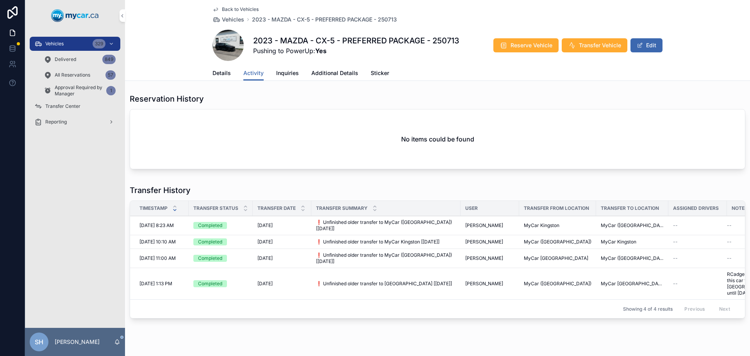
click at [221, 75] on span "Details" at bounding box center [222, 73] width 18 height 8
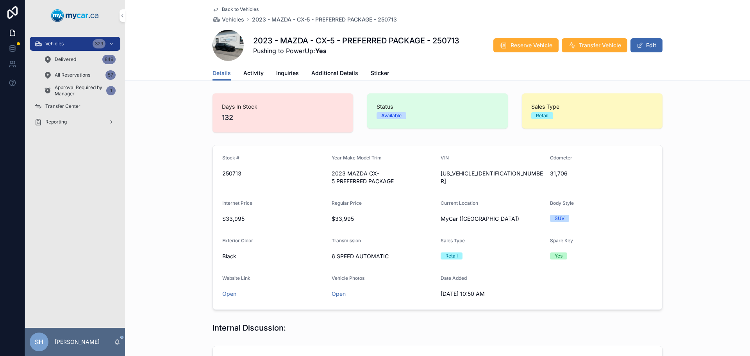
click at [647, 45] on button "Edit" at bounding box center [647, 45] width 32 height 14
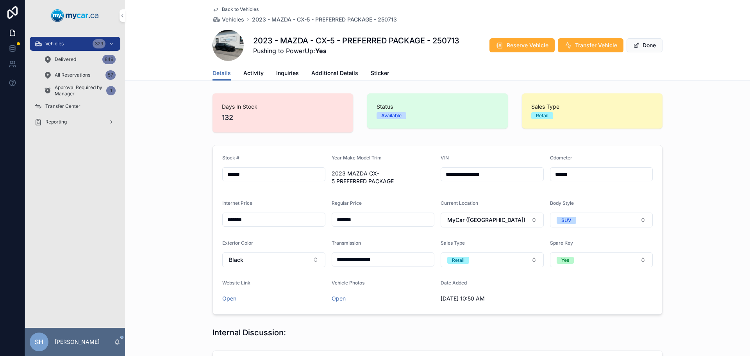
click at [333, 75] on span "Additional Details" at bounding box center [334, 73] width 47 height 8
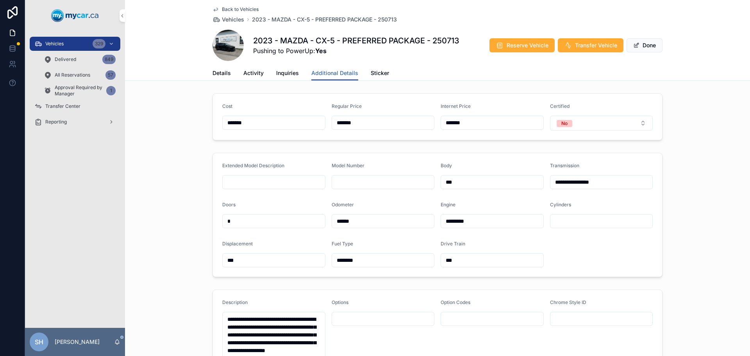
drag, startPoint x: 371, startPoint y: 122, endPoint x: 250, endPoint y: 129, distance: 121.3
click at [250, 129] on form "Cost ******* Regular Price ******* Internet Price ******* Certified No" at bounding box center [437, 117] width 449 height 46
type input "*******"
click at [641, 45] on span "Done" at bounding box center [645, 45] width 36 height 14
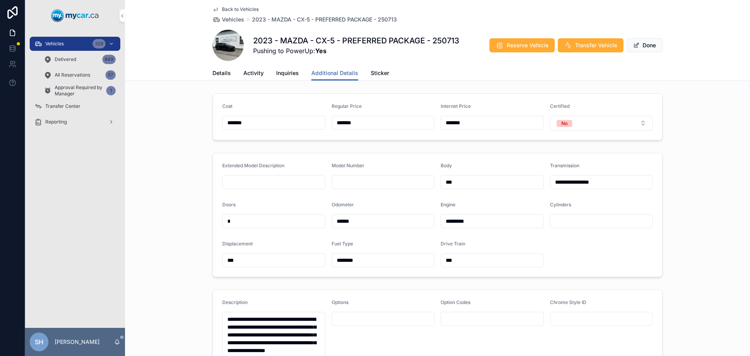
click at [641, 45] on button "Done" at bounding box center [645, 45] width 36 height 14
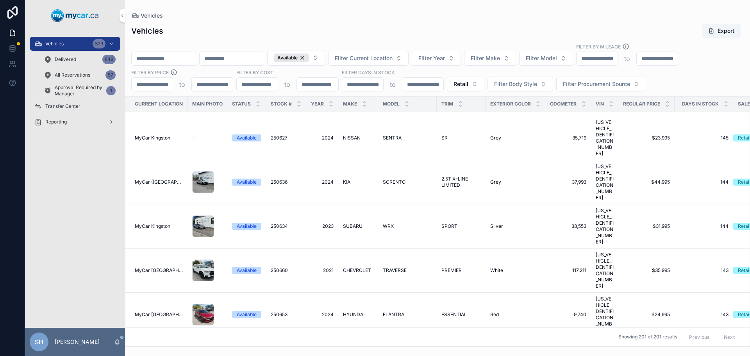
scroll to position [431, 0]
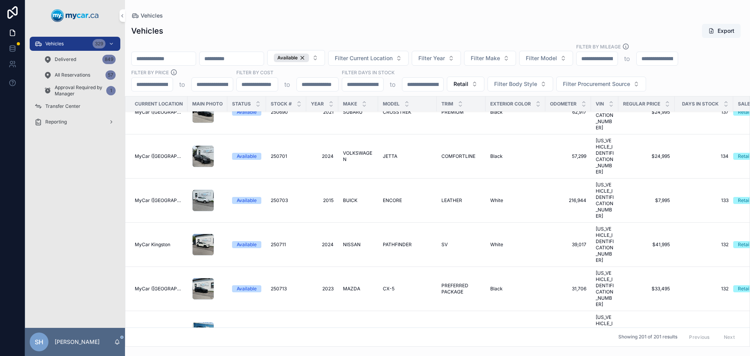
scroll to position [469, 0]
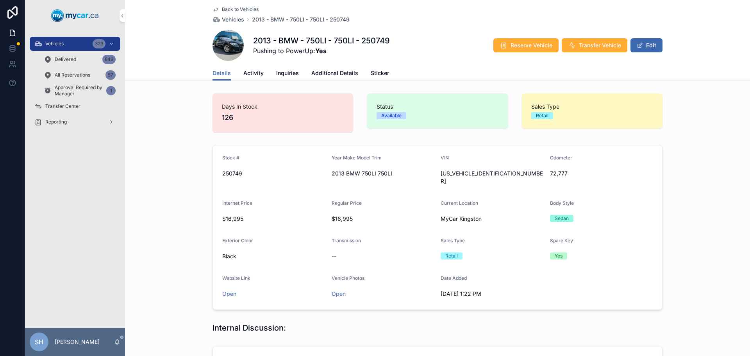
click at [642, 53] on div "2013 - BMW - 750LI - 750LI - 250749 Pushing to PowerUp: Yes Reserve Vehicle Tra…" at bounding box center [438, 45] width 450 height 31
click at [646, 45] on button "Edit" at bounding box center [647, 45] width 32 height 14
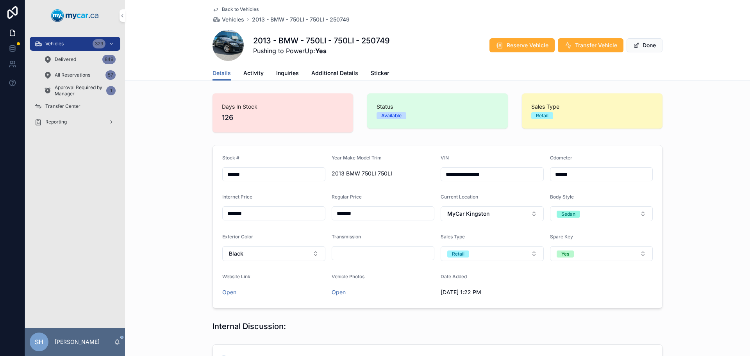
click at [318, 72] on span "Additional Details" at bounding box center [334, 73] width 47 height 8
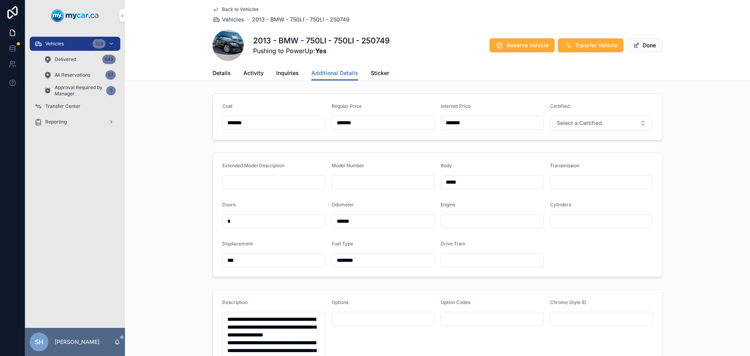
click at [636, 44] on span "scrollable content" at bounding box center [636, 45] width 6 height 6
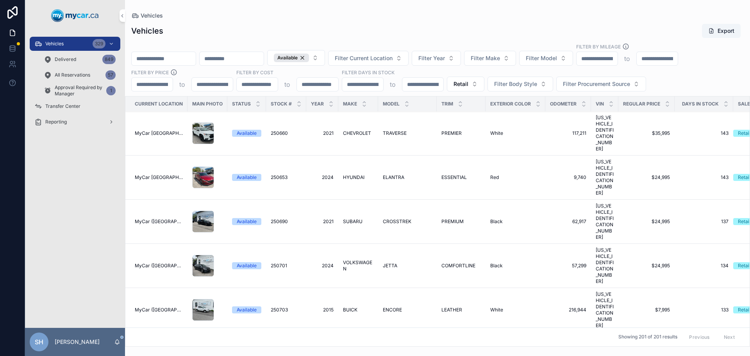
scroll to position [469, 0]
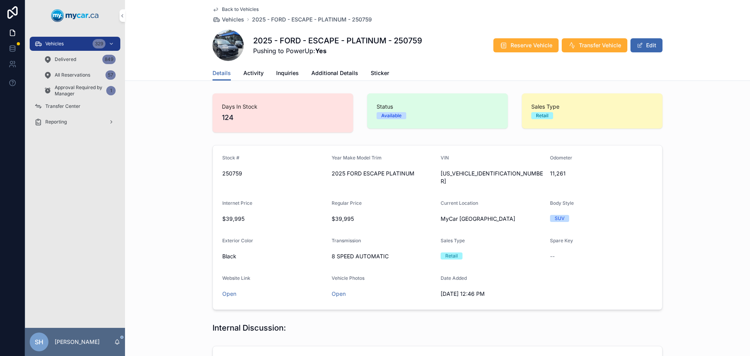
click at [655, 46] on button "Edit" at bounding box center [647, 45] width 32 height 14
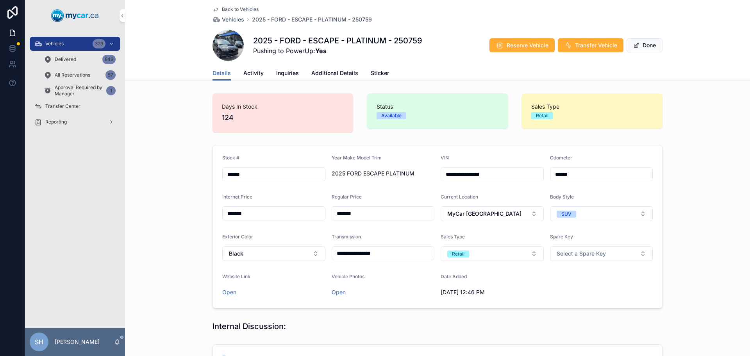
click at [314, 75] on span "Additional Details" at bounding box center [334, 73] width 47 height 8
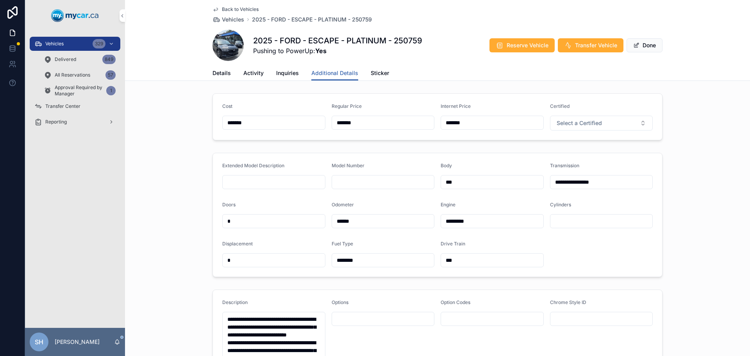
drag, startPoint x: 341, startPoint y: 123, endPoint x: 292, endPoint y: 120, distance: 48.5
click at [292, 120] on form "Cost ******* Regular Price ******* Internet Price ******* Certified Select a Ce…" at bounding box center [437, 117] width 449 height 46
type input "*******"
click at [644, 46] on span "Done" at bounding box center [645, 45] width 36 height 14
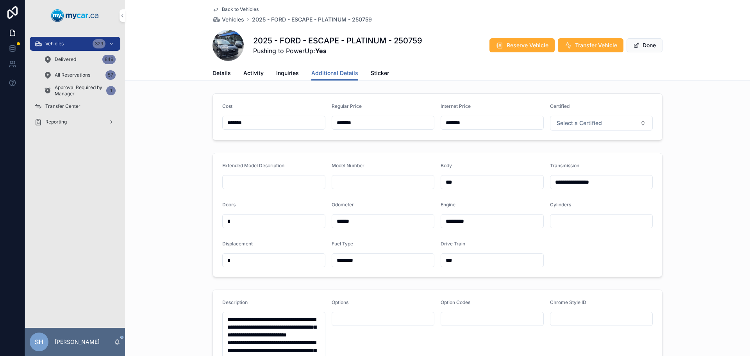
click at [644, 46] on button "Done" at bounding box center [645, 45] width 36 height 14
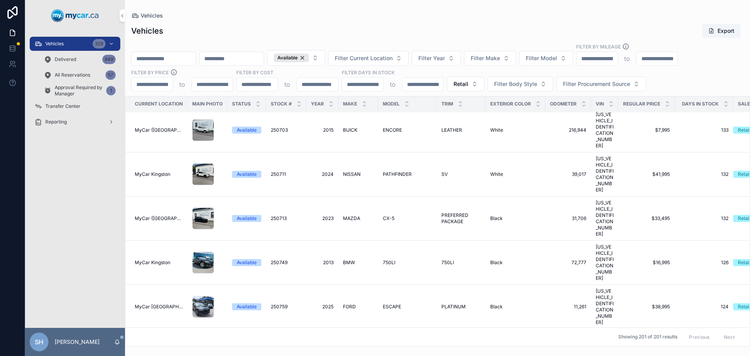
scroll to position [586, 0]
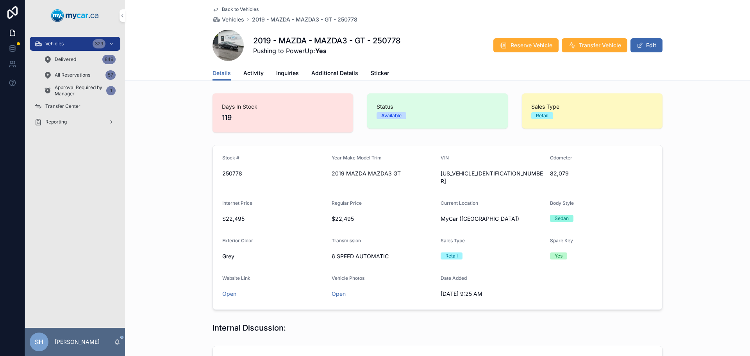
click at [647, 45] on button "Edit" at bounding box center [647, 45] width 32 height 14
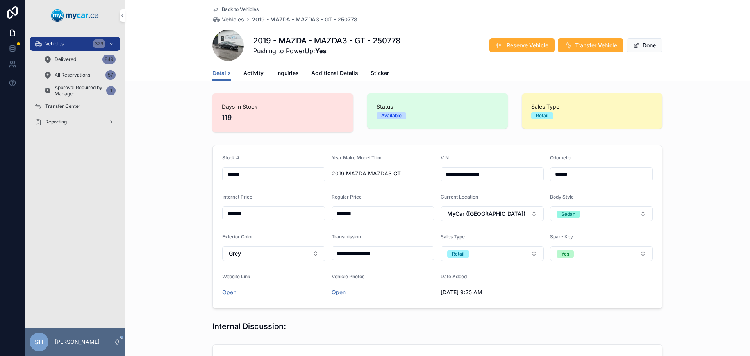
click at [337, 75] on span "Additional Details" at bounding box center [334, 73] width 47 height 8
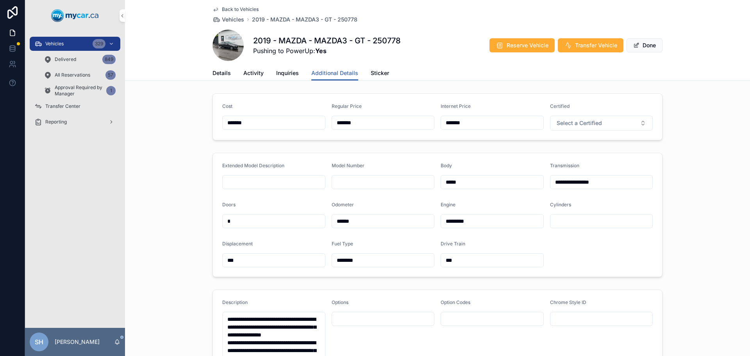
drag, startPoint x: 371, startPoint y: 120, endPoint x: 297, endPoint y: 118, distance: 73.9
click at [297, 118] on form "Cost ******* Regular Price ******* Internet Price ******* Certified Select a Ce…" at bounding box center [437, 117] width 449 height 46
type input "*******"
click at [639, 40] on button "Done" at bounding box center [645, 45] width 36 height 14
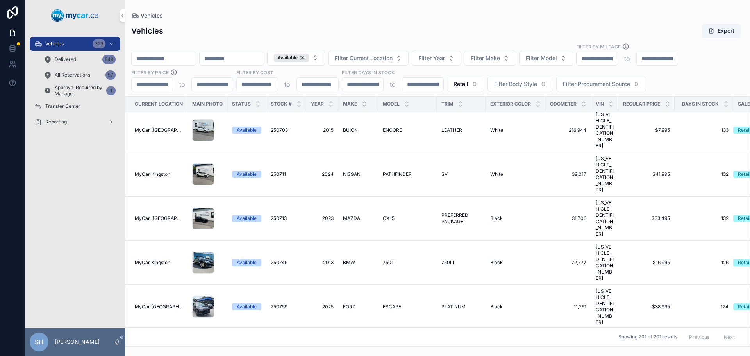
scroll to position [586, 0]
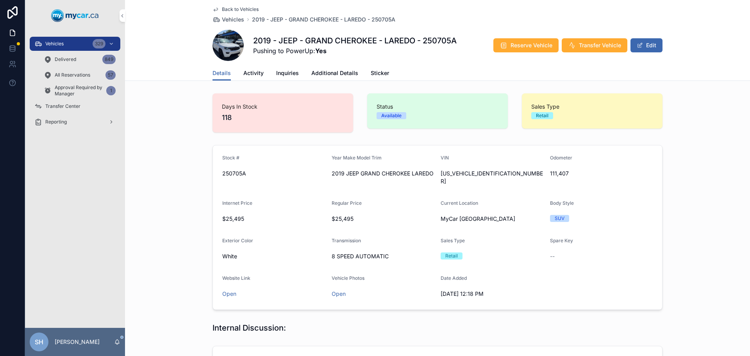
click at [644, 49] on button "Edit" at bounding box center [647, 45] width 32 height 14
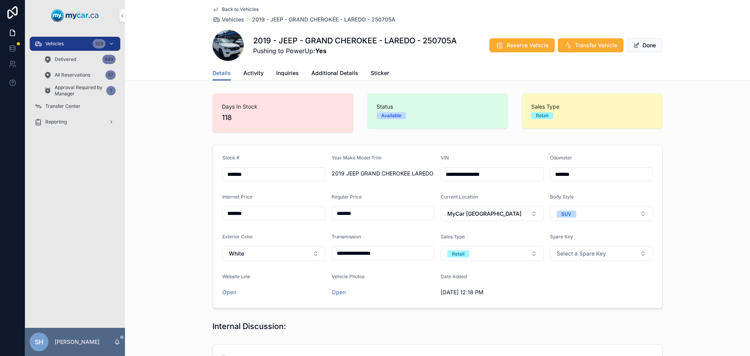
click at [325, 74] on span "Additional Details" at bounding box center [334, 73] width 47 height 8
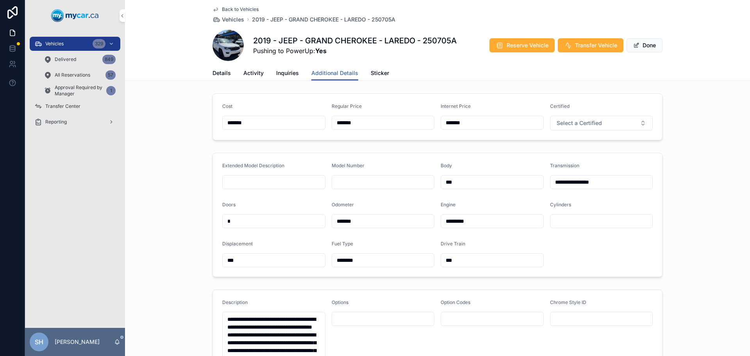
click at [319, 125] on form "Cost ******* Regular Price ******* Internet Price ******* Certified Select a Ce…" at bounding box center [437, 117] width 449 height 46
type input "*******"
click at [646, 47] on button "Done" at bounding box center [645, 45] width 36 height 14
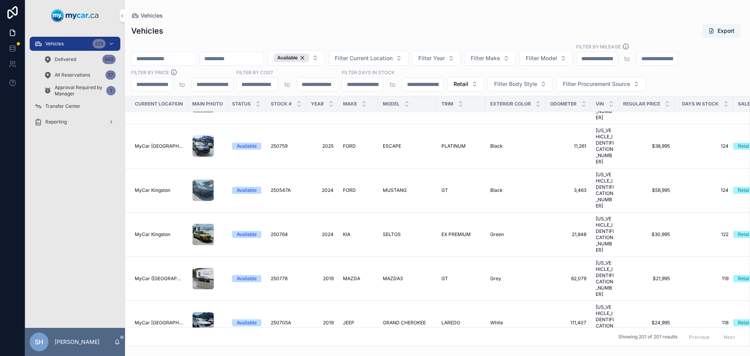
scroll to position [664, 0]
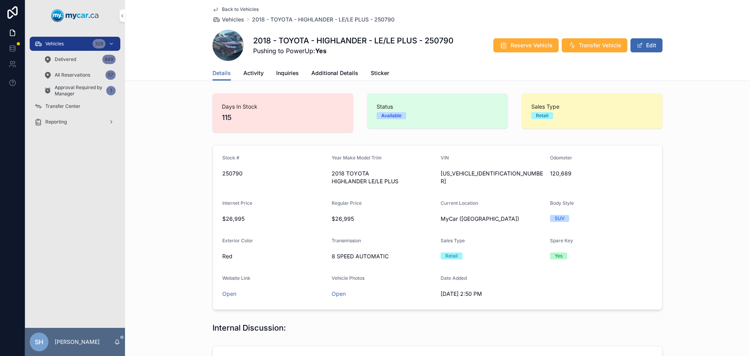
click at [641, 43] on button "Edit" at bounding box center [647, 45] width 32 height 14
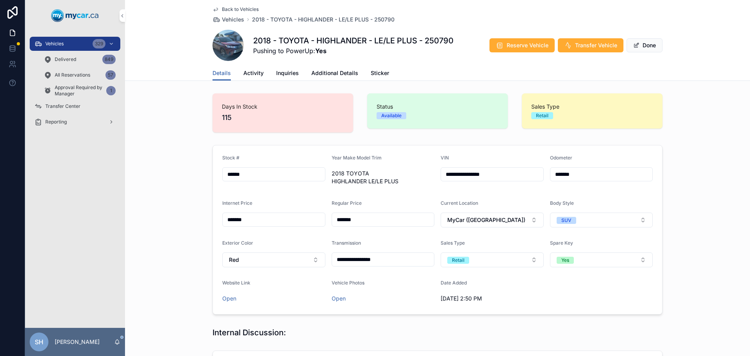
click at [339, 70] on span "Additional Details" at bounding box center [334, 73] width 47 height 8
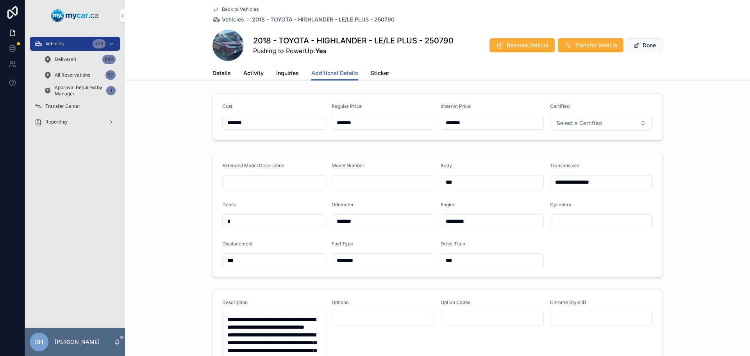
drag, startPoint x: 370, startPoint y: 122, endPoint x: 256, endPoint y: 120, distance: 113.7
click at [255, 121] on form "Cost ******* Regular Price ******* Internet Price ******* Certified Select a Ce…" at bounding box center [437, 117] width 449 height 46
type input "*******"
click at [635, 41] on button "Done" at bounding box center [645, 45] width 36 height 14
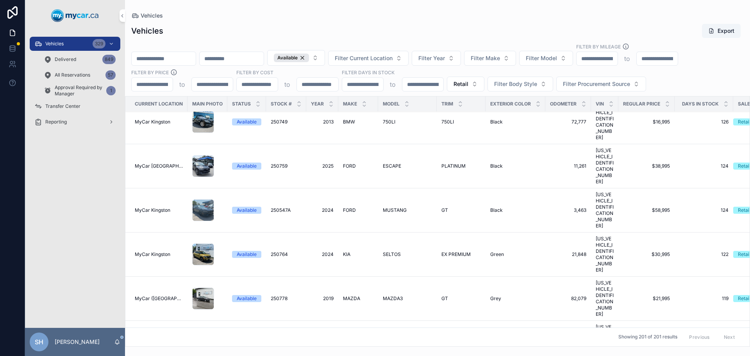
scroll to position [703, 0]
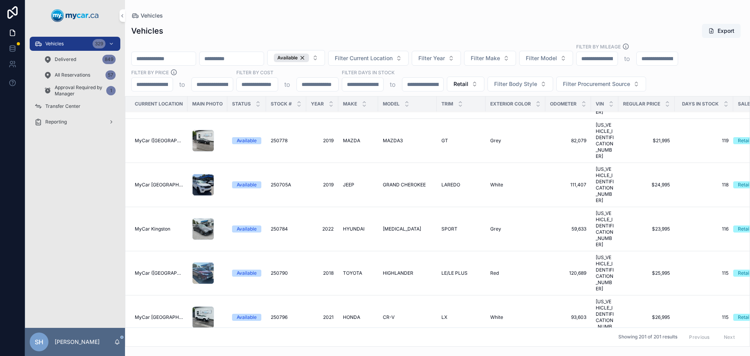
scroll to position [781, 0]
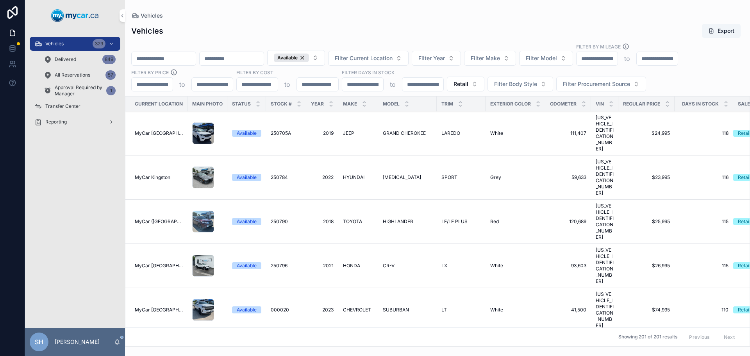
click at [390, 332] on td "SEDONA SEDONA" at bounding box center [407, 354] width 59 height 44
click at [390, 351] on span "SEDONA" at bounding box center [393, 354] width 20 height 6
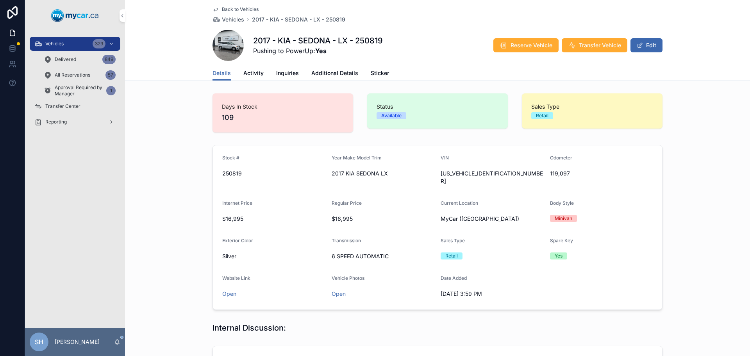
click at [322, 72] on span "Additional Details" at bounding box center [334, 73] width 47 height 8
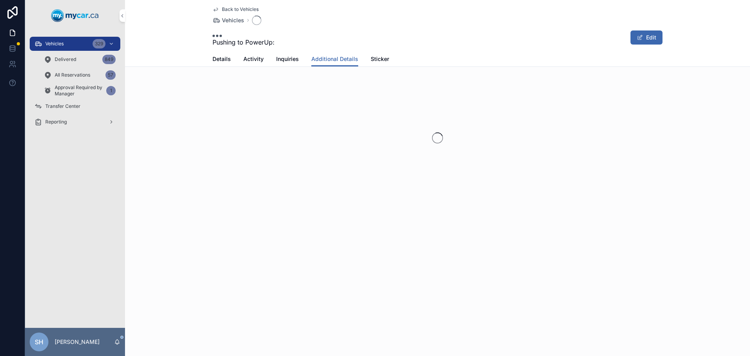
click at [646, 40] on button "Edit" at bounding box center [647, 37] width 32 height 14
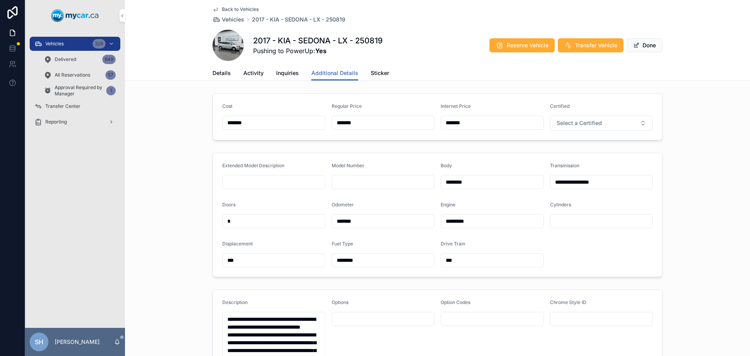
drag, startPoint x: 343, startPoint y: 122, endPoint x: 316, endPoint y: 121, distance: 26.2
click at [318, 121] on form "Cost ******* Regular Price ******* Internet Price ******* Certified Select a Ce…" at bounding box center [437, 117] width 449 height 46
type input "*******"
click at [644, 44] on button "Done" at bounding box center [645, 45] width 36 height 14
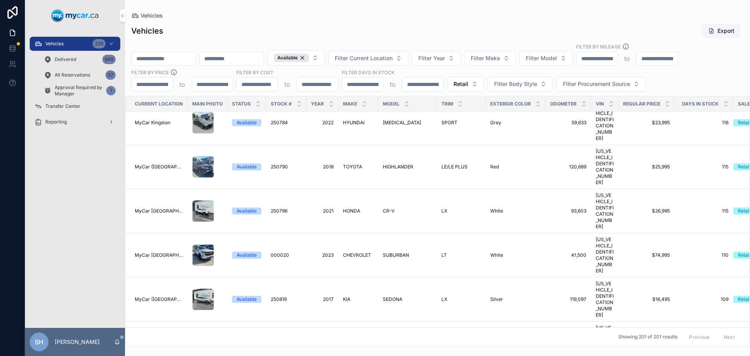
scroll to position [859, 0]
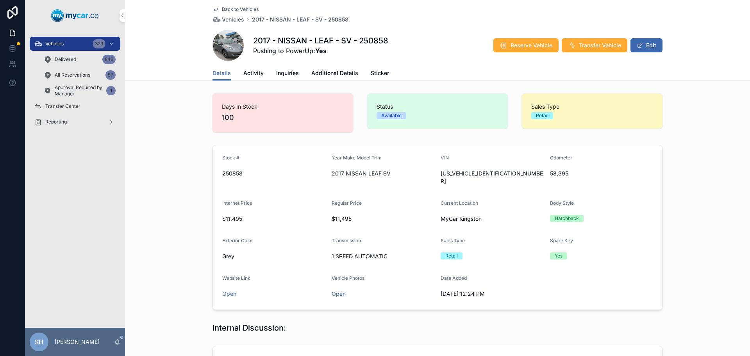
click at [641, 50] on button "Edit" at bounding box center [647, 45] width 32 height 14
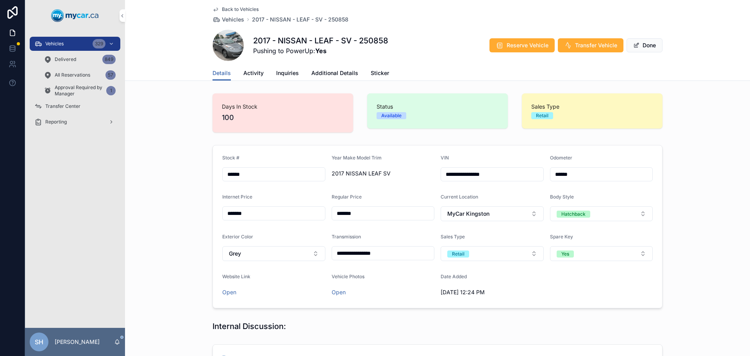
click at [313, 74] on span "Additional Details" at bounding box center [334, 73] width 47 height 8
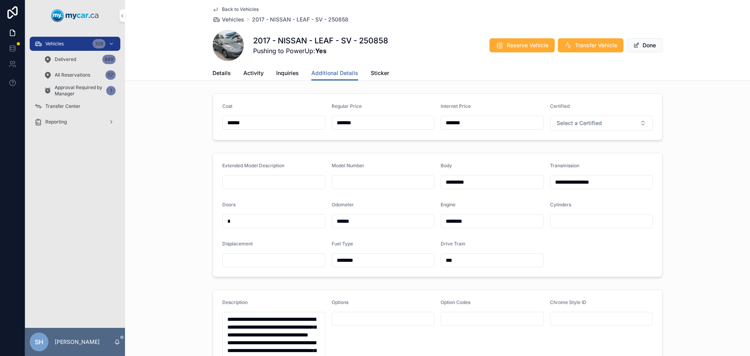
drag, startPoint x: 378, startPoint y: 127, endPoint x: 305, endPoint y: 123, distance: 73.1
click at [304, 124] on form "Cost ****** Regular Price ******* Internet Price ******* Certified Select a Cer…" at bounding box center [437, 117] width 449 height 46
type input "*******"
type input "**"
type input "*******"
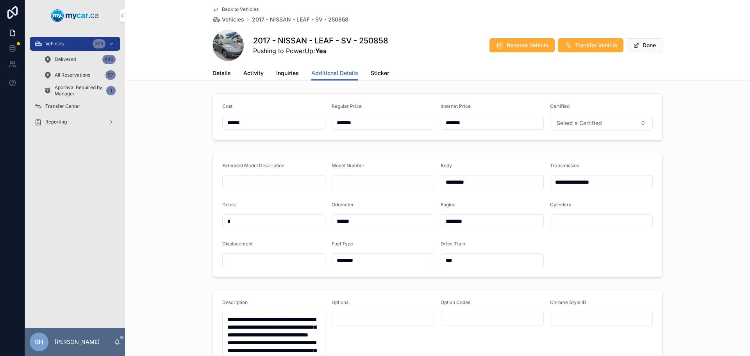
click at [648, 48] on button "Done" at bounding box center [645, 45] width 36 height 14
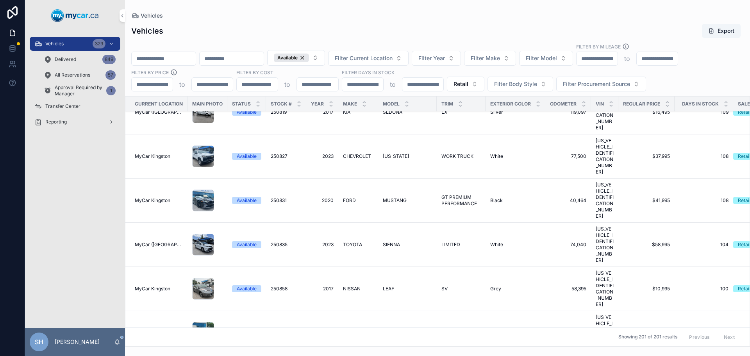
scroll to position [938, 0]
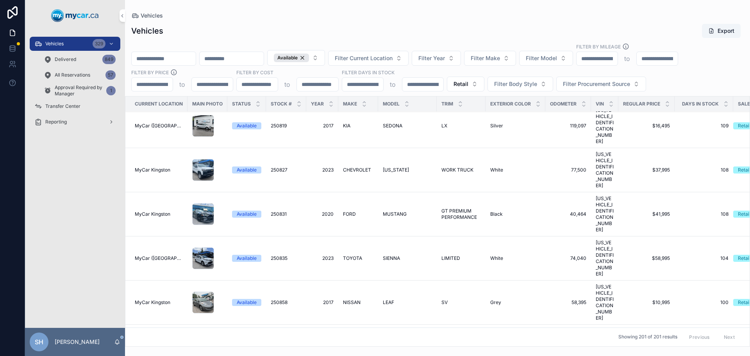
click at [391, 343] on span "ACCORD" at bounding box center [393, 346] width 20 height 6
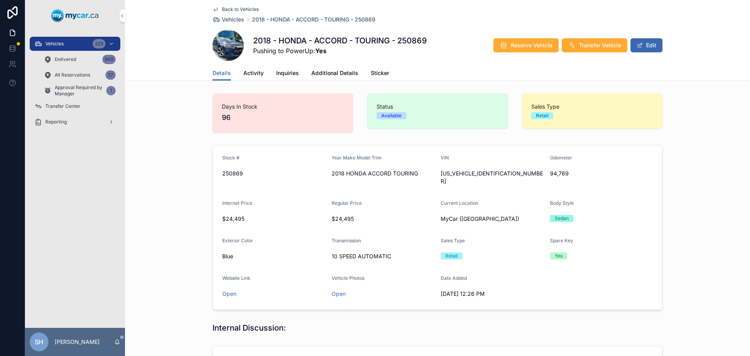
click at [650, 45] on button "Edit" at bounding box center [647, 45] width 32 height 14
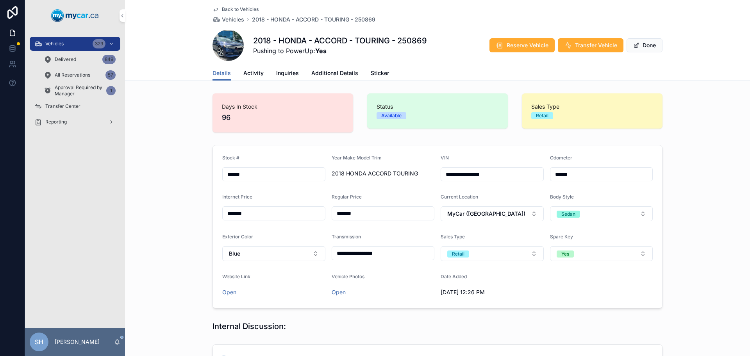
click at [317, 72] on span "Additional Details" at bounding box center [334, 73] width 47 height 8
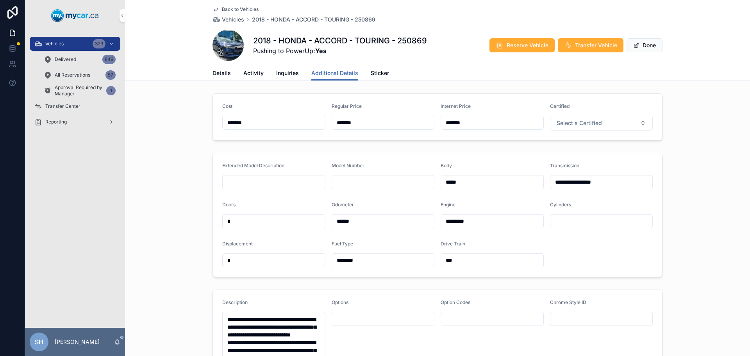
drag, startPoint x: 363, startPoint y: 124, endPoint x: 334, endPoint y: 121, distance: 29.1
click at [334, 121] on input "*******" at bounding box center [383, 122] width 102 height 11
type input "*******"
click at [632, 43] on span "Done" at bounding box center [645, 45] width 36 height 14
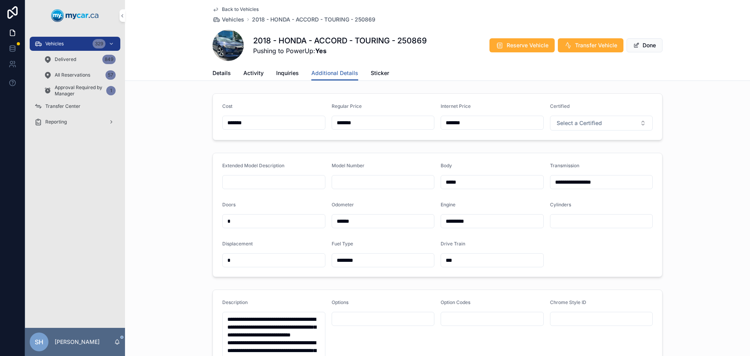
click at [633, 43] on span "scrollable content" at bounding box center [636, 45] width 6 height 6
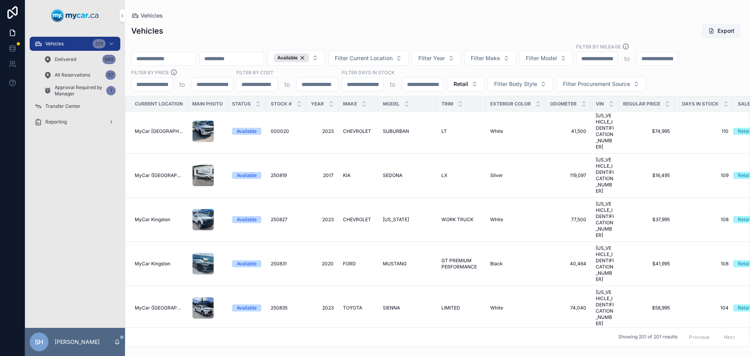
scroll to position [899, 0]
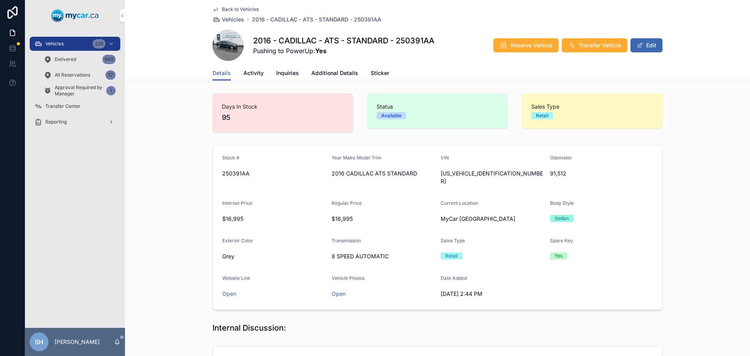
click at [642, 46] on button "Edit" at bounding box center [647, 45] width 32 height 14
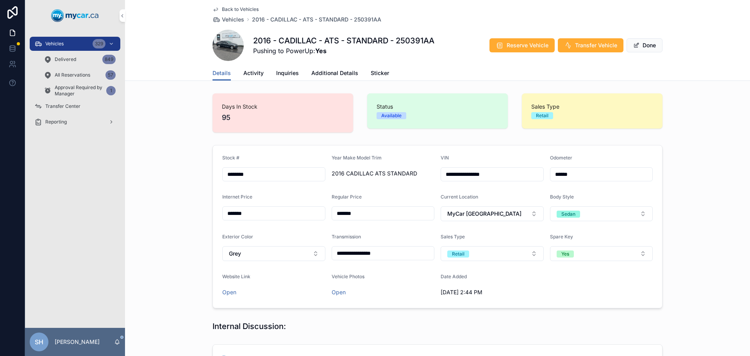
click at [311, 71] on span "Additional Details" at bounding box center [334, 73] width 47 height 8
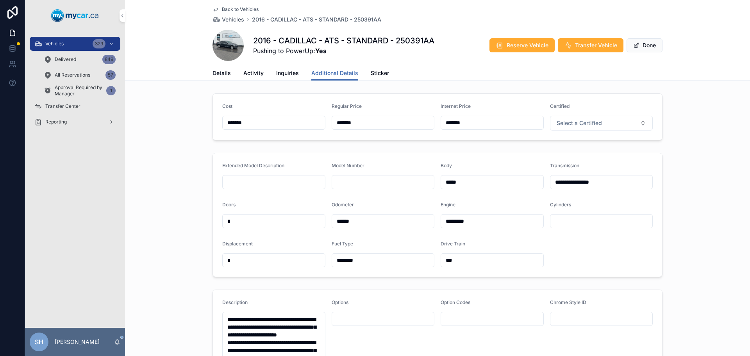
drag, startPoint x: 353, startPoint y: 119, endPoint x: 304, endPoint y: 123, distance: 49.0
click at [304, 123] on form "Cost ******* Regular Price ******* Internet Price ******* Certified Select a Ce…" at bounding box center [437, 117] width 449 height 46
type input "*******"
click at [648, 47] on span "Done" at bounding box center [645, 45] width 36 height 14
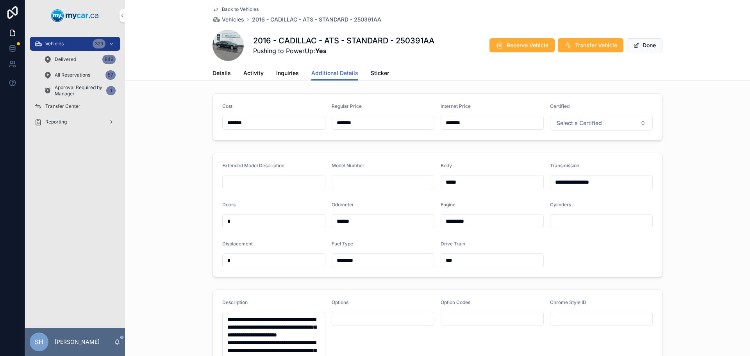
click at [648, 47] on button "Done" at bounding box center [645, 45] width 36 height 14
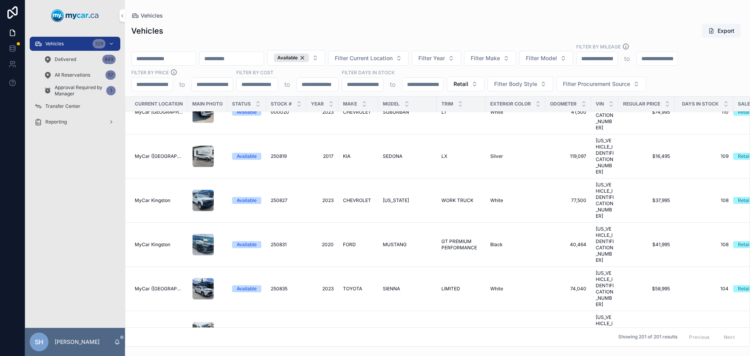
scroll to position [938, 0]
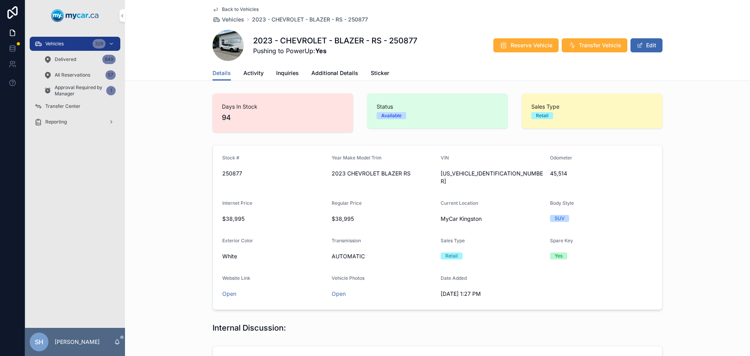
click at [641, 44] on button "Edit" at bounding box center [647, 45] width 32 height 14
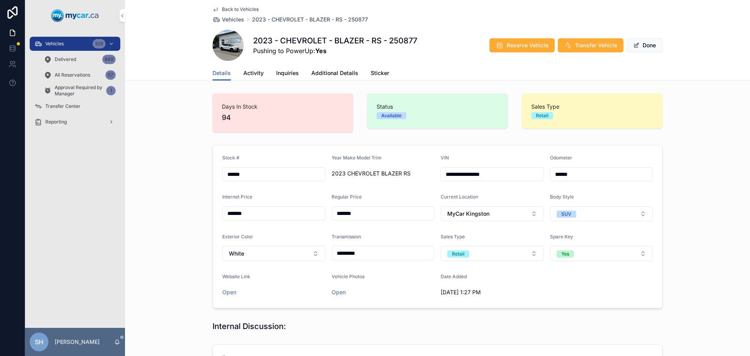
click at [330, 70] on span "Additional Details" at bounding box center [334, 73] width 47 height 8
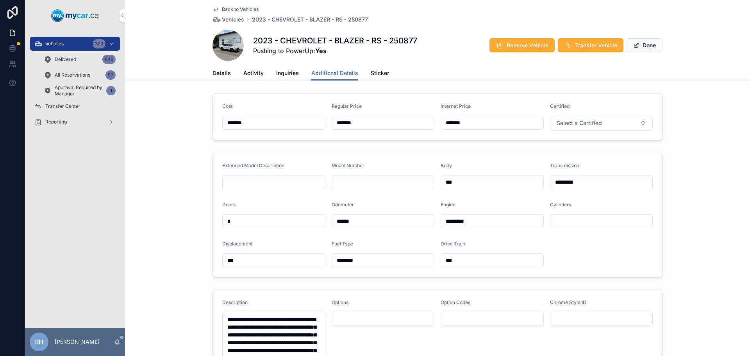
drag, startPoint x: 366, startPoint y: 123, endPoint x: 321, endPoint y: 121, distance: 45.7
click at [318, 123] on form "Cost ******* Regular Price ******* Internet Price ******* Certified Select a Ce…" at bounding box center [437, 117] width 449 height 46
type input "*******"
click at [678, 129] on div "Cost ******* Regular Price ******* Internet Price ******* Certified Select a Ce…" at bounding box center [437, 116] width 625 height 53
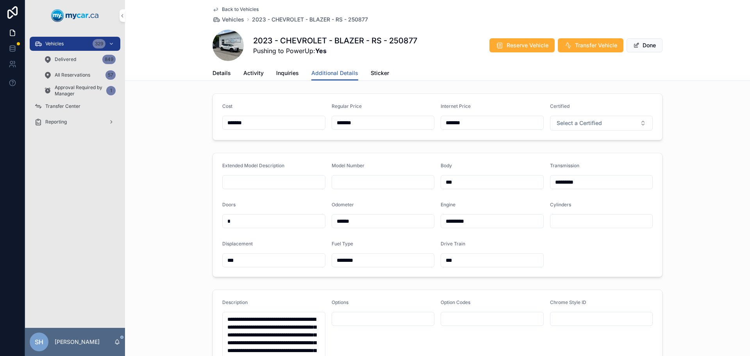
click at [650, 39] on button "Done" at bounding box center [645, 45] width 36 height 14
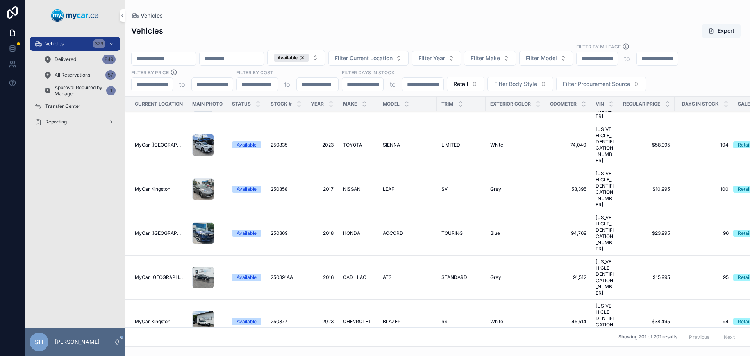
scroll to position [1016, 0]
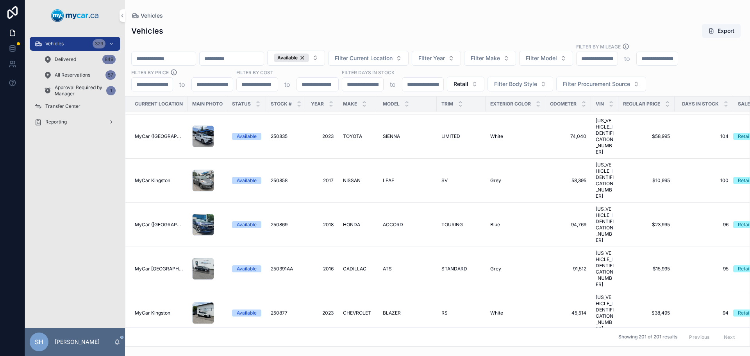
click at [395, 354] on span "CROSSTREK" at bounding box center [397, 357] width 29 height 6
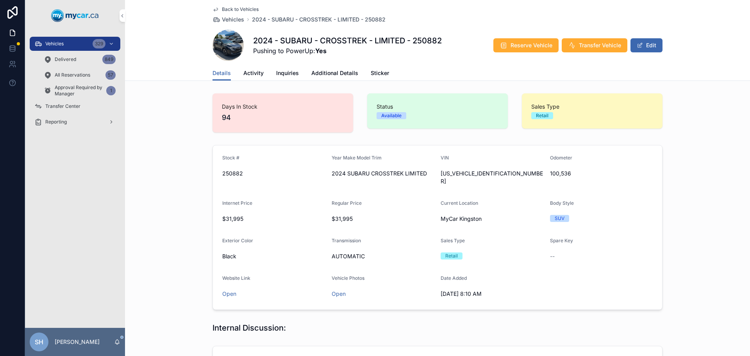
drag, startPoint x: 326, startPoint y: 71, endPoint x: 335, endPoint y: 70, distance: 9.4
click at [326, 70] on span "Additional Details" at bounding box center [334, 73] width 47 height 8
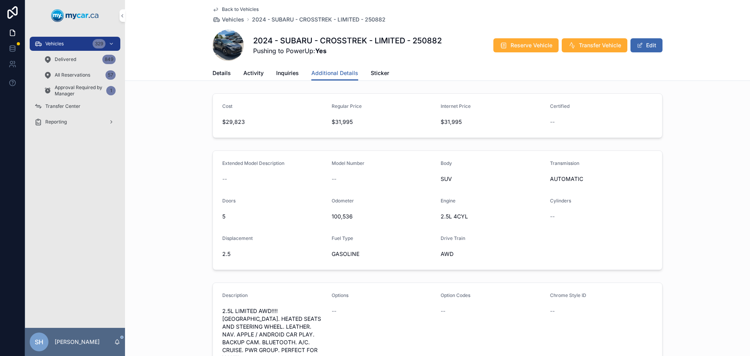
click at [651, 44] on button "Edit" at bounding box center [647, 45] width 32 height 14
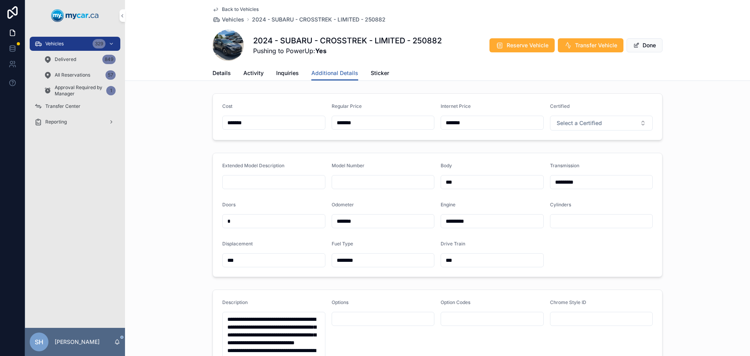
click at [347, 122] on input "*******" at bounding box center [383, 122] width 102 height 11
drag, startPoint x: 370, startPoint y: 124, endPoint x: 332, endPoint y: 123, distance: 37.9
click at [332, 123] on input "*******" at bounding box center [383, 122] width 102 height 11
type input "*******"
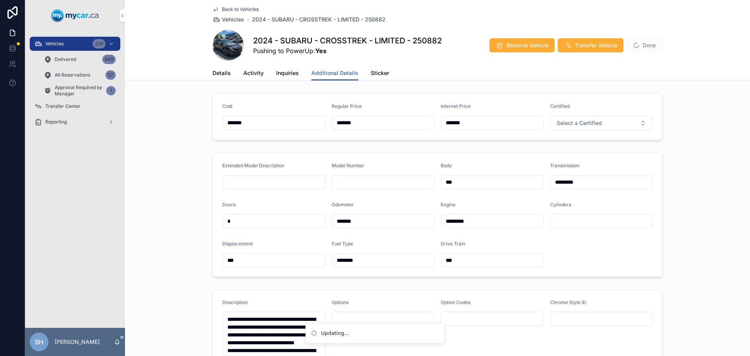
type input "*******"
click at [645, 46] on button "Done" at bounding box center [645, 45] width 36 height 14
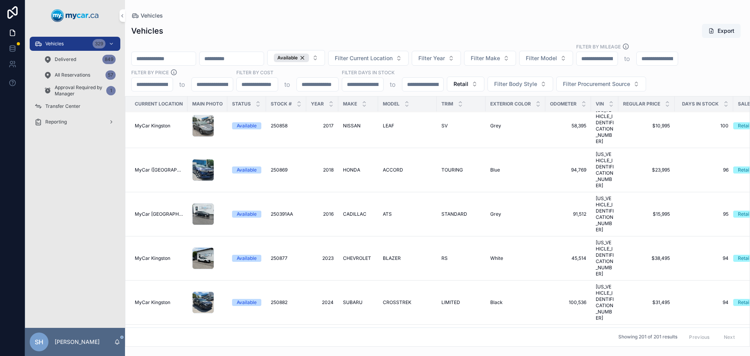
scroll to position [1094, 0]
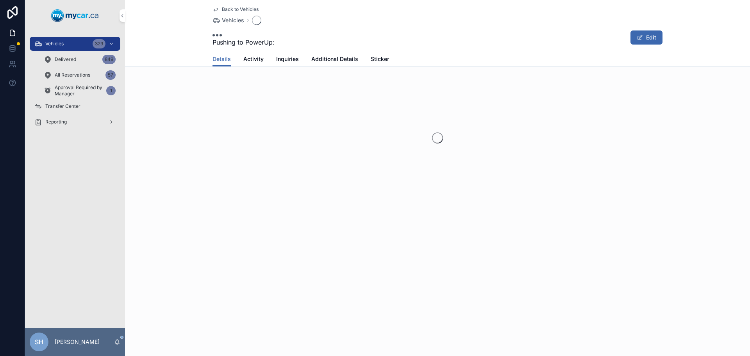
click at [325, 60] on span "Additional Details" at bounding box center [334, 59] width 47 height 8
click at [647, 38] on button "Edit" at bounding box center [647, 37] width 32 height 14
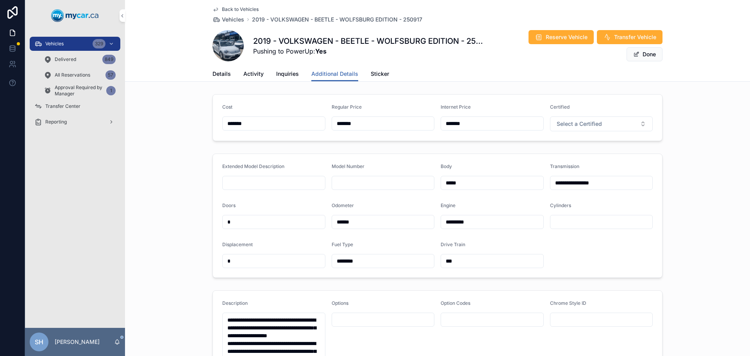
drag, startPoint x: 368, startPoint y: 123, endPoint x: 334, endPoint y: 124, distance: 34.0
click at [334, 124] on input "*******" at bounding box center [383, 123] width 102 height 11
type input "*******"
click at [636, 52] on button "Done" at bounding box center [645, 54] width 36 height 14
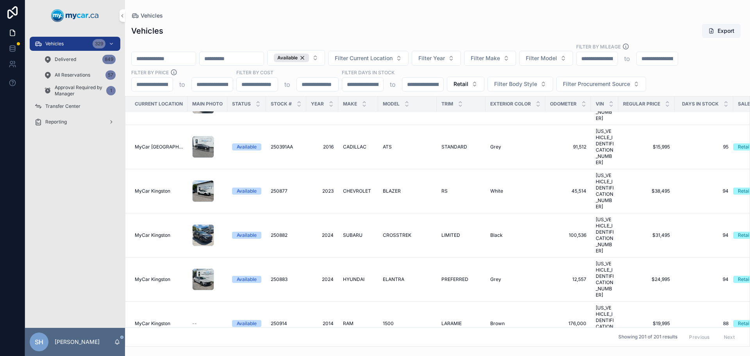
scroll to position [1133, 0]
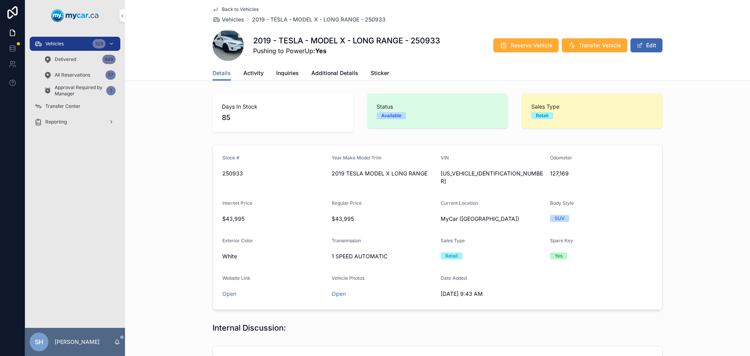
click at [657, 47] on button "Edit" at bounding box center [647, 45] width 32 height 14
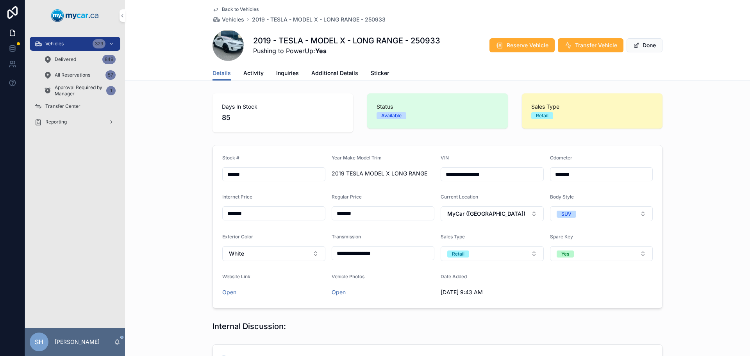
click at [328, 69] on link "Additional Details" at bounding box center [334, 74] width 47 height 16
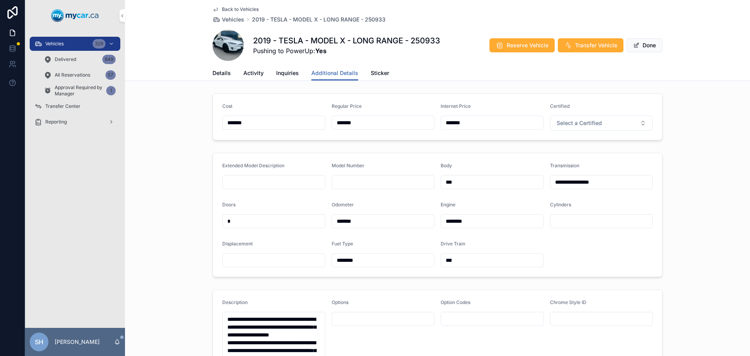
click at [308, 124] on form "Cost ******* Regular Price ******* Internet Price ******* Certified Select a Ce…" at bounding box center [437, 117] width 449 height 46
drag, startPoint x: 364, startPoint y: 124, endPoint x: 308, endPoint y: 120, distance: 56.0
click at [311, 121] on form "Cost ******* Regular Price ******** Internet Price ******* Certified Select a C…" at bounding box center [437, 117] width 449 height 46
type input "*******"
drag, startPoint x: 482, startPoint y: 122, endPoint x: 375, endPoint y: 118, distance: 107.1
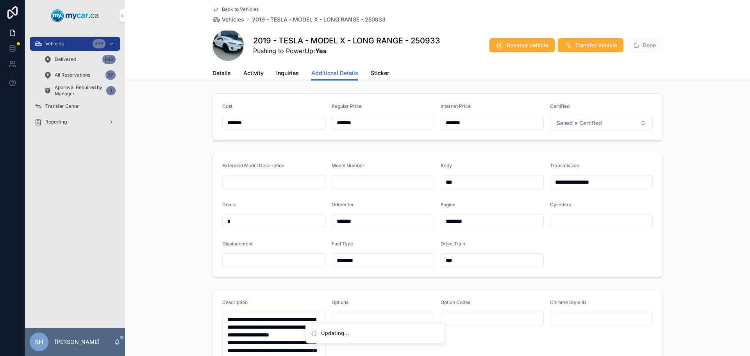
click at [390, 118] on form "Cost ******* Regular Price ******* Internet Price ******* Certified Select a Ce…" at bounding box center [437, 117] width 449 height 46
type input "*******"
click at [709, 112] on div "Cost ******* Regular Price ******* Internet Price ******* Certified Select a Ce…" at bounding box center [437, 116] width 625 height 53
click at [639, 45] on button "Done" at bounding box center [645, 45] width 36 height 14
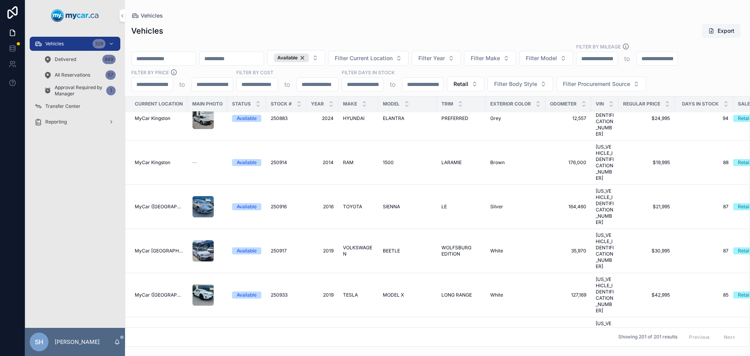
scroll to position [1172, 0]
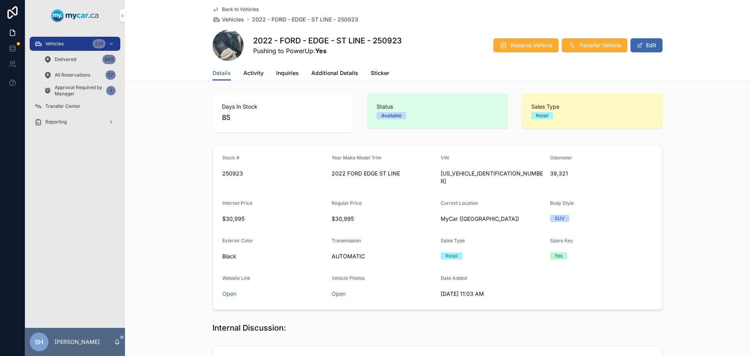
click at [657, 45] on button "Edit" at bounding box center [647, 45] width 32 height 14
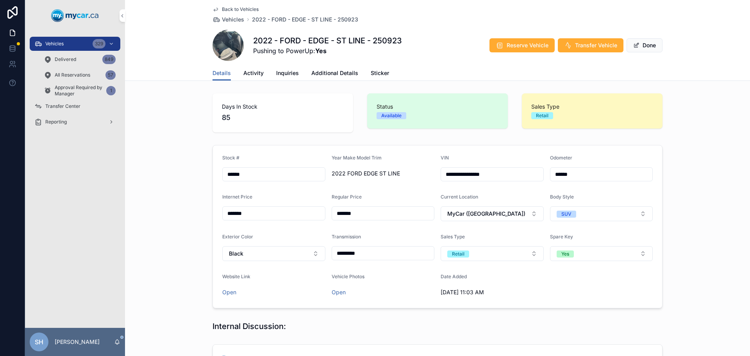
click at [336, 72] on span "Additional Details" at bounding box center [334, 73] width 47 height 8
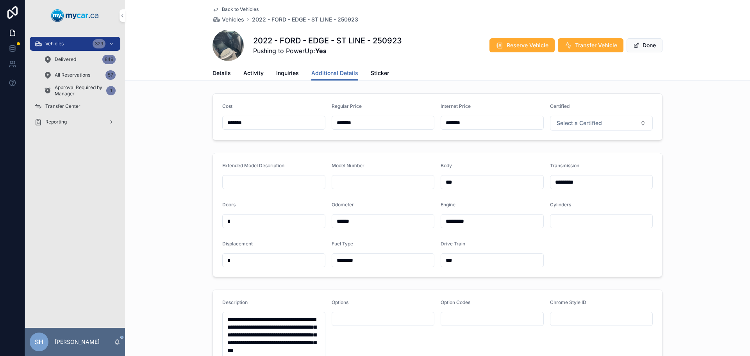
drag, startPoint x: 371, startPoint y: 123, endPoint x: 285, endPoint y: 122, distance: 85.6
click at [285, 122] on form "Cost ******* Regular Price ******* Internet Price ******* Certified Select a Ce…" at bounding box center [437, 117] width 449 height 46
type input "*******"
click at [642, 41] on button "Done" at bounding box center [645, 45] width 36 height 14
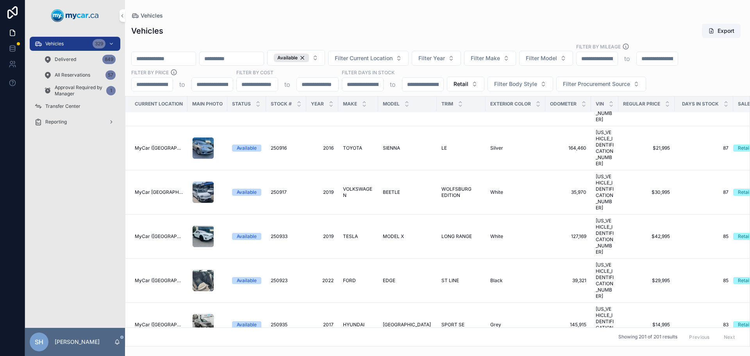
scroll to position [1250, 0]
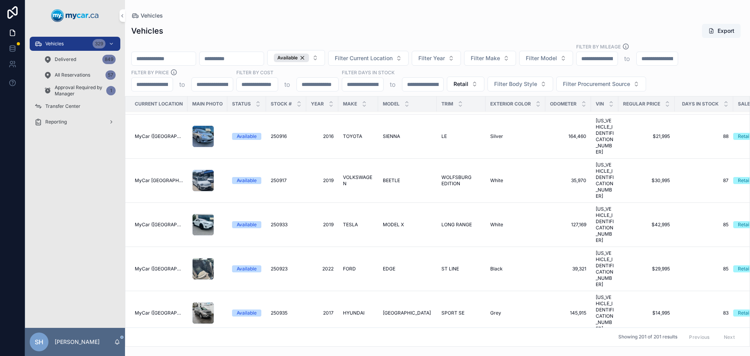
click at [389, 310] on span "SANTA FE" at bounding box center [407, 313] width 48 height 6
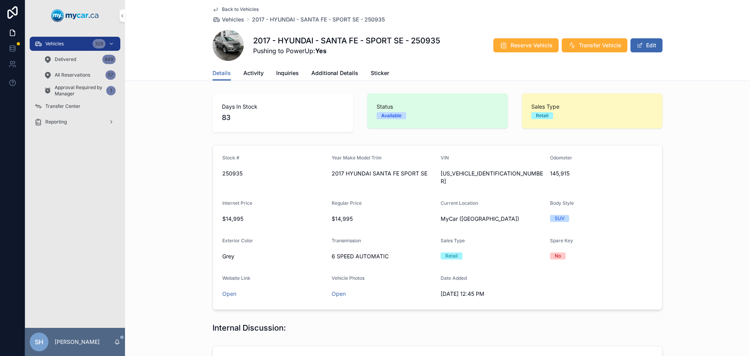
click at [327, 73] on span "Additional Details" at bounding box center [334, 73] width 47 height 8
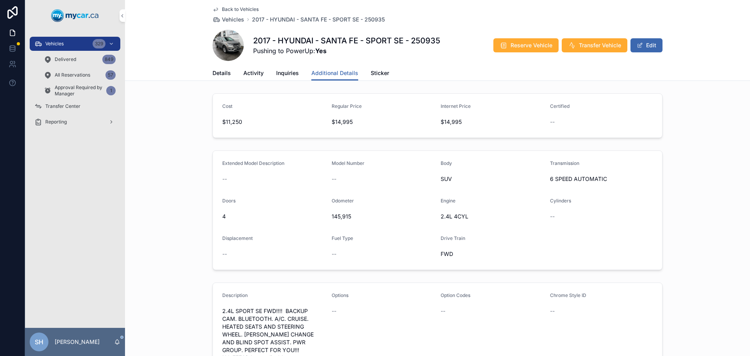
click at [651, 48] on button "Edit" at bounding box center [647, 45] width 32 height 14
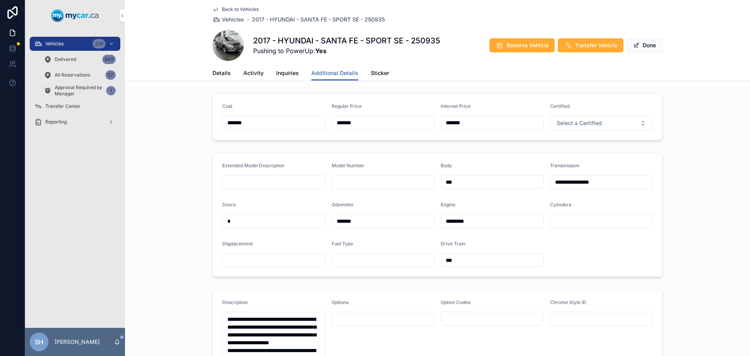
click at [289, 116] on form "Cost ******* Regular Price ******* Internet Price ******* Certified Select a Ce…" at bounding box center [437, 117] width 449 height 46
type input "*******"
click at [645, 42] on button "Done" at bounding box center [645, 45] width 36 height 14
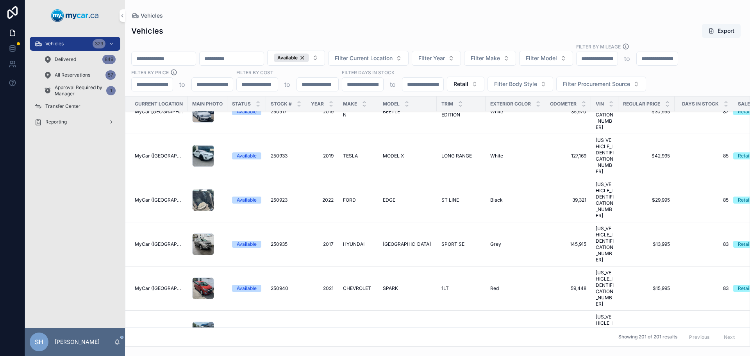
scroll to position [1289, 0]
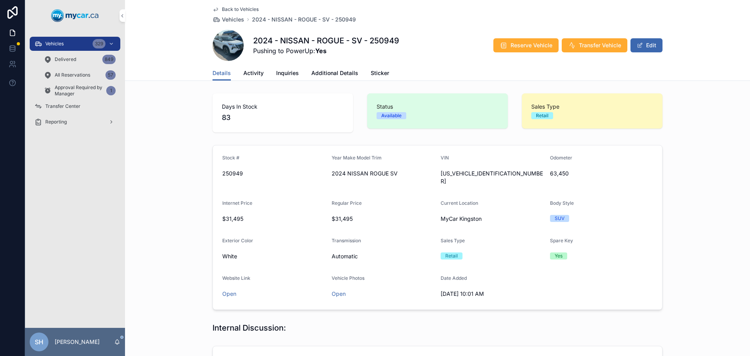
click at [325, 71] on span "Additional Details" at bounding box center [334, 73] width 47 height 8
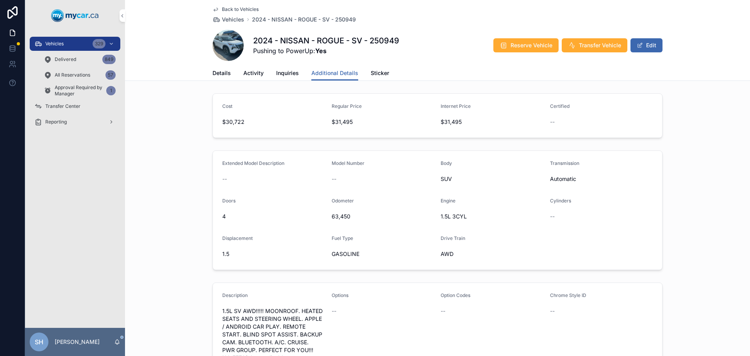
click at [648, 49] on button "Edit" at bounding box center [647, 45] width 32 height 14
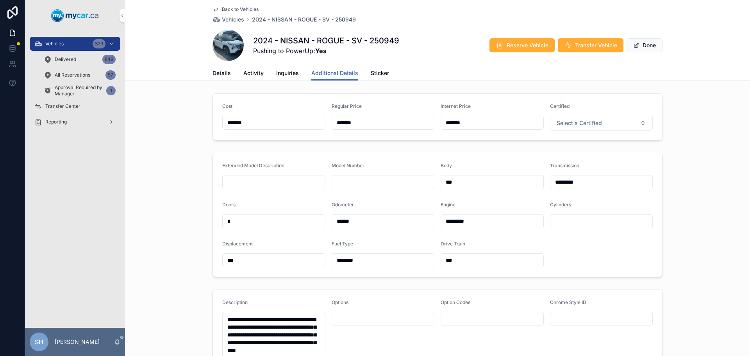
drag, startPoint x: 373, startPoint y: 118, endPoint x: 314, endPoint y: 119, distance: 58.6
click at [314, 119] on form "Cost ******* Regular Price ******* Internet Price ******* Certified Select a Ce…" at bounding box center [437, 117] width 449 height 46
click at [95, 115] on link "Reporting" at bounding box center [75, 122] width 91 height 14
click at [640, 45] on button "Done" at bounding box center [645, 45] width 36 height 14
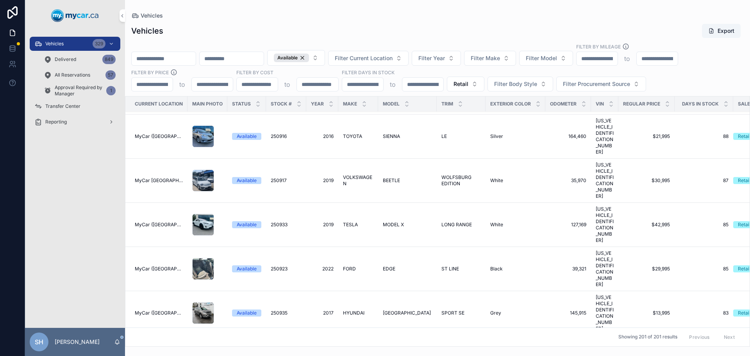
scroll to position [1289, 0]
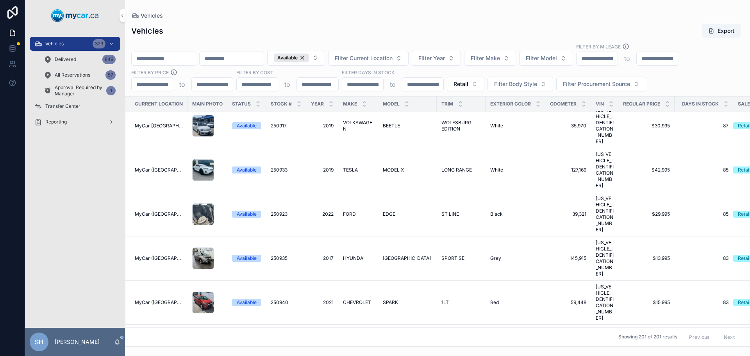
click at [392, 299] on span "SPARK" at bounding box center [390, 302] width 15 height 6
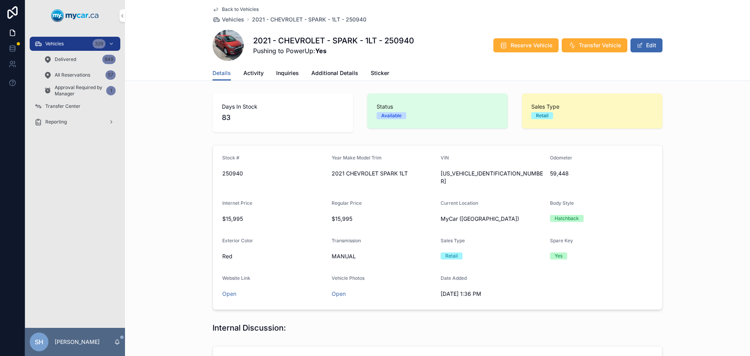
click at [334, 74] on span "Additional Details" at bounding box center [334, 73] width 47 height 8
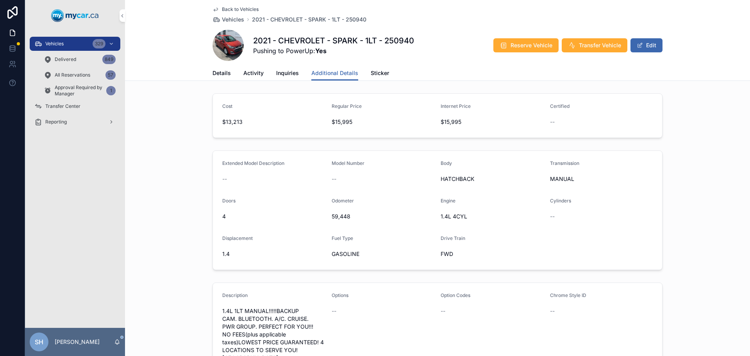
click at [645, 40] on button "Edit" at bounding box center [647, 45] width 32 height 14
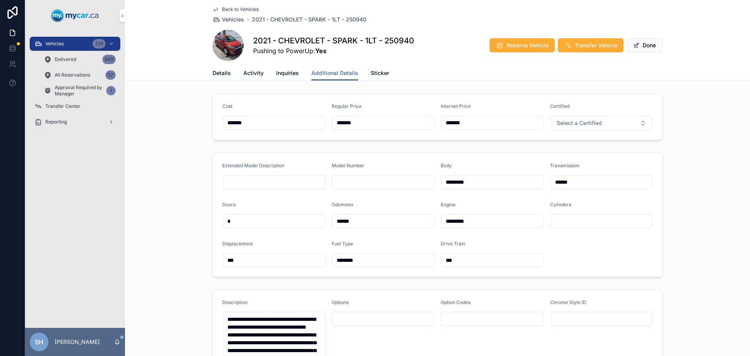
drag, startPoint x: 391, startPoint y: 125, endPoint x: 312, endPoint y: 125, distance: 78.5
click at [312, 125] on form "Cost ******* Regular Price ******* Internet Price ******* Certified Select a Ce…" at bounding box center [437, 117] width 449 height 46
type input "*******"
click at [648, 48] on button "Done" at bounding box center [645, 45] width 36 height 14
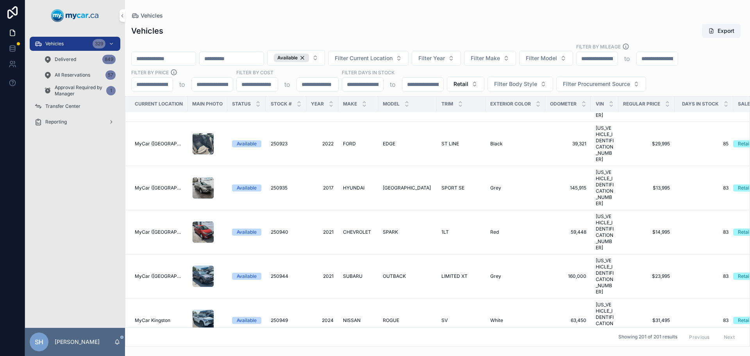
scroll to position [1367, 0]
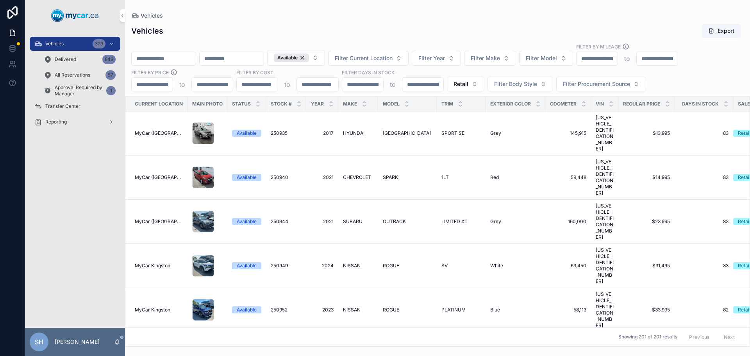
click at [384, 307] on span "ROGUE" at bounding box center [391, 310] width 16 height 6
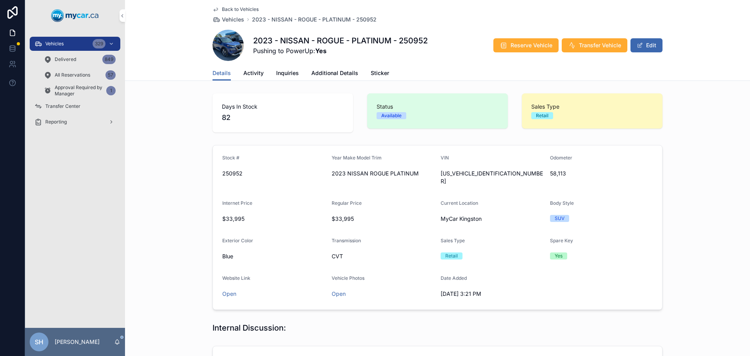
click at [641, 43] on button "Edit" at bounding box center [647, 45] width 32 height 14
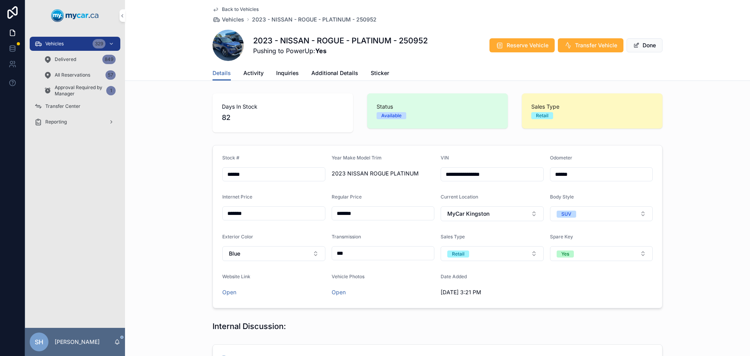
click at [339, 70] on span "Additional Details" at bounding box center [334, 73] width 47 height 8
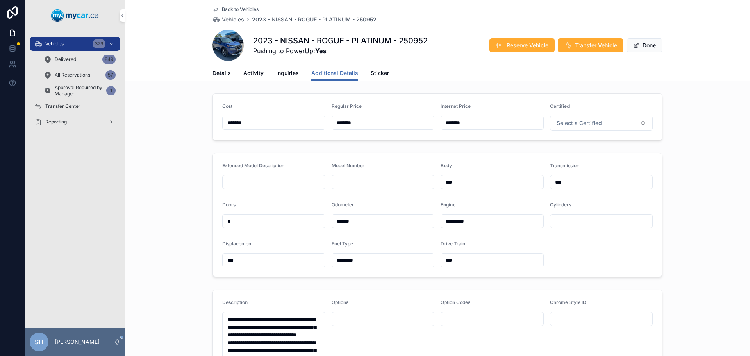
click at [345, 120] on input "*******" at bounding box center [383, 122] width 102 height 11
type input "*******"
click at [637, 48] on button "Done" at bounding box center [645, 45] width 36 height 14
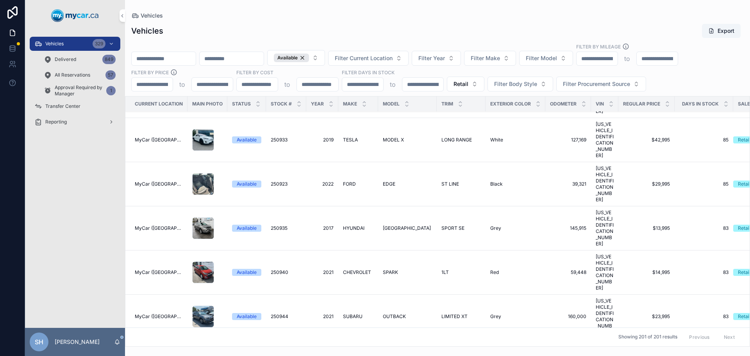
scroll to position [1328, 0]
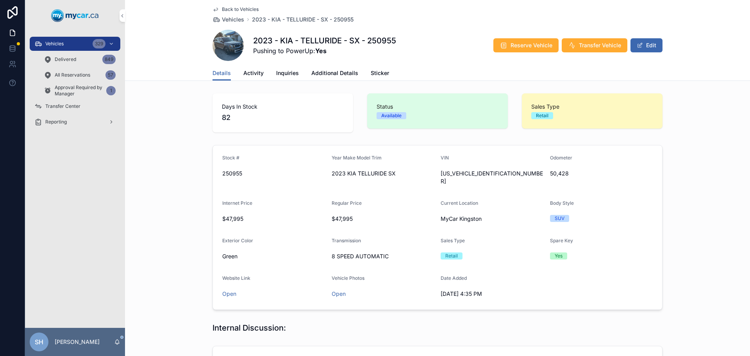
click at [326, 73] on span "Additional Details" at bounding box center [334, 73] width 47 height 8
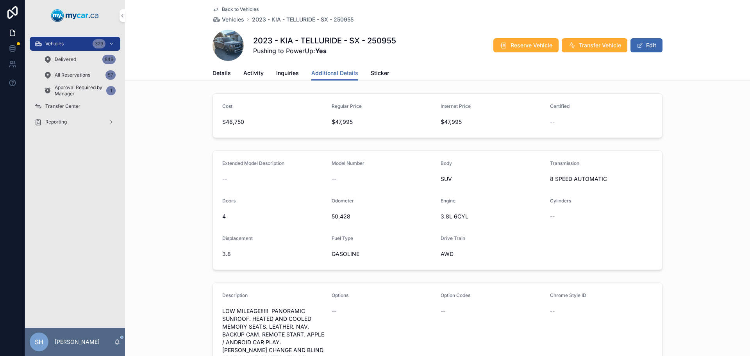
click at [648, 47] on button "Edit" at bounding box center [647, 45] width 32 height 14
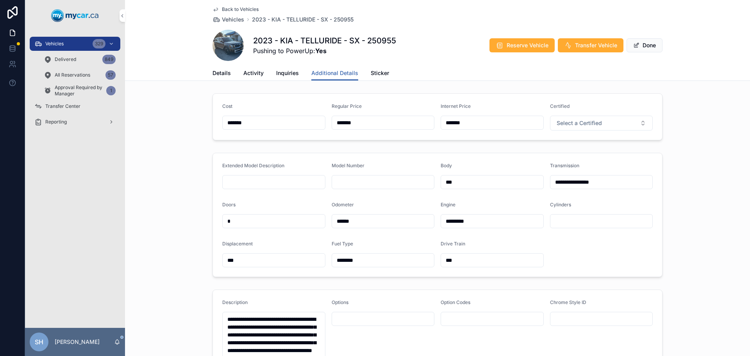
drag, startPoint x: 359, startPoint y: 124, endPoint x: 331, endPoint y: 124, distance: 27.7
click at [332, 124] on input "*******" at bounding box center [383, 122] width 102 height 11
type input "*******"
click at [643, 44] on button "Done" at bounding box center [645, 45] width 36 height 14
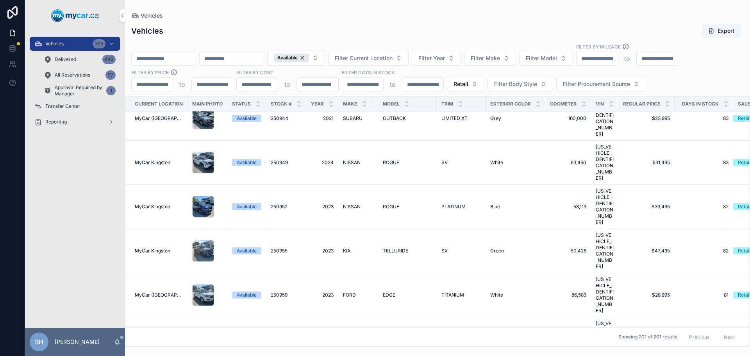
scroll to position [1406, 0]
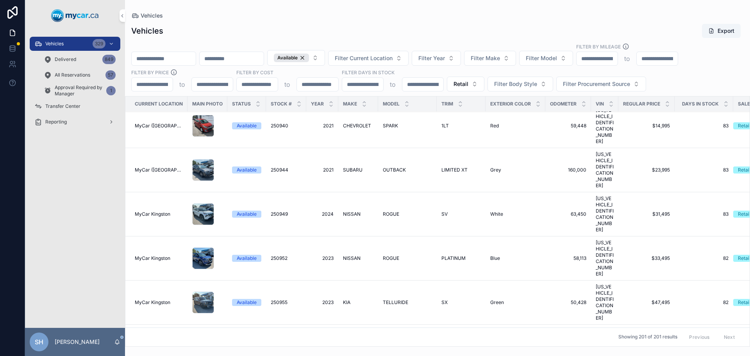
click at [394, 343] on span "EDGE" at bounding box center [389, 346] width 13 height 6
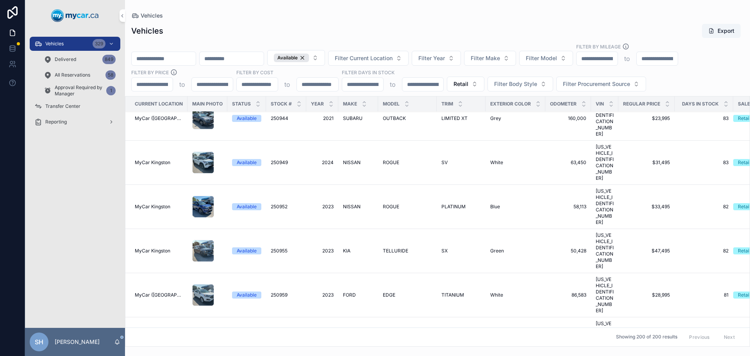
click at [351, 333] on span "MERCEDES-BENZ" at bounding box center [358, 339] width 30 height 13
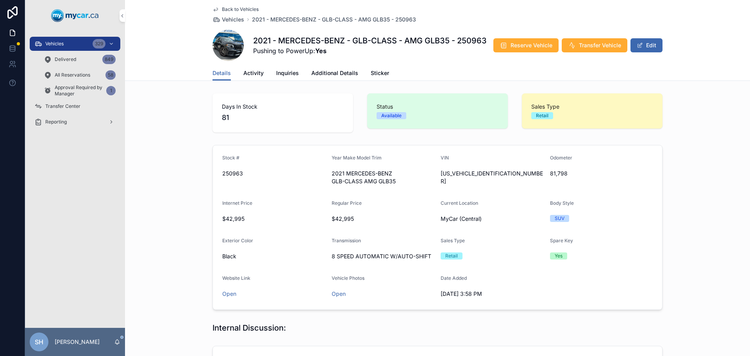
click at [246, 73] on span "Activity" at bounding box center [253, 73] width 20 height 8
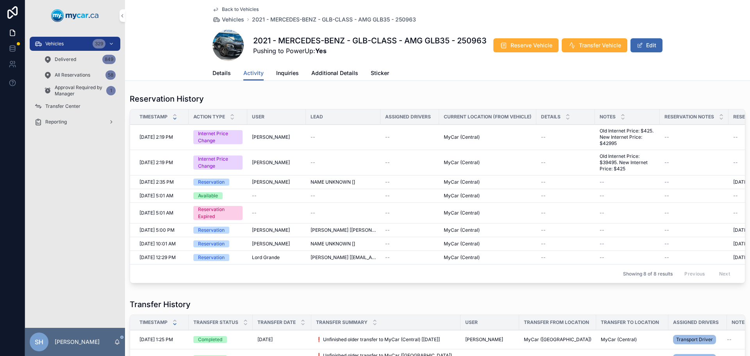
click at [222, 74] on span "Details" at bounding box center [222, 73] width 18 height 8
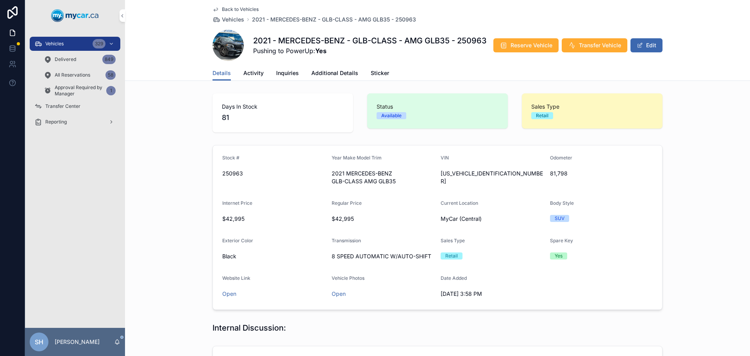
click at [641, 52] on button "Edit" at bounding box center [647, 45] width 32 height 14
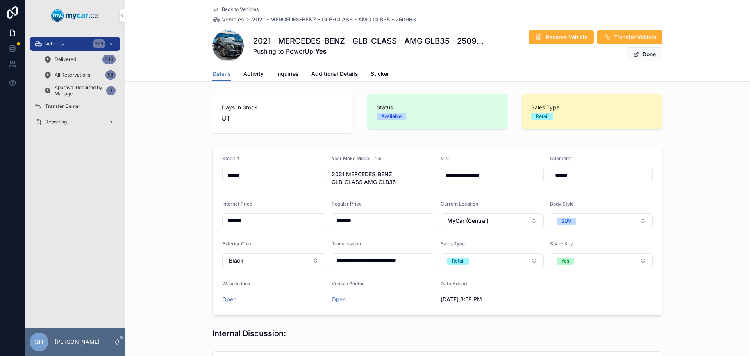
click at [327, 71] on span "Additional Details" at bounding box center [334, 74] width 47 height 8
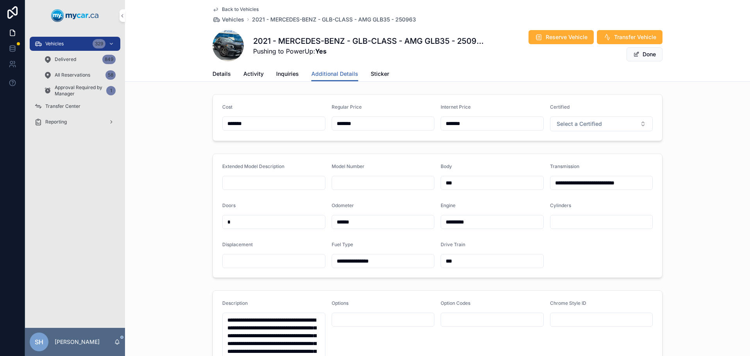
click at [219, 75] on span "Details" at bounding box center [222, 74] width 18 height 8
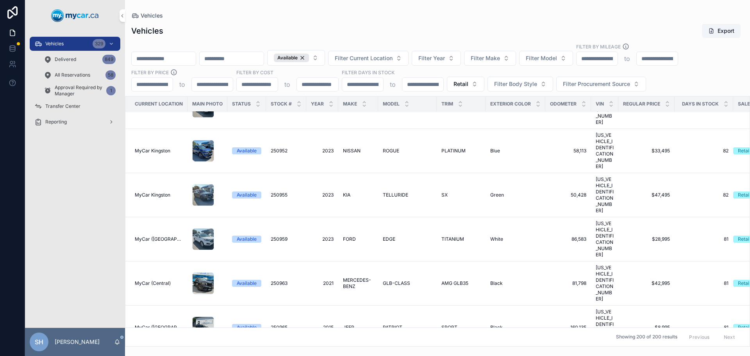
scroll to position [1484, 0]
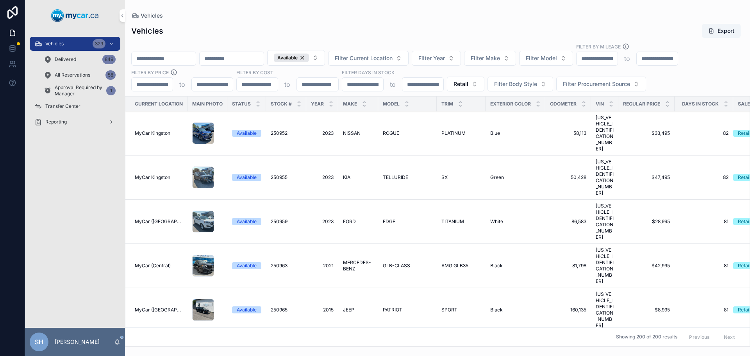
click at [346, 351] on span "FORD" at bounding box center [349, 354] width 13 height 6
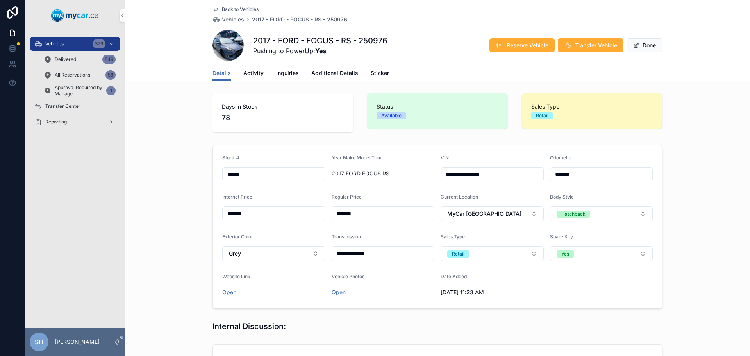
click at [325, 70] on span "Additional Details" at bounding box center [334, 73] width 47 height 8
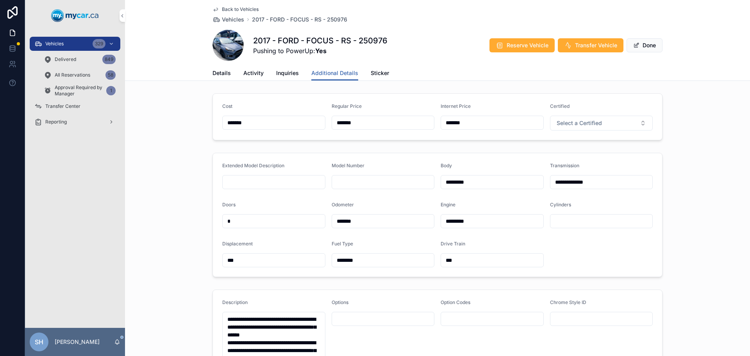
drag, startPoint x: 373, startPoint y: 121, endPoint x: 258, endPoint y: 119, distance: 114.9
click at [258, 119] on form "Cost ******* Regular Price ******* Internet Price ******* Certified Select a Ce…" at bounding box center [437, 117] width 449 height 46
type input "*******"
click at [646, 46] on button "Done" at bounding box center [645, 45] width 36 height 14
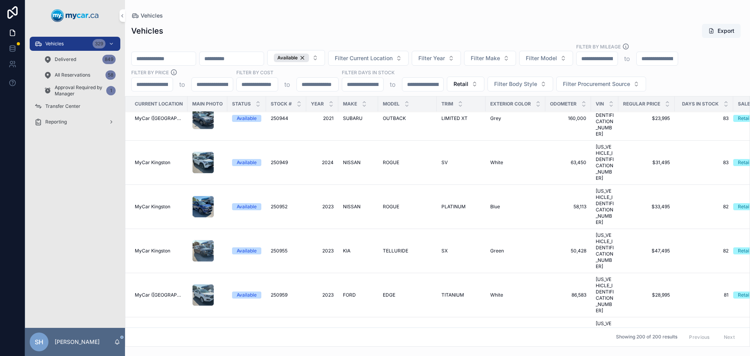
scroll to position [1484, 0]
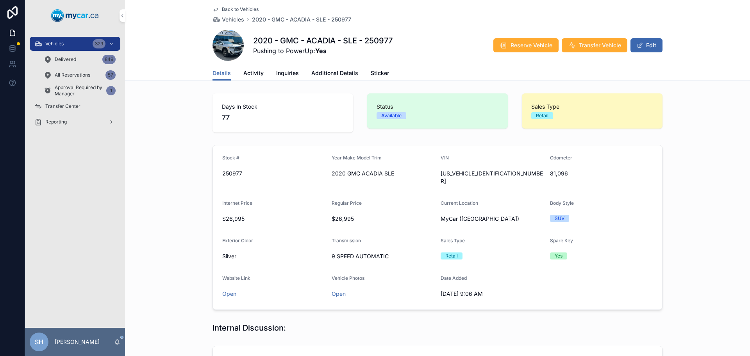
click at [646, 45] on button "Edit" at bounding box center [647, 45] width 32 height 14
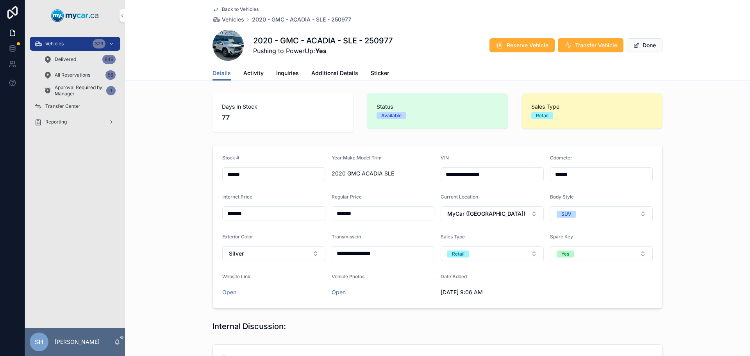
click at [342, 75] on span "Additional Details" at bounding box center [334, 73] width 47 height 8
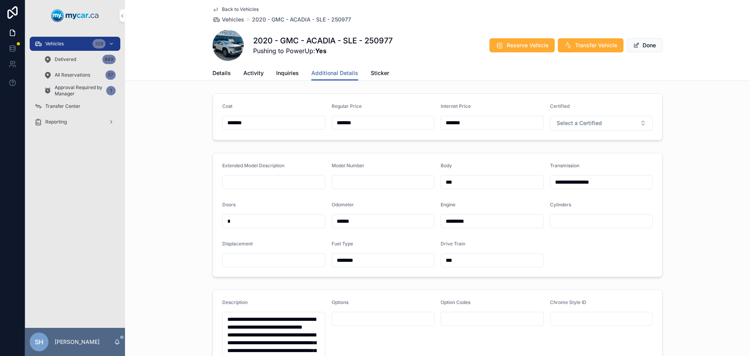
drag, startPoint x: 364, startPoint y: 123, endPoint x: 307, endPoint y: 124, distance: 57.0
click at [307, 124] on form "Cost ******* Regular Price ******* Internet Price ******* Certified Select a Ce…" at bounding box center [437, 117] width 449 height 46
type input "*******"
click at [640, 45] on span "Done" at bounding box center [645, 45] width 36 height 14
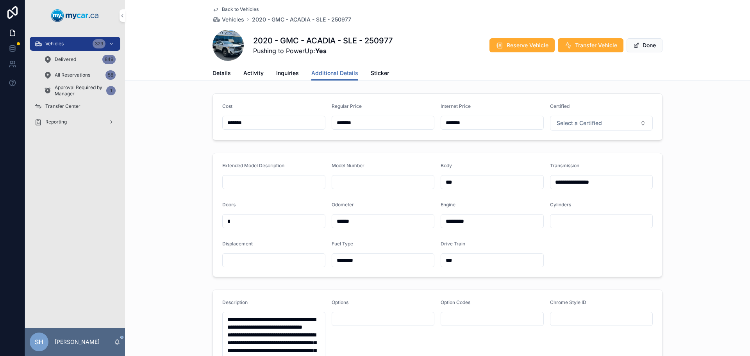
click at [640, 45] on button "Done" at bounding box center [645, 45] width 36 height 14
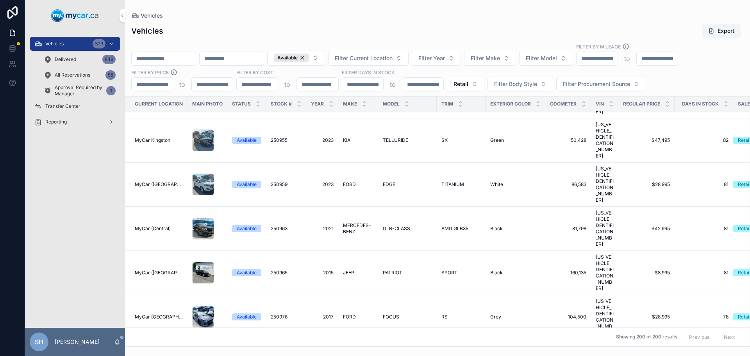
scroll to position [1524, 0]
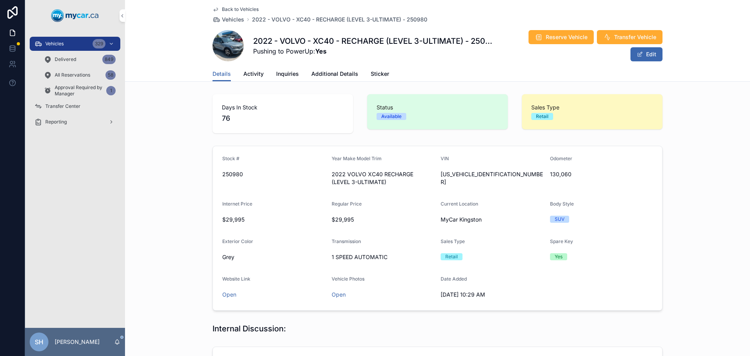
click at [643, 55] on button "Edit" at bounding box center [647, 54] width 32 height 14
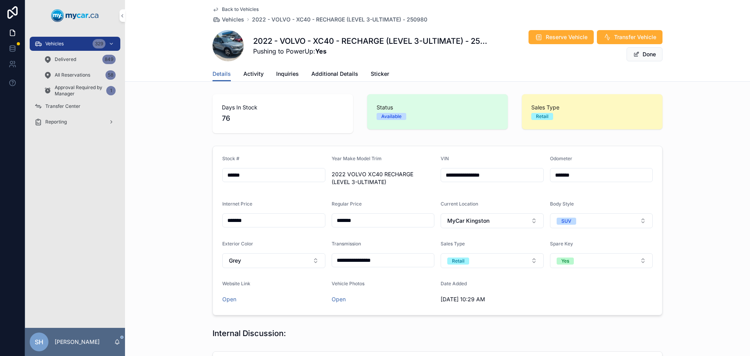
click at [339, 71] on span "Additional Details" at bounding box center [334, 74] width 47 height 8
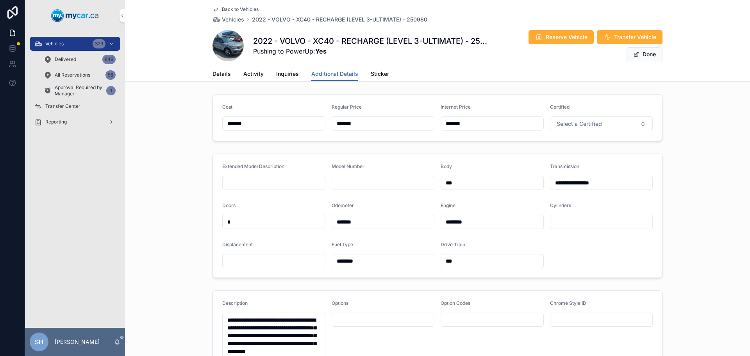
drag, startPoint x: 366, startPoint y: 125, endPoint x: 291, endPoint y: 127, distance: 75.4
click at [291, 126] on form "Cost ******* Regular Price ******* Internet Price ******* Certified Select a Ce…" at bounding box center [437, 118] width 449 height 46
type input "*******"
click at [642, 55] on span "Done" at bounding box center [645, 54] width 36 height 14
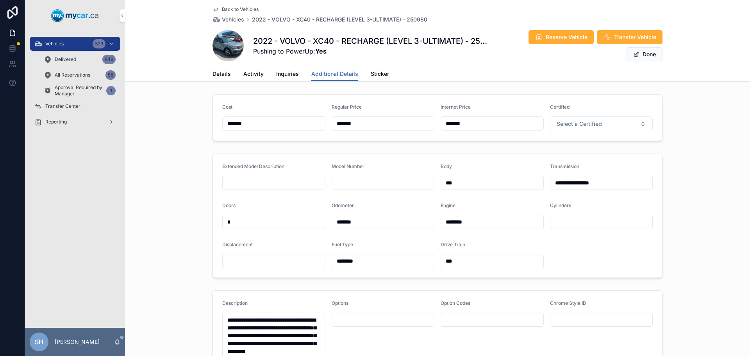
click at [642, 55] on button "Done" at bounding box center [645, 54] width 36 height 14
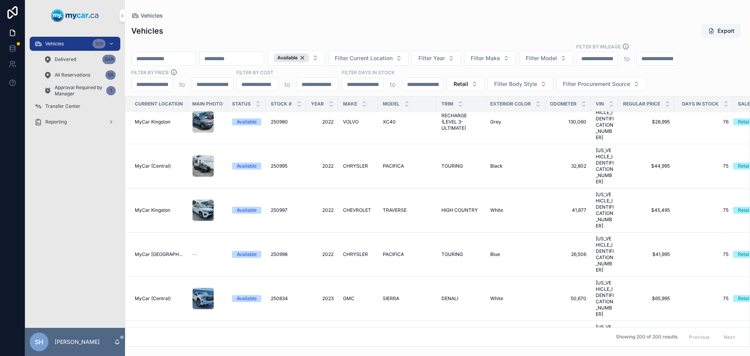
scroll to position [1719, 0]
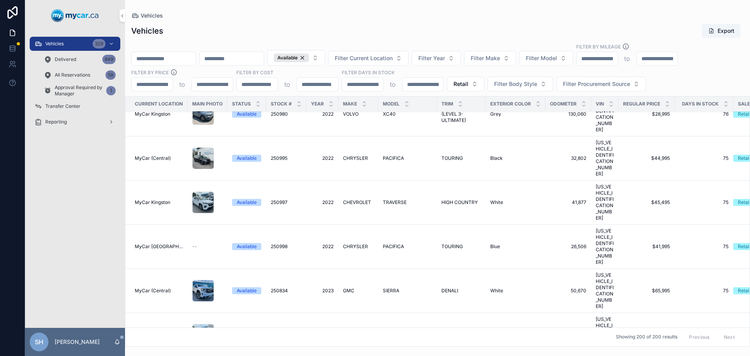
click at [329, 332] on span "2023" at bounding box center [322, 335] width 23 height 6
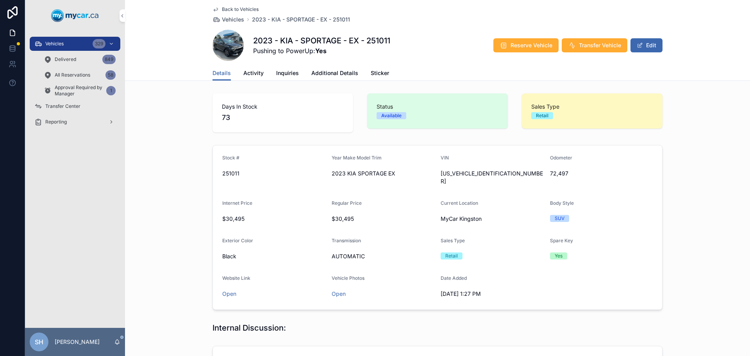
click at [633, 44] on button "Edit" at bounding box center [647, 45] width 32 height 14
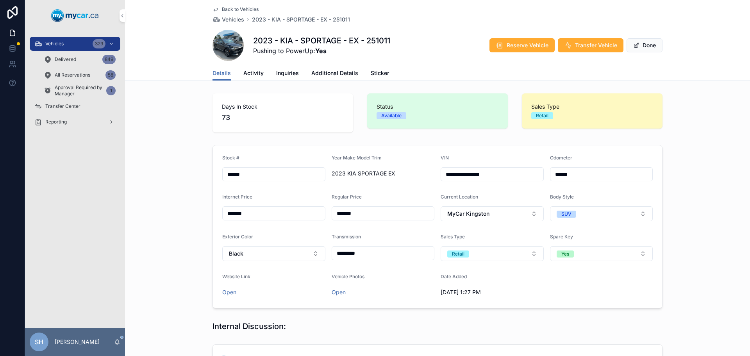
click at [331, 74] on span "Additional Details" at bounding box center [334, 73] width 47 height 8
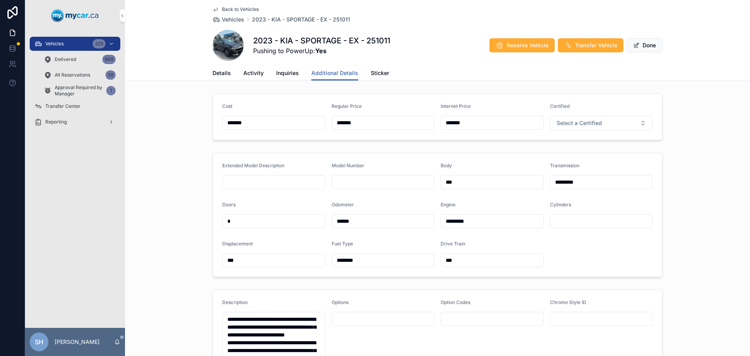
drag, startPoint x: 342, startPoint y: 125, endPoint x: 314, endPoint y: 127, distance: 28.6
click at [316, 127] on form "Cost ******* Regular Price ******* Internet Price ******* Certified Select a Ce…" at bounding box center [437, 117] width 449 height 46
type input "*******"
click at [652, 43] on button "Done" at bounding box center [645, 45] width 36 height 14
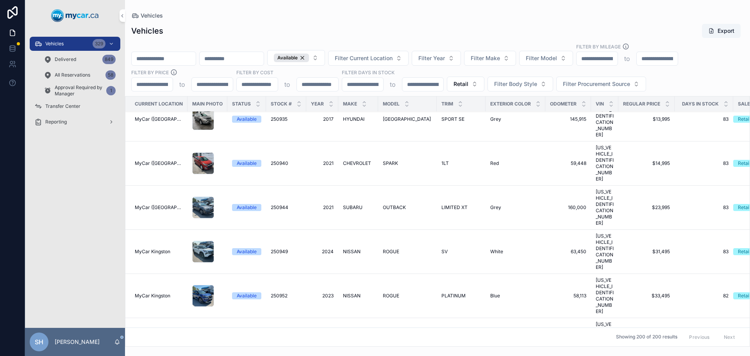
scroll to position [1367, 0]
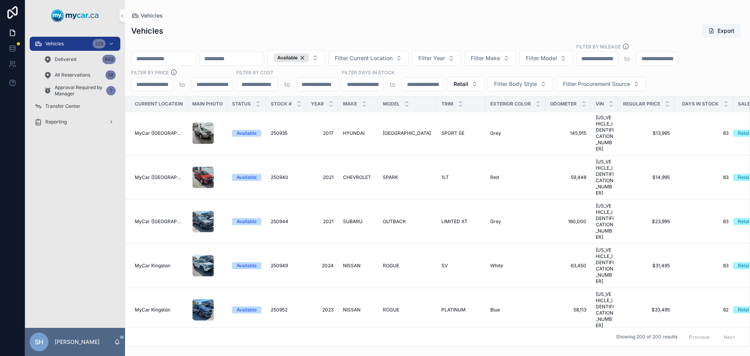
click at [361, 30] on div "Vehicles Export" at bounding box center [437, 30] width 613 height 15
click at [363, 29] on div "Vehicles Export" at bounding box center [437, 30] width 613 height 15
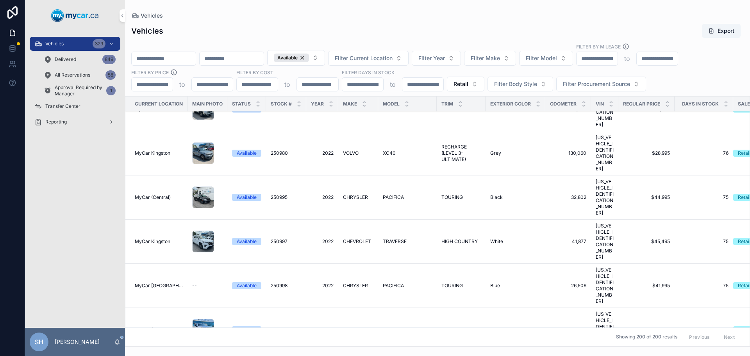
scroll to position [1719, 0]
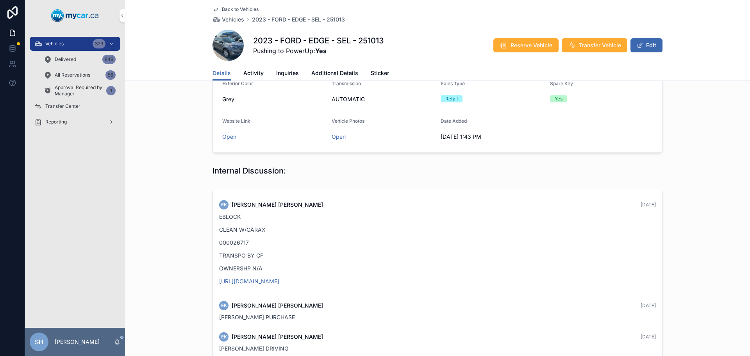
scroll to position [156, 0]
click at [649, 45] on button "Edit" at bounding box center [647, 45] width 32 height 14
click at [337, 74] on span "Additional Details" at bounding box center [334, 73] width 47 height 8
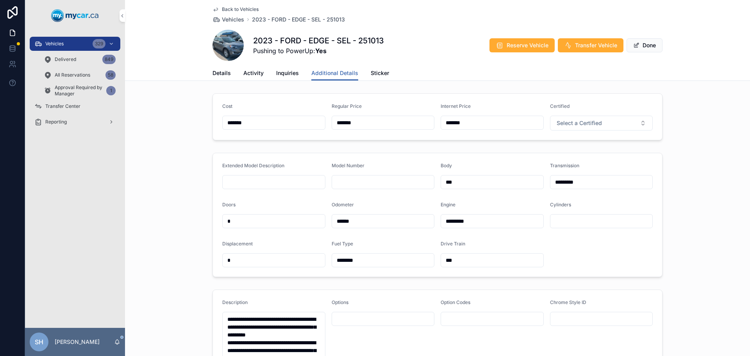
drag, startPoint x: 351, startPoint y: 121, endPoint x: 310, endPoint y: 120, distance: 40.6
click at [310, 120] on form "Cost ******* Regular Price ******* Internet Price ******* Certified Select a Ce…" at bounding box center [437, 117] width 449 height 46
type input "*******"
click at [651, 49] on button "Done" at bounding box center [645, 45] width 36 height 14
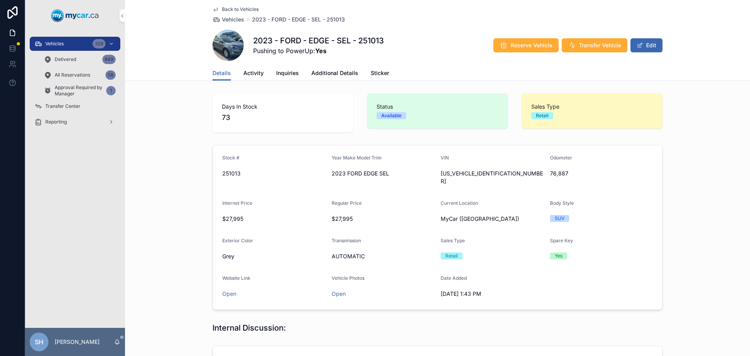
scroll to position [18, 0]
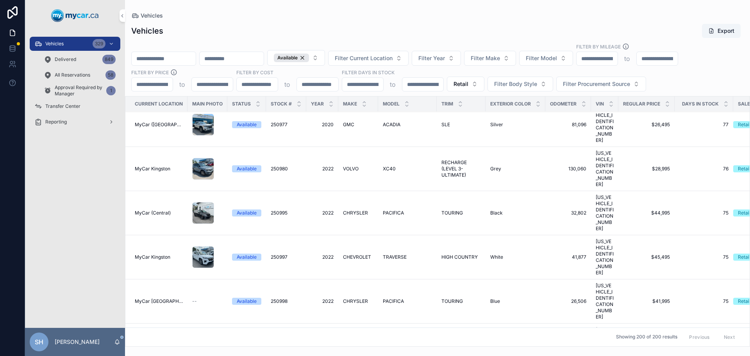
scroll to position [1719, 0]
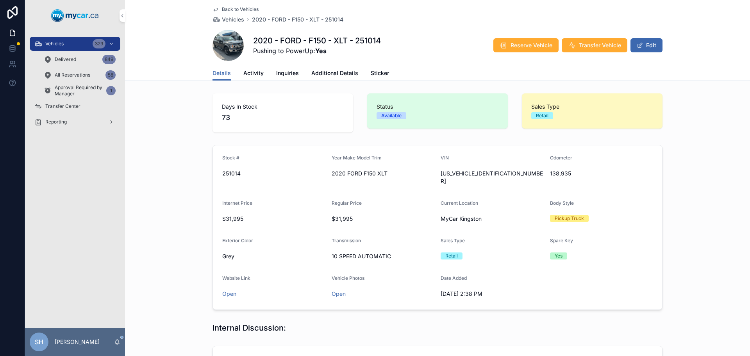
click at [648, 48] on button "Edit" at bounding box center [647, 45] width 32 height 14
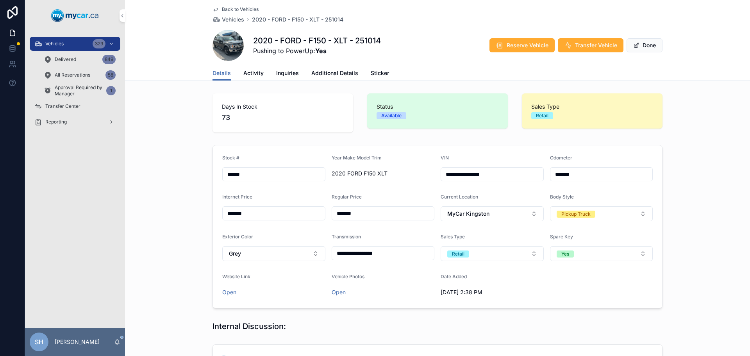
click at [323, 72] on span "Additional Details" at bounding box center [334, 73] width 47 height 8
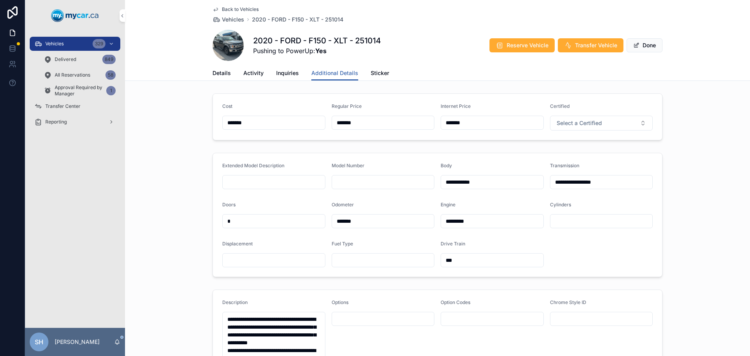
drag, startPoint x: 364, startPoint y: 125, endPoint x: 322, endPoint y: 120, distance: 42.9
click at [322, 120] on form "Cost ******* Regular Price ******* Internet Price ******* Certified Select a Ce…" at bounding box center [437, 117] width 449 height 46
type input "*******"
click at [643, 43] on button "Done" at bounding box center [645, 45] width 36 height 14
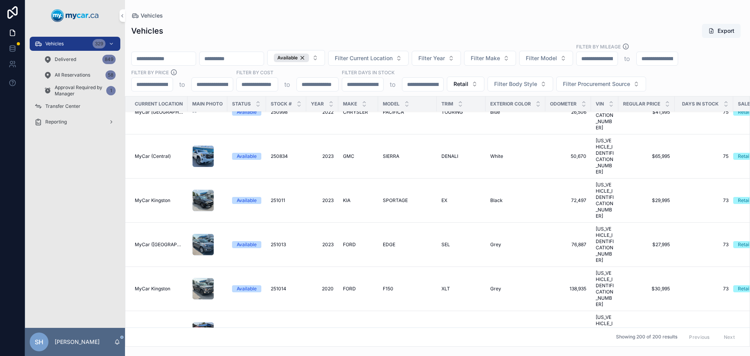
scroll to position [1836, 0]
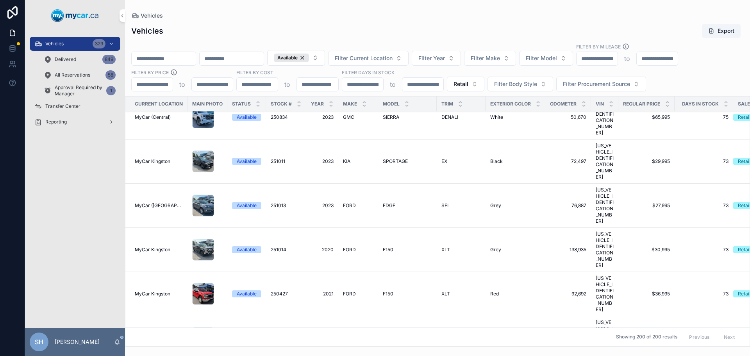
click at [389, 335] on span "TELLURIDE" at bounding box center [395, 338] width 25 height 6
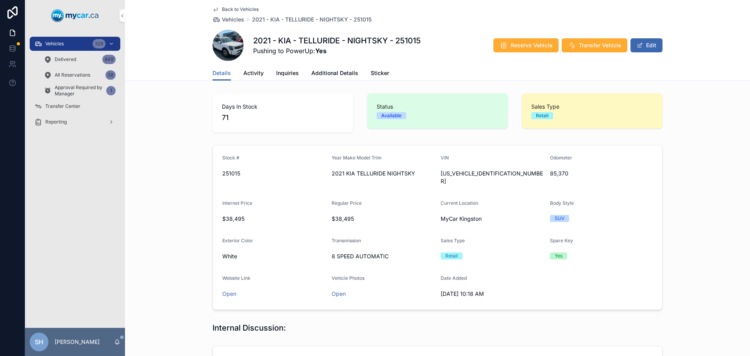
click at [649, 42] on button "Edit" at bounding box center [647, 45] width 32 height 14
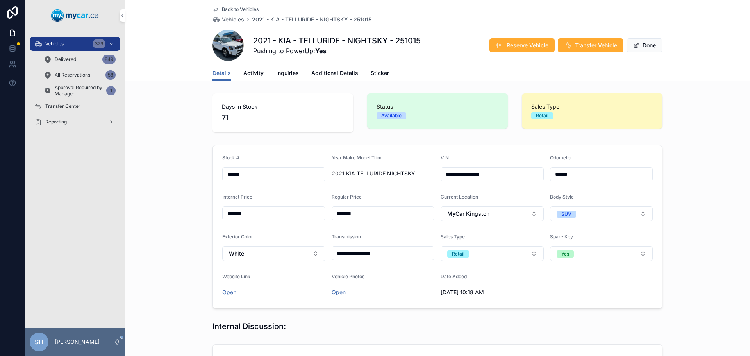
click at [331, 70] on span "Additional Details" at bounding box center [334, 73] width 47 height 8
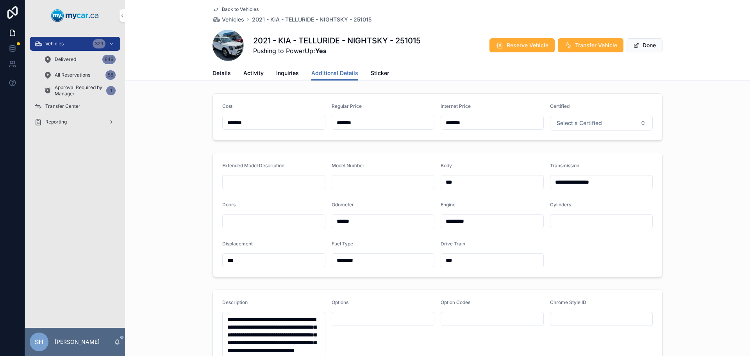
drag, startPoint x: 348, startPoint y: 121, endPoint x: 293, endPoint y: 123, distance: 55.9
click at [286, 125] on form "Cost ******* Regular Price ******* Internet Price ******* Certified Select a Ce…" at bounding box center [437, 117] width 449 height 46
type input "*******"
click at [638, 41] on button "Done" at bounding box center [645, 45] width 36 height 14
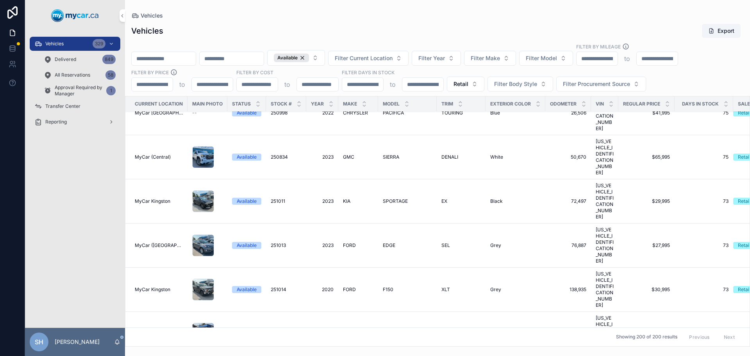
scroll to position [1797, 0]
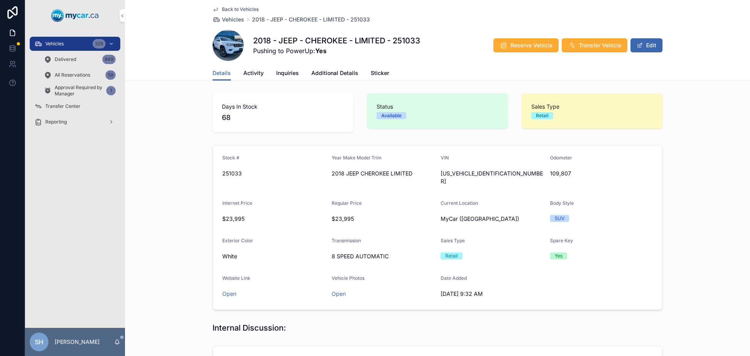
click at [647, 48] on button "Edit" at bounding box center [647, 45] width 32 height 14
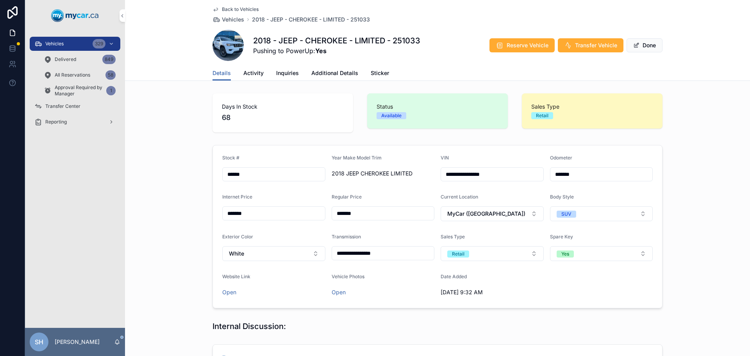
click at [320, 75] on span "Additional Details" at bounding box center [334, 73] width 47 height 8
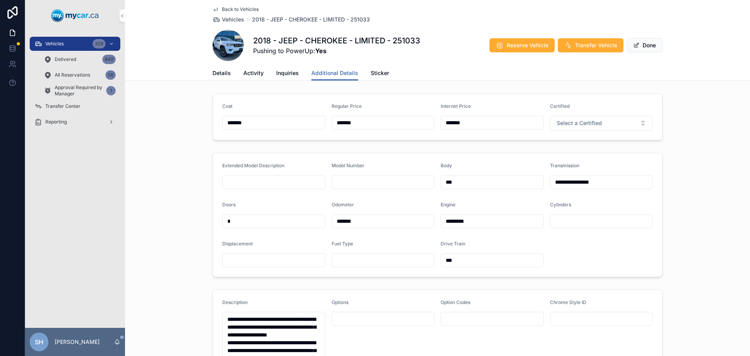
drag, startPoint x: 374, startPoint y: 121, endPoint x: 333, endPoint y: 120, distance: 41.4
click at [333, 120] on input "*******" at bounding box center [383, 122] width 102 height 11
type input "*******"
click at [633, 44] on span "scrollable content" at bounding box center [636, 45] width 6 height 6
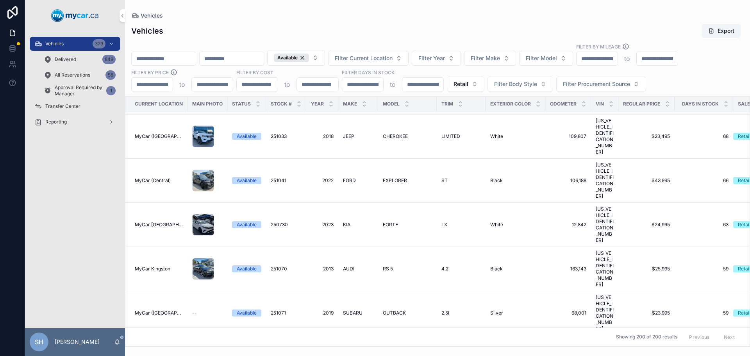
scroll to position [1992, 0]
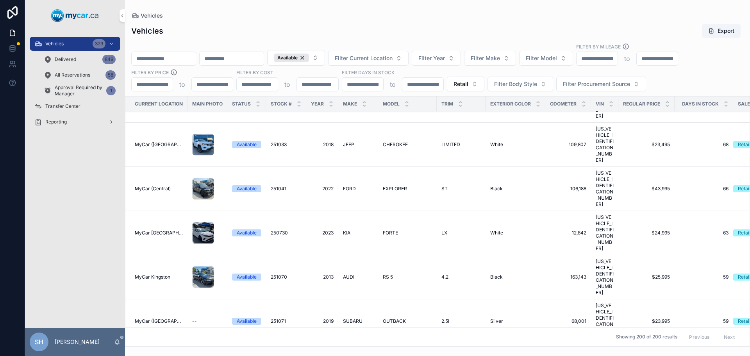
click at [393, 59] on span "Filter Current Location" at bounding box center [364, 58] width 58 height 8
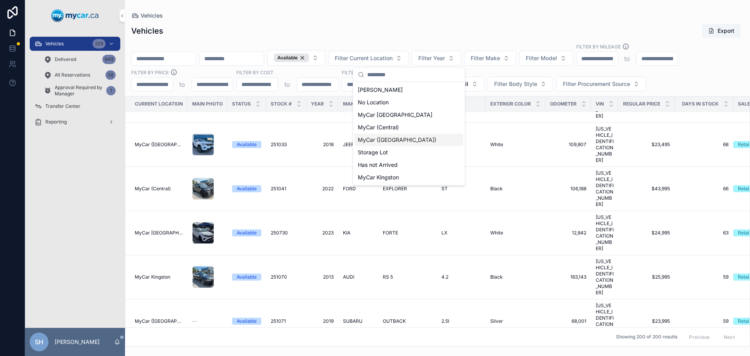
click at [396, 139] on span "MyCar ([GEOGRAPHIC_DATA])" at bounding box center [397, 140] width 79 height 8
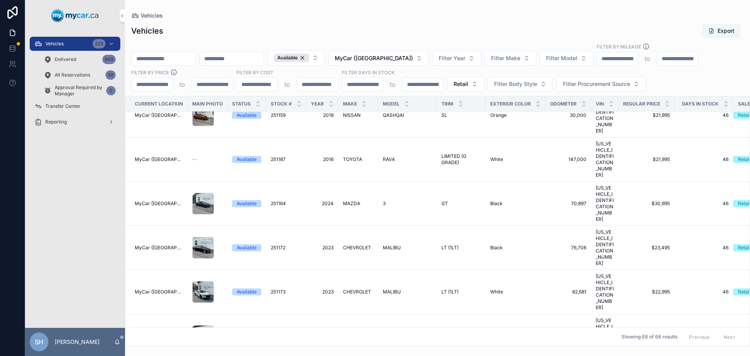
scroll to position [1235, 0]
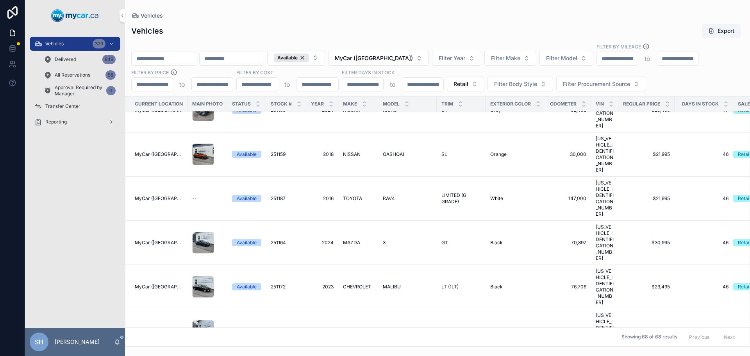
click at [405, 61] on span "MyCar ([GEOGRAPHIC_DATA])" at bounding box center [374, 58] width 78 height 8
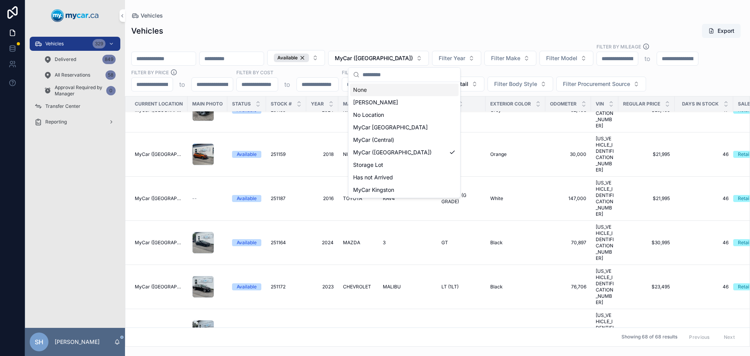
click at [358, 88] on div "None" at bounding box center [404, 90] width 109 height 13
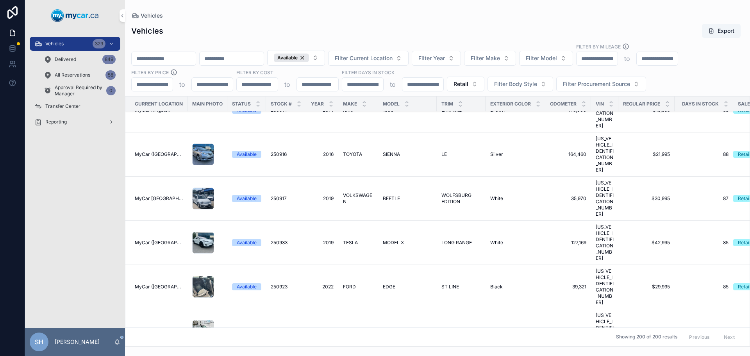
scroll to position [1245, 0]
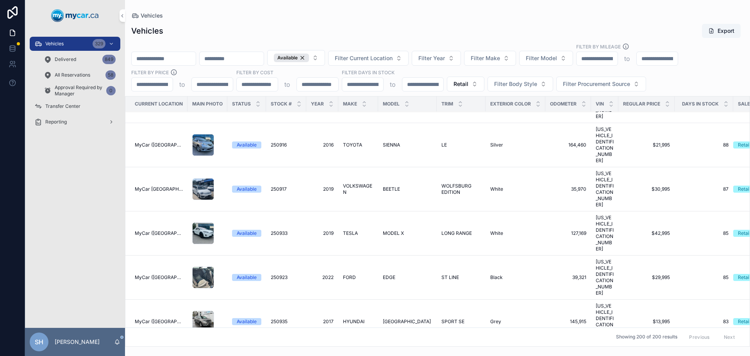
click at [399, 32] on div "Vehicles Export" at bounding box center [437, 30] width 613 height 15
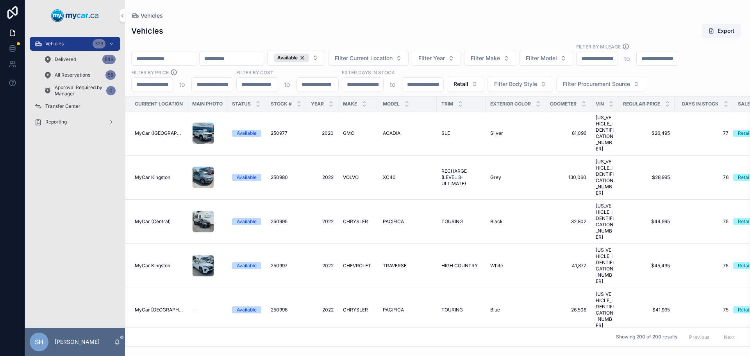
scroll to position [1717, 0]
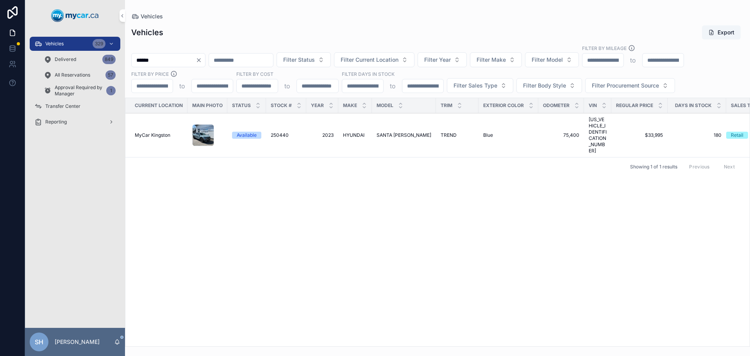
click at [205, 56] on div "******" at bounding box center [168, 60] width 74 height 14
click at [202, 59] on icon "Clear" at bounding box center [199, 60] width 6 height 6
click at [305, 57] on span "Filter Status" at bounding box center [290, 60] width 32 height 8
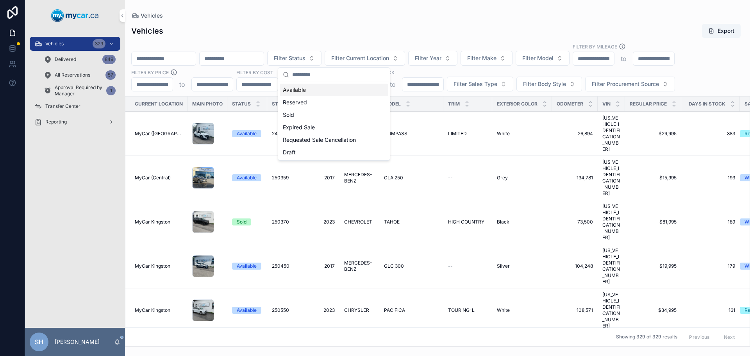
click at [307, 91] on div "Available" at bounding box center [334, 90] width 109 height 13
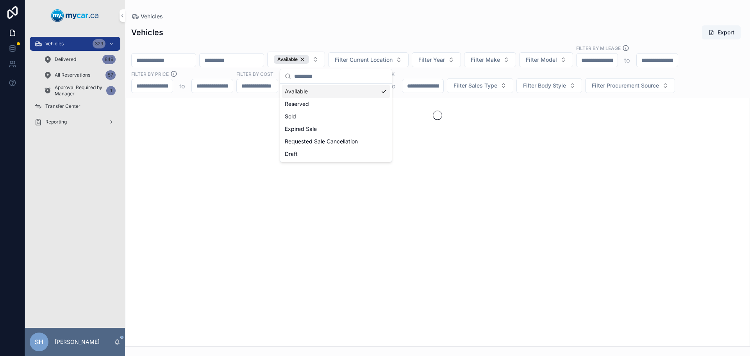
click at [478, 84] on span "Filter Sales Type" at bounding box center [476, 86] width 44 height 8
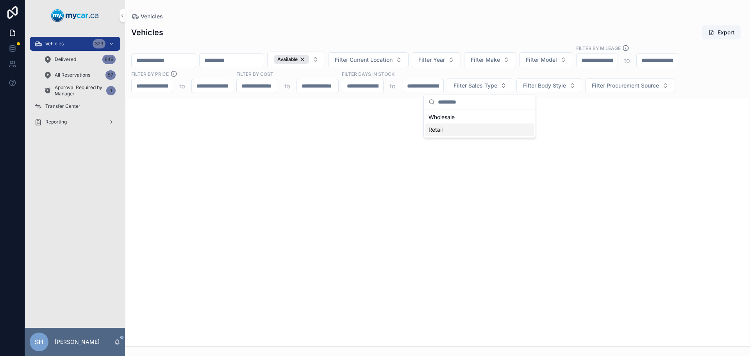
click at [446, 129] on div "Retail" at bounding box center [479, 129] width 109 height 13
click at [439, 30] on div "Vehicles Export" at bounding box center [437, 32] width 613 height 15
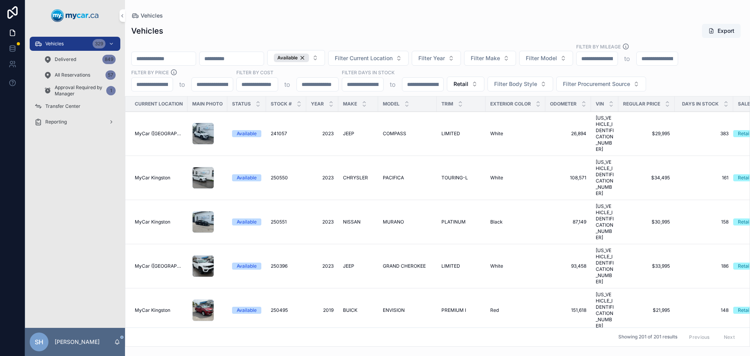
click at [445, 56] on span "Filter Year" at bounding box center [431, 58] width 27 height 8
click at [505, 27] on div "Vehicles Export" at bounding box center [437, 30] width 613 height 15
click at [500, 55] on span "Filter Make" at bounding box center [485, 58] width 29 height 8
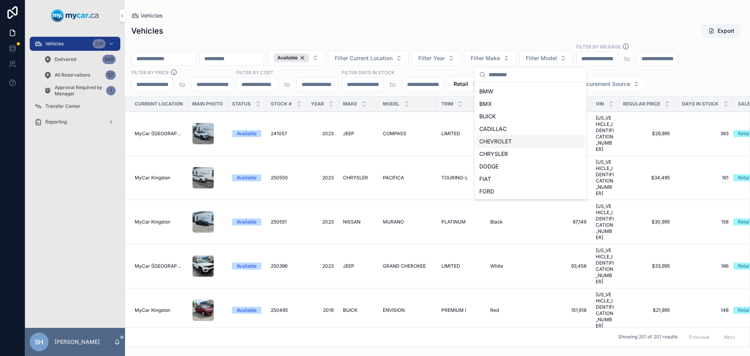
scroll to position [117, 0]
click at [496, 110] on div "FORD" at bounding box center [530, 110] width 109 height 13
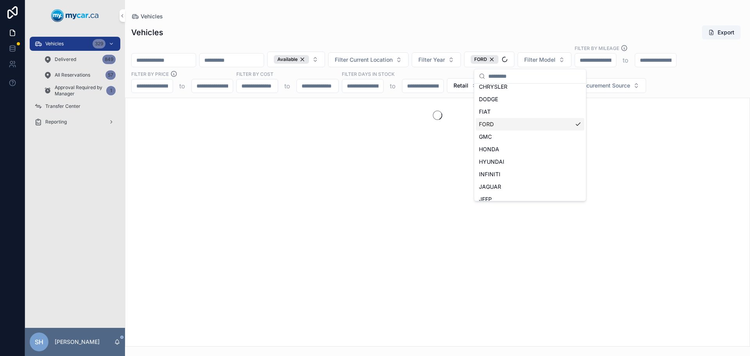
scroll to position [130, 0]
drag, startPoint x: 518, startPoint y: 27, endPoint x: 543, endPoint y: 37, distance: 27.0
click at [518, 27] on div "Vehicles Export" at bounding box center [437, 32] width 613 height 15
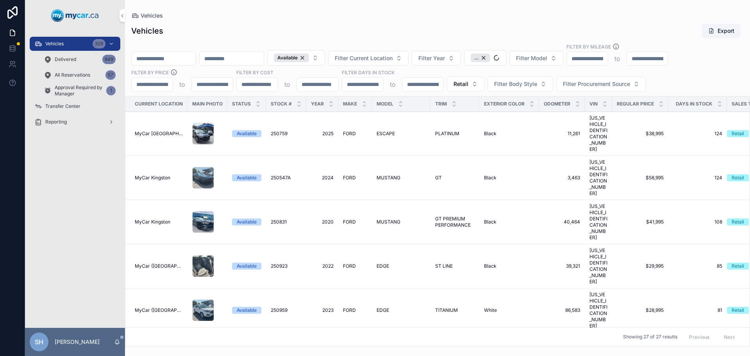
click at [547, 60] on span "Filter Model" at bounding box center [531, 58] width 31 height 8
type input "***"
click at [546, 88] on span "EDGE" at bounding box center [541, 90] width 14 height 8
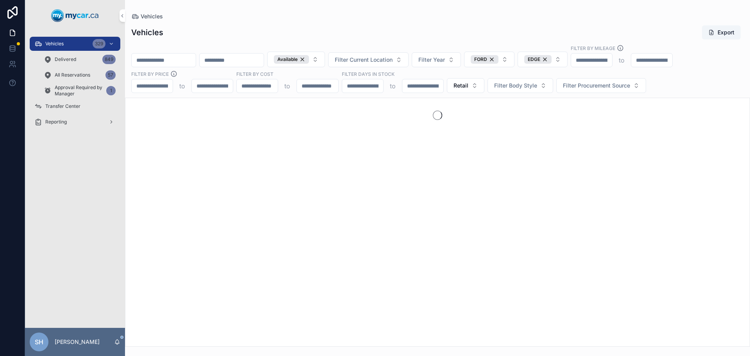
click at [519, 23] on div "Vehicles Export Available Filter Current Location Filter Year FORD EDGE Filter …" at bounding box center [437, 183] width 625 height 326
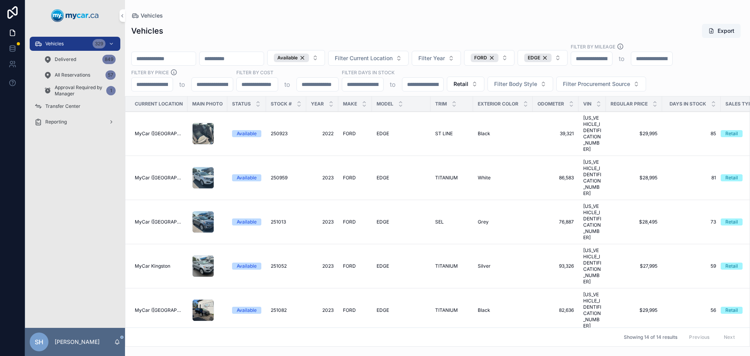
click at [445, 59] on span "Filter Year" at bounding box center [431, 58] width 27 height 8
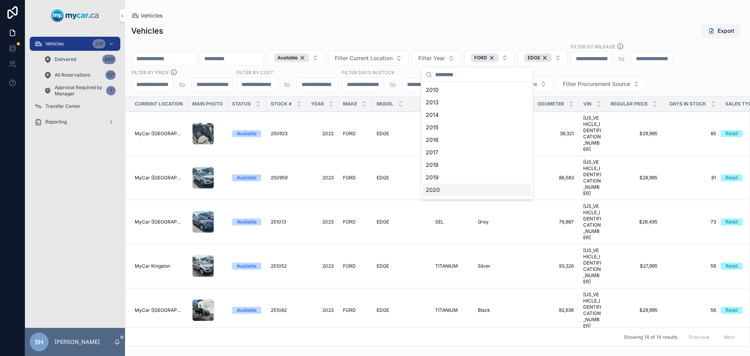
scroll to position [39, 0]
click at [438, 188] on div "2023" at bounding box center [477, 188] width 109 height 13
click at [394, 27] on div "Vehicles Export" at bounding box center [437, 30] width 613 height 15
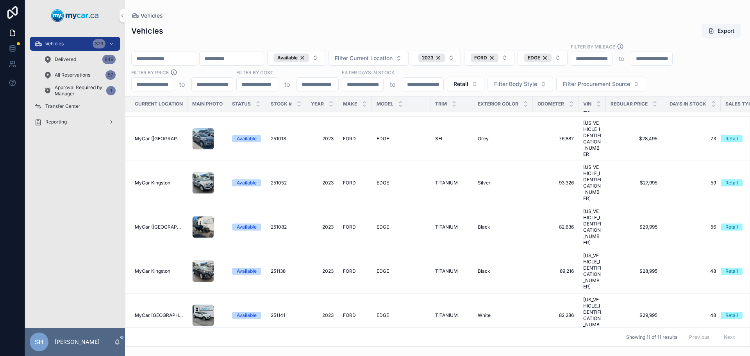
scroll to position [0, 0]
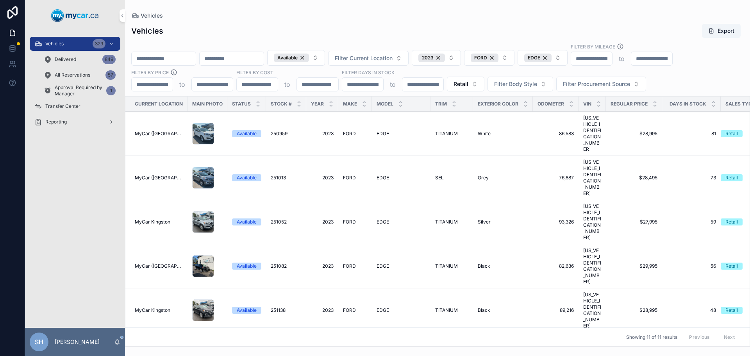
click at [377, 219] on span "EDGE" at bounding box center [383, 222] width 13 height 6
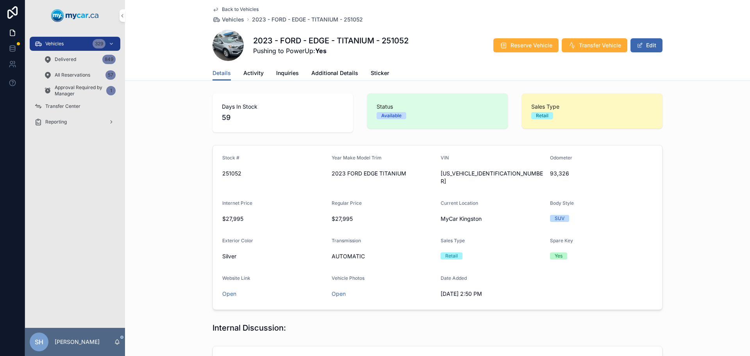
click at [80, 42] on div "Vehicles 329" at bounding box center [74, 44] width 81 height 13
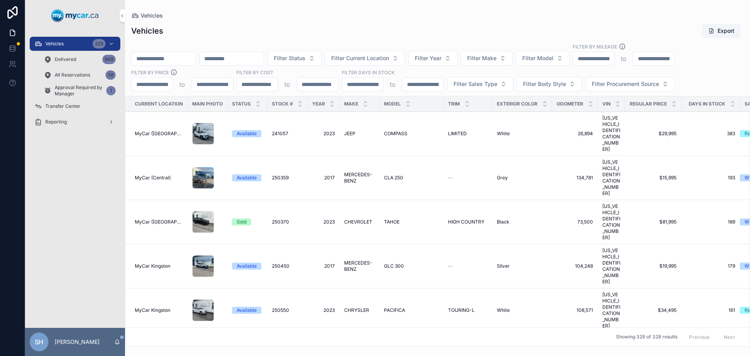
click at [161, 57] on input "scrollable content" at bounding box center [164, 58] width 64 height 11
type input "******"
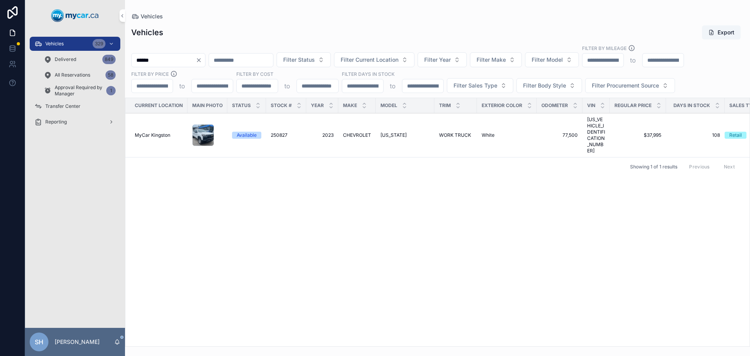
click at [402, 132] on span "[US_STATE]" at bounding box center [393, 135] width 26 height 6
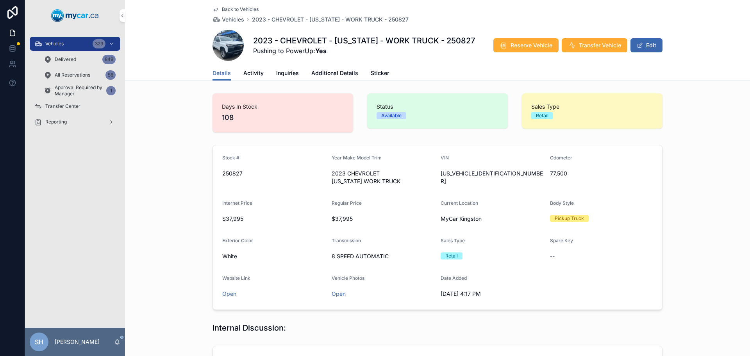
click at [68, 46] on div "Vehicles 329" at bounding box center [74, 44] width 81 height 13
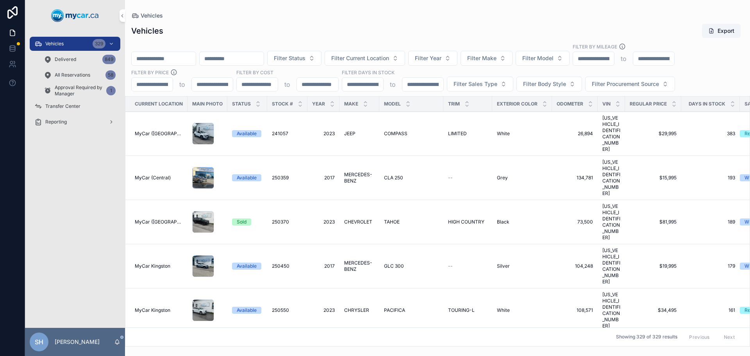
click at [175, 58] on input "scrollable content" at bounding box center [164, 58] width 64 height 11
type input "******"
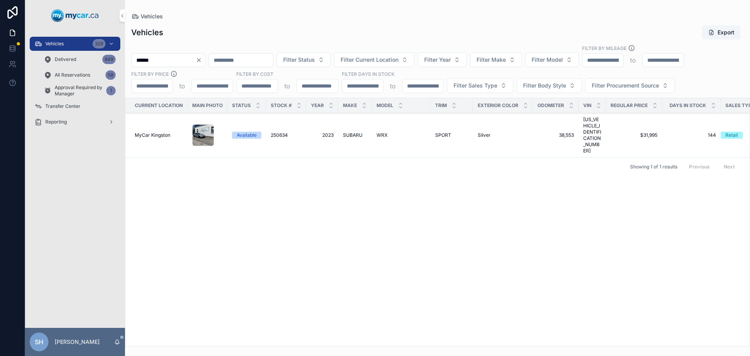
click at [355, 132] on span "SUBARU" at bounding box center [353, 135] width 20 height 6
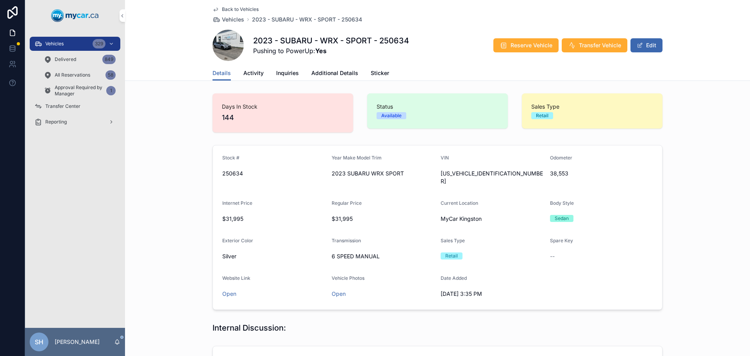
click at [243, 68] on link "Activity" at bounding box center [253, 74] width 20 height 16
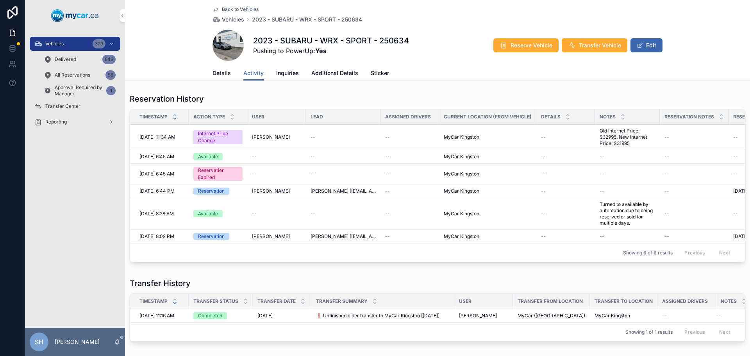
click at [64, 42] on div "Vehicles 329" at bounding box center [74, 44] width 81 height 13
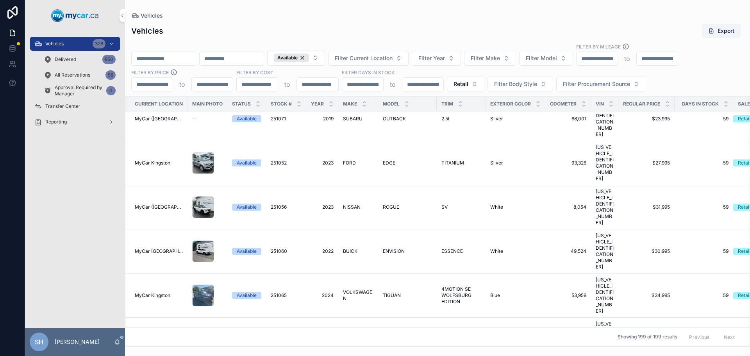
scroll to position [2107, 0]
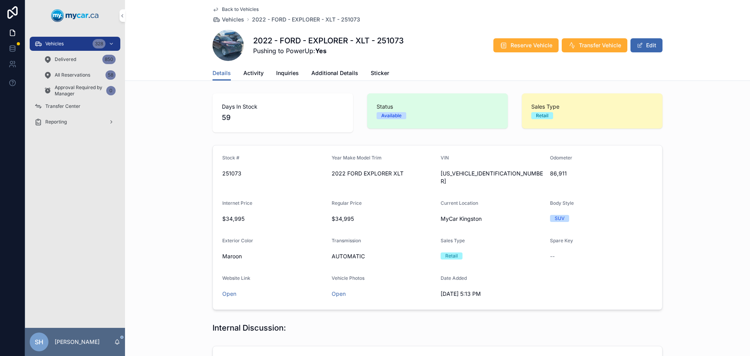
click at [639, 43] on span "scrollable content" at bounding box center [640, 45] width 6 height 6
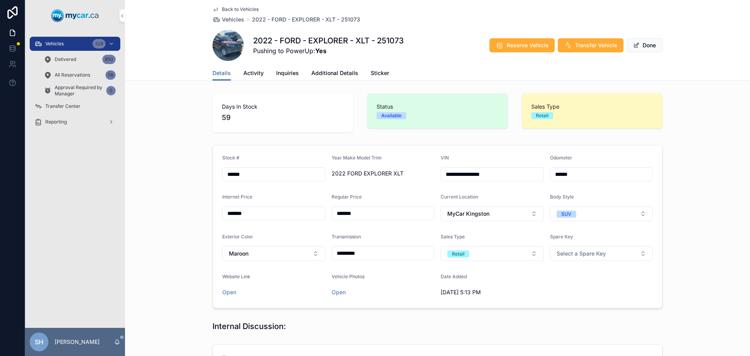
click at [331, 70] on span "Additional Details" at bounding box center [334, 73] width 47 height 8
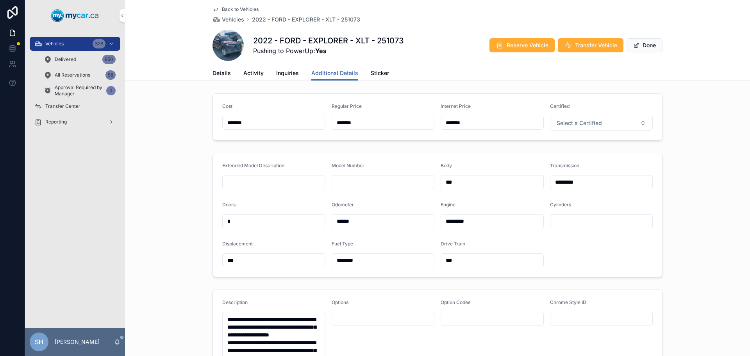
drag, startPoint x: 359, startPoint y: 123, endPoint x: 309, endPoint y: 126, distance: 50.4
click at [309, 126] on form "Cost ******* Regular Price ******* Internet Price ******* Certified Select a Ce…" at bounding box center [437, 117] width 449 height 46
type input "*******"
drag, startPoint x: 481, startPoint y: 121, endPoint x: 333, endPoint y: 115, distance: 147.8
click at [332, 115] on form "Cost ******* Regular Price ******* Internet Price ******* Certified Select a Ce…" at bounding box center [437, 117] width 449 height 46
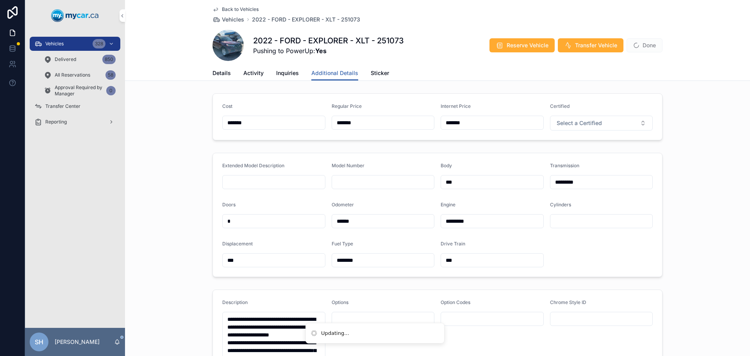
type input "*******"
click at [110, 182] on div "Vehicles 328 Delivered 850 All Reservations 58 Approval Required by Manager 0 T…" at bounding box center [75, 179] width 100 height 297
click at [638, 45] on button "Done" at bounding box center [645, 45] width 36 height 14
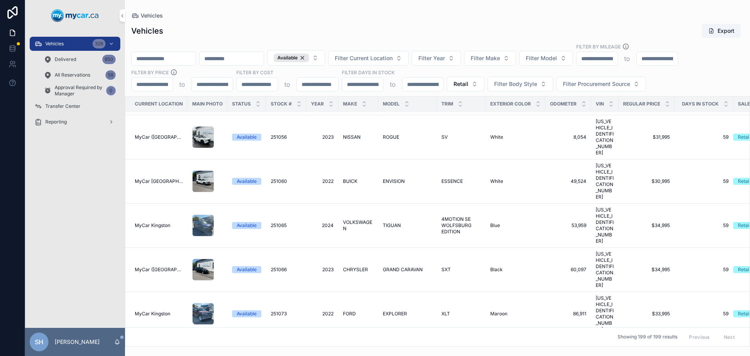
scroll to position [2110, 0]
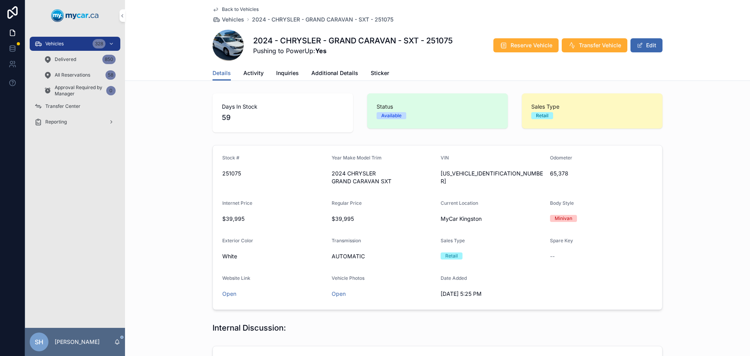
click at [645, 49] on button "Edit" at bounding box center [647, 45] width 32 height 14
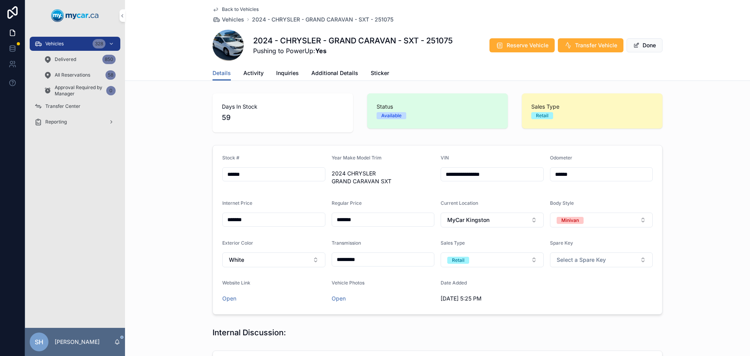
click at [332, 70] on span "Additional Details" at bounding box center [334, 73] width 47 height 8
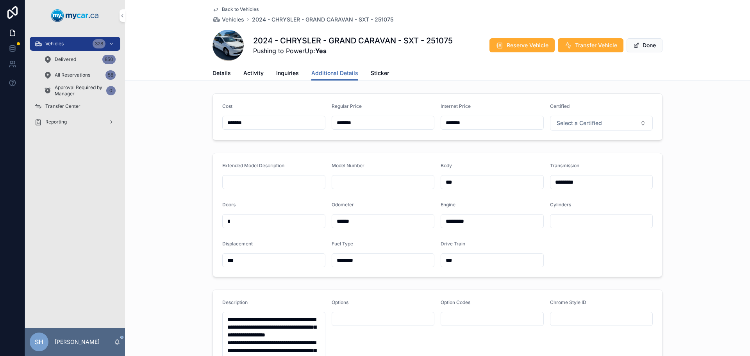
drag, startPoint x: 351, startPoint y: 125, endPoint x: 293, endPoint y: 125, distance: 57.8
click at [293, 125] on form "Cost ******* Regular Price ******* Internet Price ******* Certified Select a Ce…" at bounding box center [437, 117] width 449 height 46
type input "*******"
drag, startPoint x: 464, startPoint y: 122, endPoint x: 420, endPoint y: 121, distance: 44.2
click at [420, 121] on form "Cost ******* Regular Price ******* Internet Price ******* Certified Select a Ce…" at bounding box center [437, 117] width 449 height 46
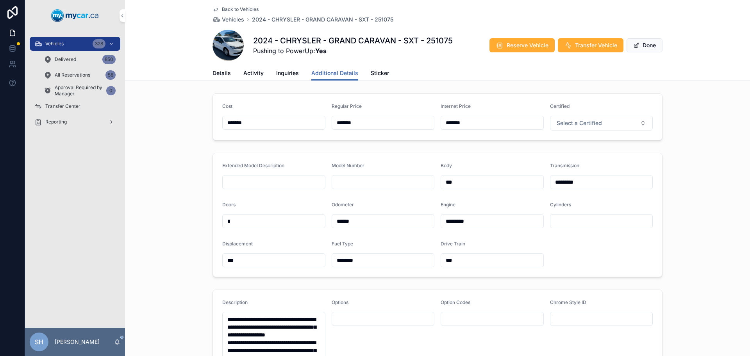
type input "*******"
click at [200, 111] on div "Cost ******* Regular Price ******* Internet Price ******* Certified Select a Ce…" at bounding box center [437, 116] width 625 height 53
click at [640, 48] on span "Done" at bounding box center [645, 45] width 36 height 14
click at [643, 43] on button "Done" at bounding box center [645, 45] width 36 height 14
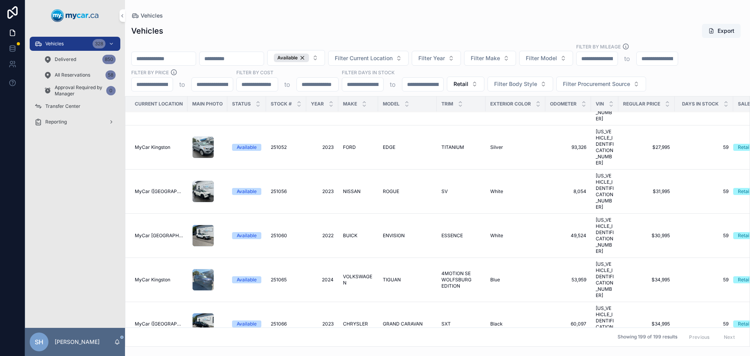
scroll to position [2110, 0]
click at [73, 59] on span "Delivered" at bounding box center [65, 59] width 21 height 6
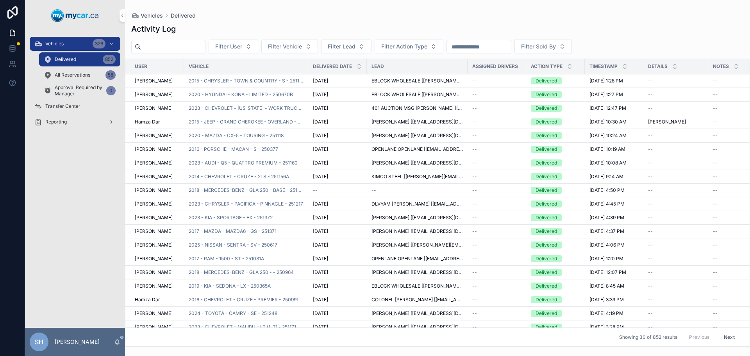
click at [482, 47] on input "scrollable content" at bounding box center [479, 46] width 64 height 11
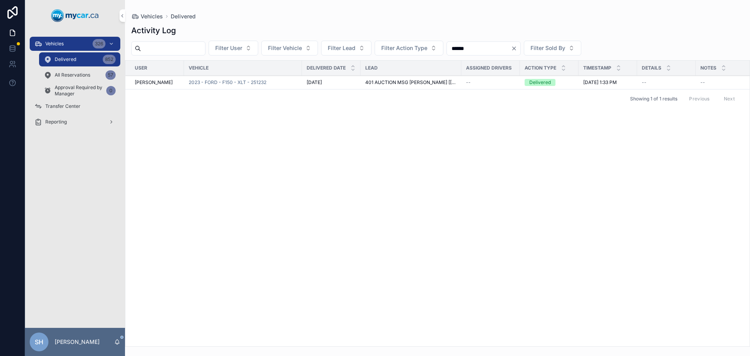
drag, startPoint x: 494, startPoint y: 43, endPoint x: 434, endPoint y: 48, distance: 60.0
click at [434, 48] on div "Filter User Filter Vehicle Filter Lead Filter Action Type ****** Filter Sold By" at bounding box center [437, 48] width 625 height 15
type input "******"
click at [265, 85] on span "2018 - AUDI - Q7 - QUATTRO PREMIUM PLUS - 251028" at bounding box center [246, 82] width 115 height 6
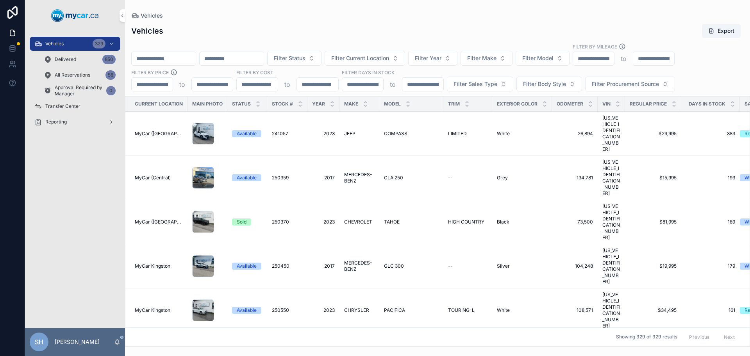
click at [59, 43] on span "Vehicles" at bounding box center [54, 44] width 18 height 6
click at [181, 56] on input "scrollable content" at bounding box center [164, 58] width 64 height 11
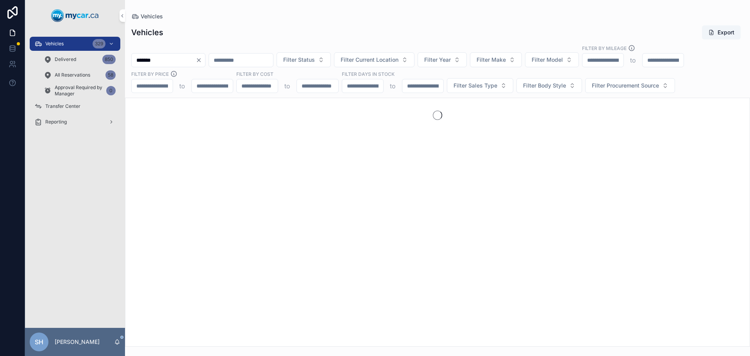
type input "*******"
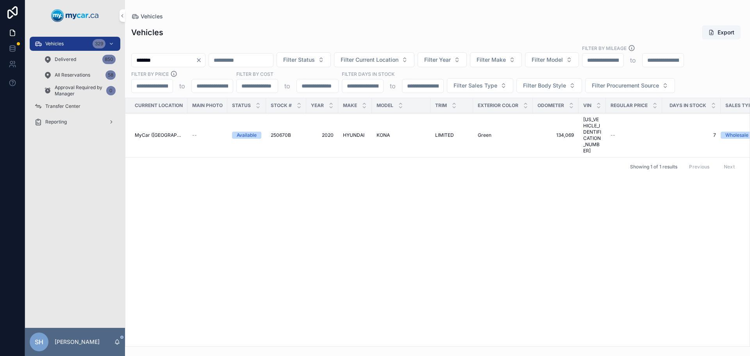
click at [351, 132] on span "HYUNDAI" at bounding box center [353, 135] width 21 height 6
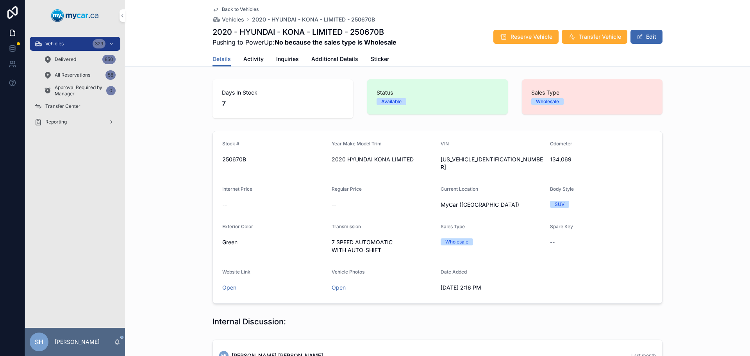
click at [522, 39] on span "Reserve Vehicle" at bounding box center [532, 37] width 42 height 8
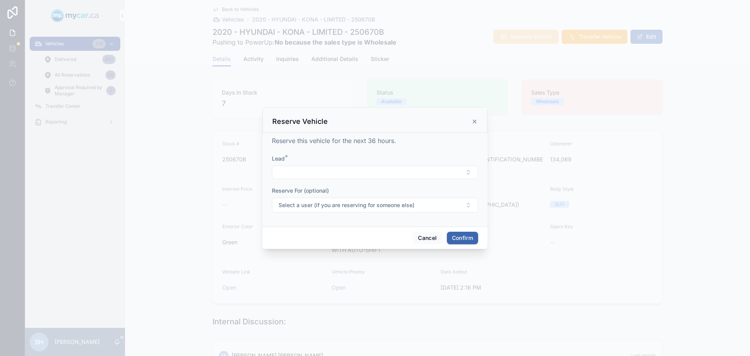
click at [311, 172] on button "Select Button" at bounding box center [375, 172] width 206 height 13
type input "****"
click at [379, 205] on button "New" at bounding box center [374, 202] width 105 height 8
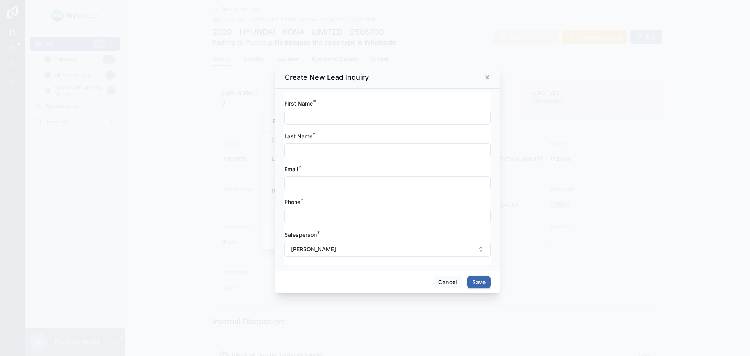
click at [488, 76] on icon at bounding box center [487, 77] width 3 height 3
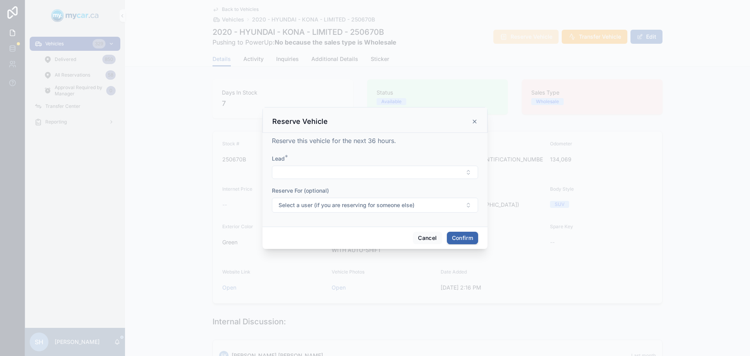
click at [295, 171] on button "Select Button" at bounding box center [375, 172] width 206 height 13
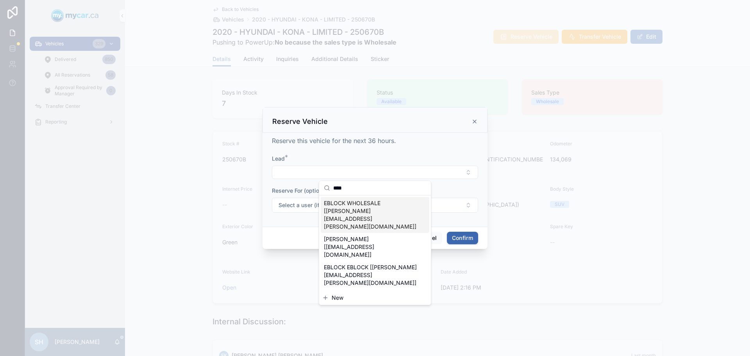
type input "****"
click at [363, 204] on span "EBLOCK WHOLESALE [[PERSON_NAME][EMAIL_ADDRESS][PERSON_NAME][DOMAIN_NAME]]" at bounding box center [370, 214] width 93 height 31
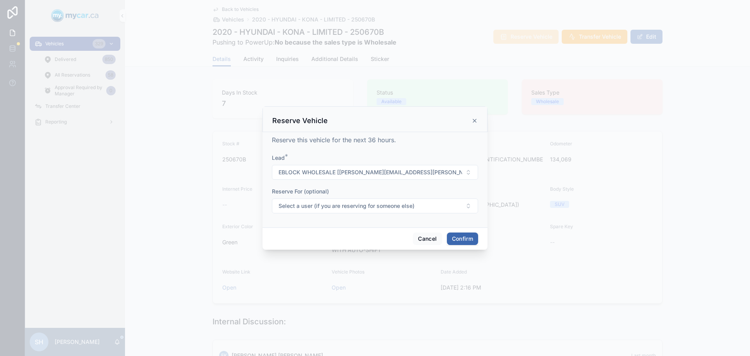
click at [469, 239] on button "Confirm" at bounding box center [462, 238] width 31 height 13
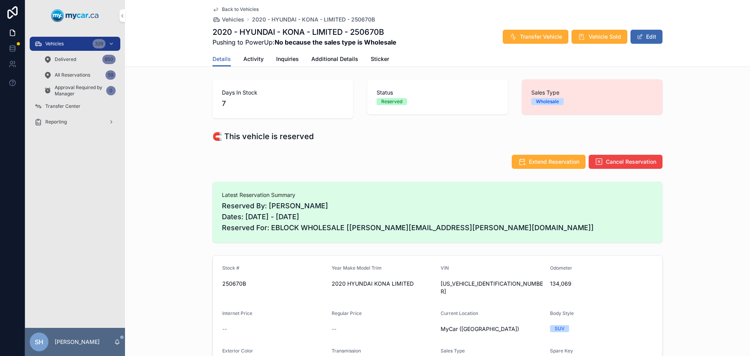
click at [593, 30] on button "Vehicle Sold" at bounding box center [600, 37] width 56 height 14
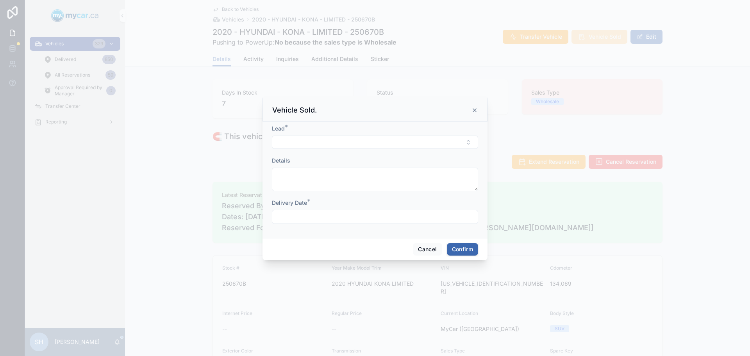
click at [301, 140] on button "Select Button" at bounding box center [375, 142] width 206 height 13
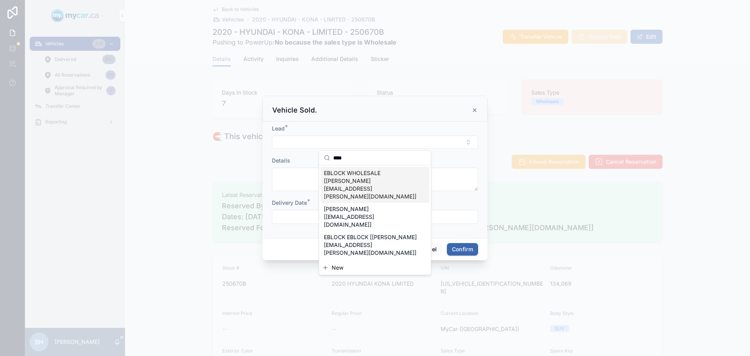
type input "****"
click at [361, 174] on span "EBLOCK WHOLESALE [[PERSON_NAME][EMAIL_ADDRESS][PERSON_NAME][DOMAIN_NAME]]" at bounding box center [370, 184] width 93 height 31
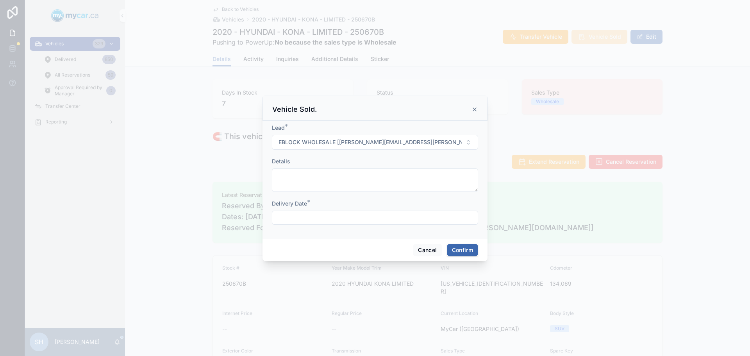
click at [460, 249] on button "Confirm" at bounding box center [462, 250] width 31 height 13
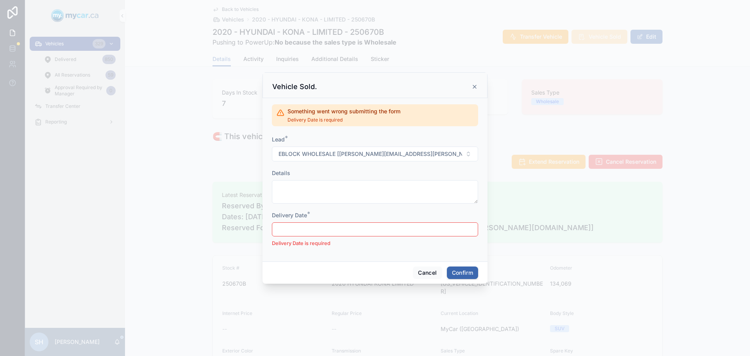
click at [323, 231] on input "text" at bounding box center [374, 229] width 205 height 11
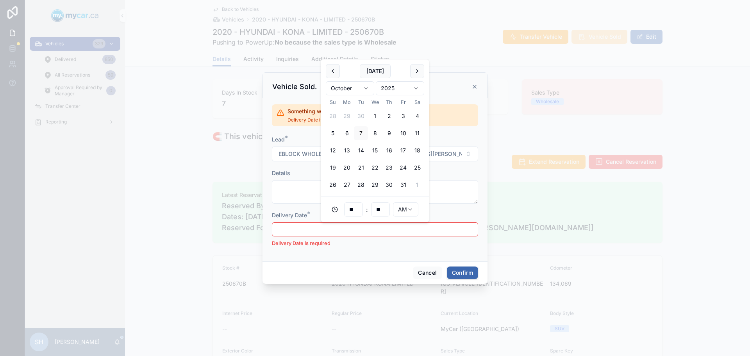
click at [407, 133] on button "10" at bounding box center [403, 133] width 14 height 14
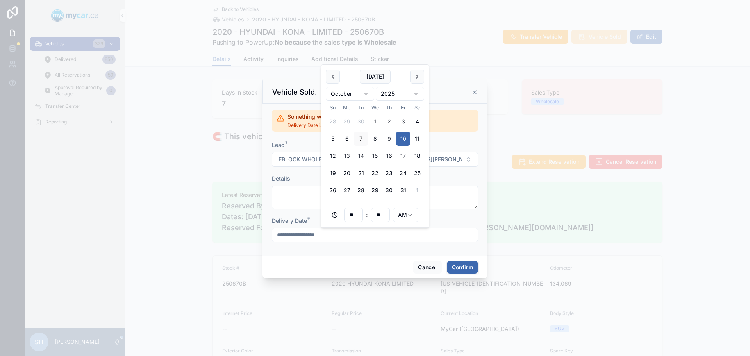
type input "**********"
click at [473, 268] on button "Confirm" at bounding box center [462, 267] width 31 height 13
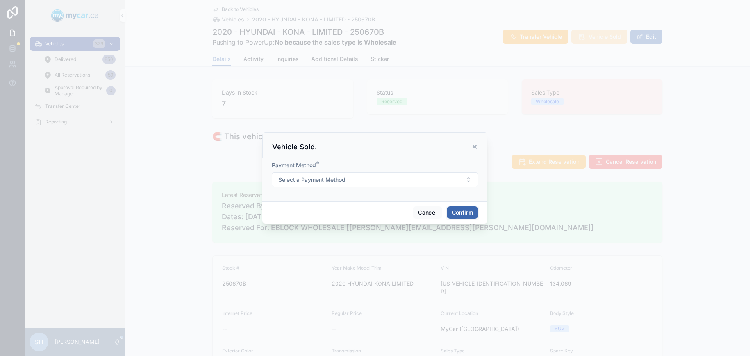
click at [469, 212] on button "Confirm" at bounding box center [462, 212] width 31 height 13
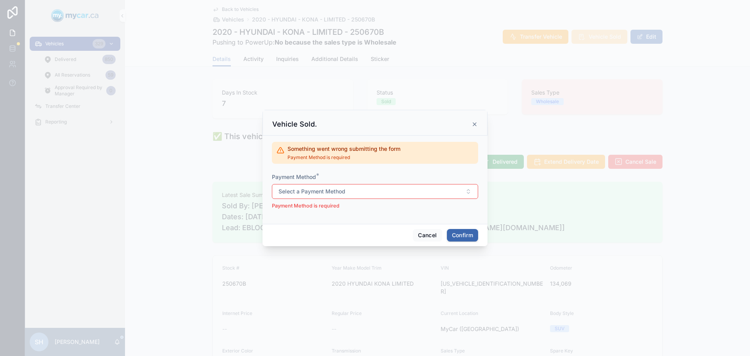
click at [377, 192] on button "Select a Payment Method" at bounding box center [375, 191] width 206 height 15
click at [364, 220] on div "Cash" at bounding box center [375, 223] width 109 height 12
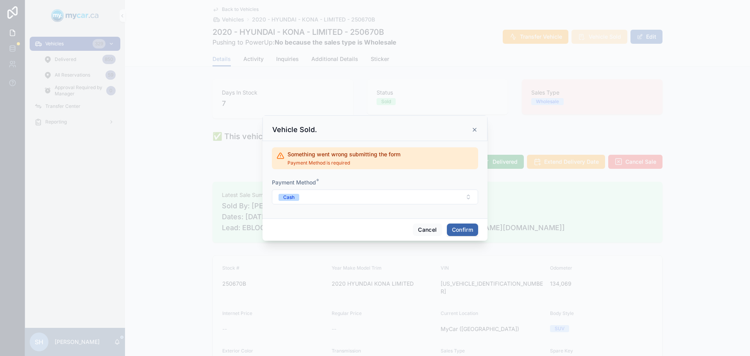
click at [458, 230] on button "Confirm" at bounding box center [462, 229] width 31 height 13
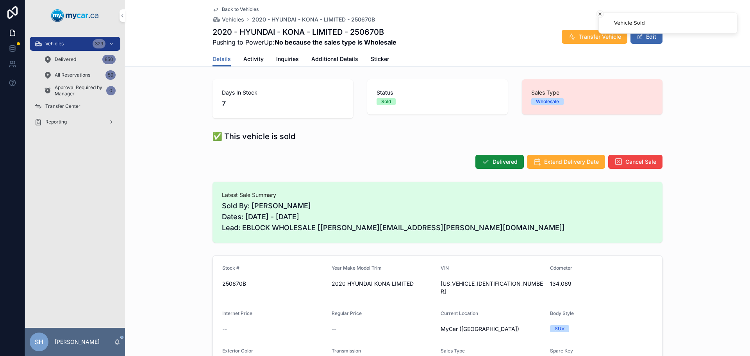
click at [507, 164] on span "Delivered" at bounding box center [505, 162] width 25 height 8
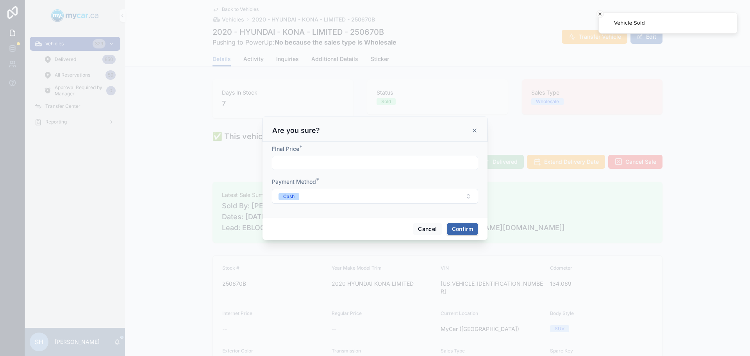
click at [329, 161] on input "text" at bounding box center [374, 162] width 205 height 11
type input "*****"
click at [463, 225] on button "Confirm" at bounding box center [462, 229] width 31 height 13
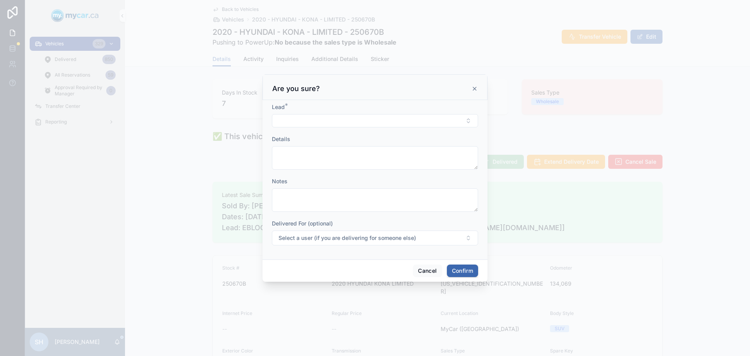
click at [313, 117] on button "Select Button" at bounding box center [375, 120] width 206 height 13
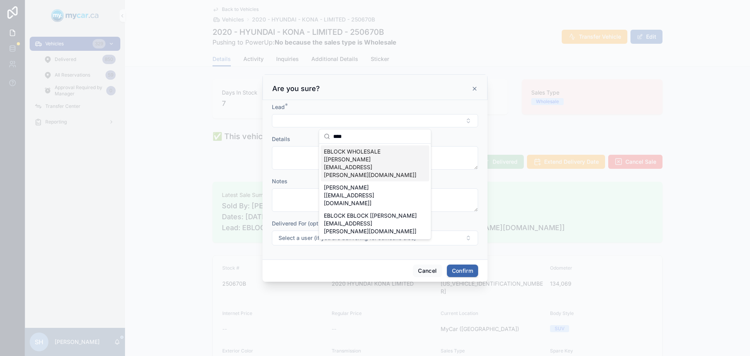
type input "****"
click at [385, 156] on span "EBLOCK WHOLESALE [[PERSON_NAME][EMAIL_ADDRESS][PERSON_NAME][DOMAIN_NAME]]" at bounding box center [370, 163] width 93 height 31
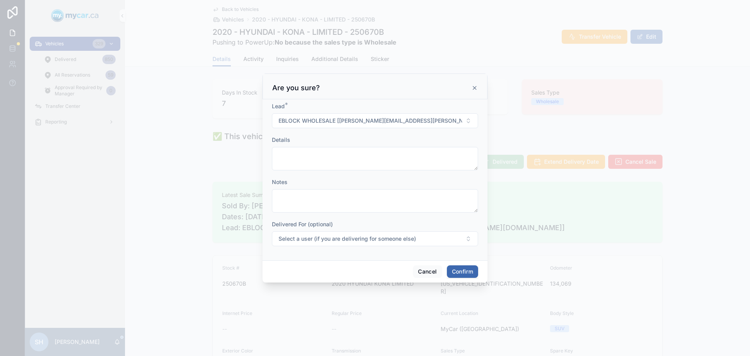
click at [464, 270] on button "Confirm" at bounding box center [462, 271] width 31 height 13
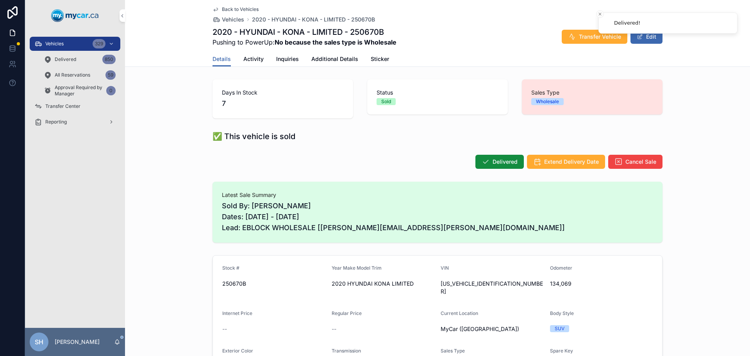
drag, startPoint x: 74, startPoint y: 43, endPoint x: 114, endPoint y: 48, distance: 40.1
click at [74, 43] on div "Vehicles 329" at bounding box center [74, 44] width 81 height 13
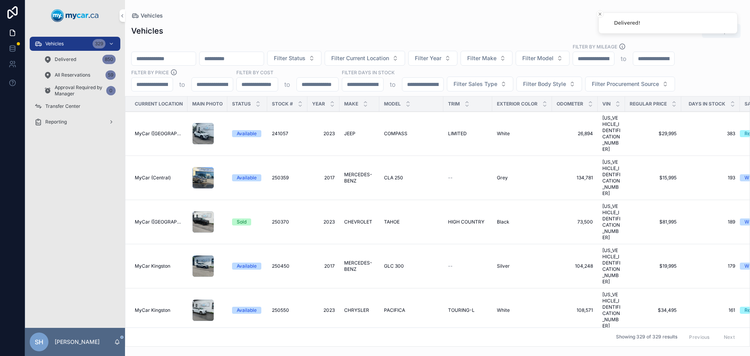
click at [166, 58] on input "scrollable content" at bounding box center [164, 58] width 64 height 11
type input "******"
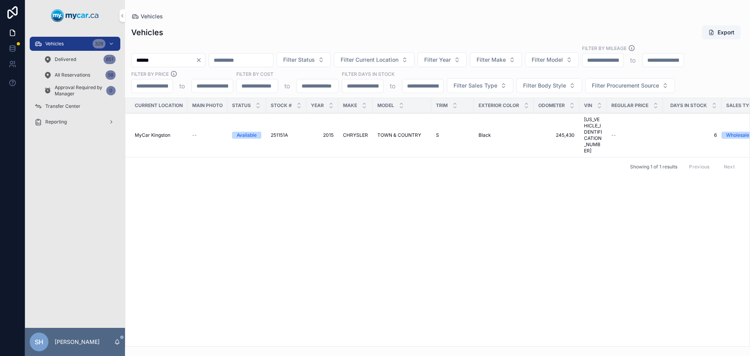
click at [327, 132] on span "2015" at bounding box center [322, 135] width 23 height 6
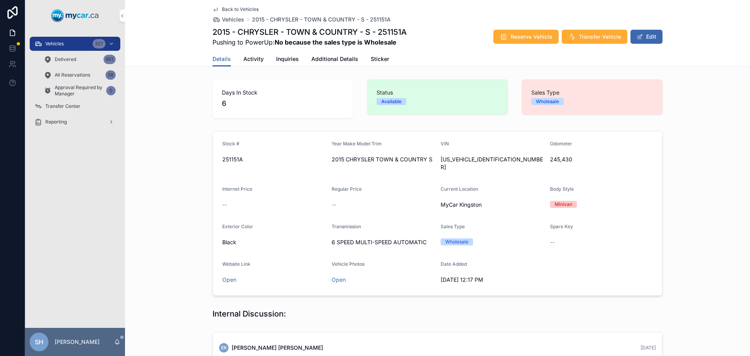
click at [522, 35] on span "Reserve Vehicle" at bounding box center [532, 37] width 42 height 8
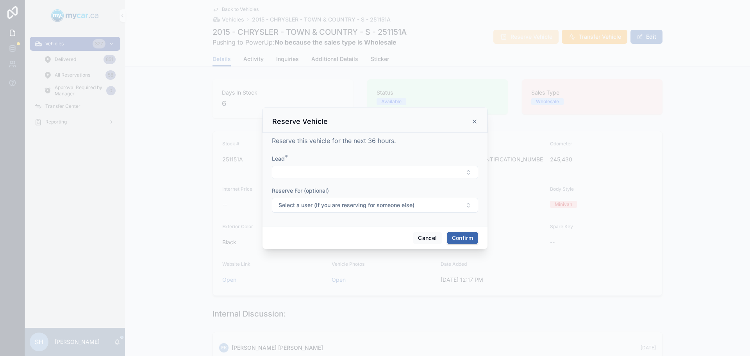
click at [300, 171] on button "Select Button" at bounding box center [375, 172] width 206 height 13
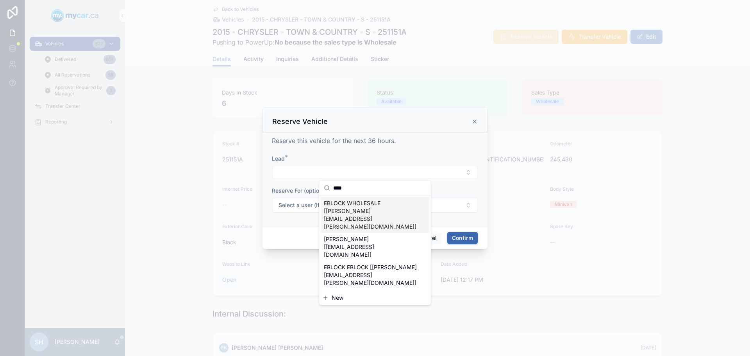
type input "****"
click at [361, 207] on span "EBLOCK WHOLESALE [[PERSON_NAME][EMAIL_ADDRESS][PERSON_NAME][DOMAIN_NAME]]" at bounding box center [370, 214] width 93 height 31
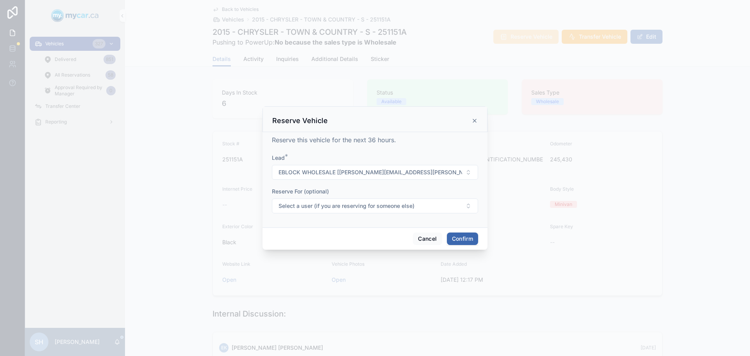
click at [460, 233] on button "Confirm" at bounding box center [462, 238] width 31 height 13
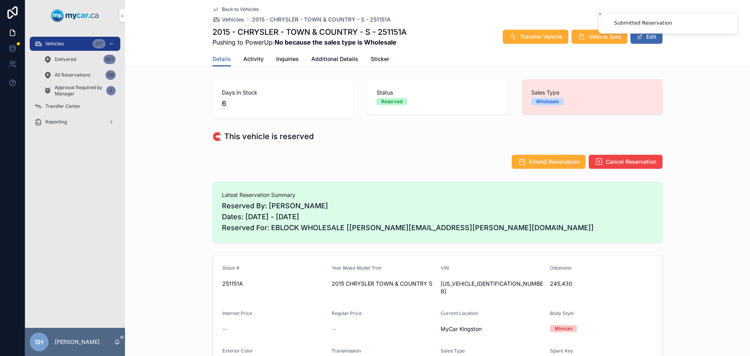
click at [591, 39] on span "Vehicle Sold" at bounding box center [605, 37] width 32 height 8
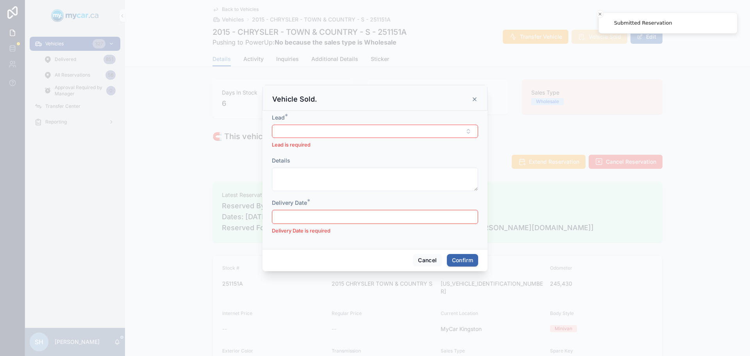
click at [280, 128] on button "Select Button" at bounding box center [375, 131] width 206 height 13
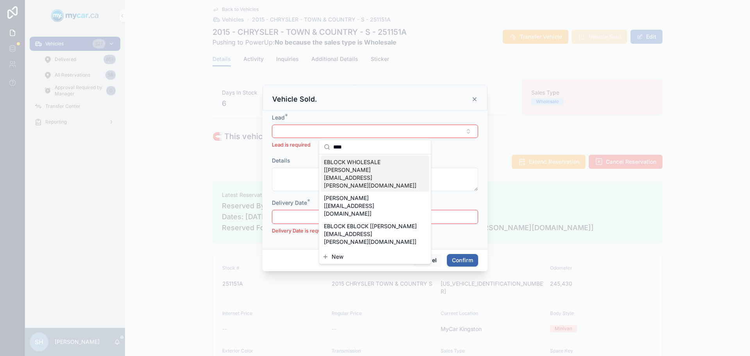
type input "****"
click at [351, 167] on span "EBLOCK WHOLESALE [[PERSON_NAME][EMAIL_ADDRESS][PERSON_NAME][DOMAIN_NAME]]" at bounding box center [370, 173] width 93 height 31
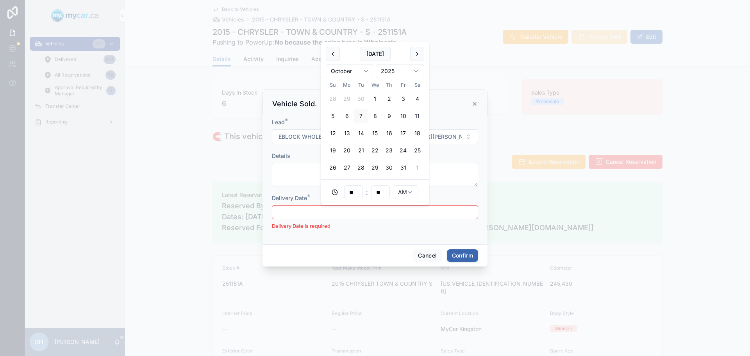
click at [323, 212] on input "text" at bounding box center [374, 212] width 205 height 11
click at [405, 114] on button "10" at bounding box center [403, 116] width 14 height 14
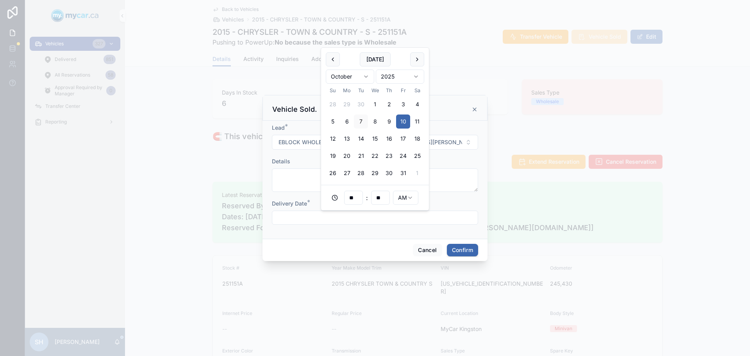
type input "**********"
click at [461, 250] on button "Confirm" at bounding box center [462, 250] width 31 height 13
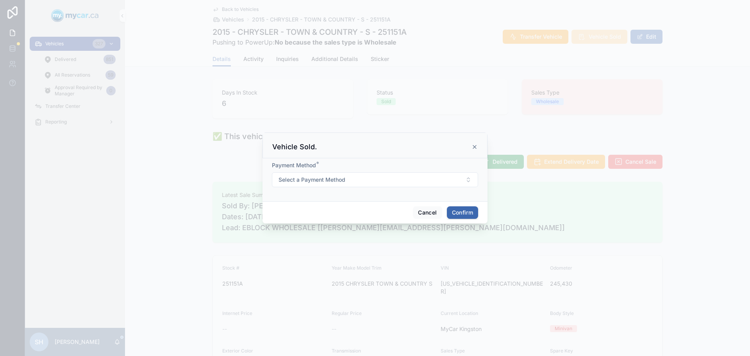
click at [345, 179] on span "Select a Payment Method" at bounding box center [312, 180] width 67 height 8
click at [339, 208] on div "Cash" at bounding box center [334, 210] width 11 height 7
click at [460, 215] on button "Confirm" at bounding box center [462, 212] width 31 height 13
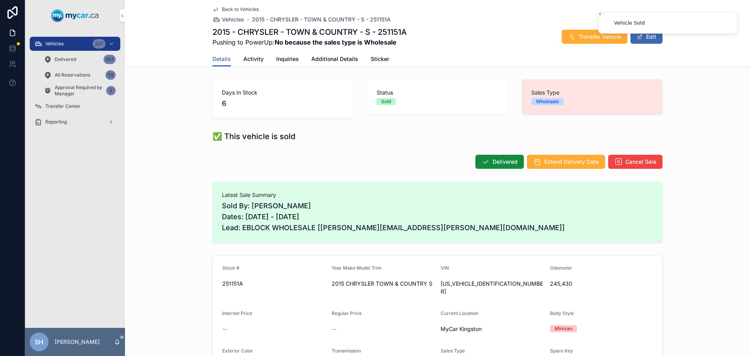
click at [475, 162] on button "Delivered" at bounding box center [499, 162] width 48 height 14
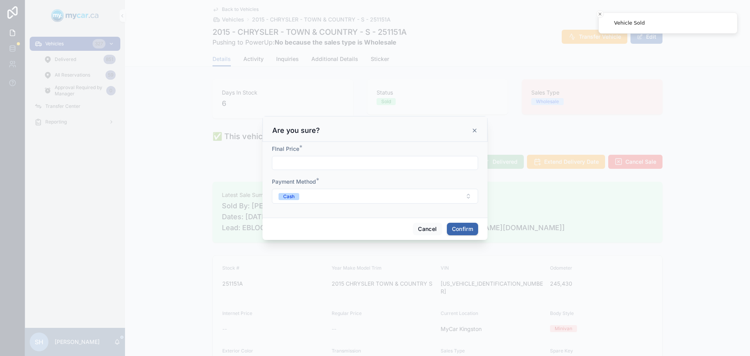
click at [281, 167] on input "text" at bounding box center [374, 162] width 205 height 11
type input "*****"
click at [463, 224] on button "Confirm" at bounding box center [462, 229] width 31 height 13
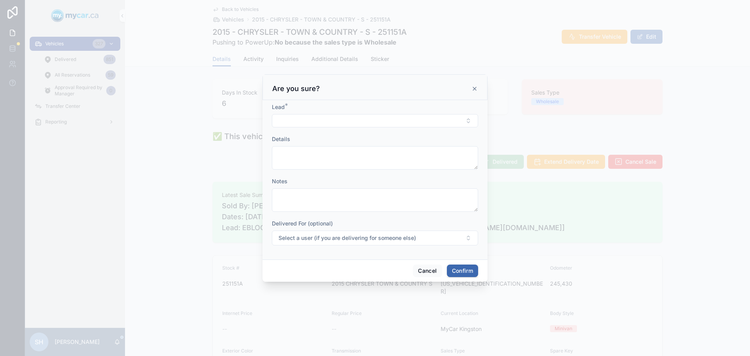
click at [295, 116] on button "Select Button" at bounding box center [375, 120] width 206 height 13
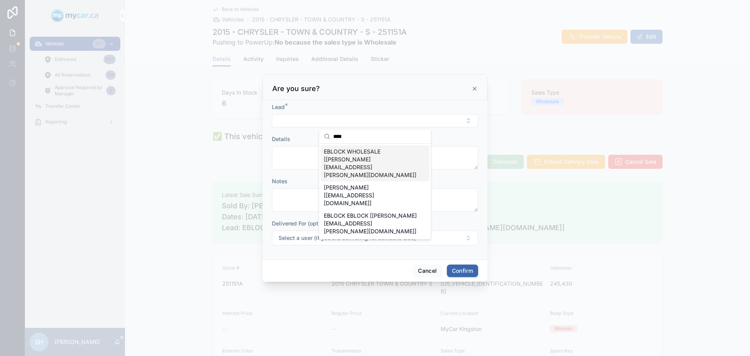
type input "****"
click at [361, 154] on span "EBLOCK WHOLESALE [[PERSON_NAME][EMAIL_ADDRESS][PERSON_NAME][DOMAIN_NAME]]" at bounding box center [370, 163] width 93 height 31
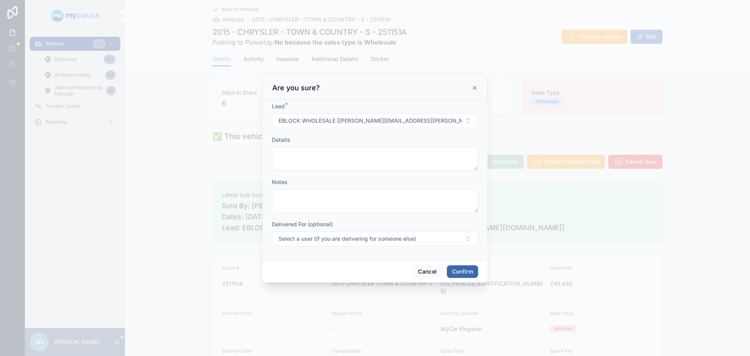
click at [473, 272] on button "Confirm" at bounding box center [462, 271] width 31 height 13
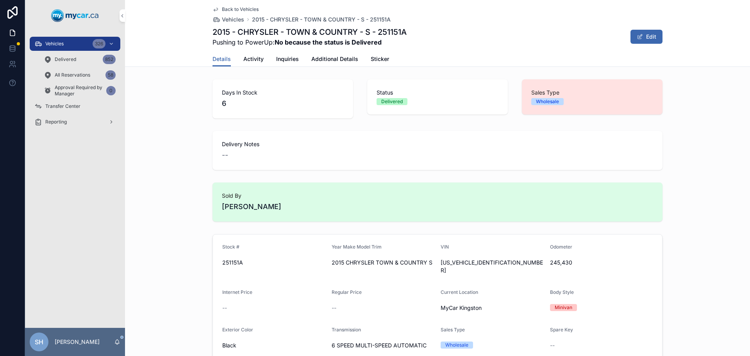
click at [77, 57] on div "Delivered 852" at bounding box center [80, 59] width 72 height 13
